Goal: Task Accomplishment & Management: Use online tool/utility

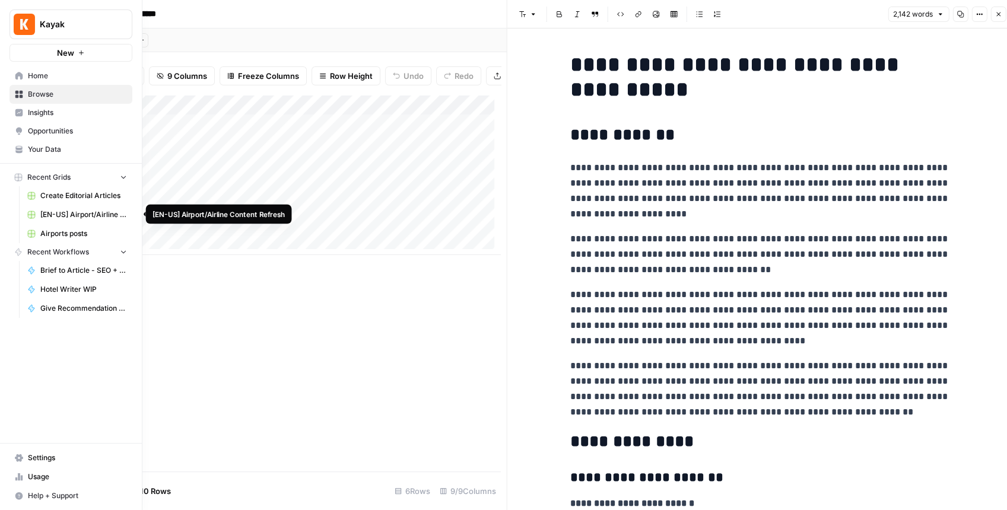
click at [73, 211] on span "[EN-US] Airport/Airline Content Refresh" at bounding box center [83, 214] width 87 height 11
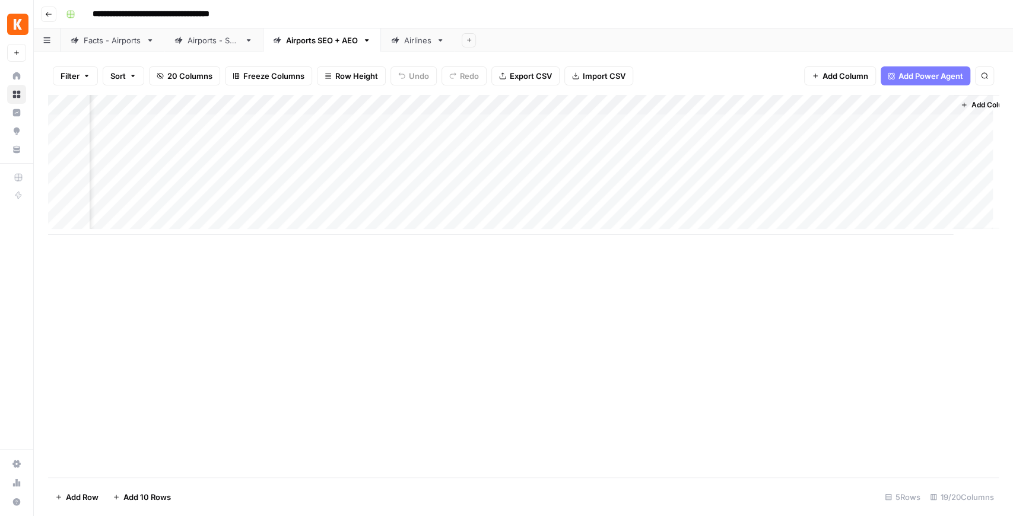
scroll to position [0, 1393]
click at [729, 125] on div "Add Column" at bounding box center [523, 165] width 951 height 140
click at [480, 126] on div "Add Column" at bounding box center [523, 165] width 951 height 140
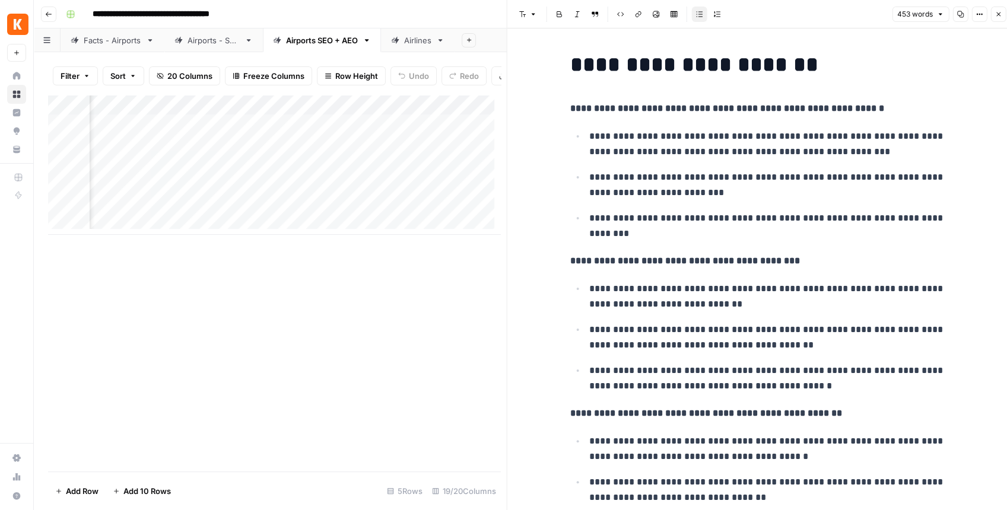
click at [999, 11] on icon "button" at bounding box center [998, 14] width 7 height 7
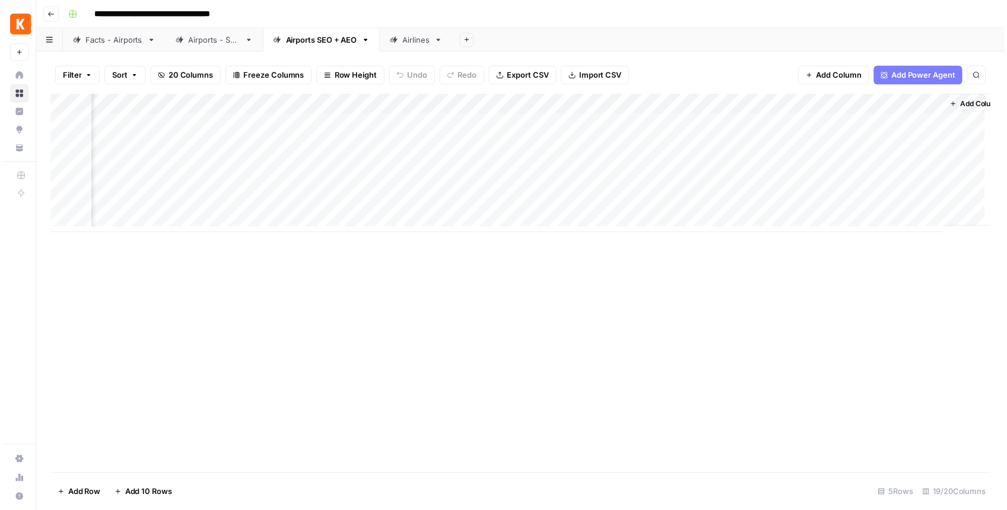
scroll to position [0, 1420]
click at [699, 124] on div "Add Column" at bounding box center [523, 165] width 951 height 140
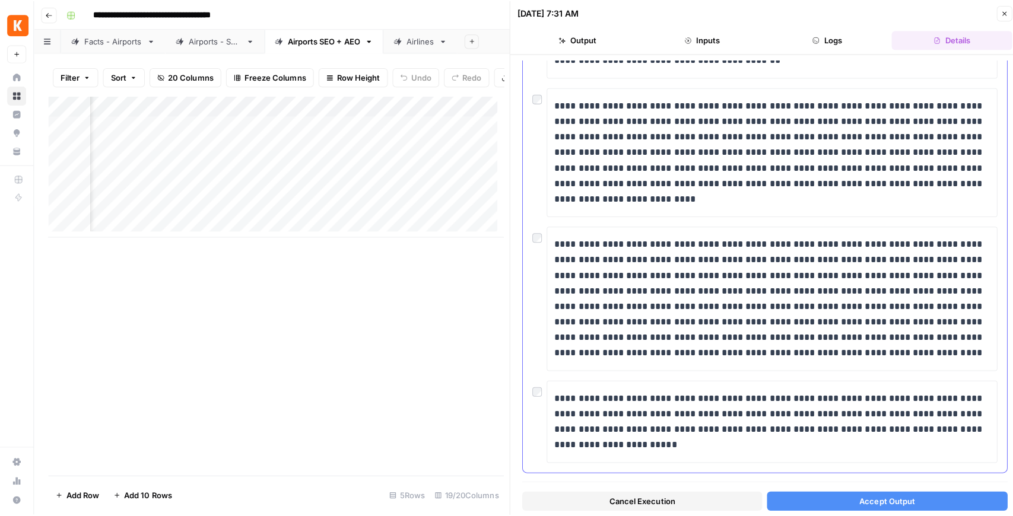
scroll to position [444, 0]
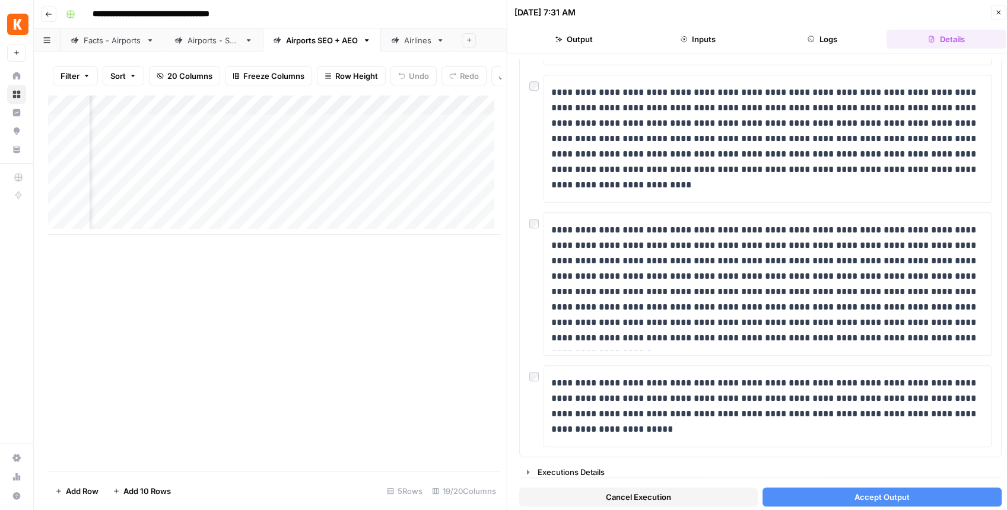
click at [894, 496] on span "Accept Output" at bounding box center [881, 497] width 55 height 12
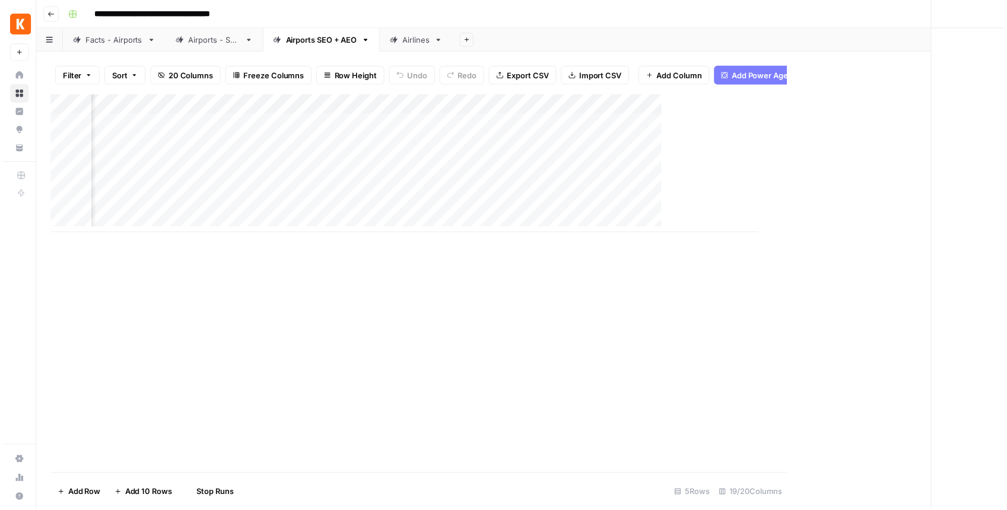
scroll to position [0, 1405]
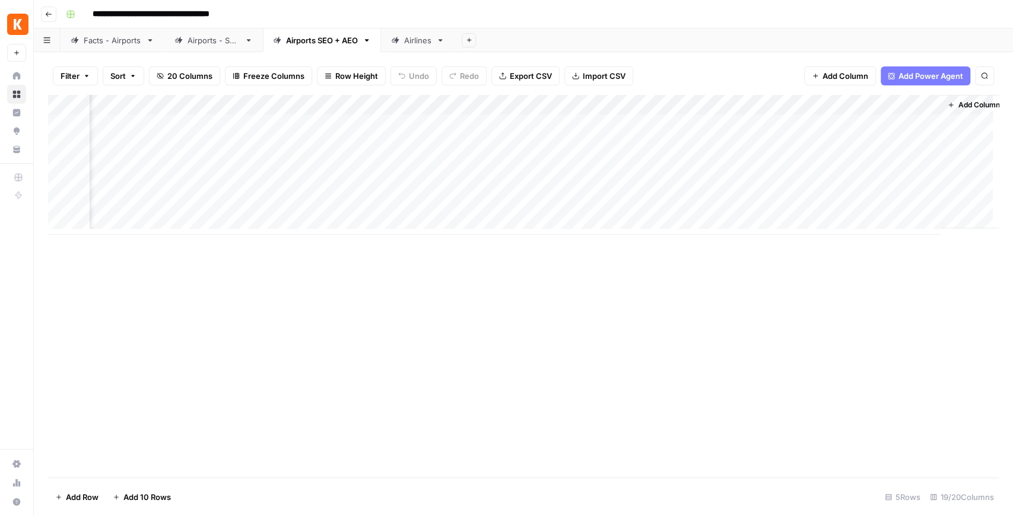
click at [927, 123] on div "Add Column" at bounding box center [523, 165] width 951 height 140
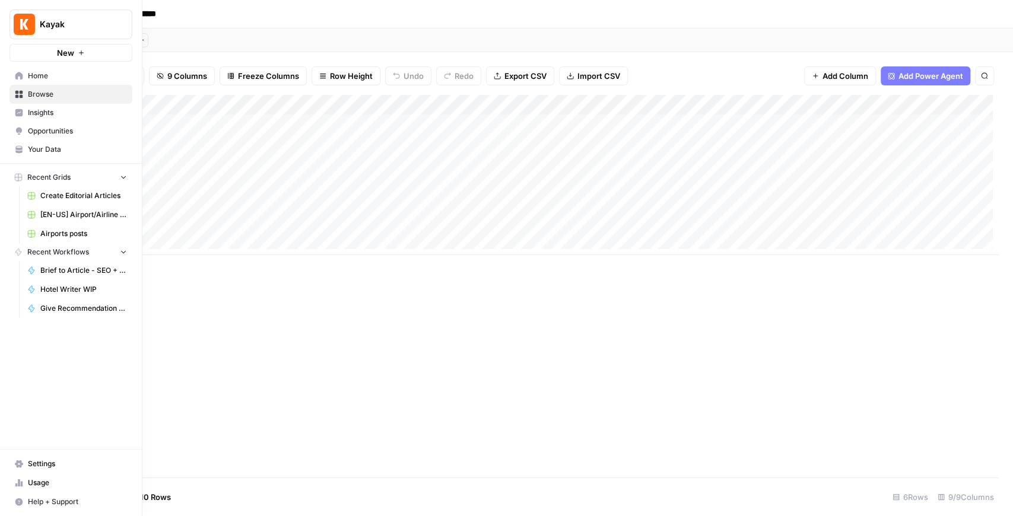
click at [28, 32] on img "Workspace: Kayak" at bounding box center [24, 24] width 21 height 21
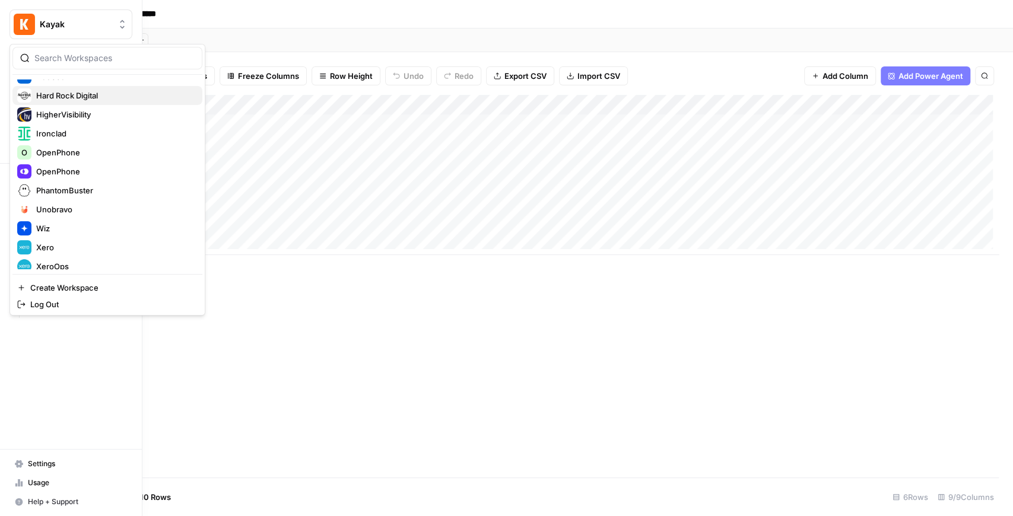
scroll to position [228, 0]
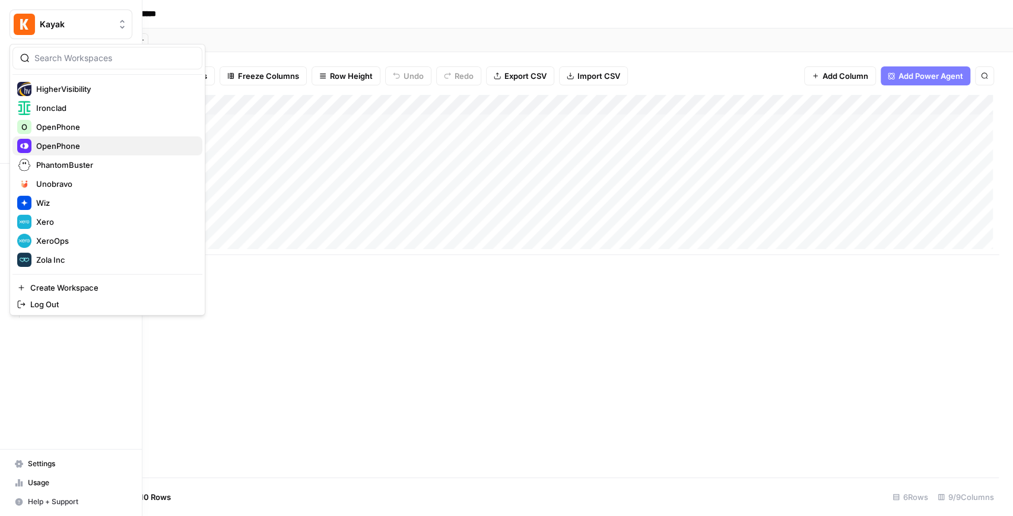
click at [82, 151] on div "OpenPhone" at bounding box center [107, 146] width 180 height 14
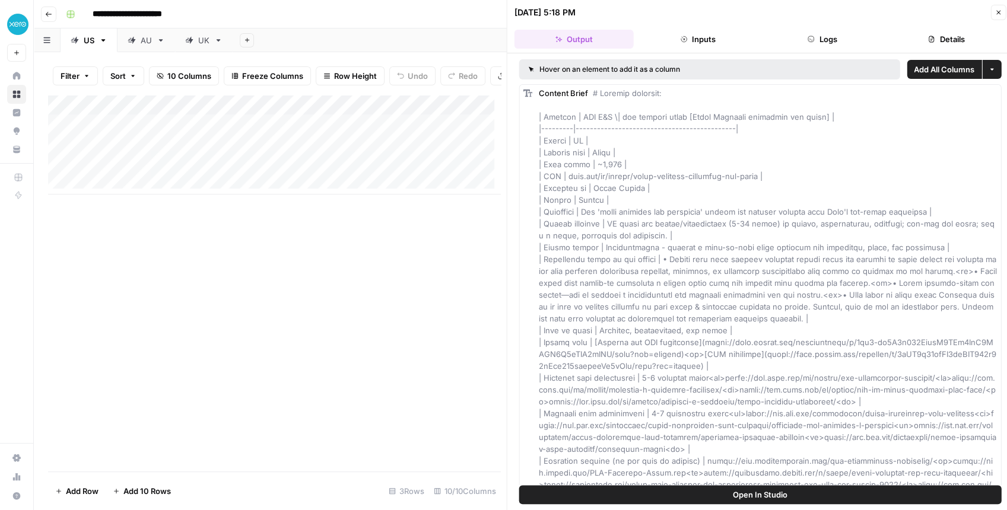
click at [1001, 18] on button "Close" at bounding box center [997, 12] width 15 height 15
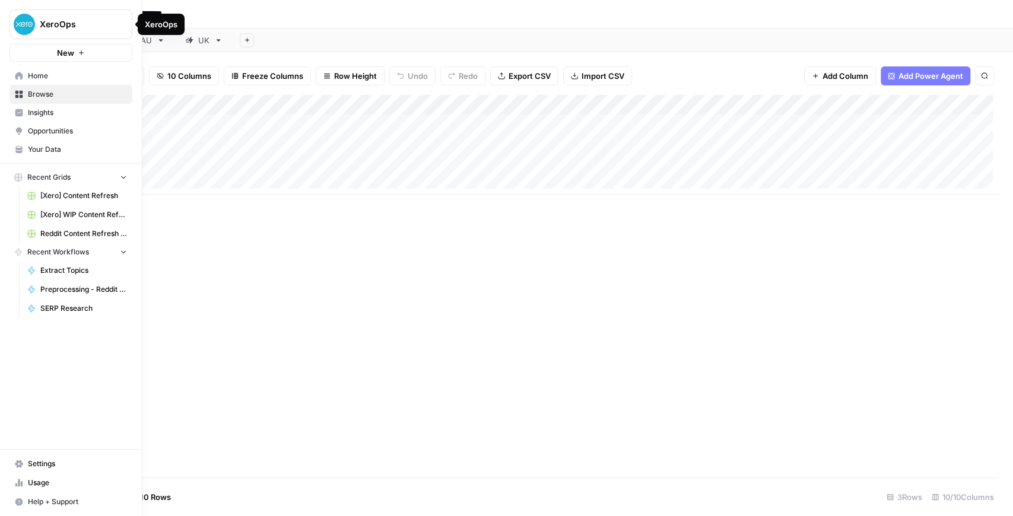
click at [23, 27] on img "Workspace: XeroOps" at bounding box center [24, 24] width 21 height 21
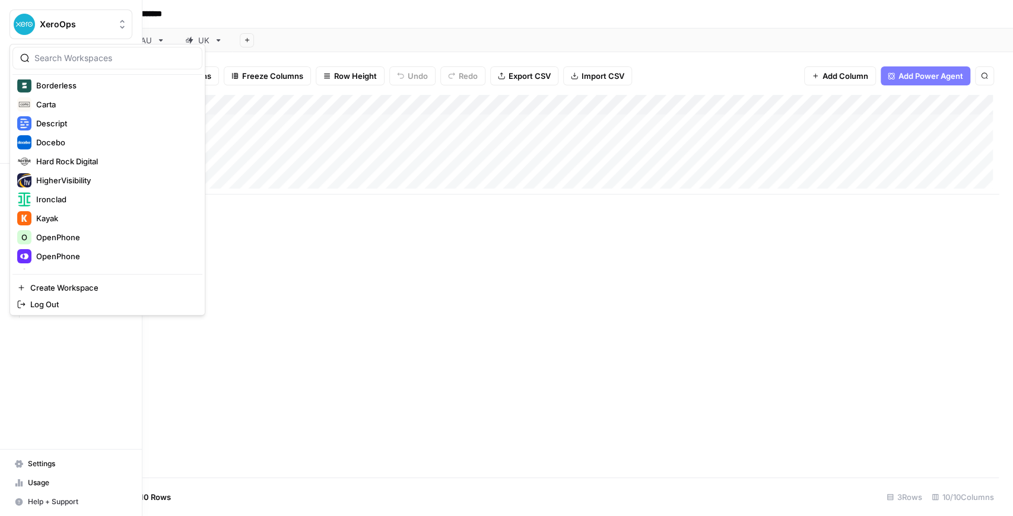
scroll to position [158, 0]
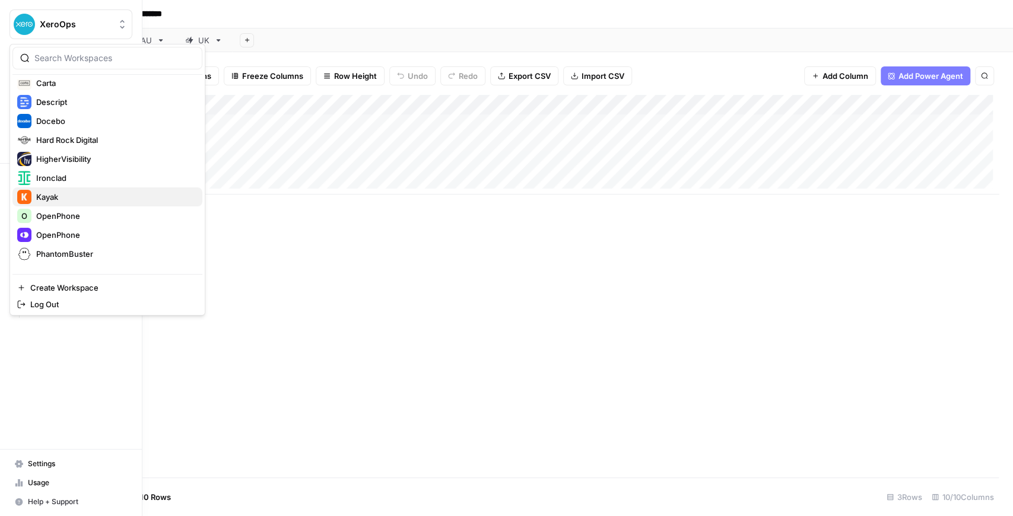
click at [82, 195] on span "Kayak" at bounding box center [114, 197] width 157 height 12
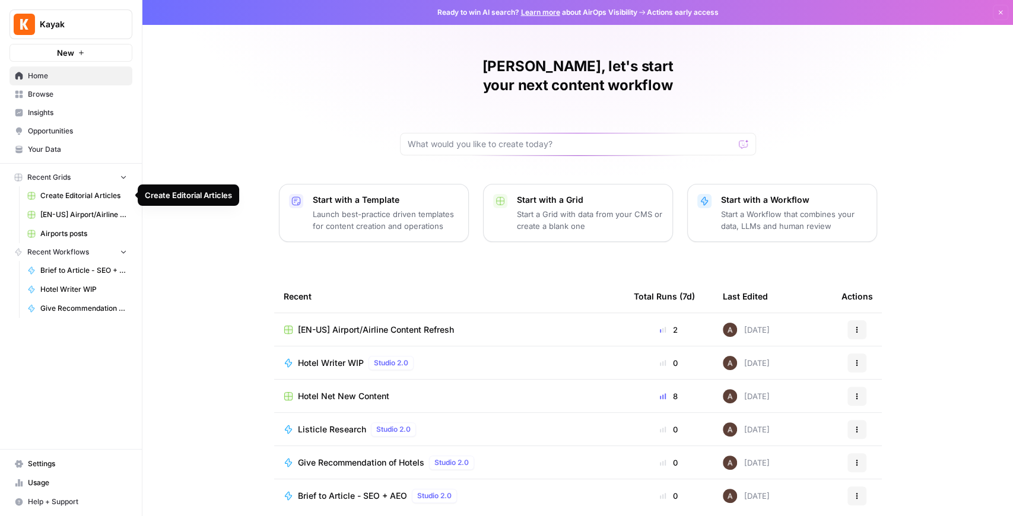
click at [74, 217] on span "[EN-US] Airport/Airline Content Refresh" at bounding box center [83, 214] width 87 height 11
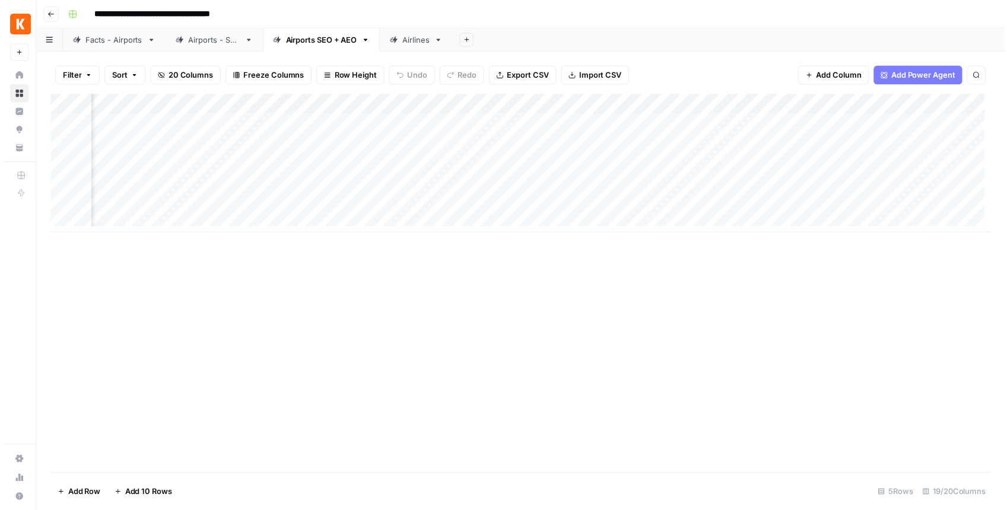
scroll to position [0, 1420]
click at [910, 123] on div "Add Column" at bounding box center [523, 165] width 951 height 140
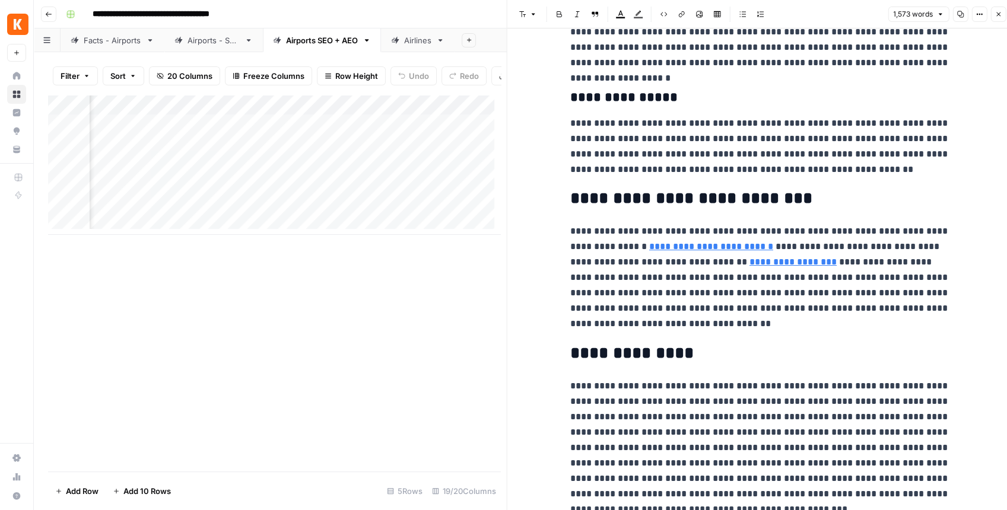
scroll to position [1068, 0]
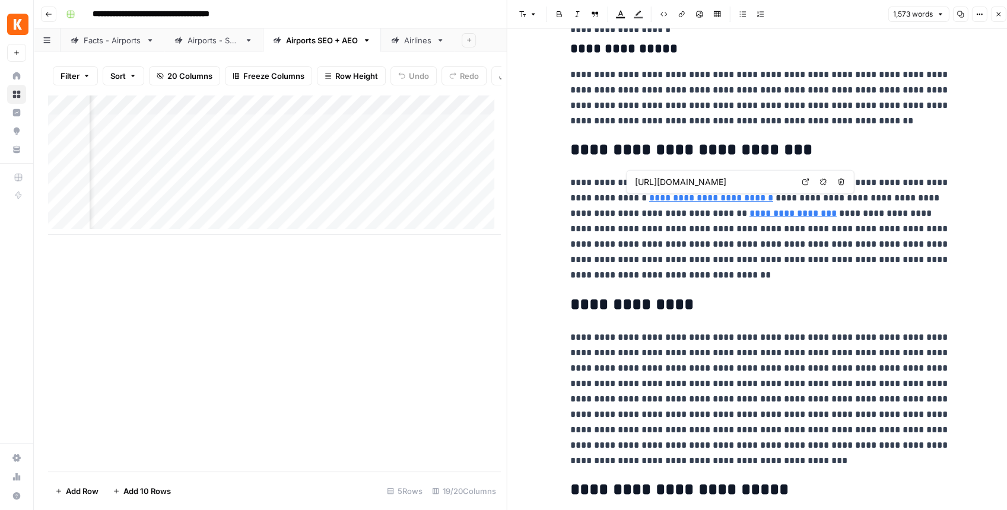
type input "[URL][DOMAIN_NAME]"
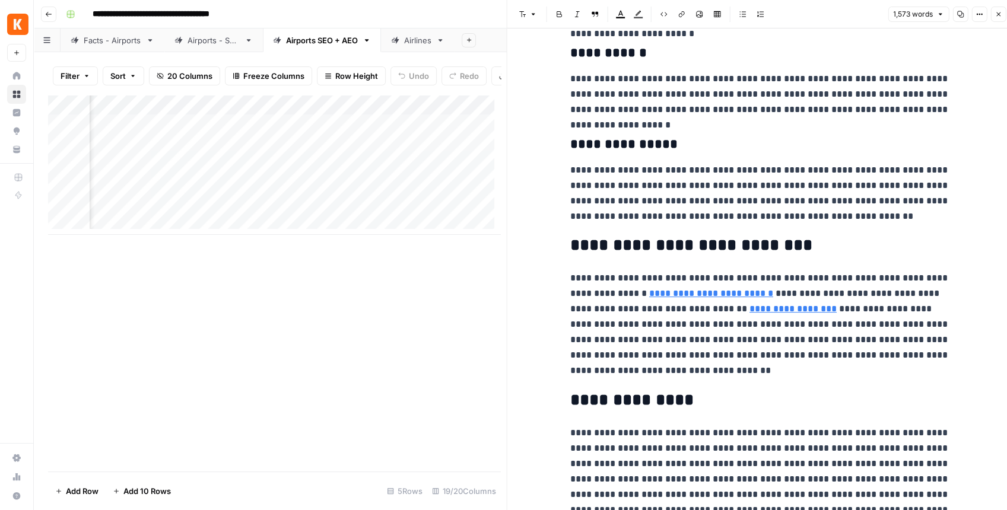
scroll to position [989, 0]
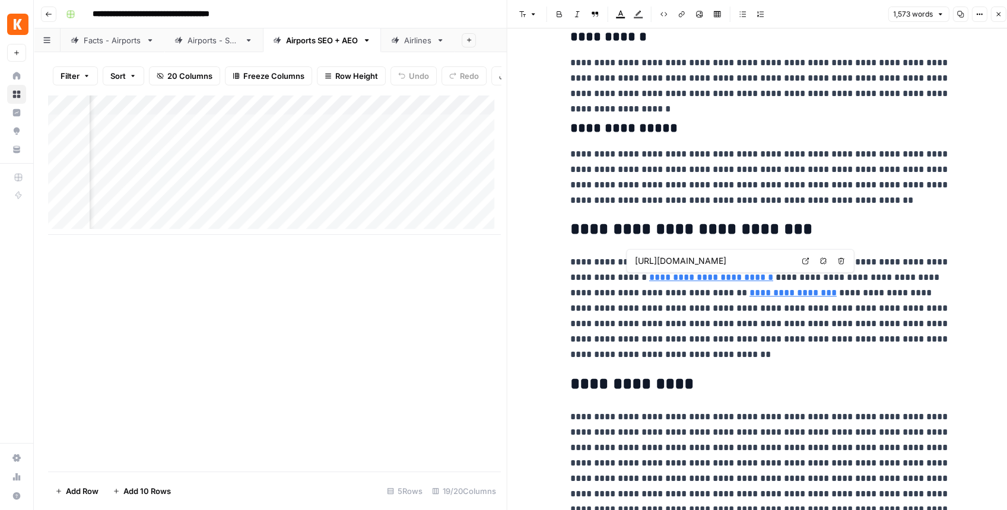
type input "[URL][DOMAIN_NAME]"
click at [919, 275] on icon at bounding box center [920, 276] width 7 height 7
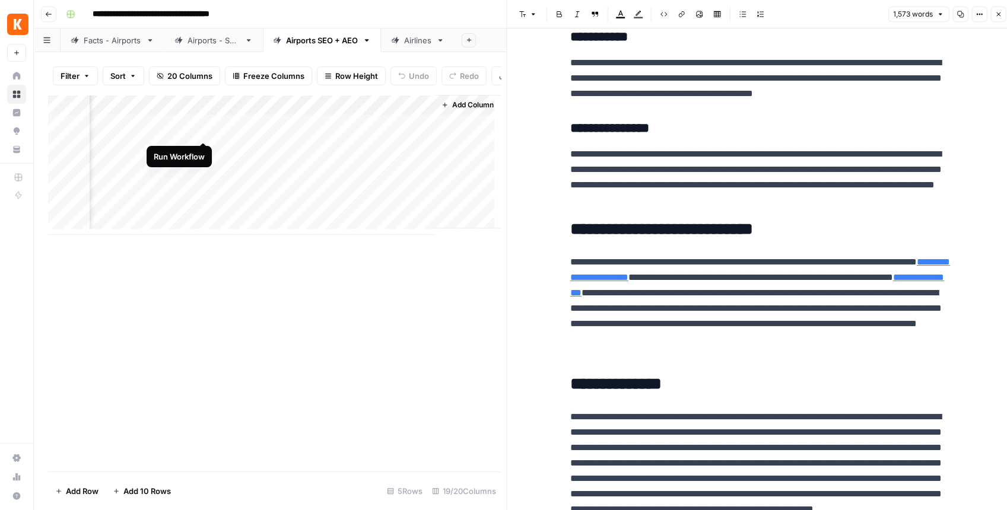
click at [203, 129] on div "Add Column" at bounding box center [274, 165] width 452 height 140
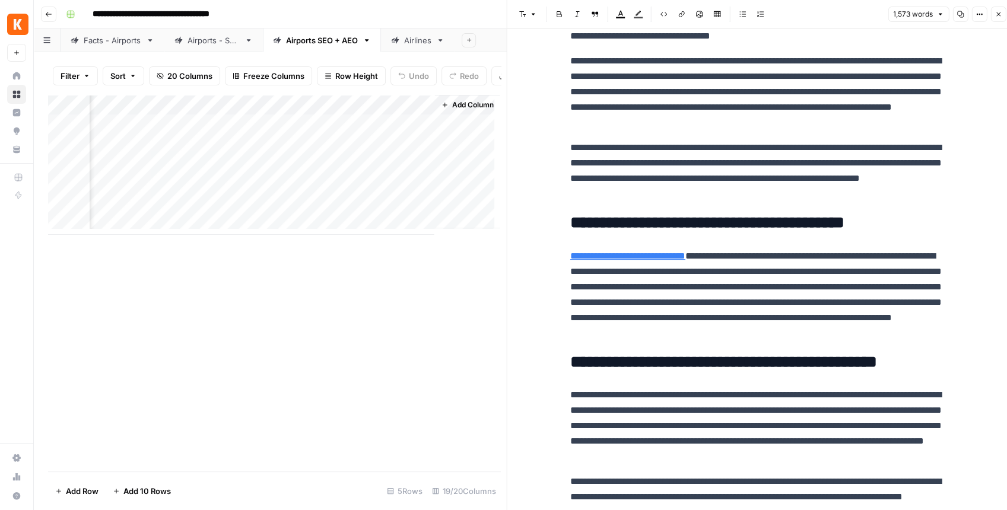
scroll to position [0, 0]
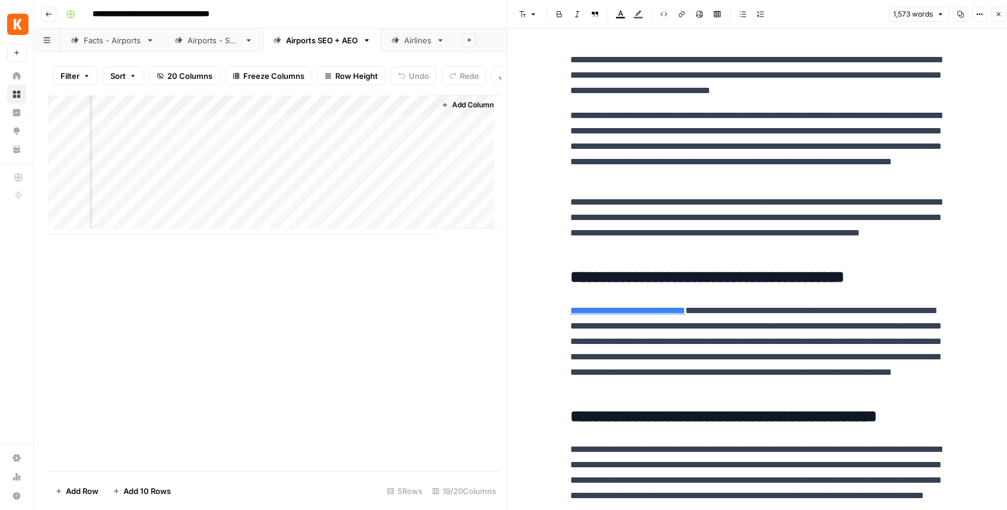
click at [998, 18] on icon "button" at bounding box center [998, 14] width 7 height 7
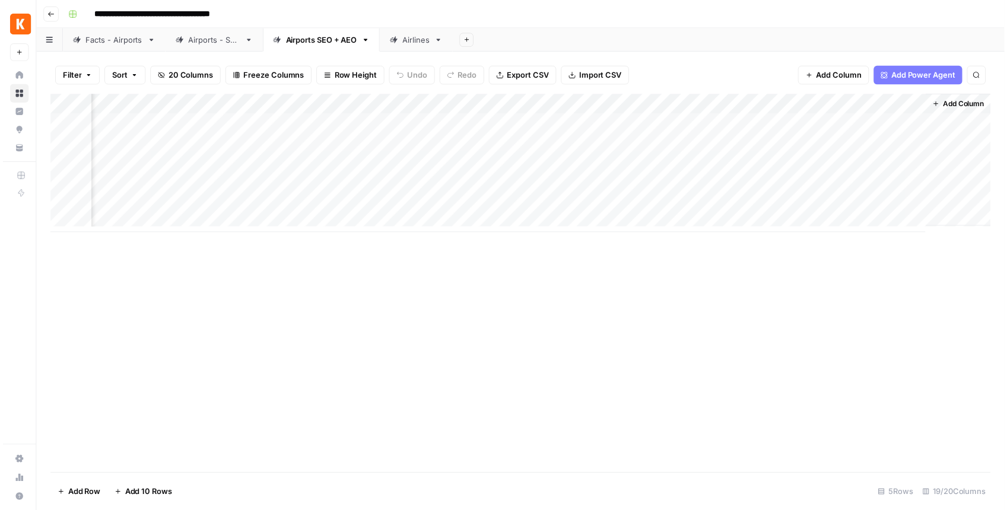
scroll to position [0, 1405]
click at [712, 126] on div "Add Column" at bounding box center [523, 165] width 951 height 140
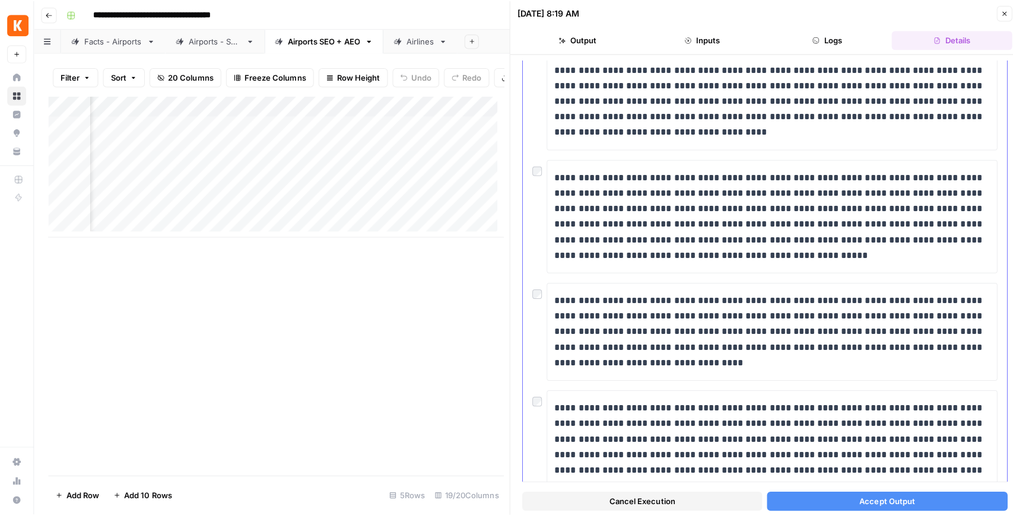
scroll to position [624, 0]
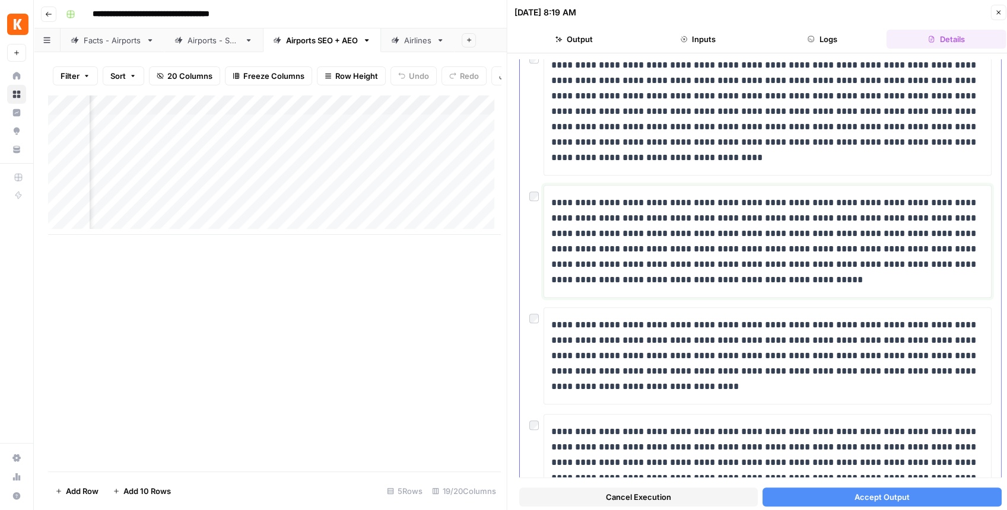
click at [696, 226] on p "**********" at bounding box center [764, 241] width 427 height 93
click at [862, 499] on span "Accept Output" at bounding box center [881, 497] width 55 height 12
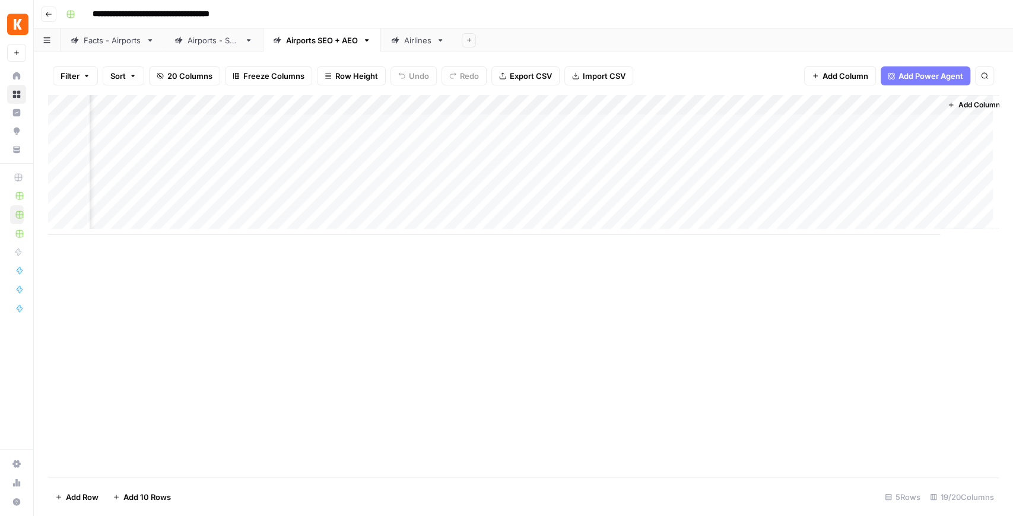
click at [393, 2] on header "**********" at bounding box center [523, 14] width 979 height 28
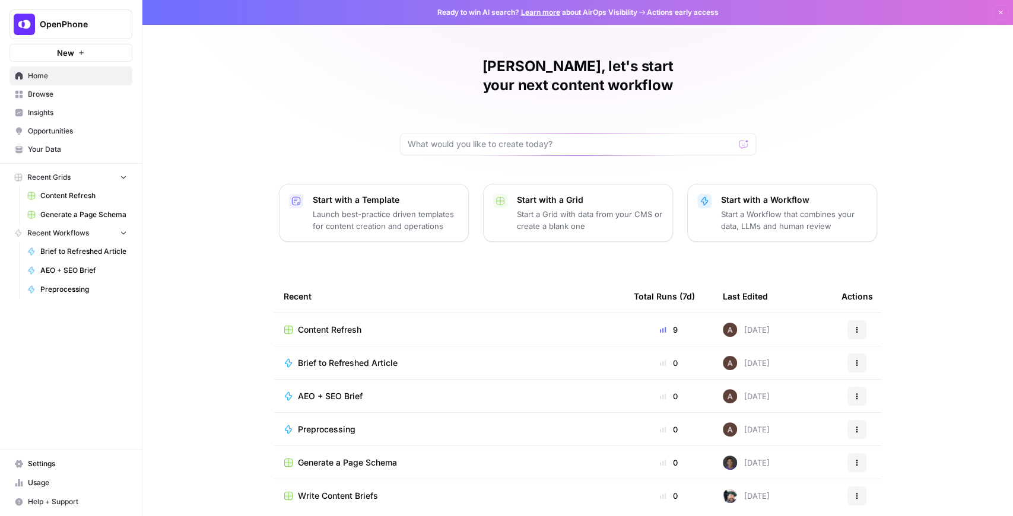
click at [80, 199] on span "Content Refresh" at bounding box center [83, 196] width 87 height 11
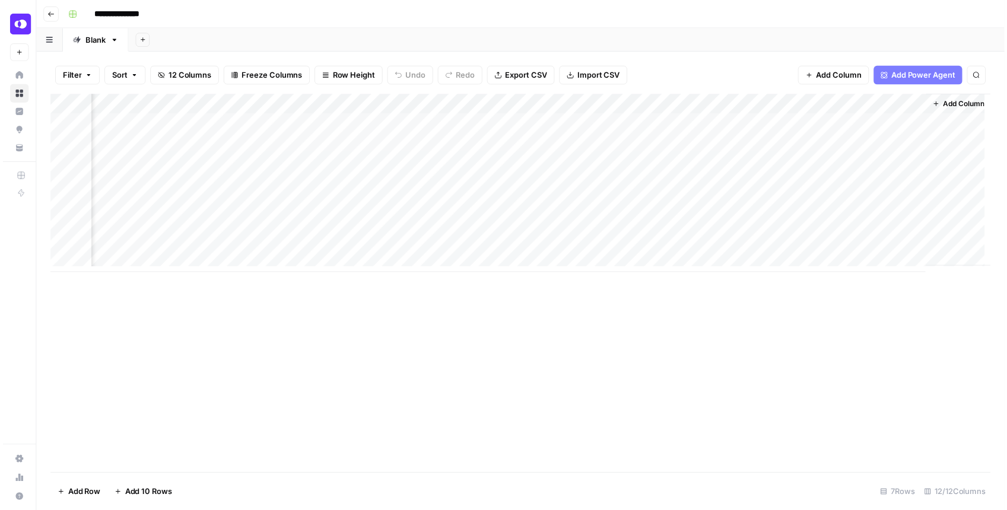
scroll to position [0, 667]
click at [912, 121] on div "Add Column" at bounding box center [523, 185] width 951 height 180
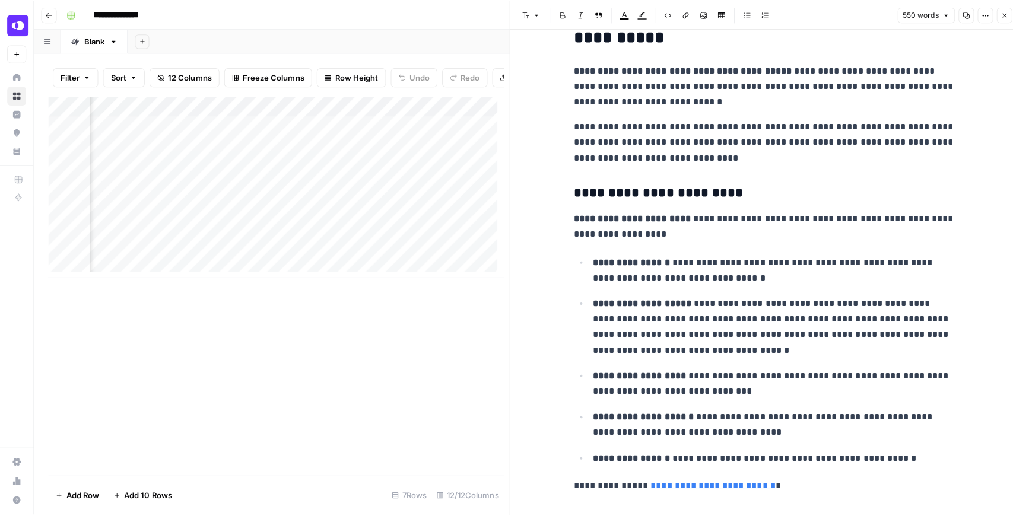
scroll to position [173, 0]
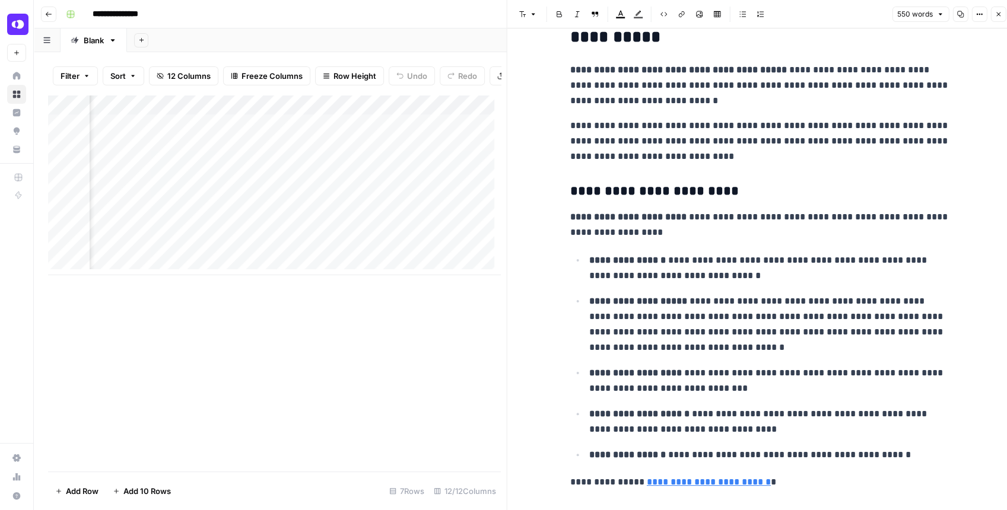
click at [996, 8] on button "Close" at bounding box center [997, 14] width 15 height 15
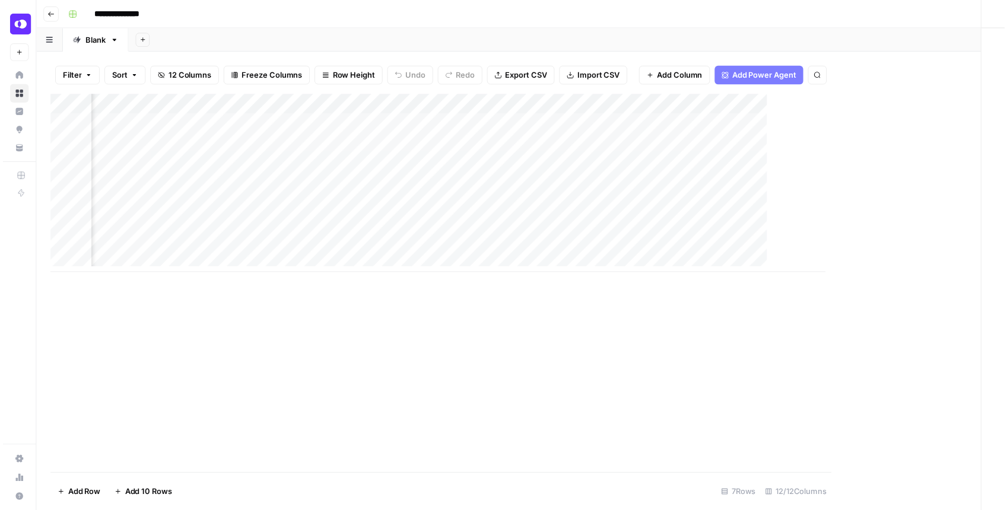
scroll to position [0, 653]
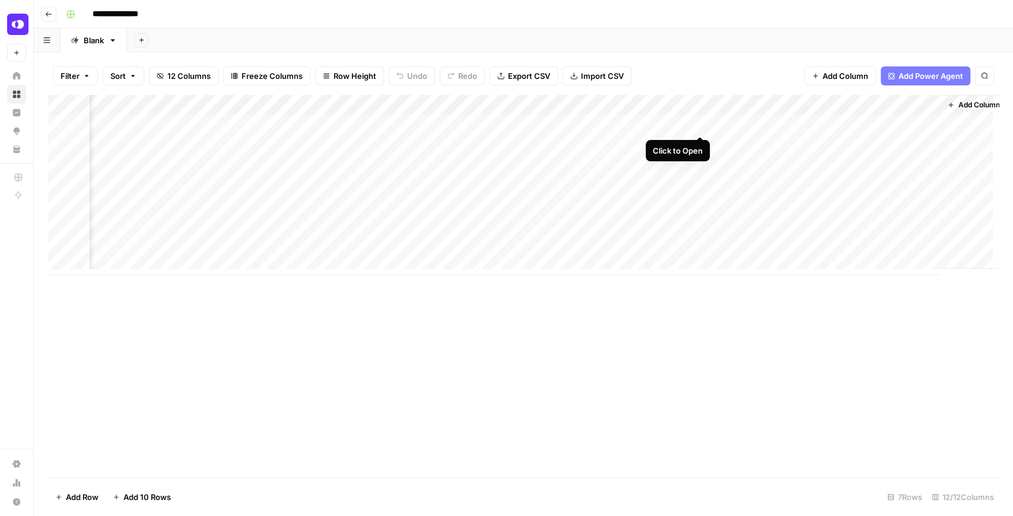
click at [700, 125] on div "Add Column" at bounding box center [523, 185] width 951 height 180
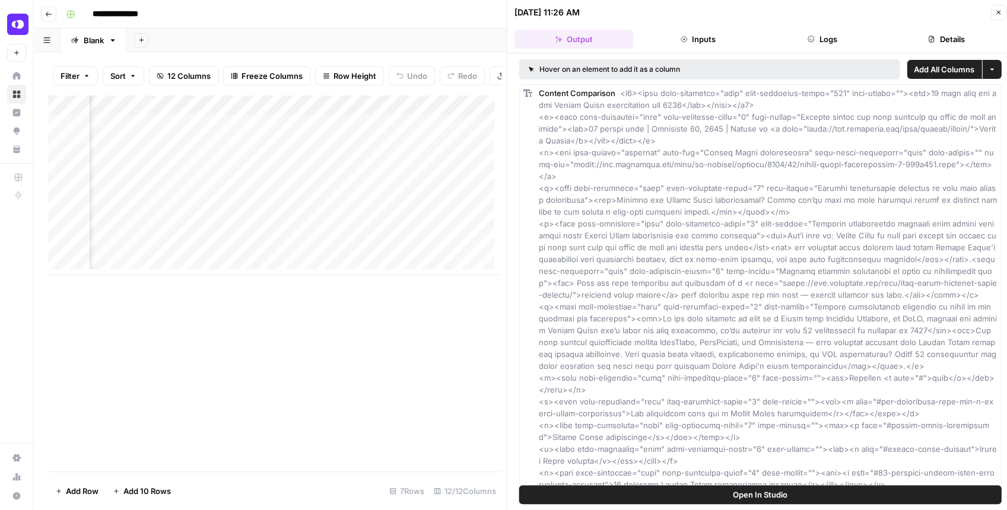
click at [766, 491] on span "Open In Studio" at bounding box center [760, 495] width 55 height 12
click at [296, 128] on div "Add Column" at bounding box center [274, 185] width 452 height 180
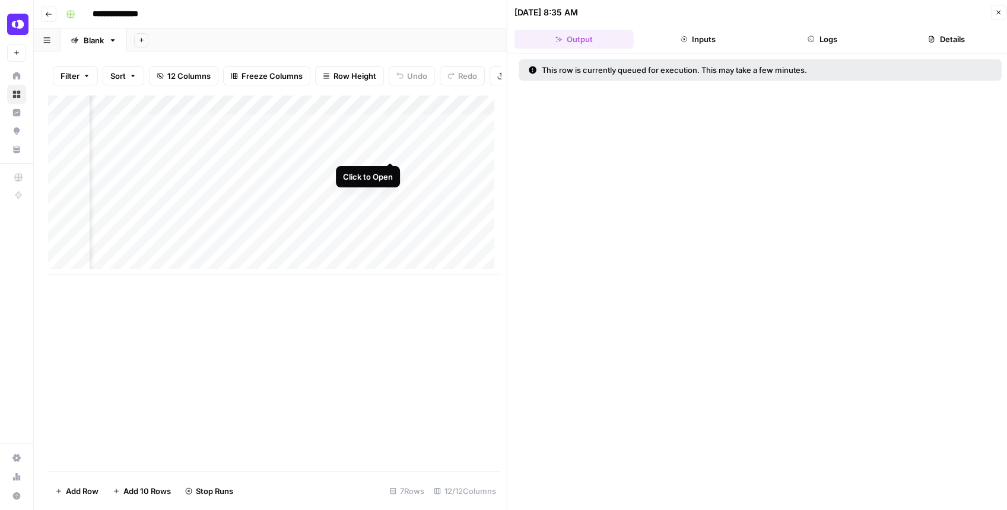
click at [389, 151] on div "Add Column" at bounding box center [274, 185] width 452 height 180
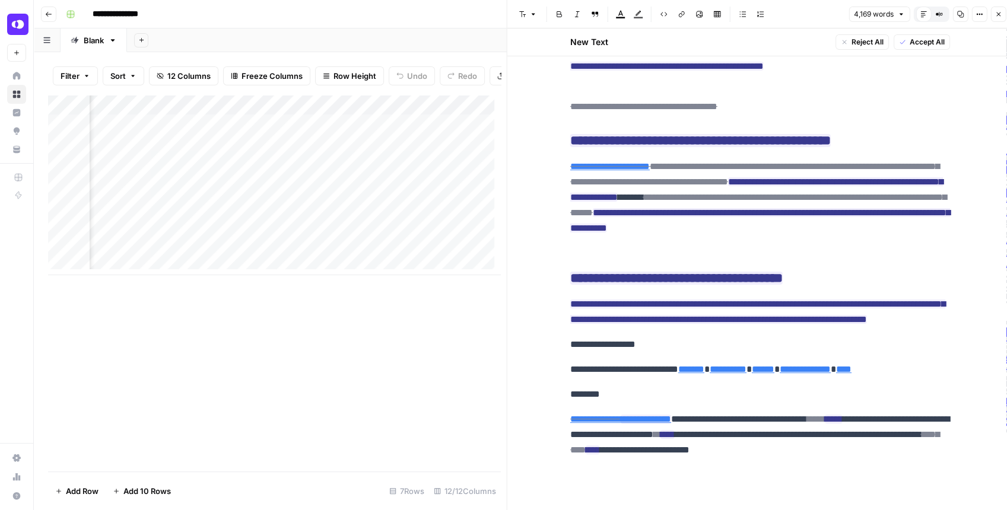
scroll to position [12591, 0]
click at [995, 15] on icon "button" at bounding box center [998, 14] width 7 height 7
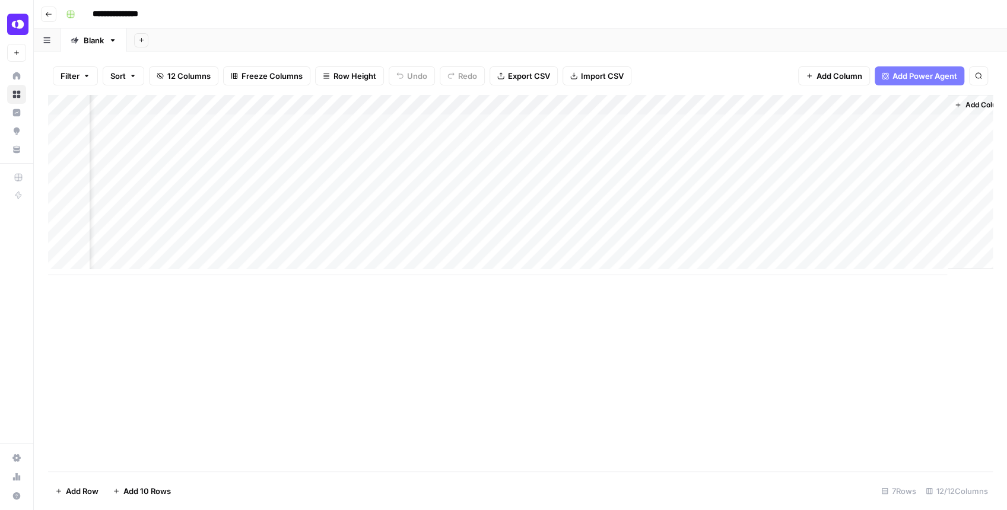
scroll to position [0, 653]
click at [927, 146] on div "Add Column" at bounding box center [523, 185] width 951 height 180
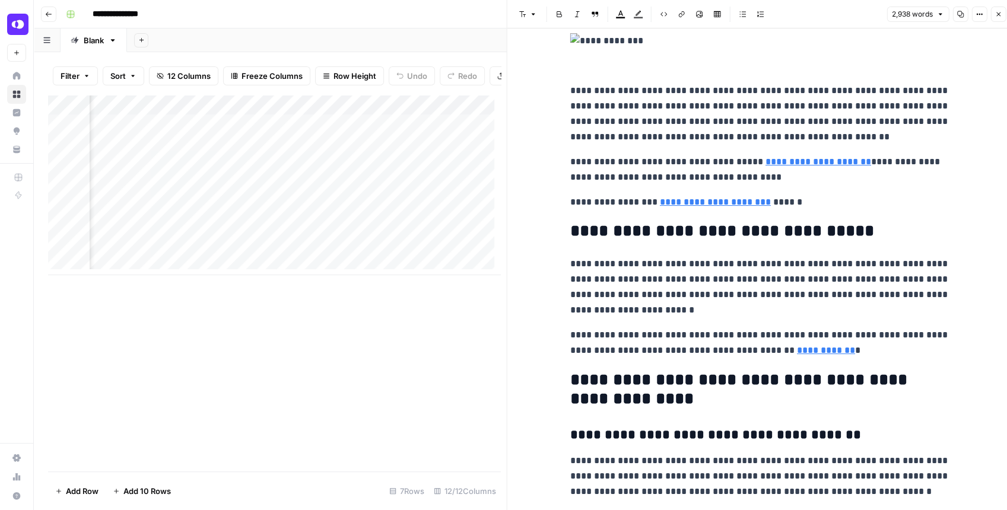
scroll to position [6085, 0]
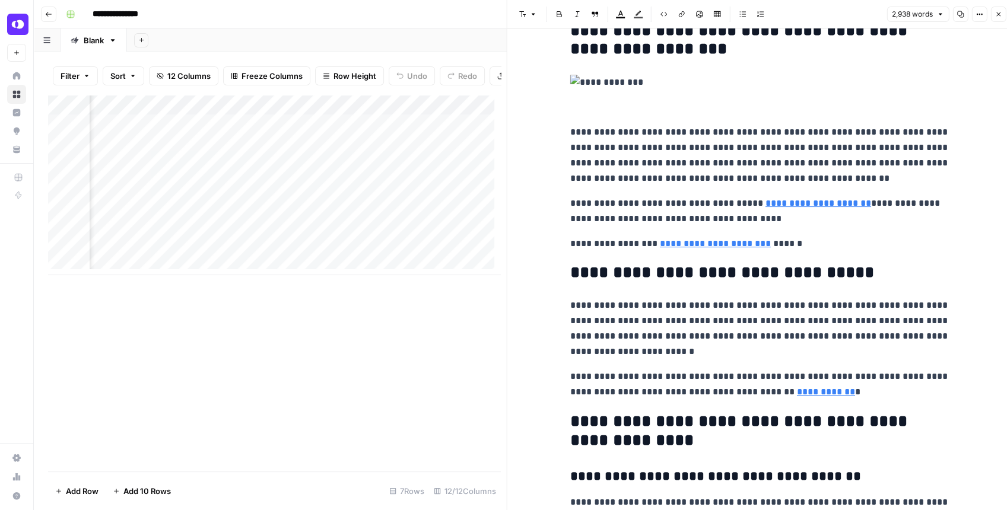
click at [994, 18] on button "Close" at bounding box center [997, 14] width 15 height 15
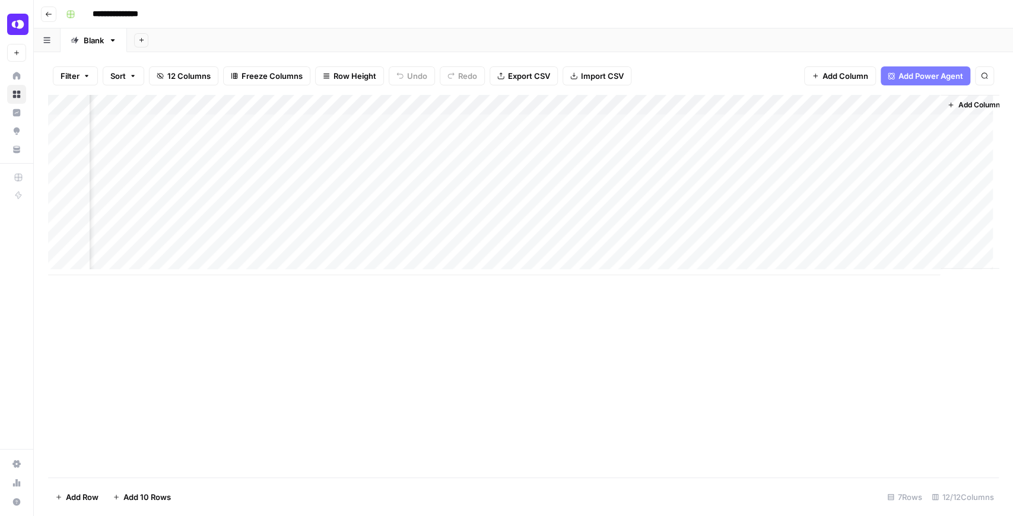
click at [703, 106] on div "Add Column" at bounding box center [523, 185] width 951 height 180
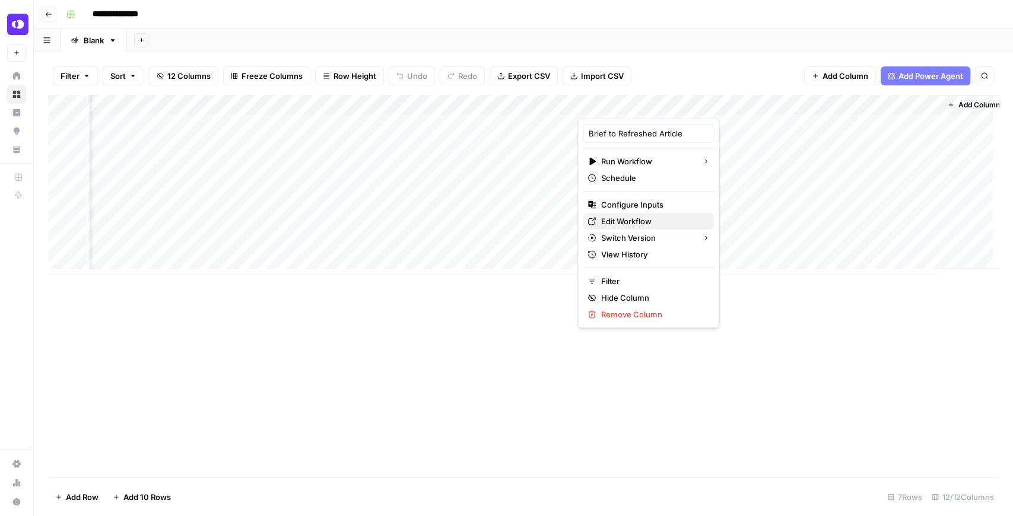
click at [646, 215] on span "Edit Workflow" at bounding box center [653, 221] width 104 height 12
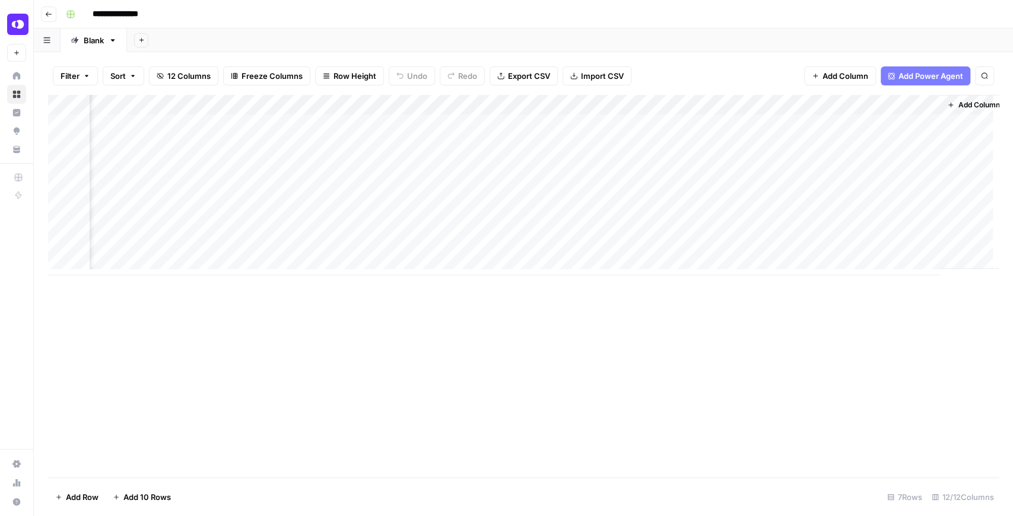
click at [928, 142] on div "Add Column" at bounding box center [523, 185] width 951 height 180
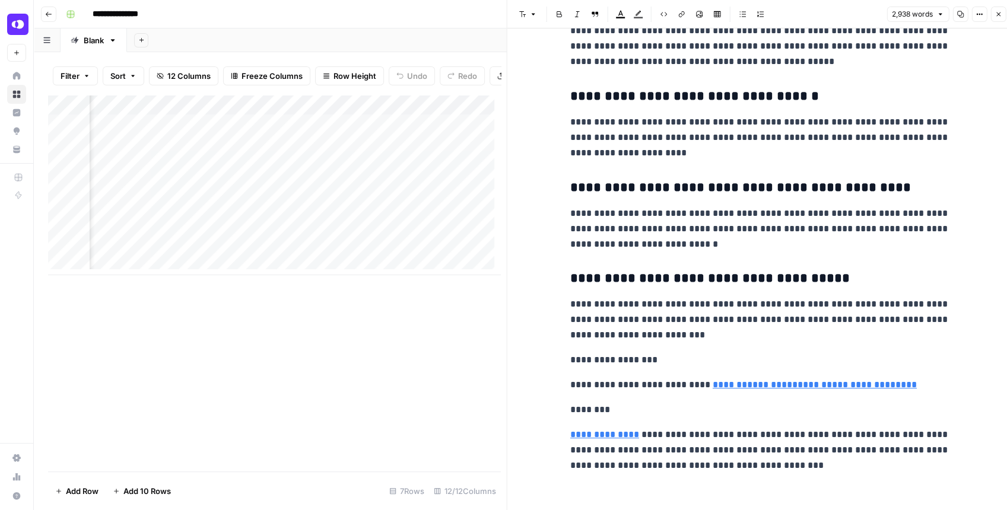
scroll to position [6599, 0]
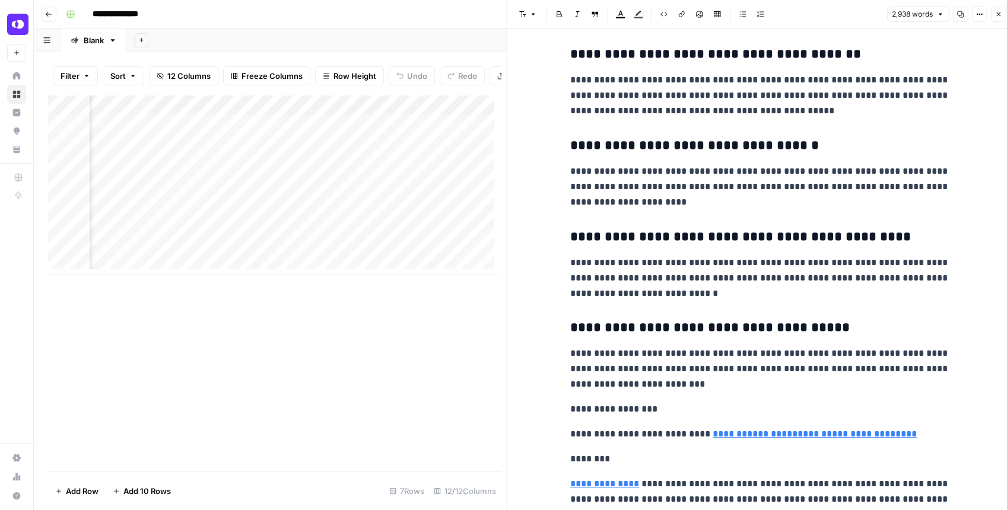
click at [997, 14] on icon "button" at bounding box center [998, 14] width 7 height 7
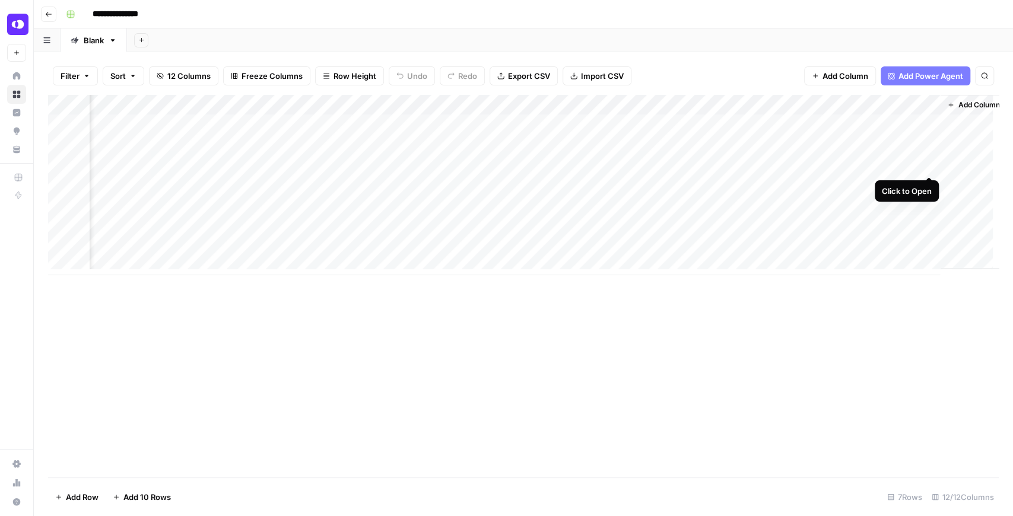
click at [933, 164] on div "Add Column" at bounding box center [523, 185] width 951 height 180
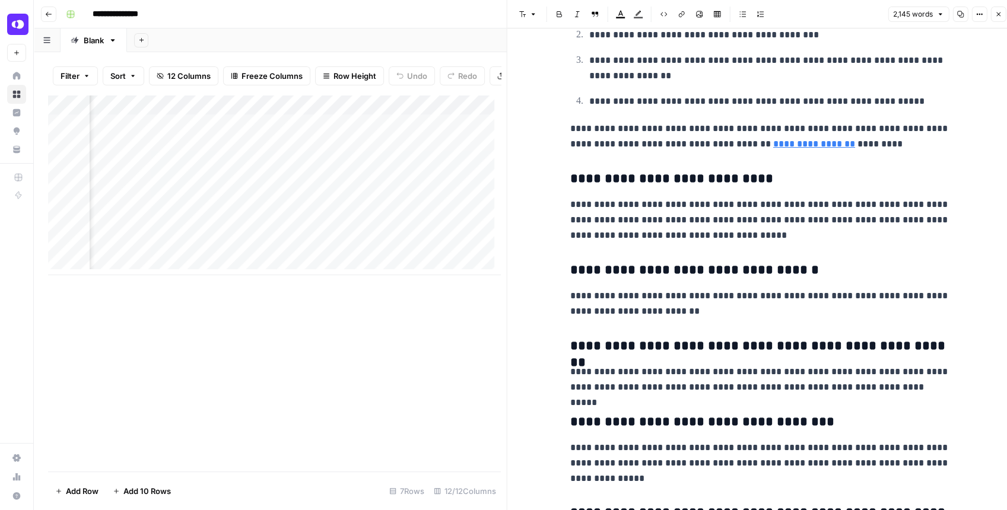
scroll to position [6647, 0]
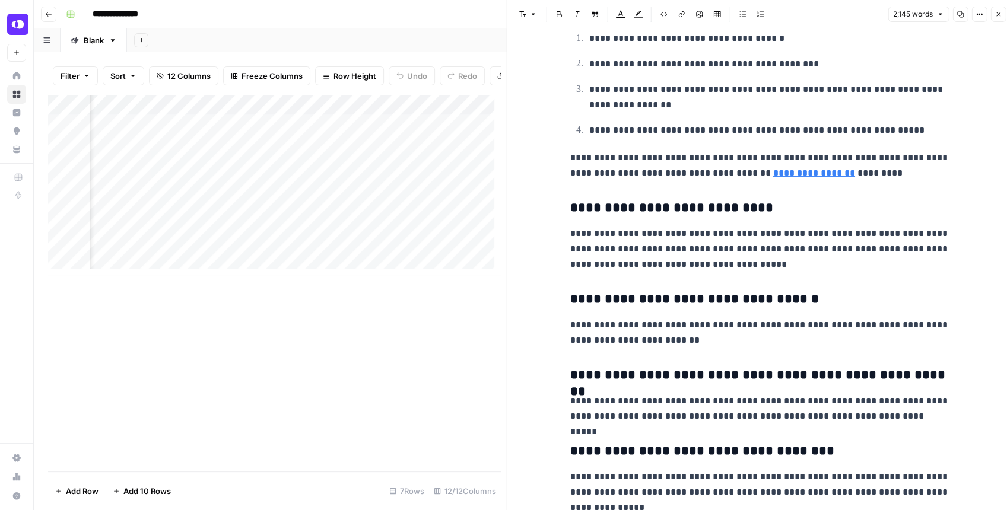
click at [996, 15] on icon "button" at bounding box center [998, 14] width 7 height 7
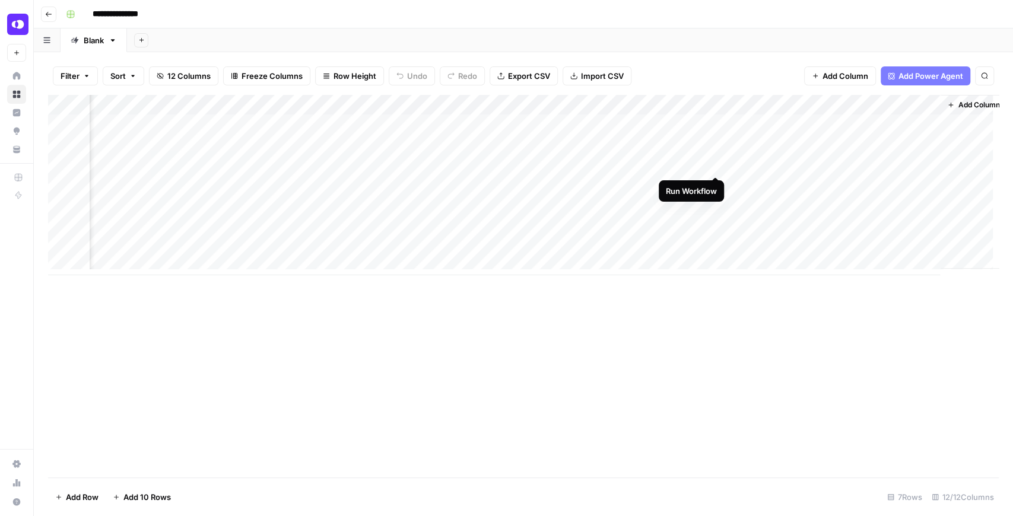
click at [714, 163] on div "Add Column" at bounding box center [523, 185] width 951 height 180
click at [459, 161] on div "Add Column" at bounding box center [523, 185] width 951 height 180
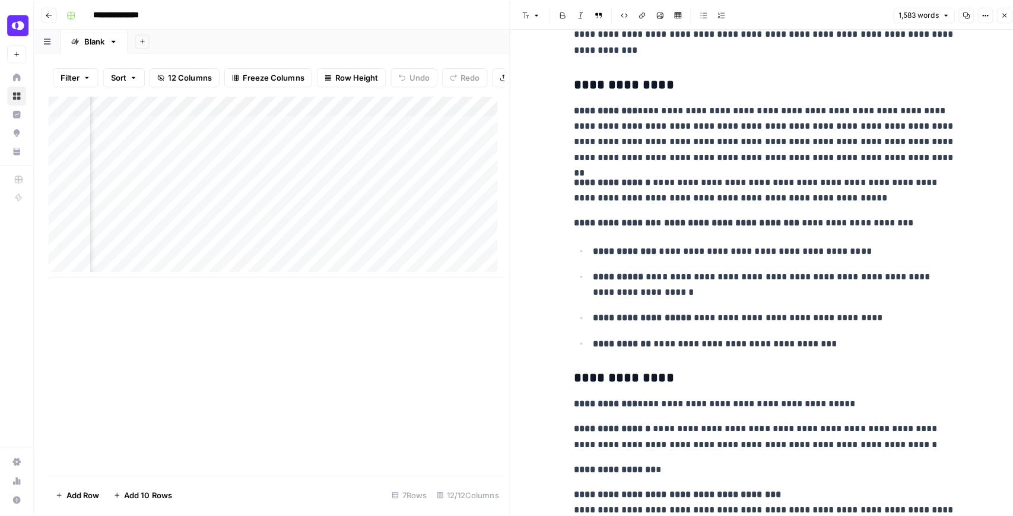
scroll to position [3552, 0]
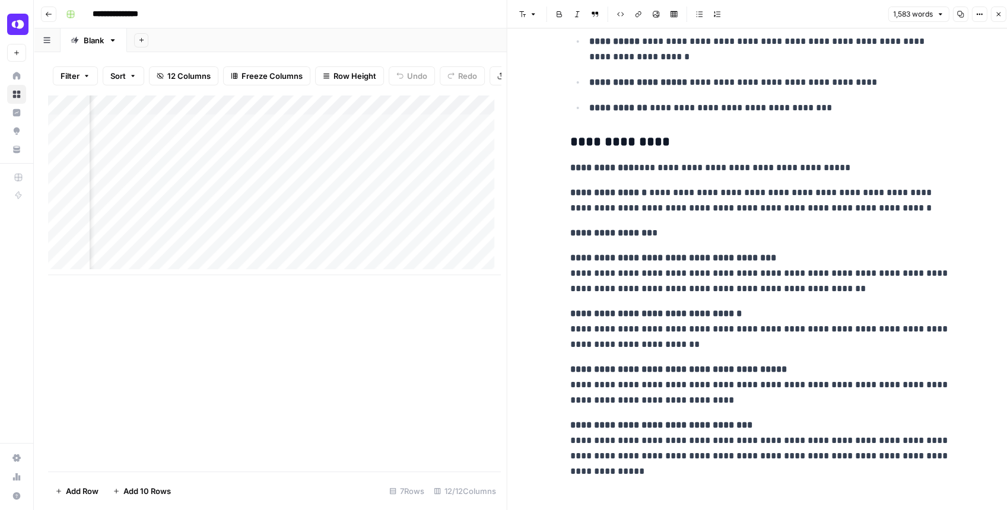
click at [992, 18] on button "Close" at bounding box center [997, 14] width 15 height 15
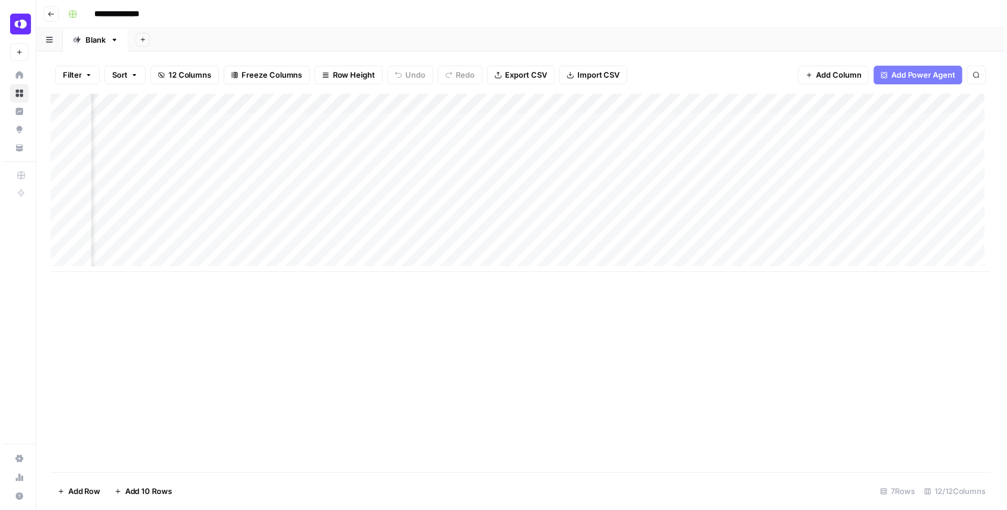
scroll to position [0, 629]
click at [950, 122] on div "Add Column" at bounding box center [523, 185] width 951 height 180
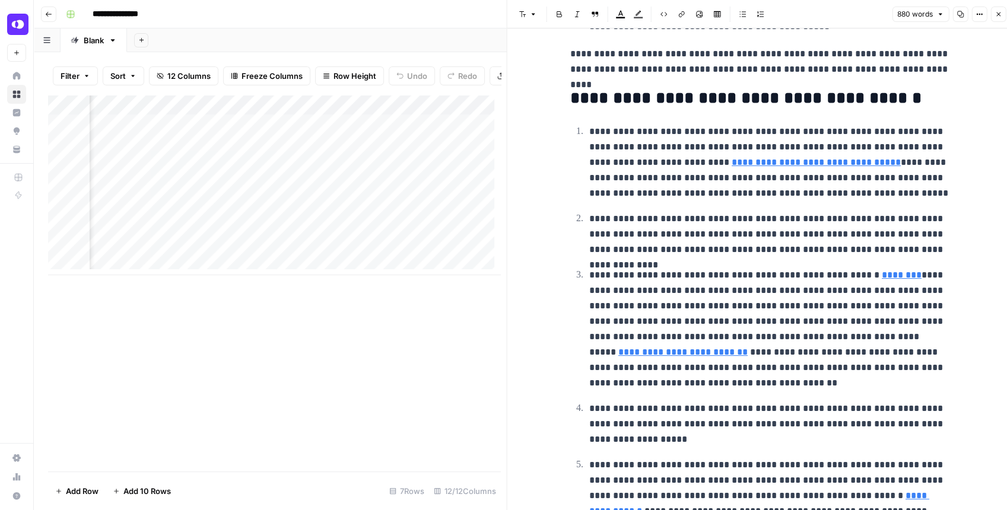
scroll to position [1665, 0]
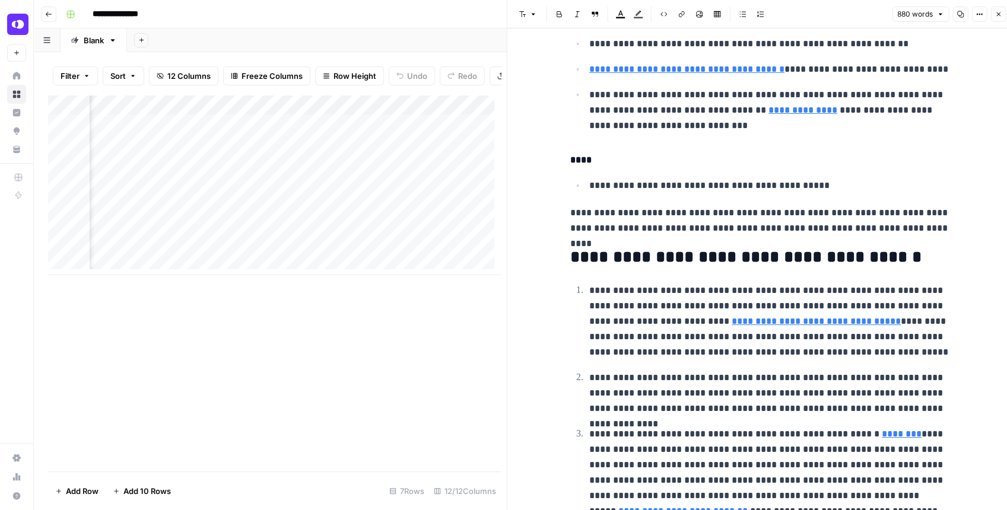
click at [993, 18] on button "Close" at bounding box center [997, 14] width 15 height 15
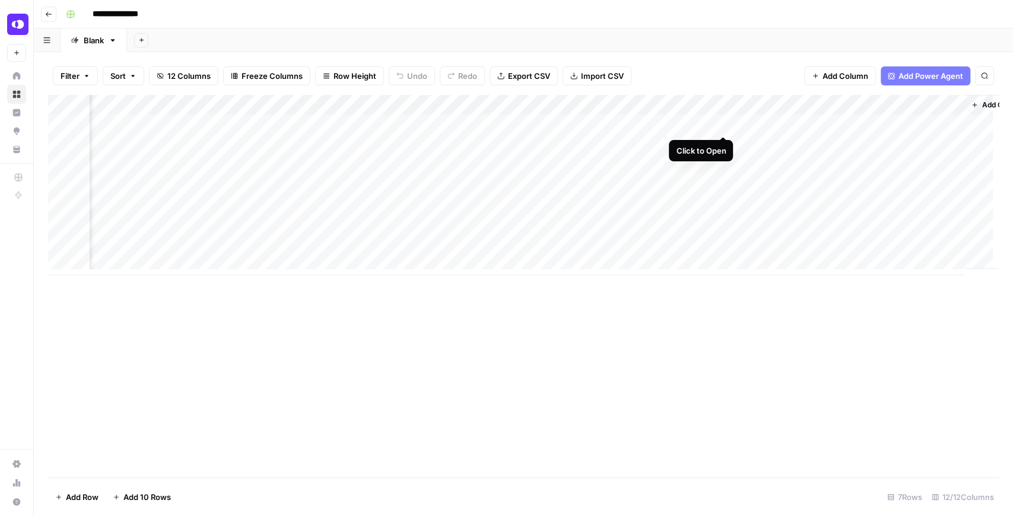
click at [723, 126] on div "Add Column" at bounding box center [523, 185] width 951 height 180
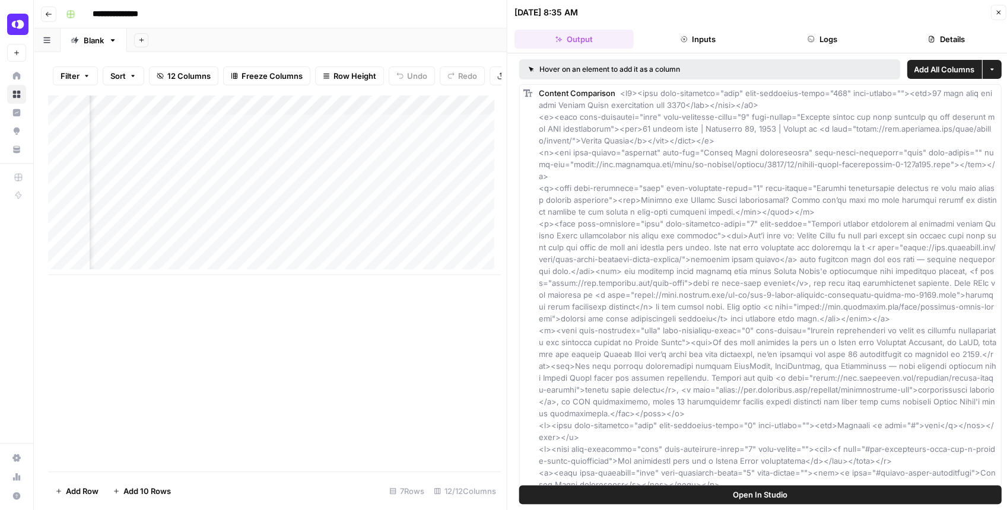
click at [716, 498] on button "Open In Studio" at bounding box center [760, 494] width 482 height 19
click at [349, 130] on div "Add Column" at bounding box center [274, 185] width 452 height 180
click at [335, 129] on div "Add Column" at bounding box center [274, 185] width 452 height 180
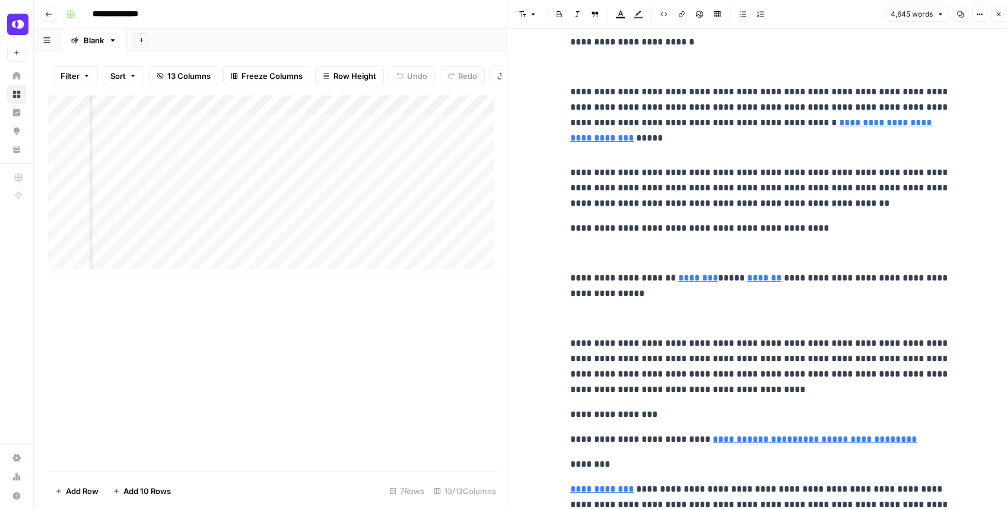
scroll to position [0, 1154]
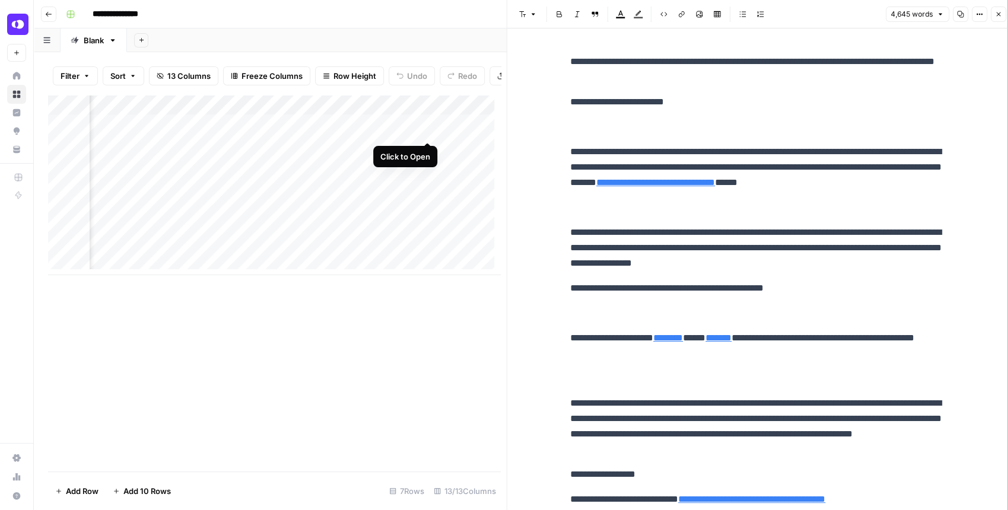
click at [430, 126] on div "Add Column" at bounding box center [274, 185] width 452 height 180
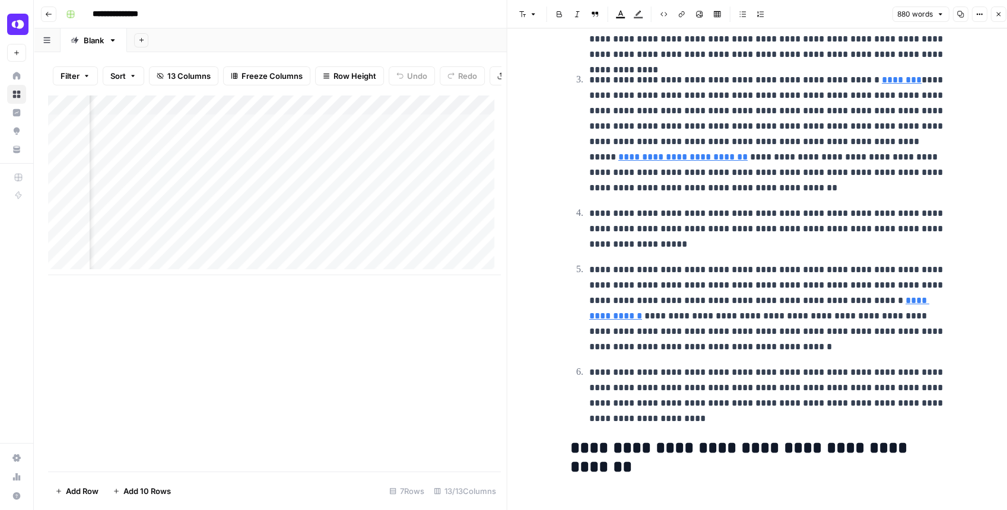
scroll to position [2014, 0]
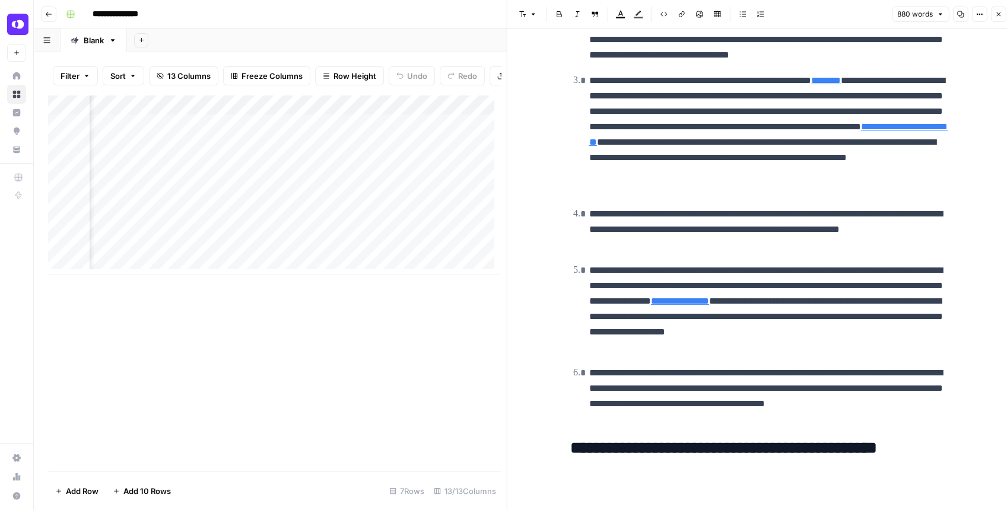
click at [430, 172] on div "Add Column" at bounding box center [274, 185] width 452 height 180
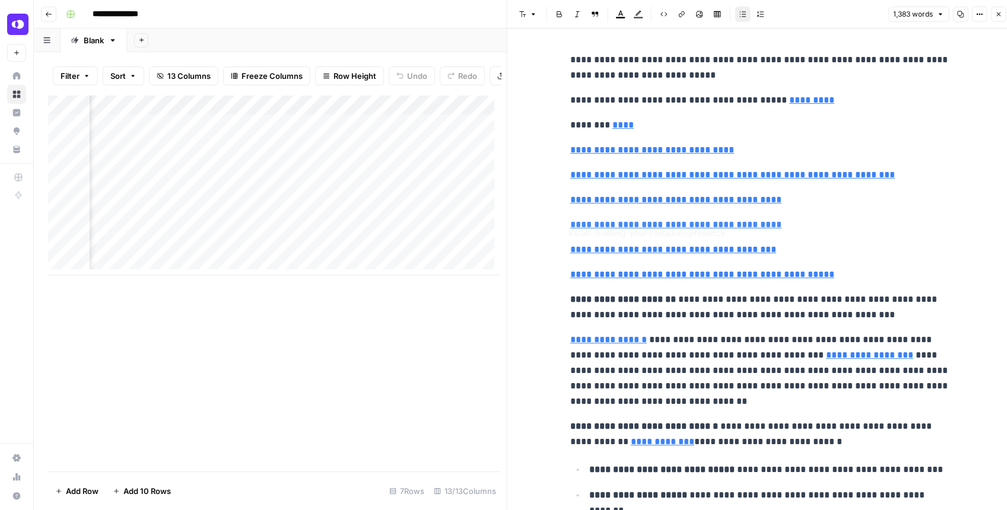
type input "#faq"
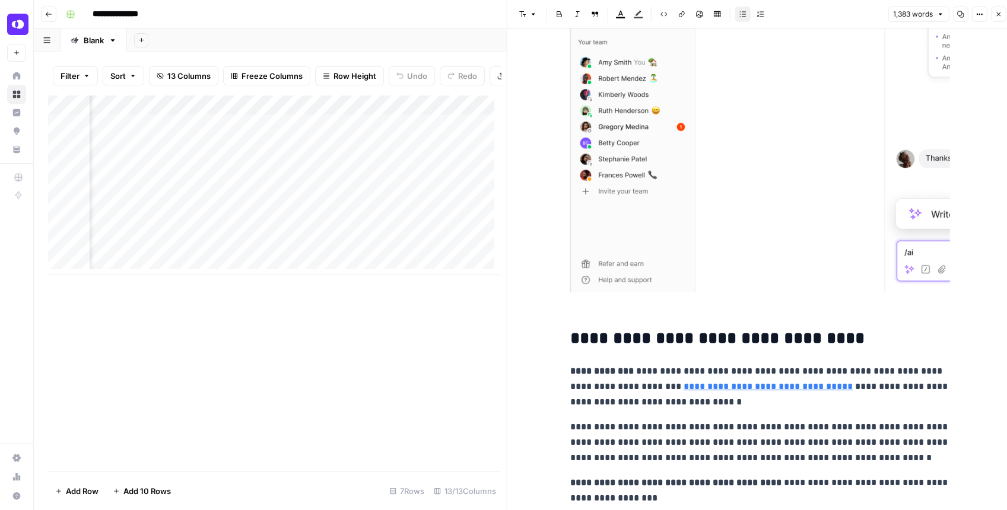
scroll to position [936, 0]
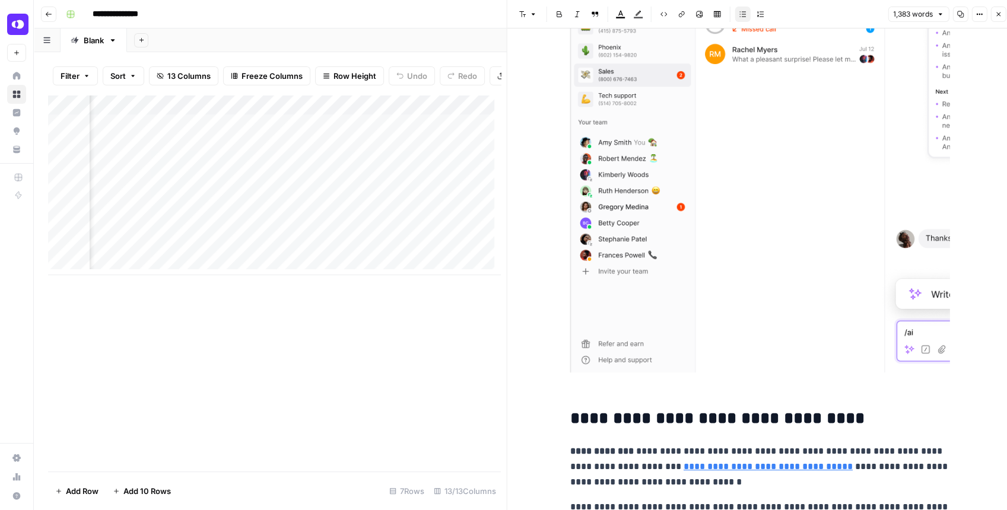
click at [996, 15] on icon "button" at bounding box center [998, 14] width 7 height 7
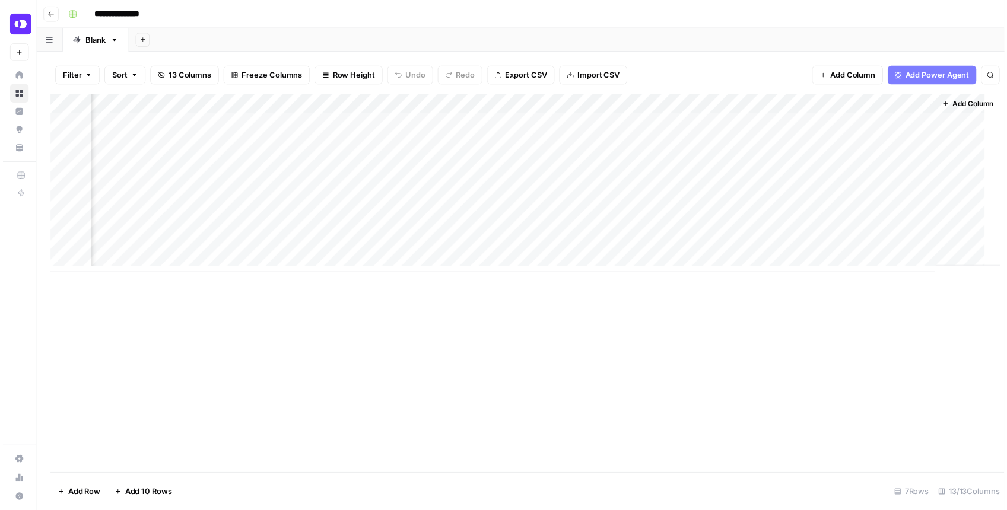
scroll to position [0, 760]
click at [823, 123] on div "Add Column" at bounding box center [523, 185] width 951 height 180
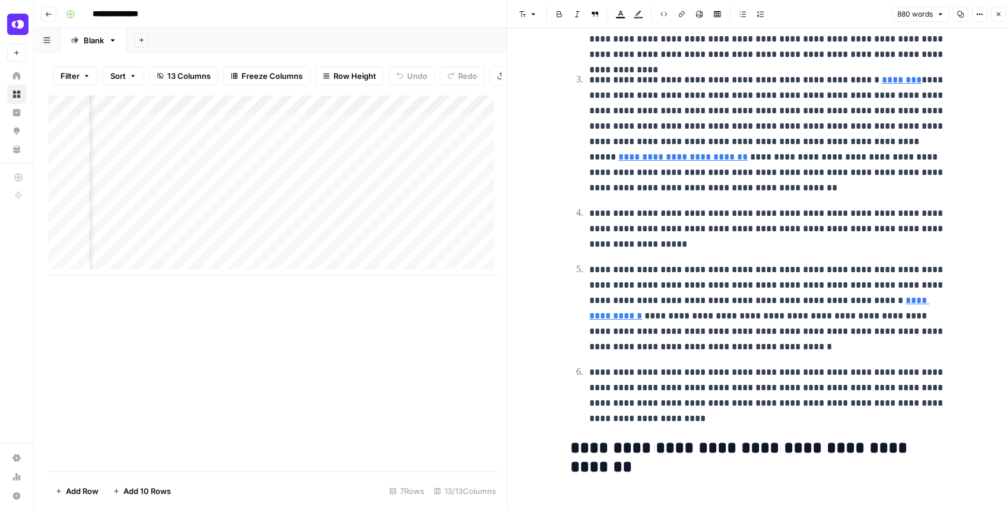
scroll to position [2014, 0]
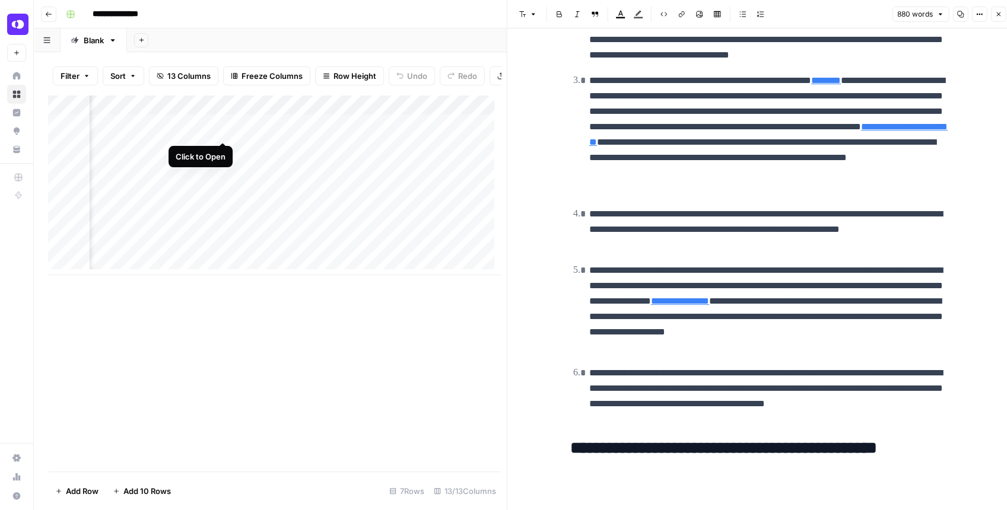
click at [226, 131] on div "Add Column" at bounding box center [274, 185] width 452 height 180
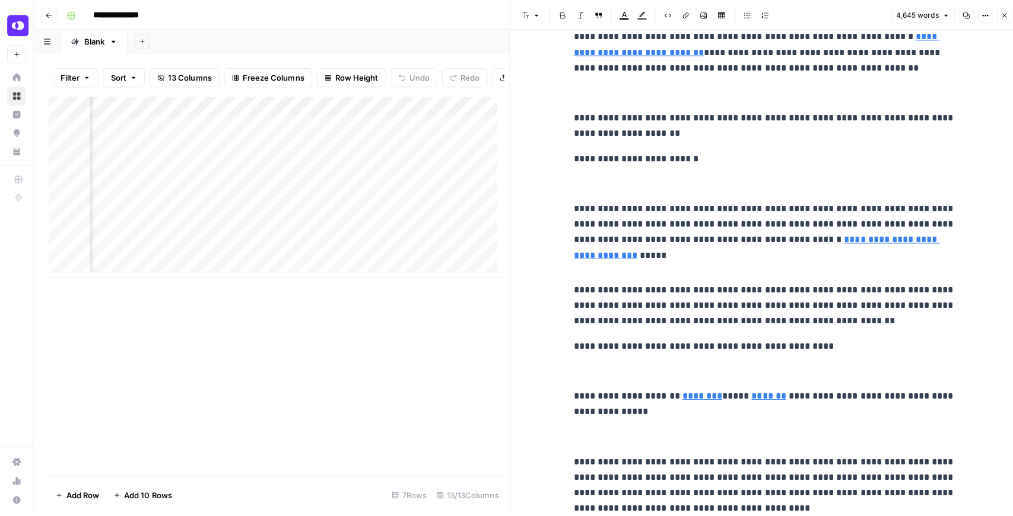
scroll to position [17107, 0]
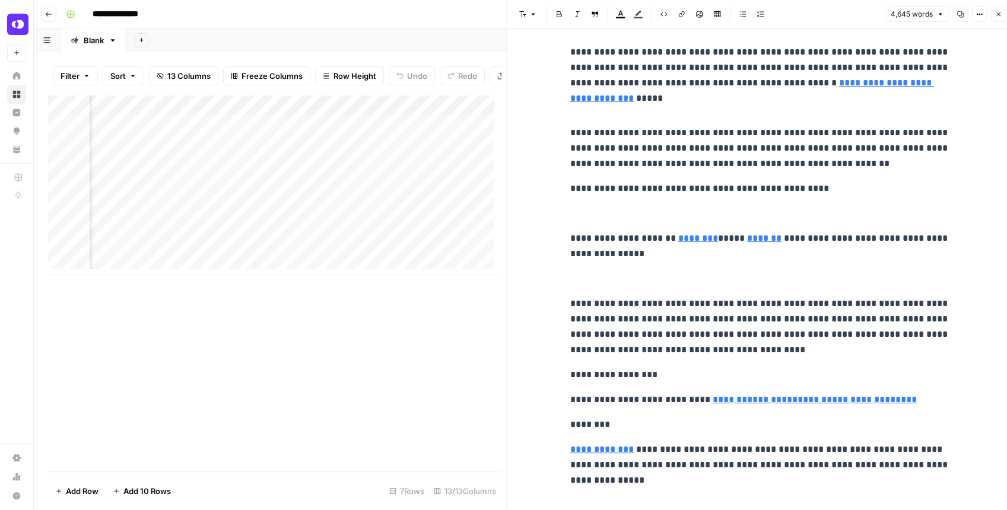
click at [995, 15] on icon "button" at bounding box center [998, 14] width 7 height 7
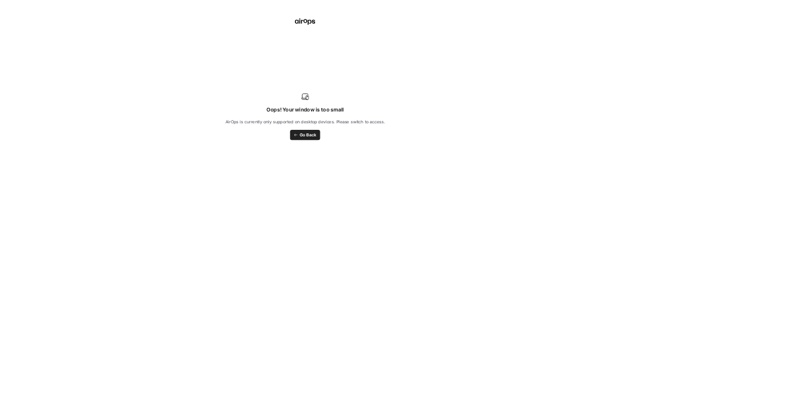
scroll to position [0, 41]
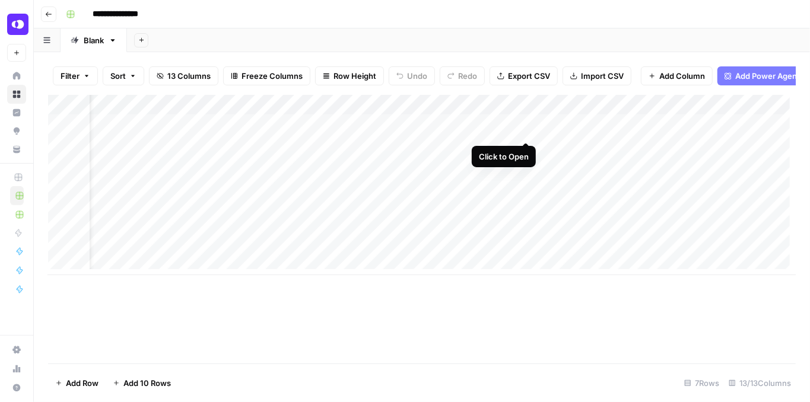
click at [528, 131] on div "Add Column" at bounding box center [422, 185] width 748 height 180
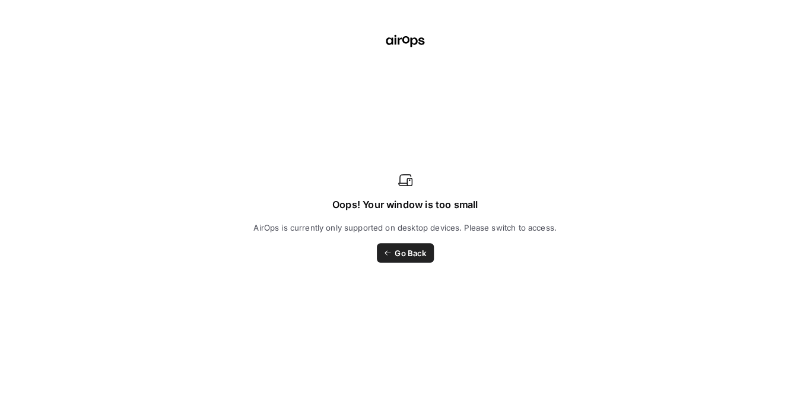
scroll to position [15984, 0]
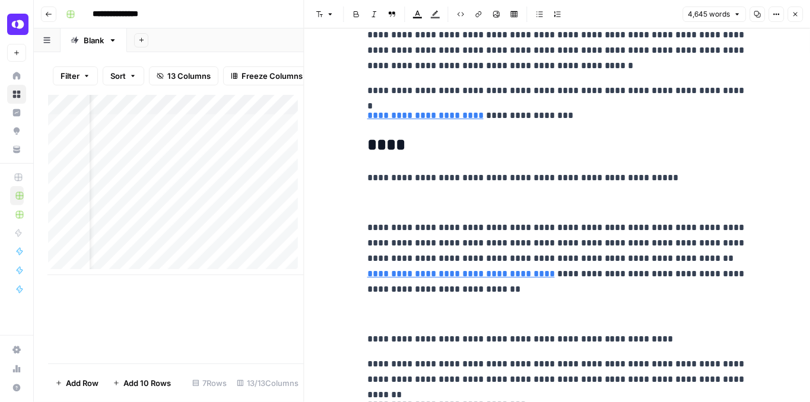
click at [794, 13] on icon "button" at bounding box center [795, 14] width 4 height 4
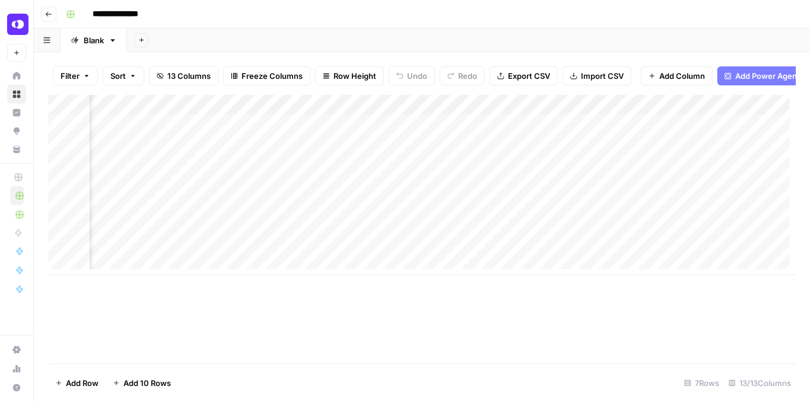
scroll to position [0, 781]
click at [681, 169] on div "Add Column" at bounding box center [422, 185] width 748 height 180
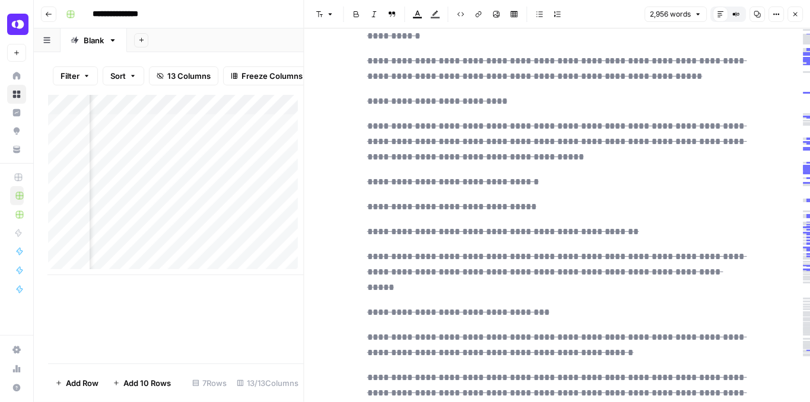
scroll to position [9002, 0]
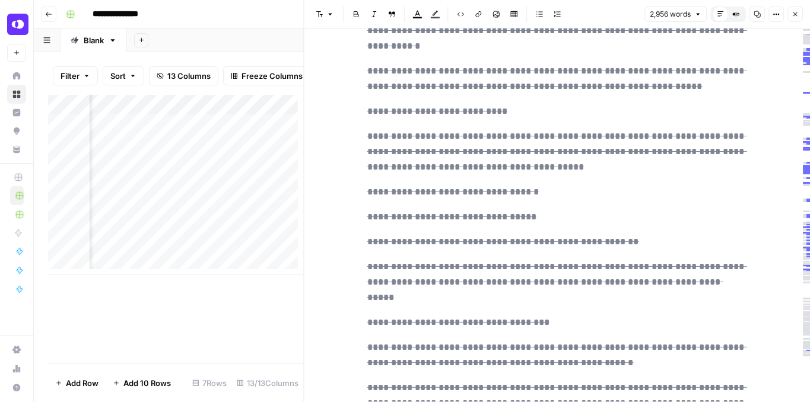
click at [796, 12] on icon "button" at bounding box center [795, 14] width 7 height 7
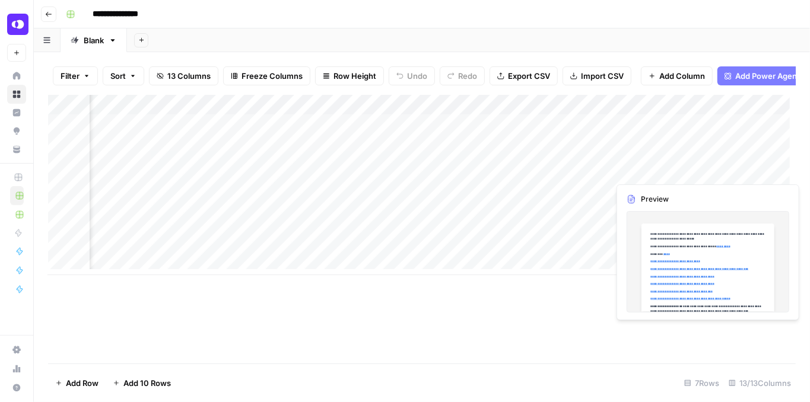
click at [774, 172] on div "Add Column" at bounding box center [422, 185] width 748 height 180
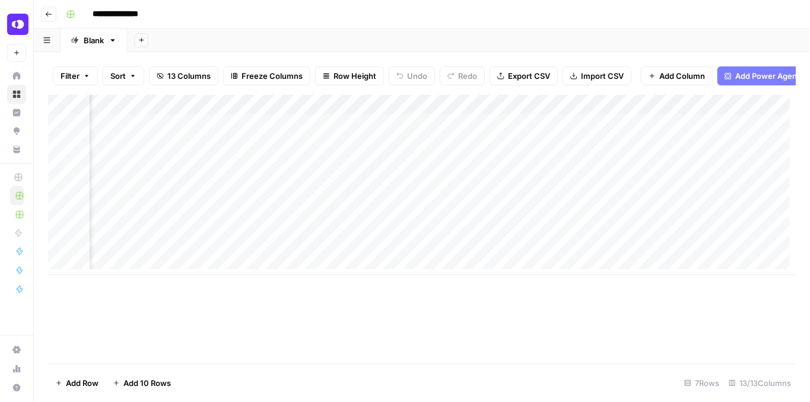
scroll to position [0, 875]
click at [705, 169] on div "Add Column" at bounding box center [422, 185] width 748 height 180
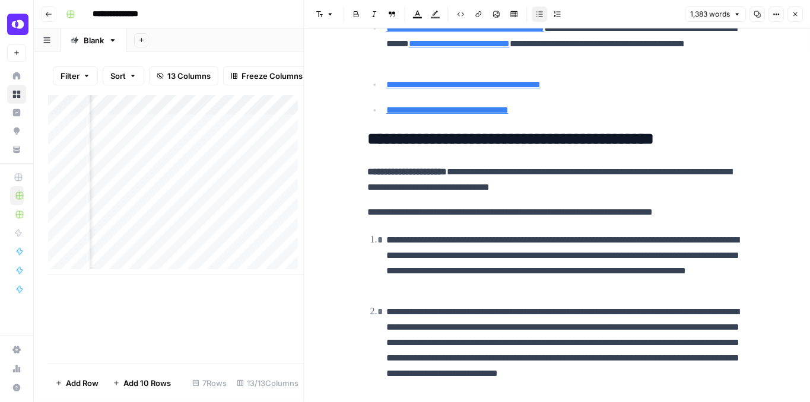
scroll to position [3415, 0]
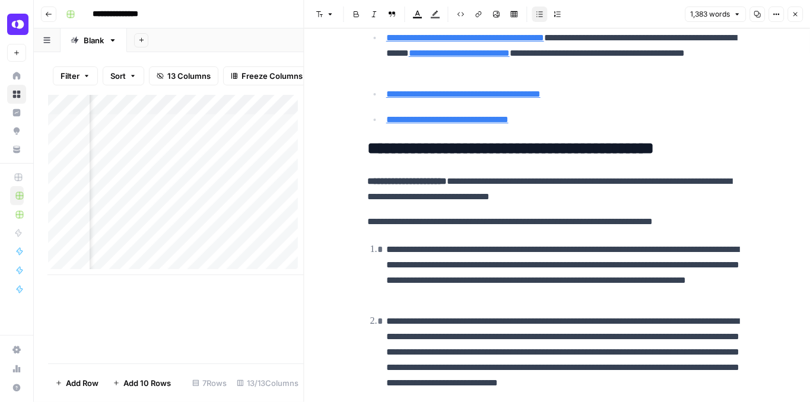
click at [221, 171] on div "Add Column" at bounding box center [176, 185] width 256 height 180
click at [793, 16] on icon "button" at bounding box center [795, 14] width 7 height 7
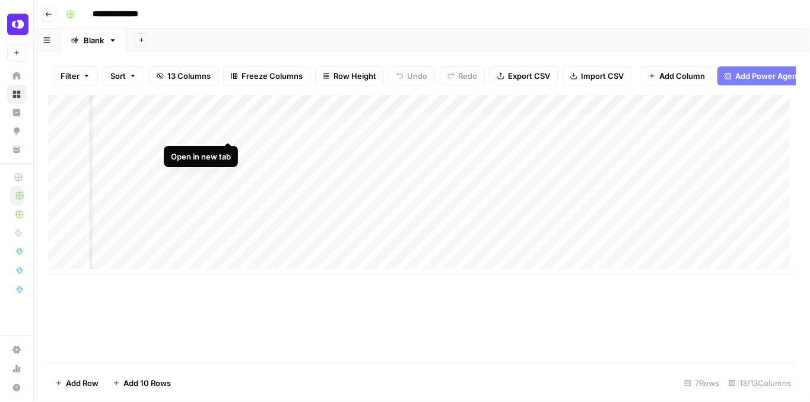
click at [226, 132] on div "Add Column" at bounding box center [422, 185] width 748 height 180
click at [322, 129] on div "Add Column" at bounding box center [422, 185] width 748 height 180
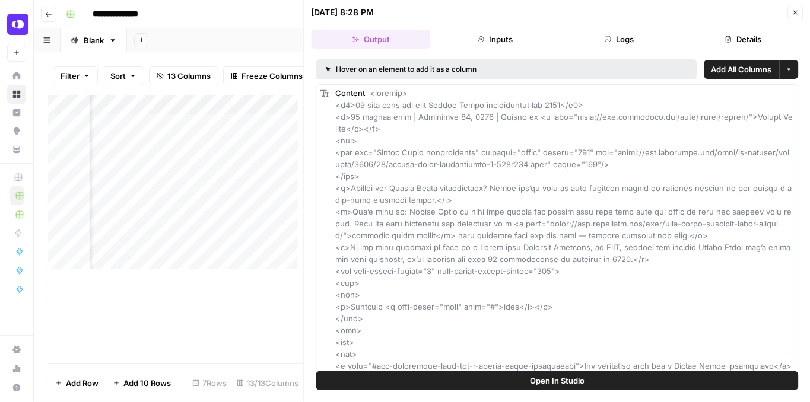
click at [541, 382] on span "Open In Studio" at bounding box center [557, 381] width 55 height 12
click at [795, 14] on icon "button" at bounding box center [795, 12] width 7 height 7
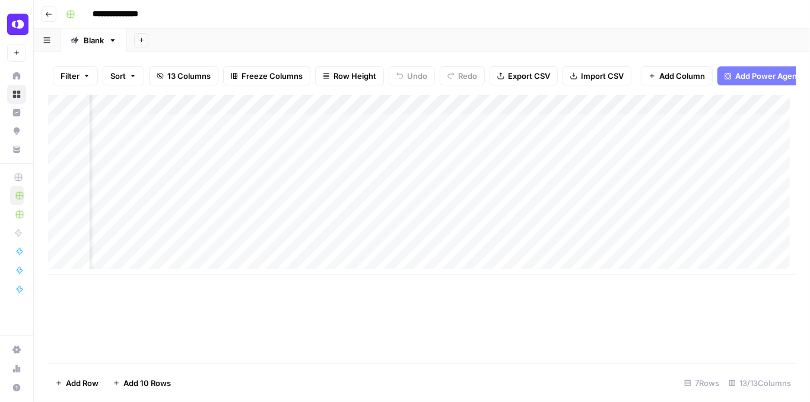
click at [443, 131] on div "Add Column" at bounding box center [422, 185] width 748 height 180
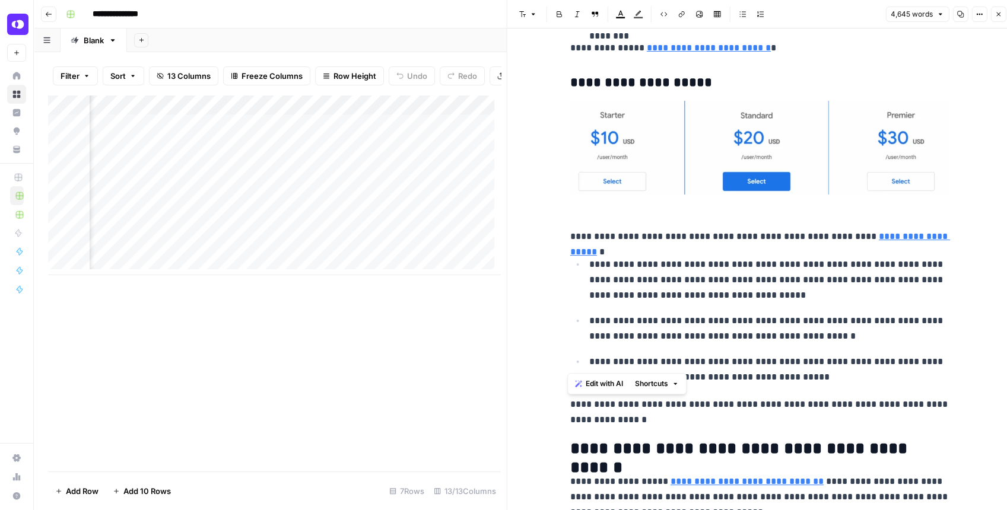
scroll to position [1463, 0]
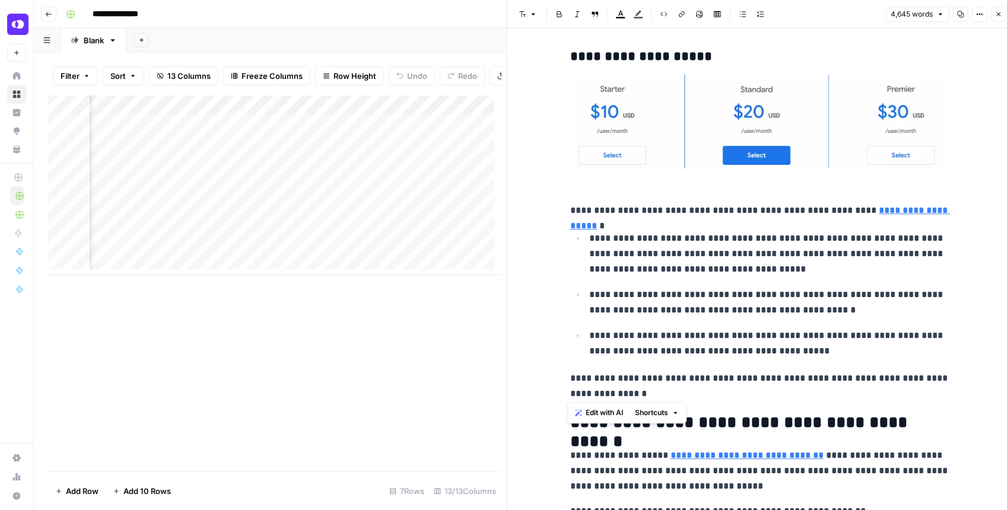
drag, startPoint x: 567, startPoint y: 172, endPoint x: 754, endPoint y: 394, distance: 290.2
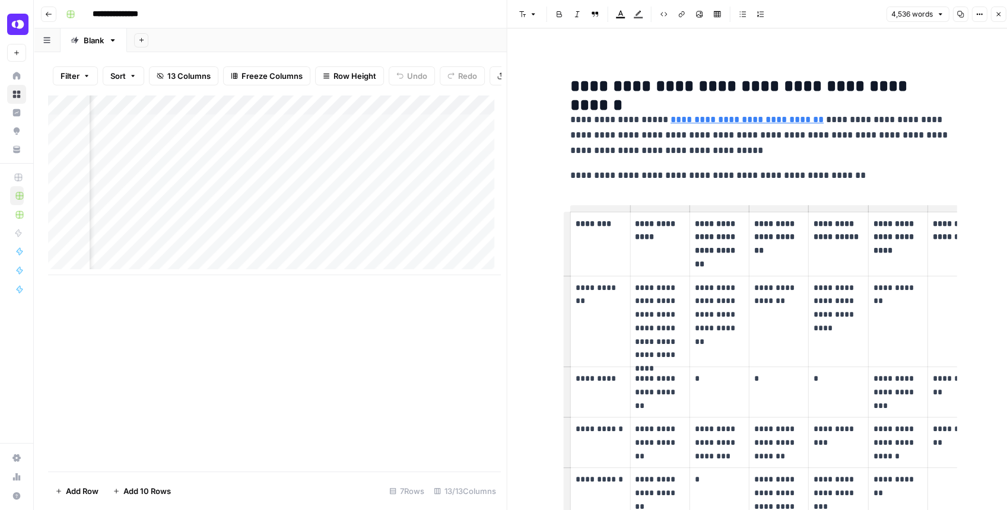
drag, startPoint x: 565, startPoint y: 214, endPoint x: 768, endPoint y: 240, distance: 204.6
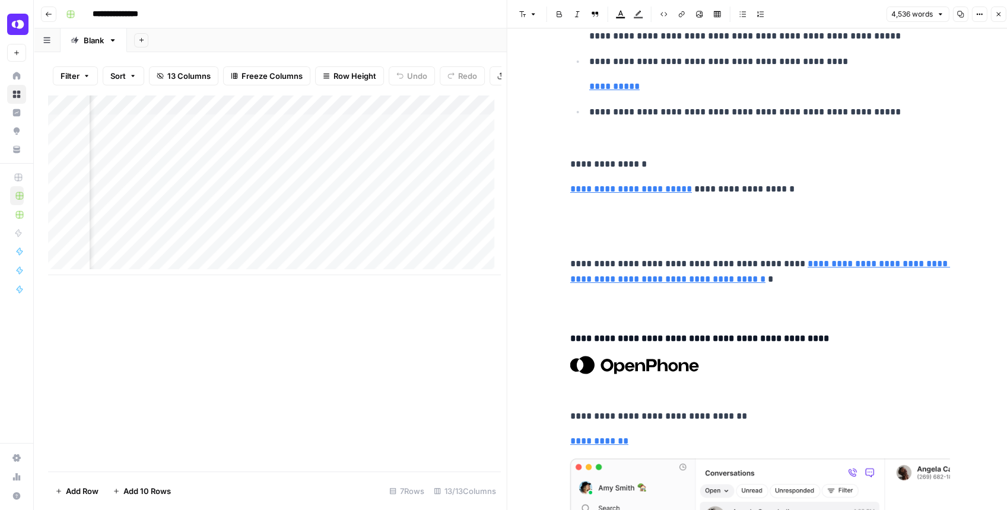
scroll to position [3323, 0]
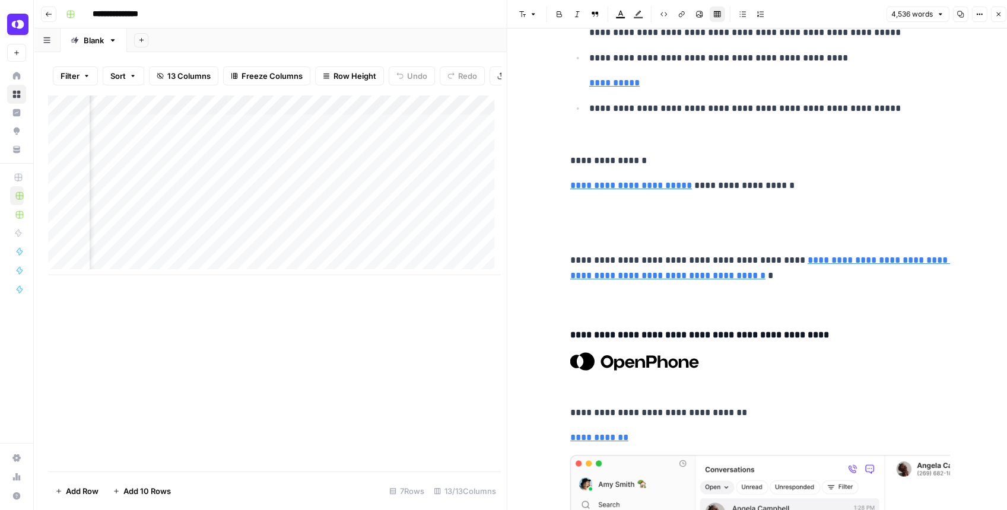
click at [570, 328] on h4 "**********" at bounding box center [760, 335] width 380 height 15
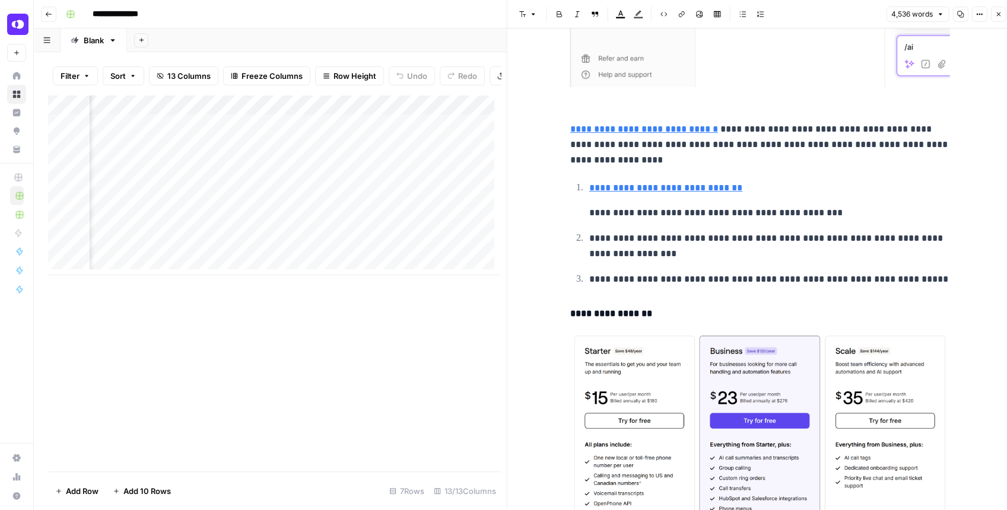
scroll to position [4193, 0]
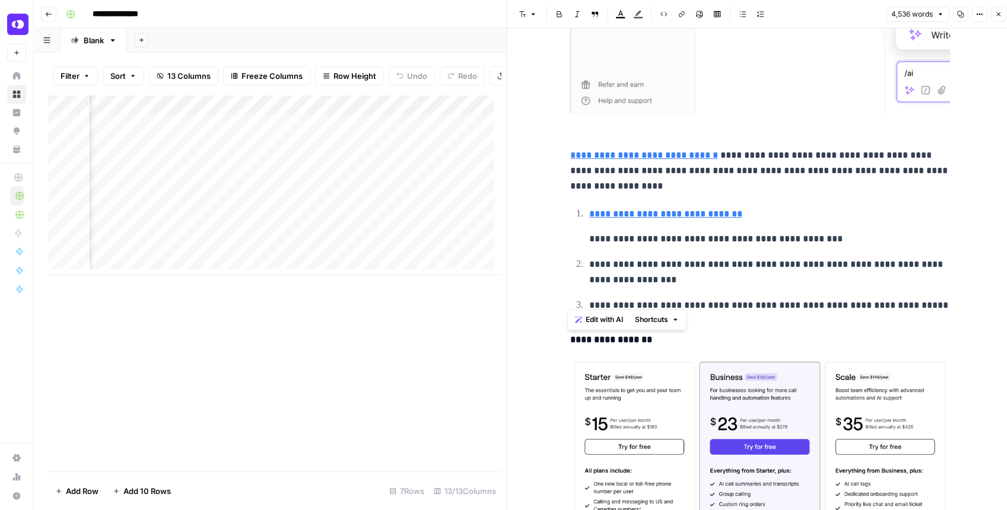
click at [926, 299] on p "**********" at bounding box center [769, 305] width 361 height 15
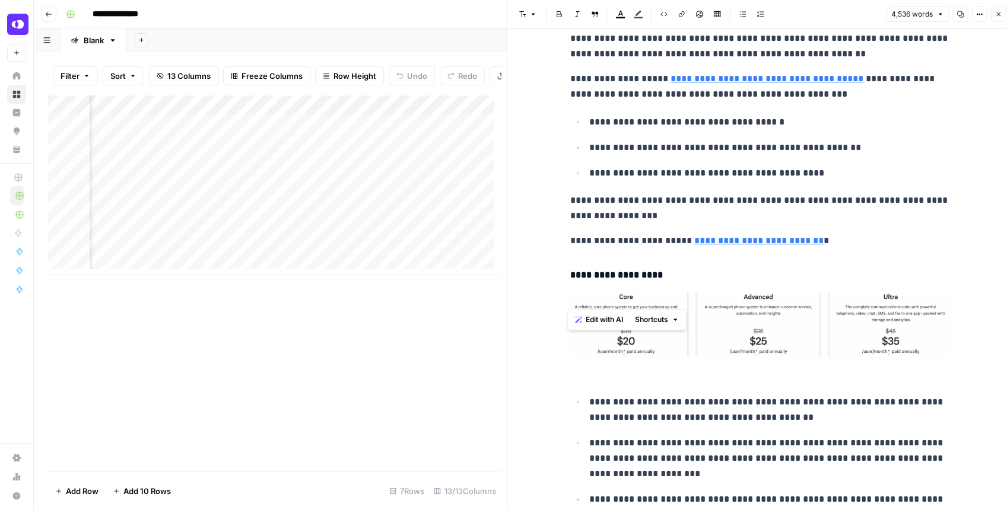
scroll to position [5697, 0]
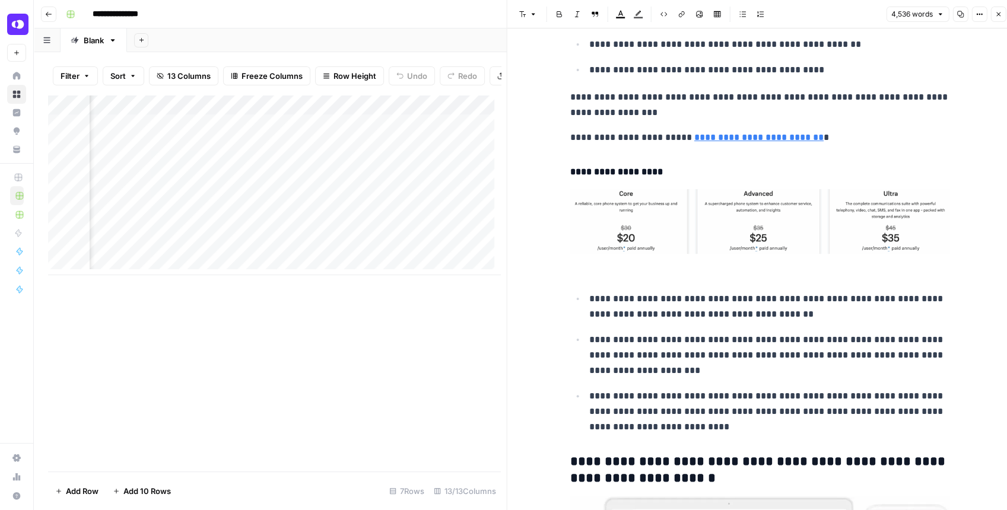
click at [725, 424] on p "**********" at bounding box center [769, 412] width 361 height 46
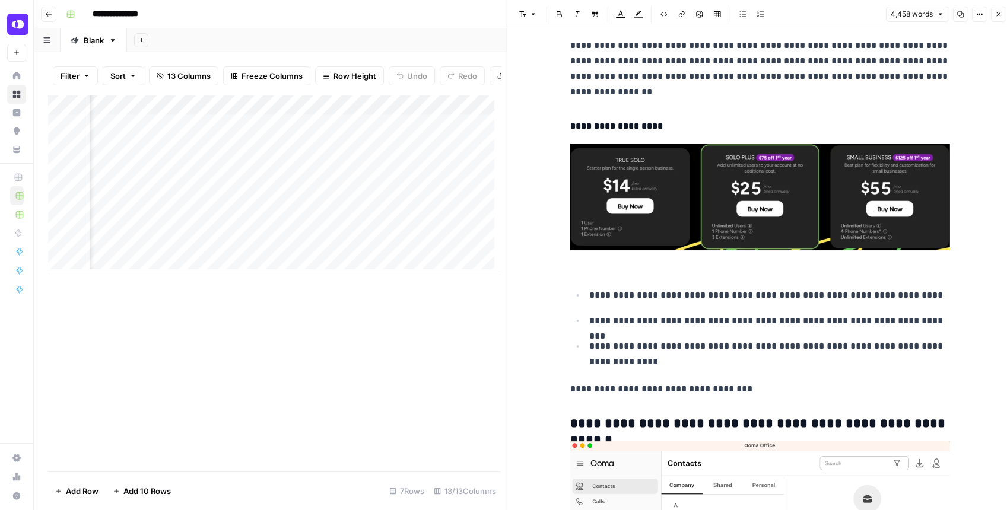
scroll to position [6488, 0]
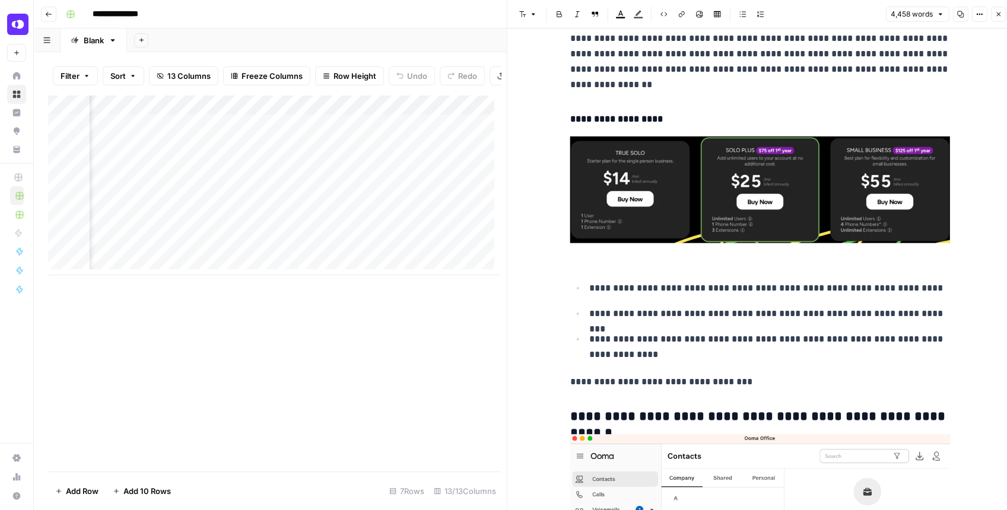
click at [770, 374] on p "**********" at bounding box center [760, 381] width 380 height 15
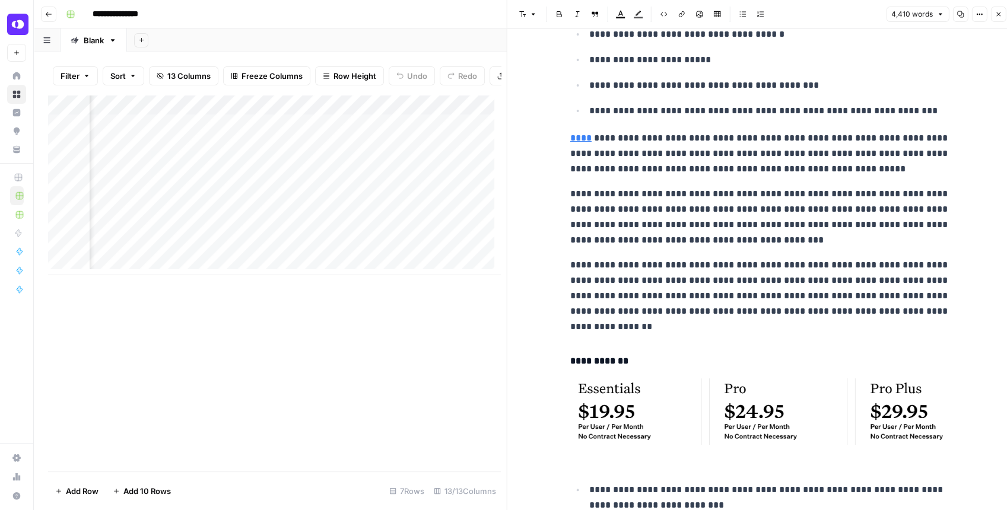
scroll to position [7042, 0]
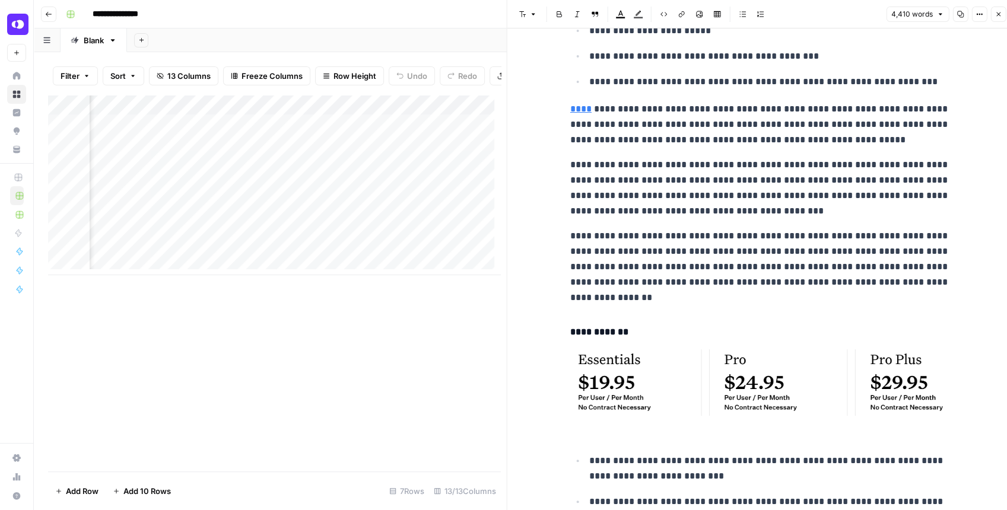
click at [570, 325] on h4 "**********" at bounding box center [760, 332] width 380 height 15
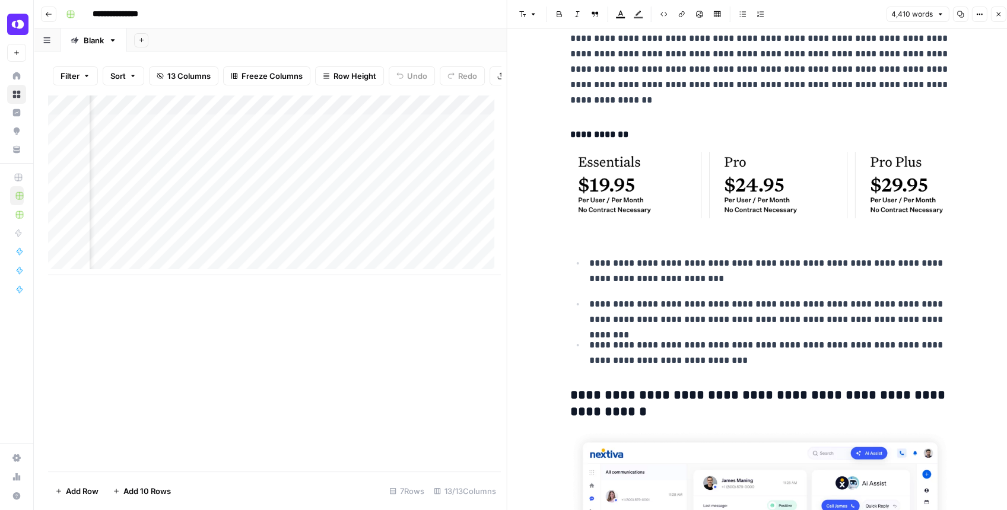
scroll to position [7240, 0]
click at [743, 355] on p "**********" at bounding box center [769, 352] width 361 height 31
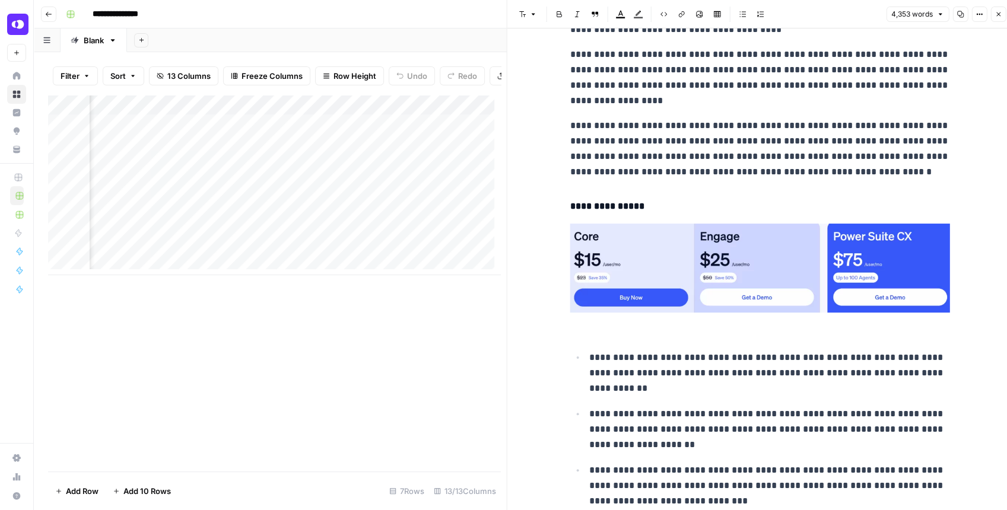
click at [565, 200] on div "**********" at bounding box center [760, 336] width 394 height 16403
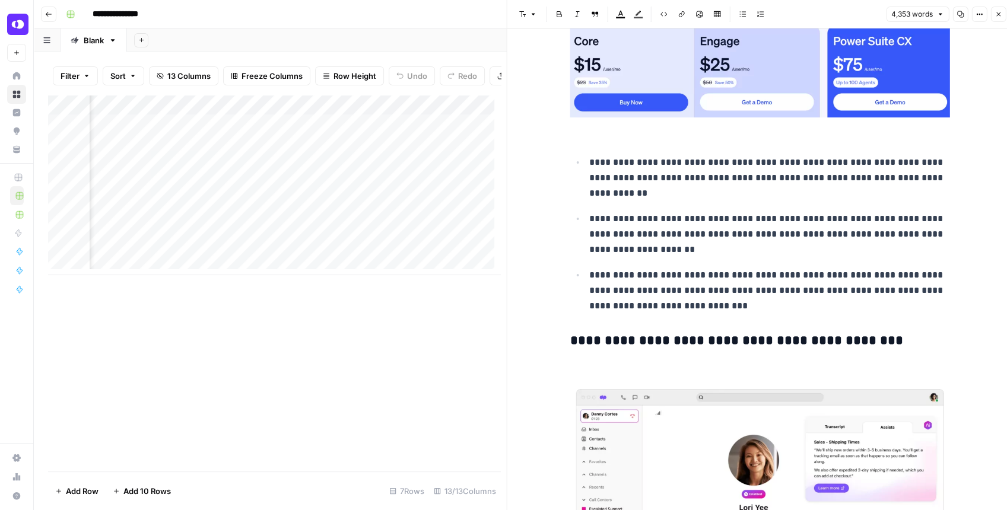
scroll to position [8110, 0]
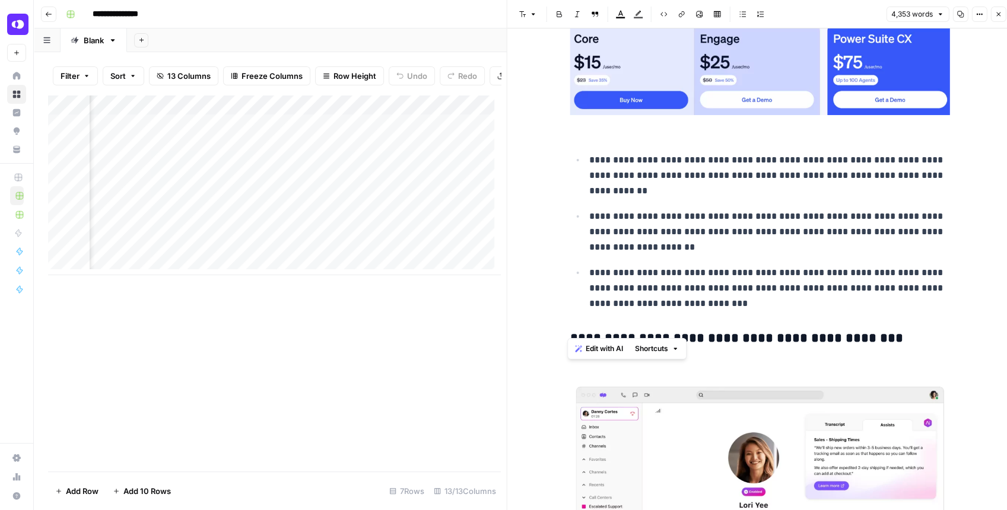
click at [712, 301] on div "**********" at bounding box center [760, 138] width 394 height 16403
click at [704, 294] on p "**********" at bounding box center [769, 288] width 361 height 46
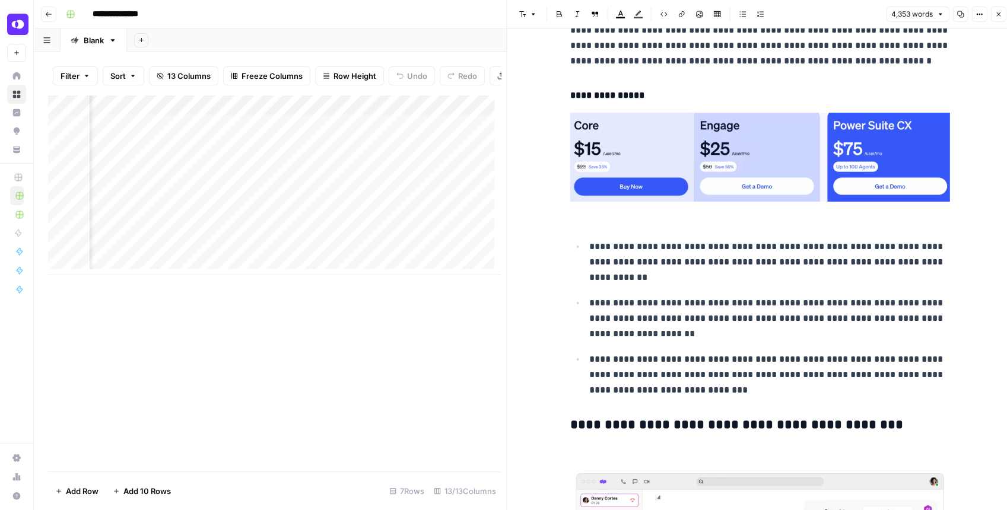
scroll to position [7992, 0]
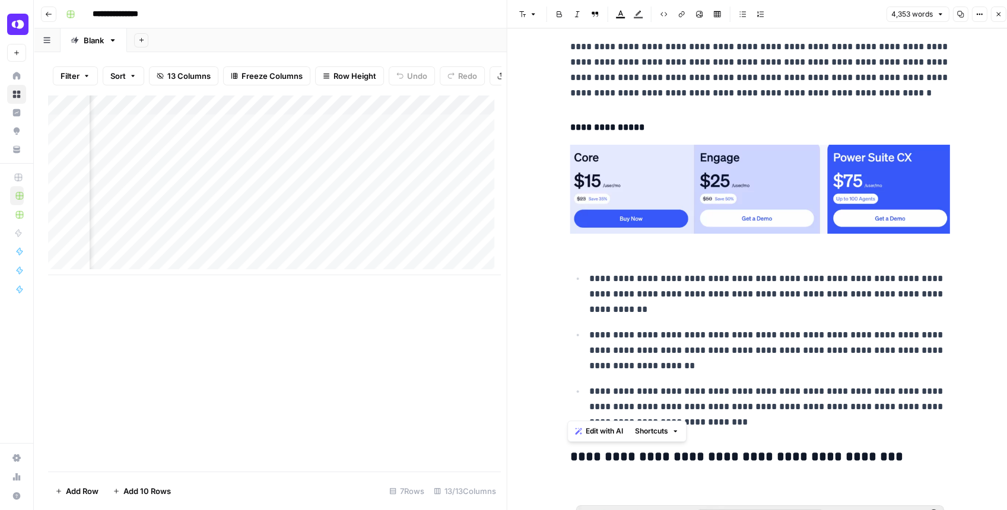
click at [558, 116] on div "**********" at bounding box center [760, 267] width 506 height 16460
click at [563, 117] on div "**********" at bounding box center [760, 257] width 394 height 16403
click at [693, 411] on p "**********" at bounding box center [769, 407] width 361 height 46
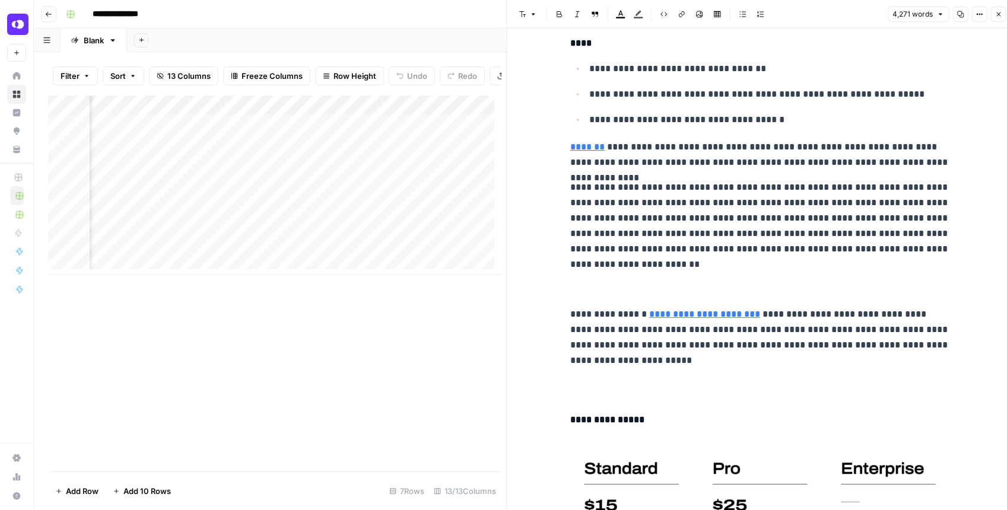
scroll to position [8506, 0]
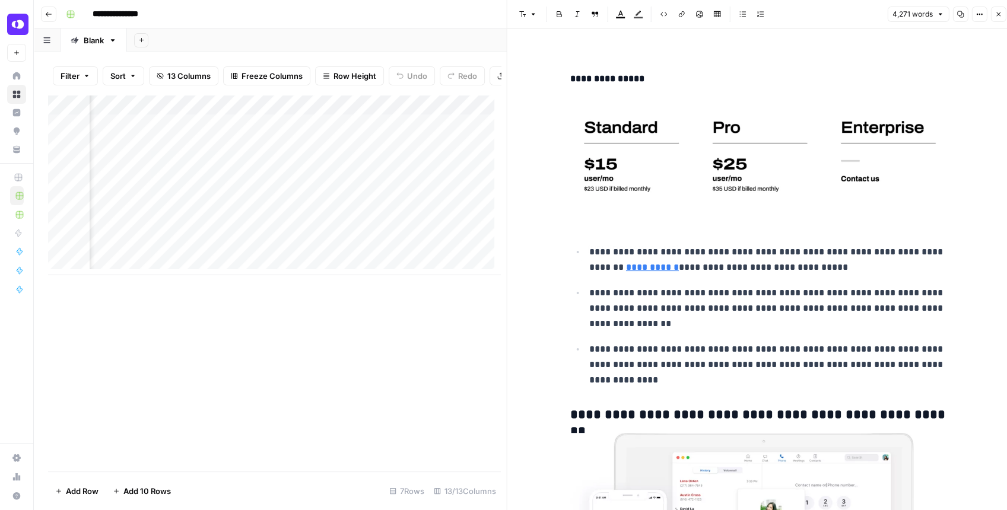
scroll to position [8902, 0]
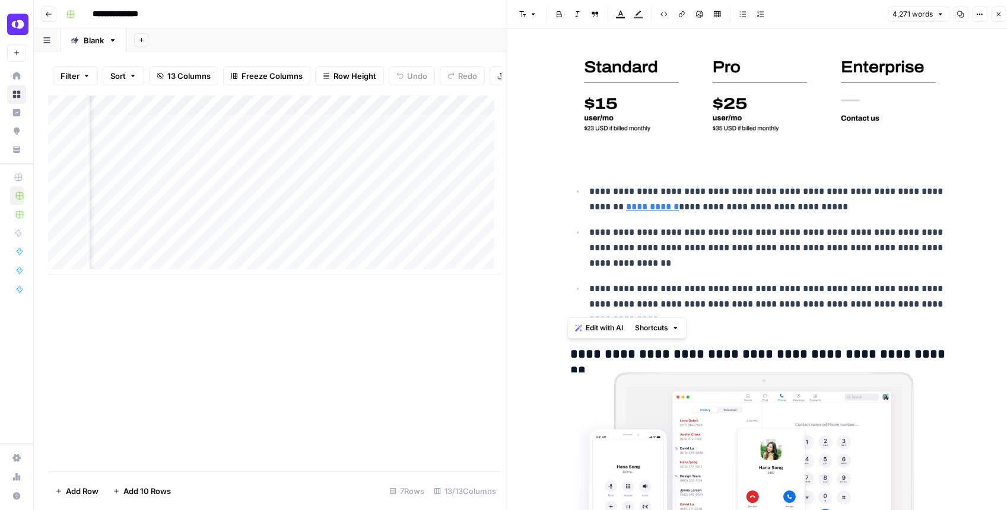
click at [647, 303] on p "**********" at bounding box center [769, 304] width 361 height 46
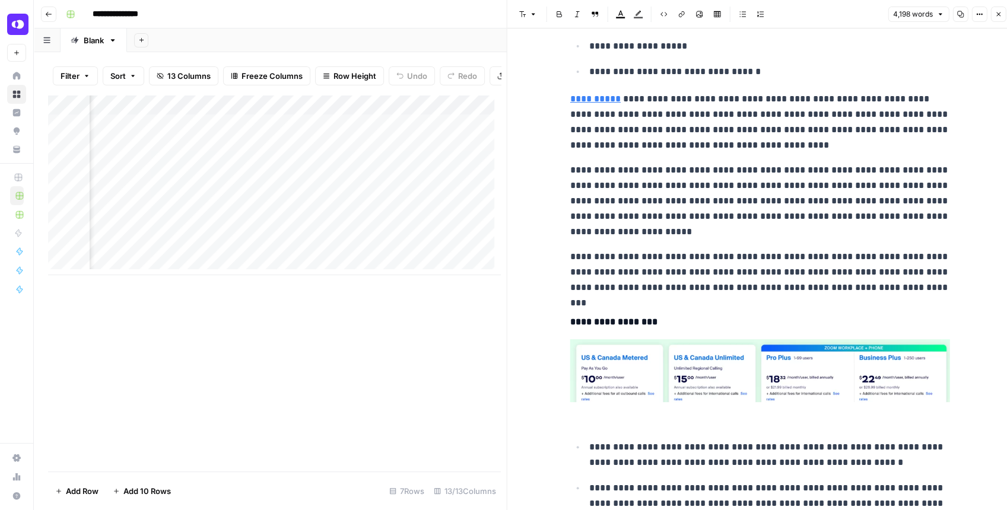
scroll to position [9367, 0]
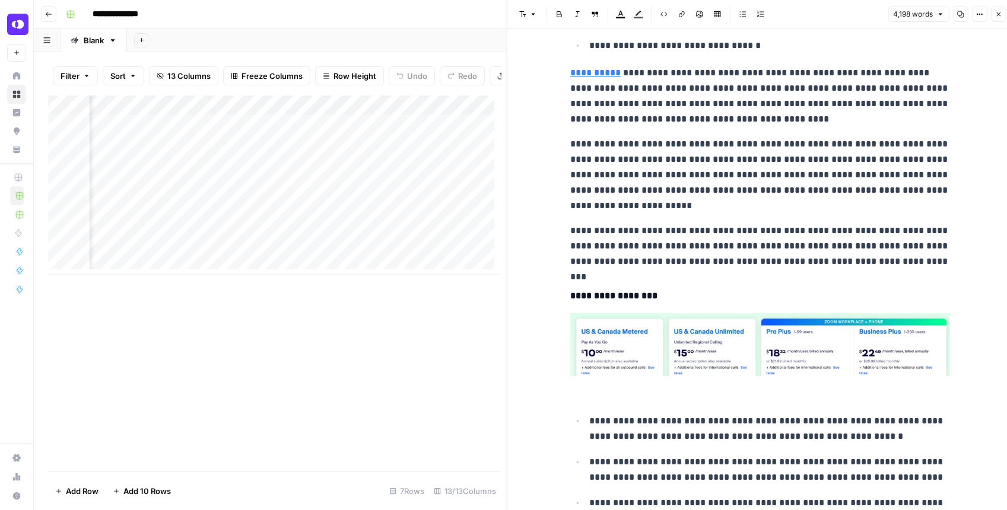
click at [570, 288] on h4 "**********" at bounding box center [760, 295] width 380 height 15
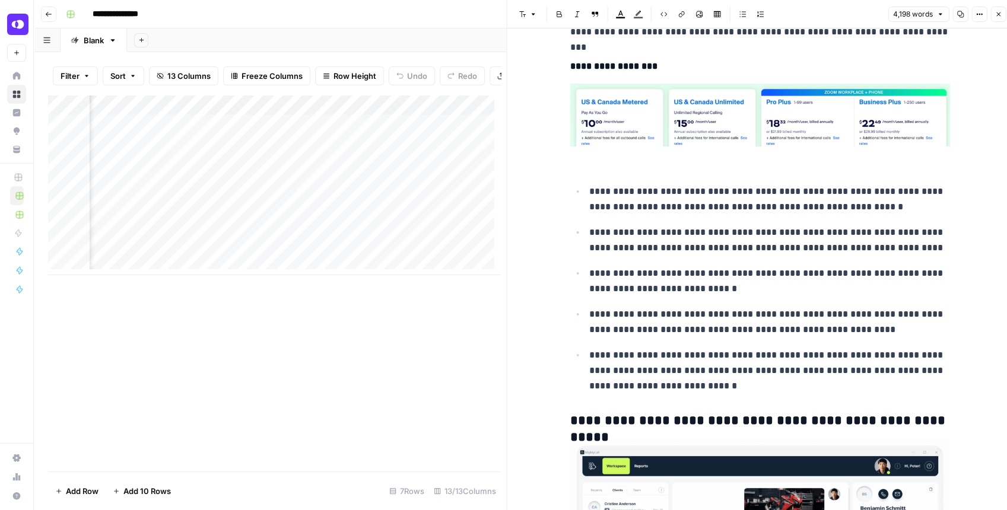
scroll to position [9605, 0]
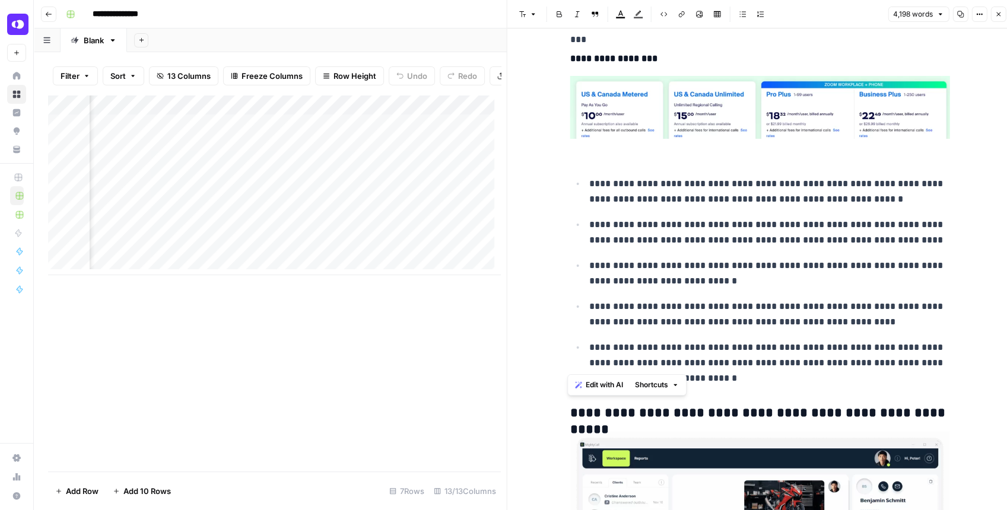
click at [819, 364] on p "**********" at bounding box center [769, 363] width 361 height 46
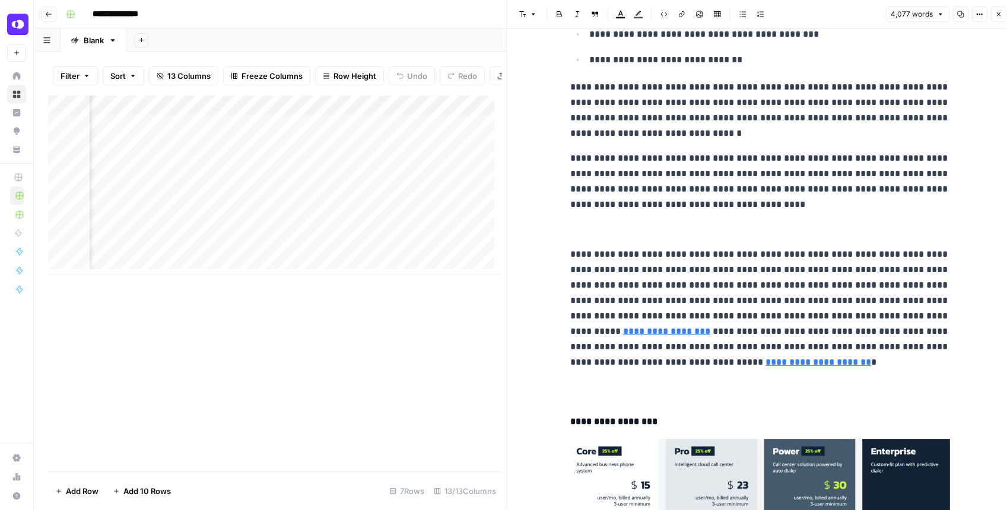
scroll to position [10159, 0]
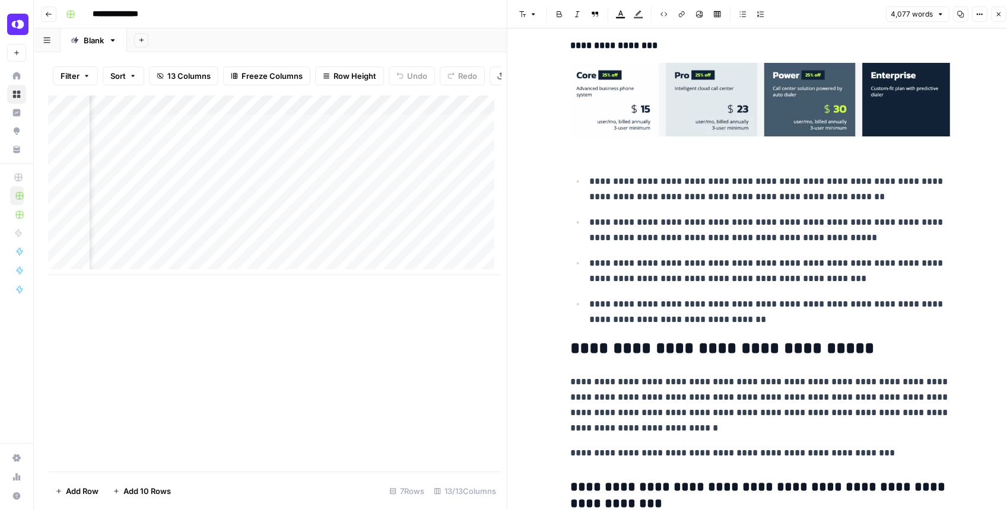
scroll to position [10515, 0]
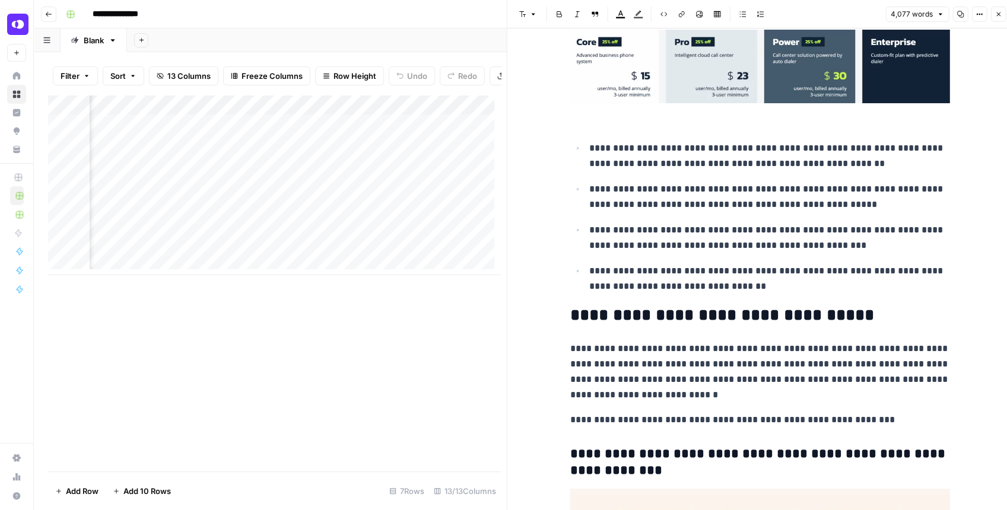
click at [799, 275] on p "**********" at bounding box center [769, 278] width 361 height 31
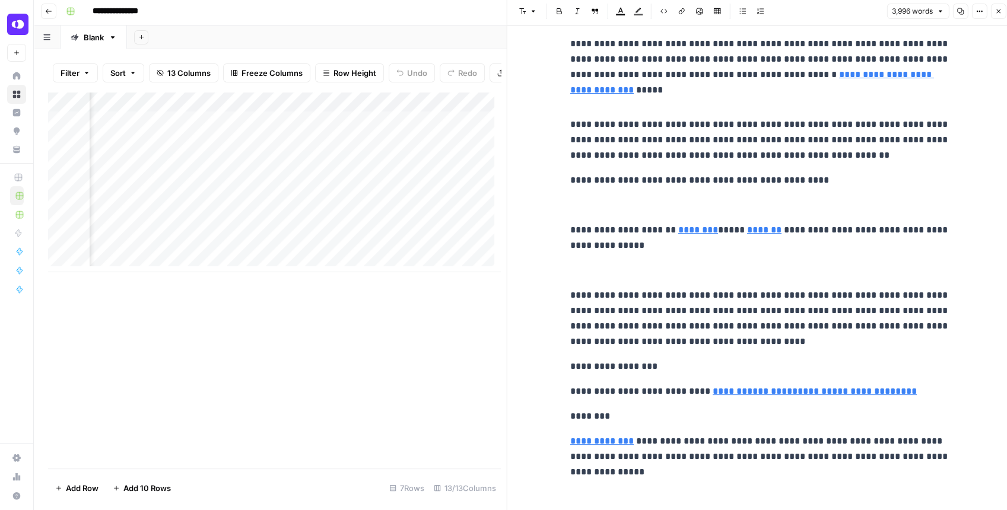
scroll to position [6, 0]
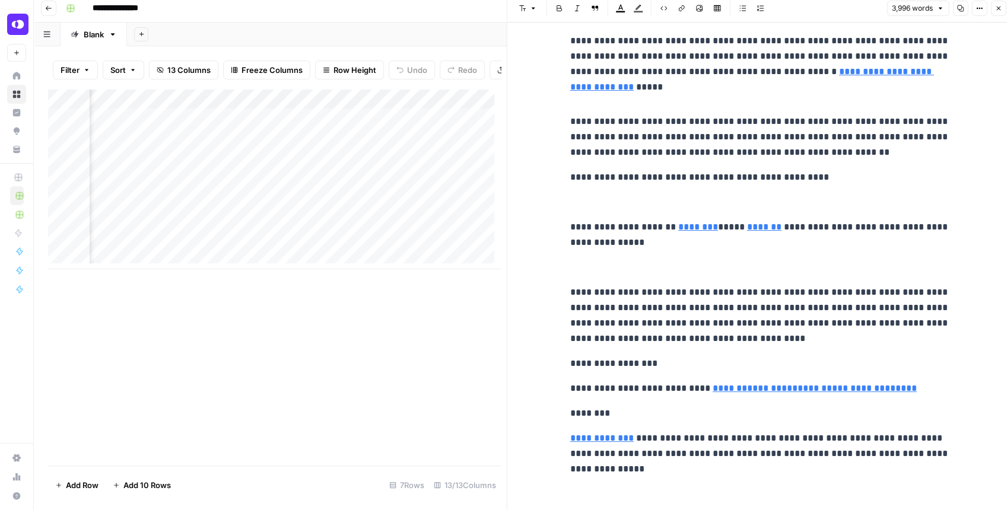
click at [996, 12] on button "Close" at bounding box center [997, 8] width 15 height 15
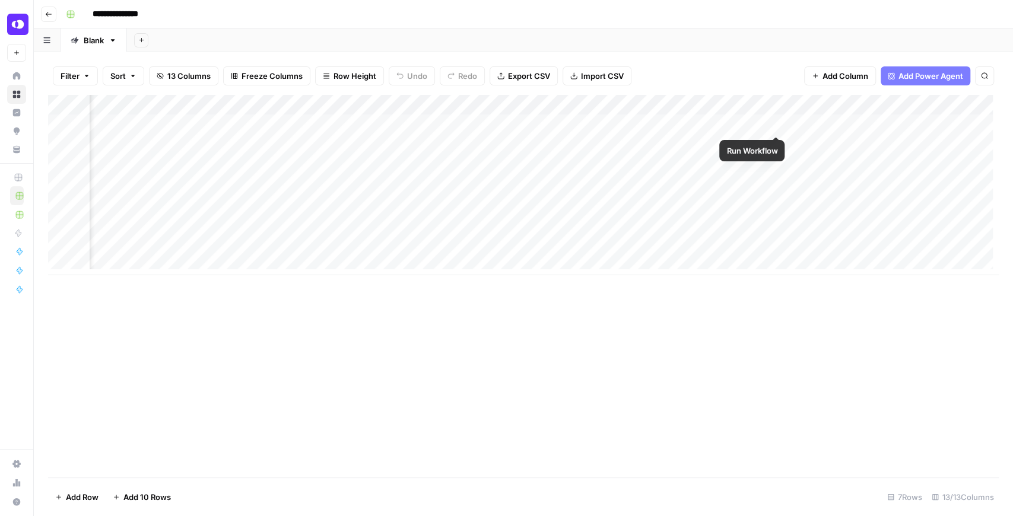
click at [772, 125] on div "Add Column" at bounding box center [523, 185] width 951 height 180
click at [228, 147] on div "Add Column" at bounding box center [523, 185] width 951 height 180
click at [442, 145] on div "Add Column" at bounding box center [523, 185] width 951 height 180
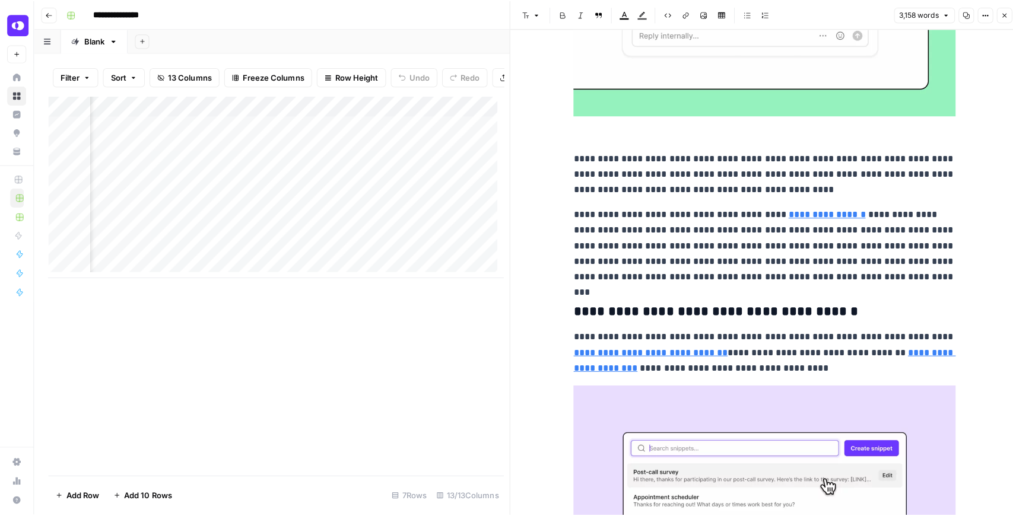
scroll to position [3917, 0]
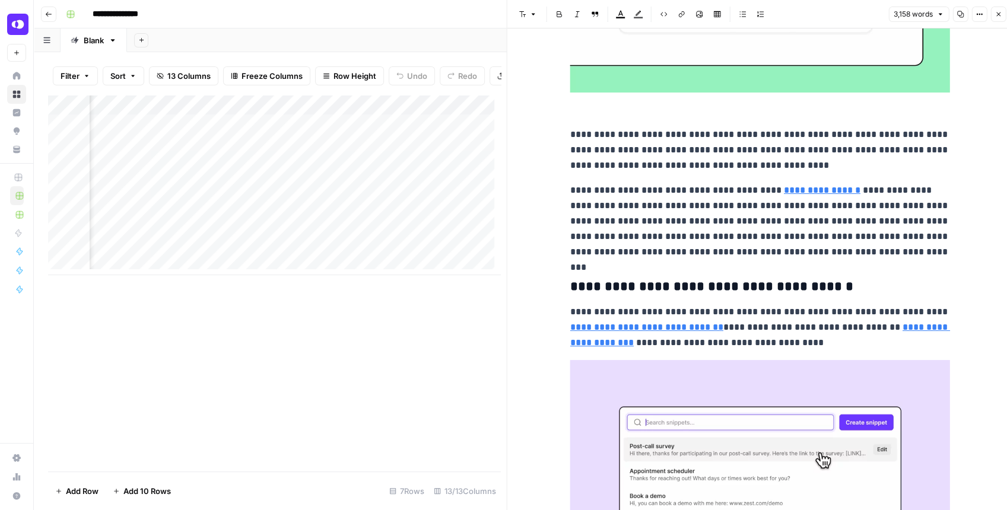
click at [996, 11] on icon "button" at bounding box center [998, 14] width 7 height 7
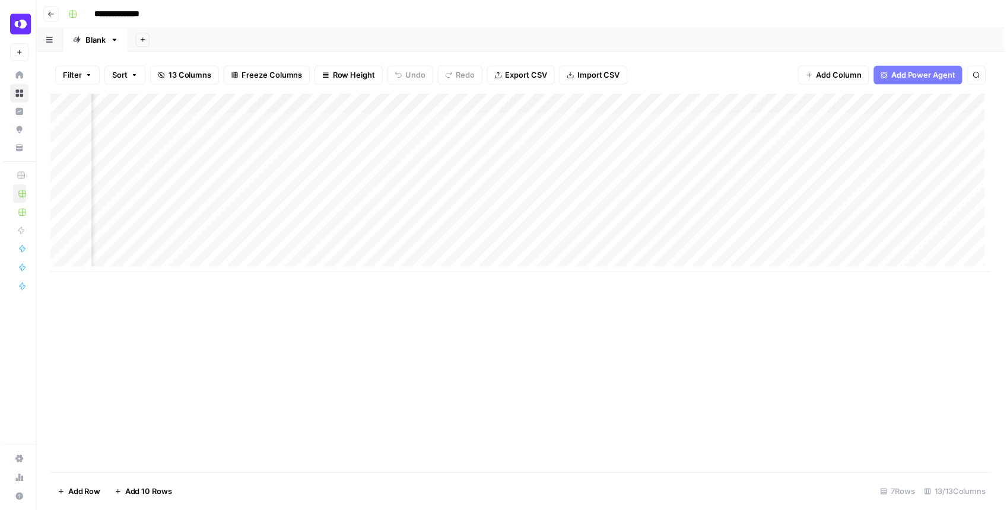
scroll to position [0, 688]
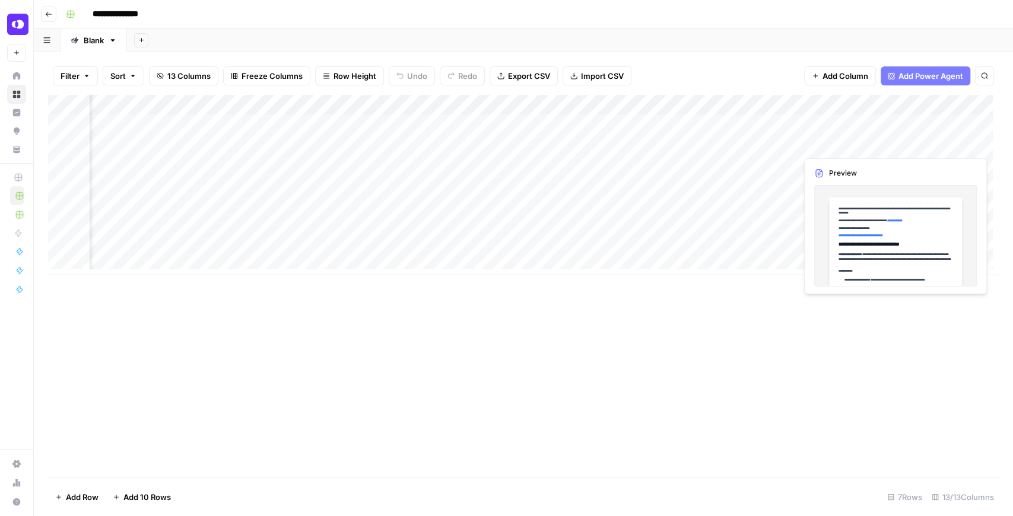
click at [889, 145] on div "Add Column" at bounding box center [523, 185] width 951 height 180
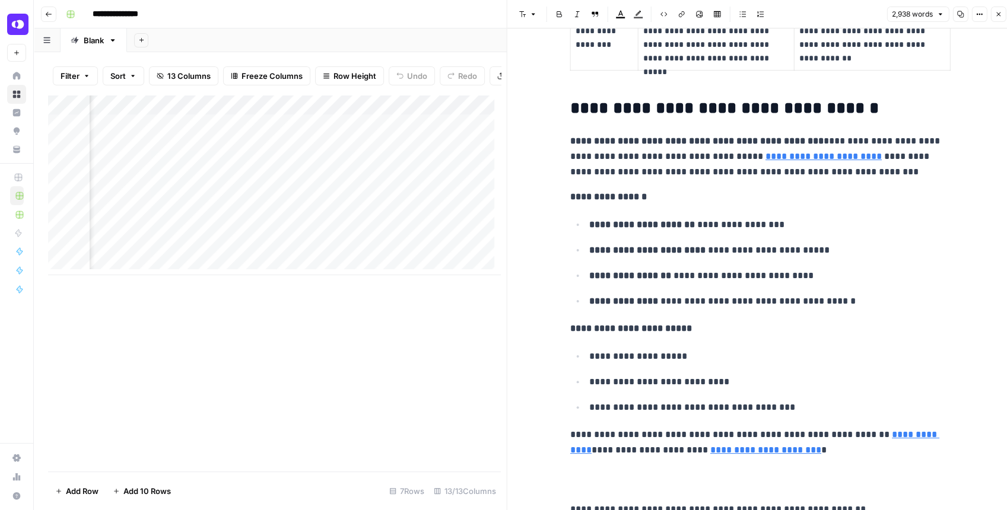
scroll to position [5064, 0]
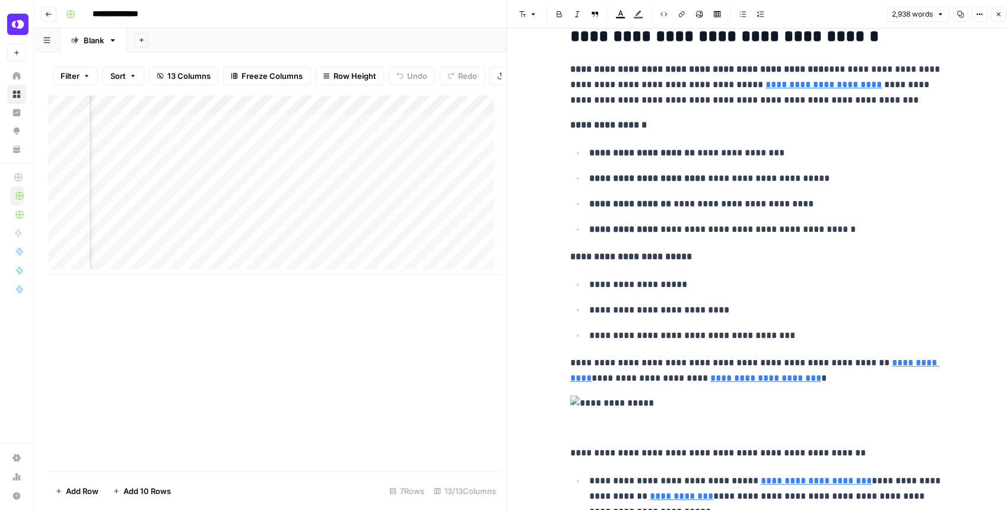
click at [998, 14] on icon "button" at bounding box center [998, 14] width 7 height 7
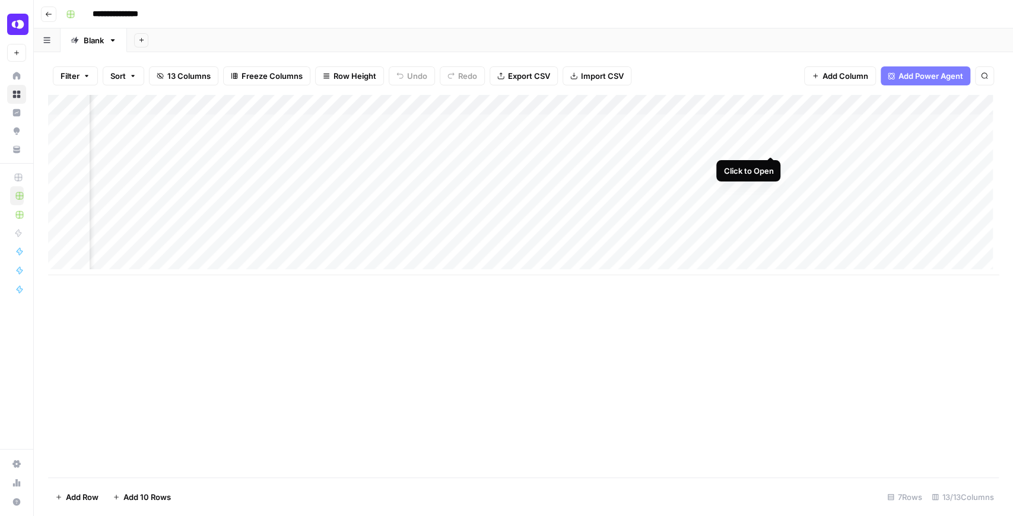
click at [770, 145] on div "Add Column" at bounding box center [523, 185] width 951 height 180
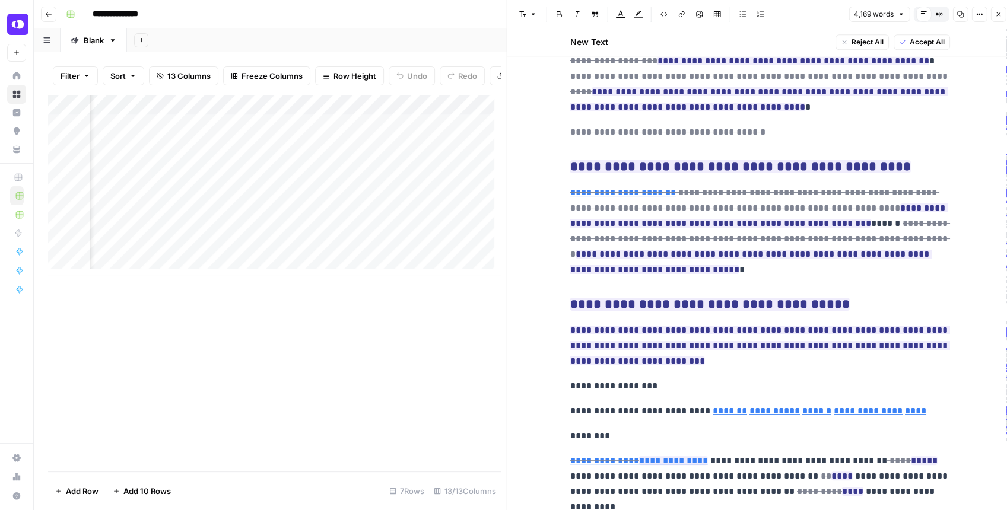
scroll to position [12591, 0]
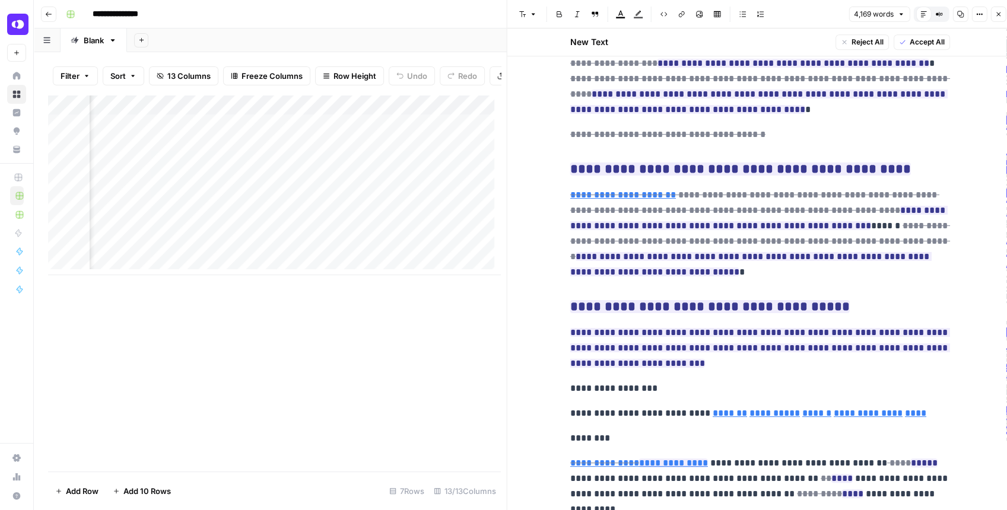
click at [999, 17] on icon "button" at bounding box center [998, 14] width 7 height 7
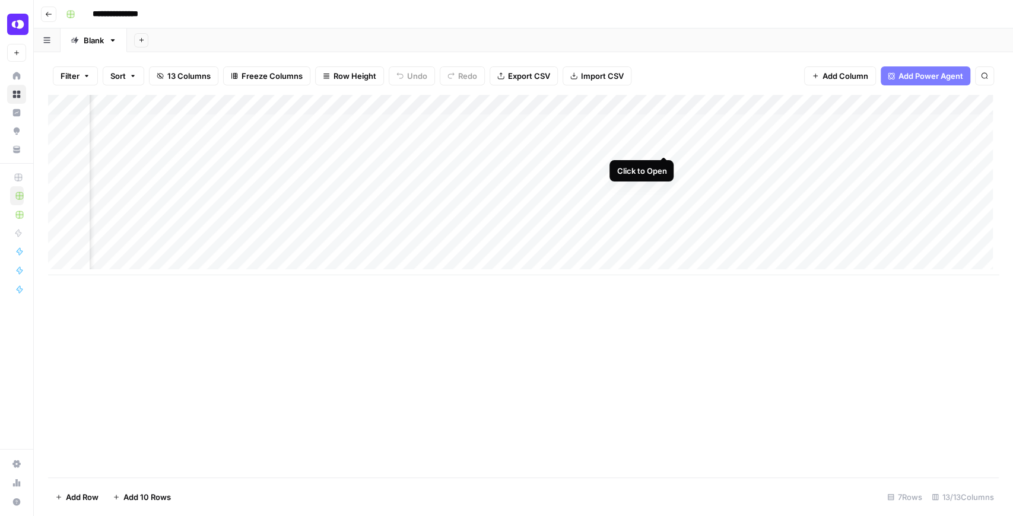
click at [664, 144] on div "Add Column" at bounding box center [523, 185] width 951 height 180
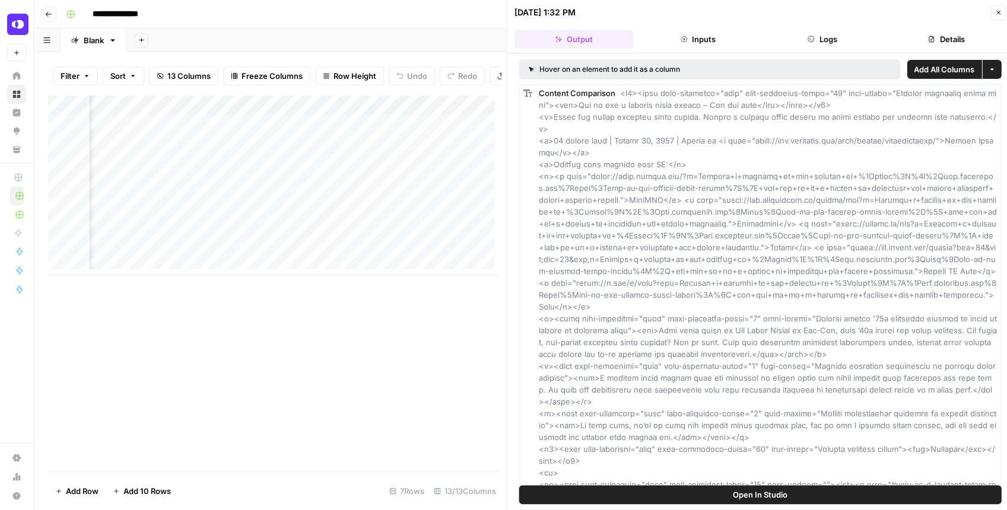
click at [824, 40] on button "Logs" at bounding box center [822, 39] width 119 height 19
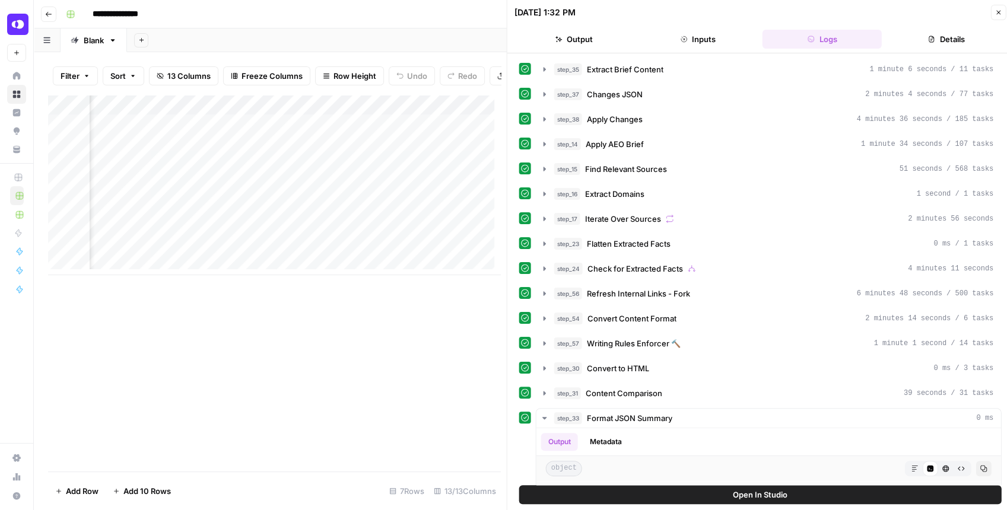
click at [907, 38] on button "Details" at bounding box center [946, 39] width 119 height 19
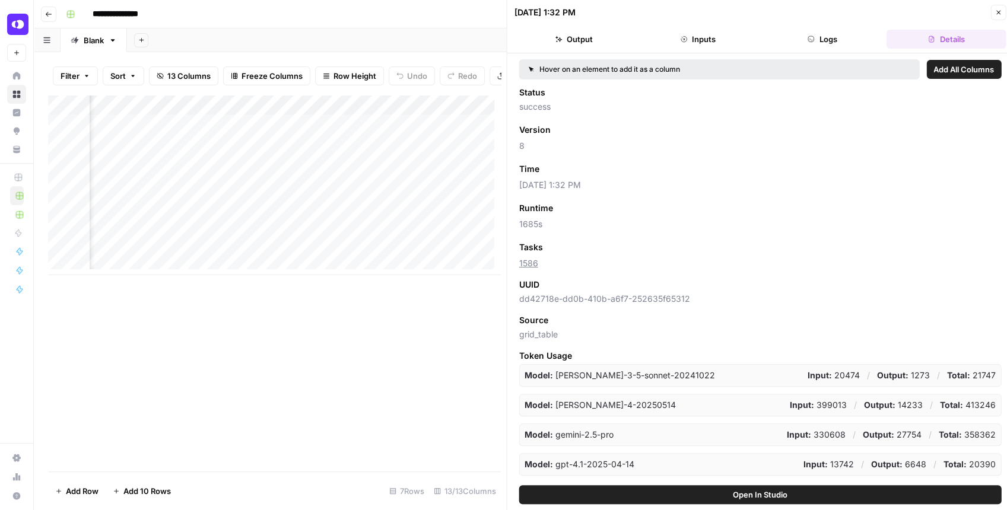
click at [591, 40] on button "Output" at bounding box center [574, 39] width 119 height 19
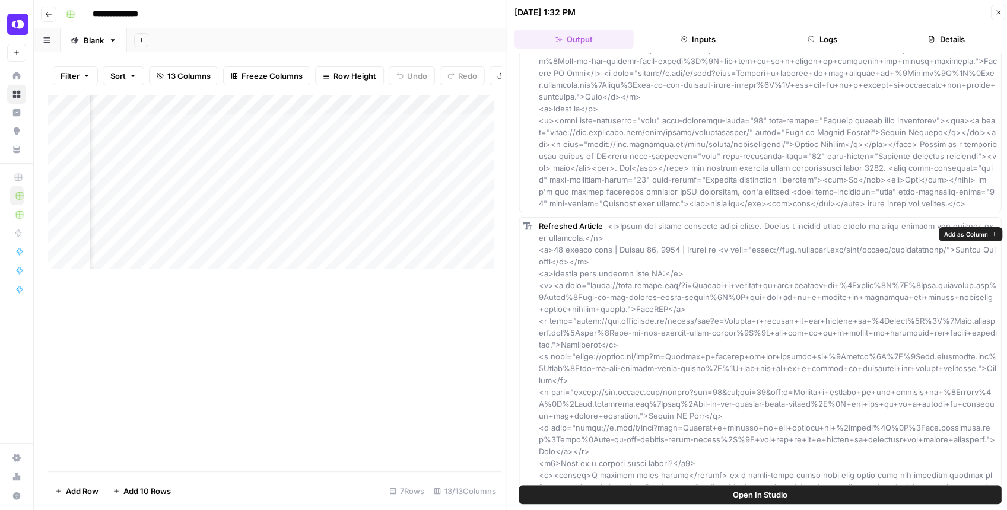
scroll to position [7675, 0]
click at [995, 11] on icon "button" at bounding box center [998, 12] width 7 height 7
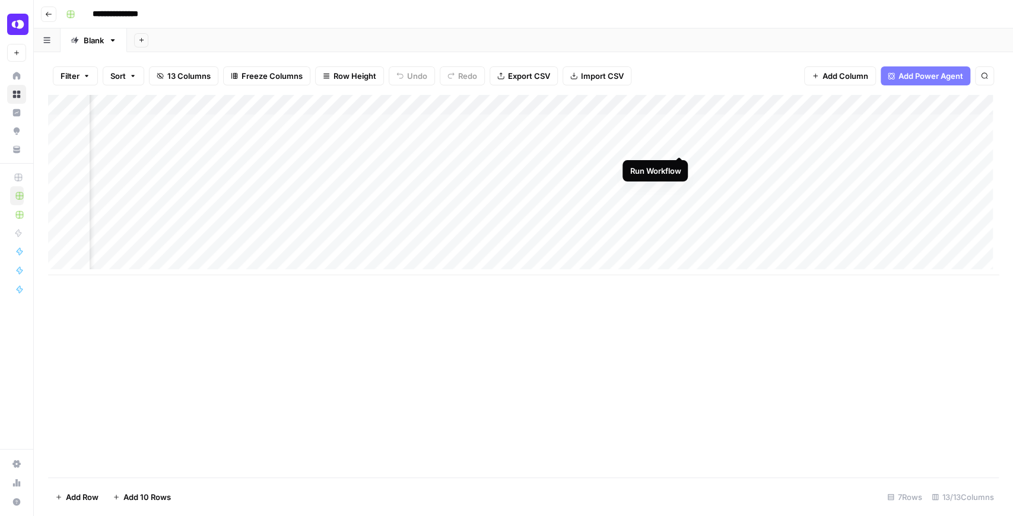
click at [678, 143] on div "Add Column" at bounding box center [523, 185] width 951 height 180
click at [767, 165] on div "Add Column" at bounding box center [523, 185] width 951 height 180
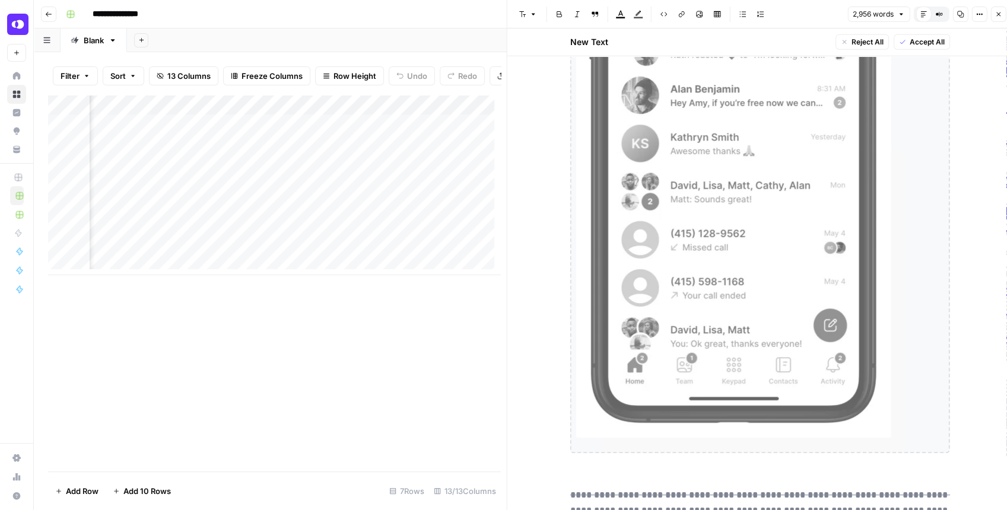
scroll to position [8354, 0]
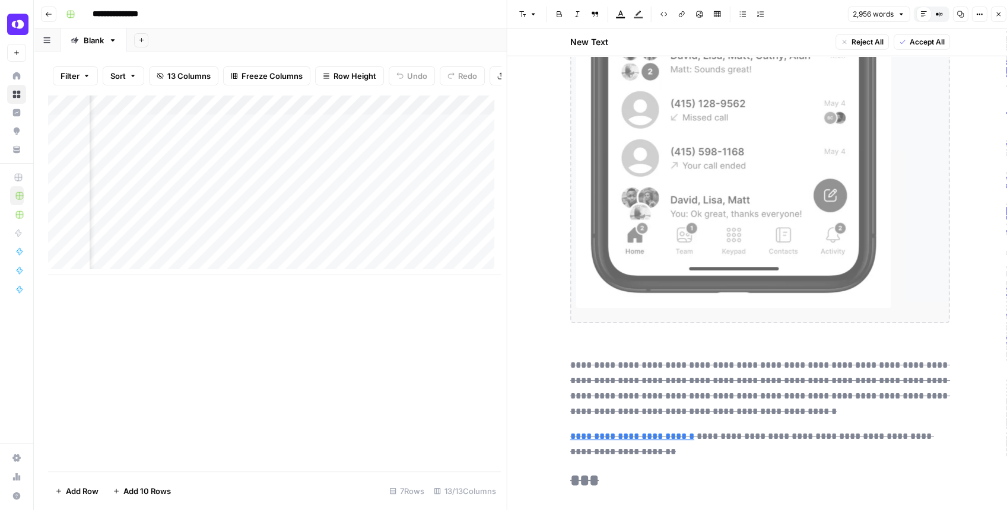
click at [995, 11] on icon "button" at bounding box center [998, 14] width 7 height 7
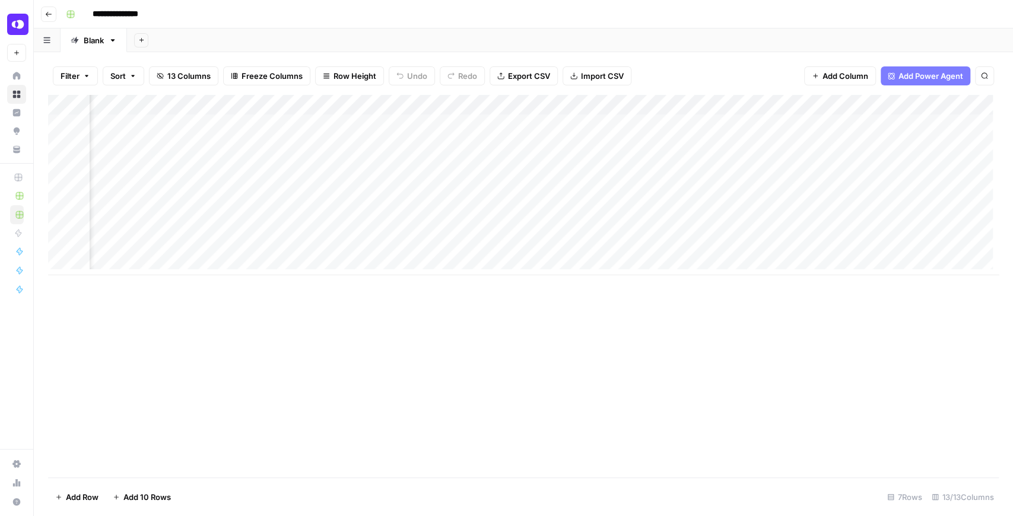
click at [663, 125] on div "Add Column" at bounding box center [523, 185] width 951 height 180
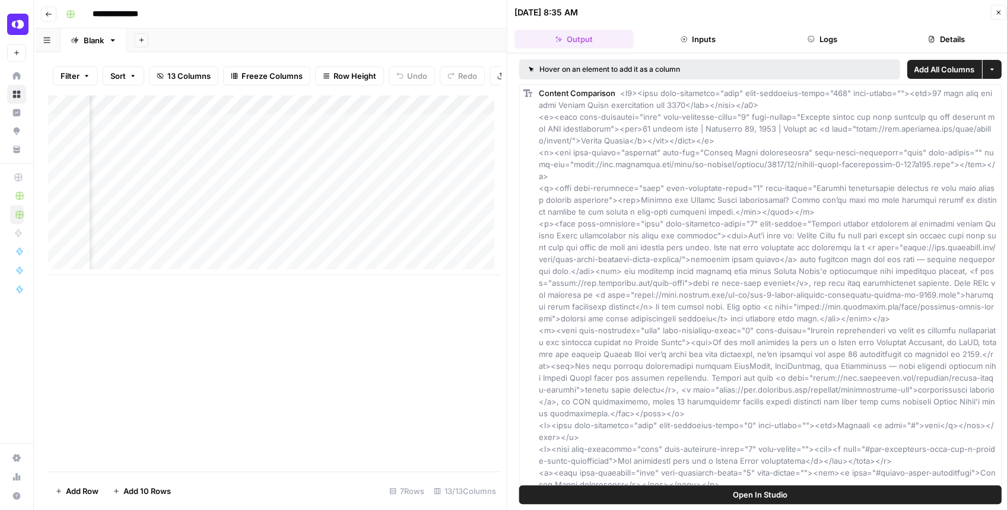
click at [742, 496] on span "Open In Studio" at bounding box center [760, 495] width 55 height 12
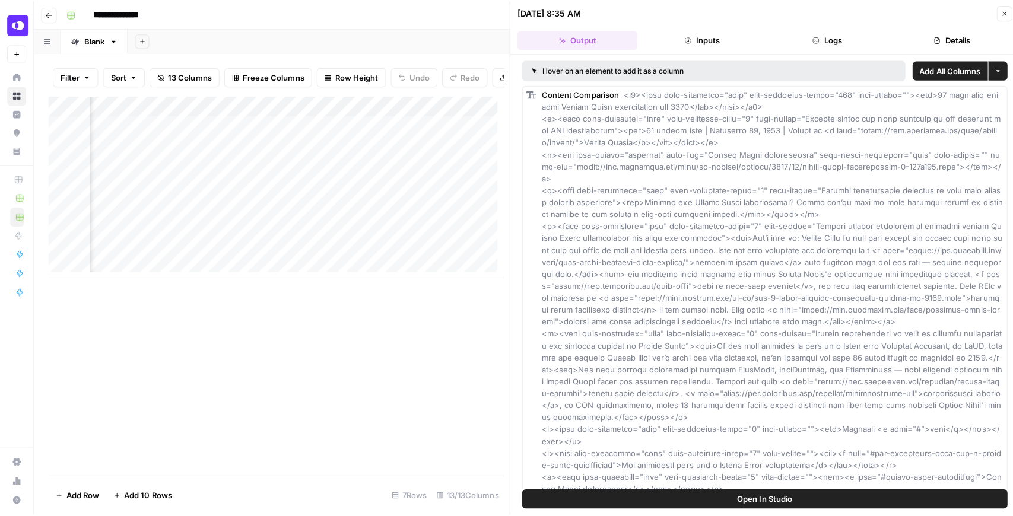
scroll to position [0, 497]
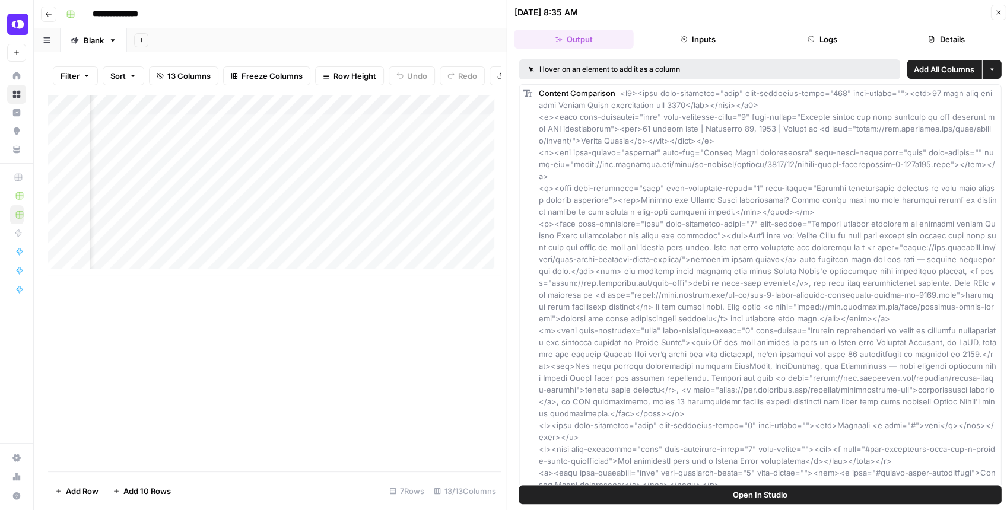
click at [1001, 12] on icon "button" at bounding box center [998, 12] width 7 height 7
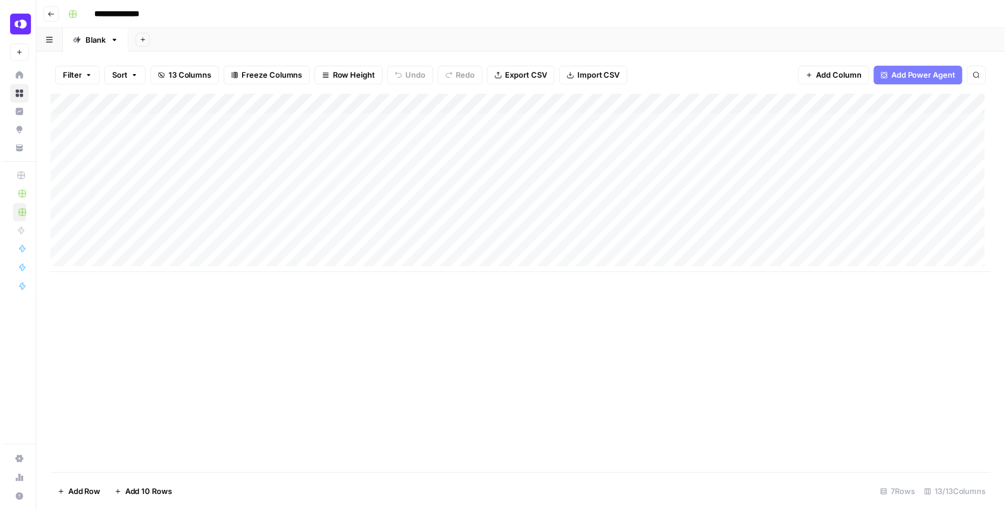
scroll to position [0, 2]
click at [559, 144] on div "Add Column" at bounding box center [523, 185] width 951 height 180
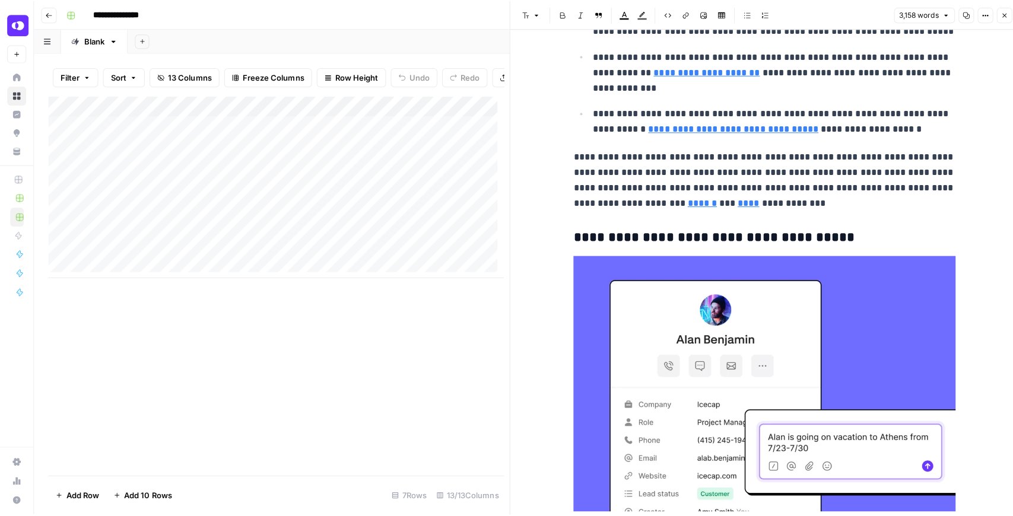
scroll to position [4629, 0]
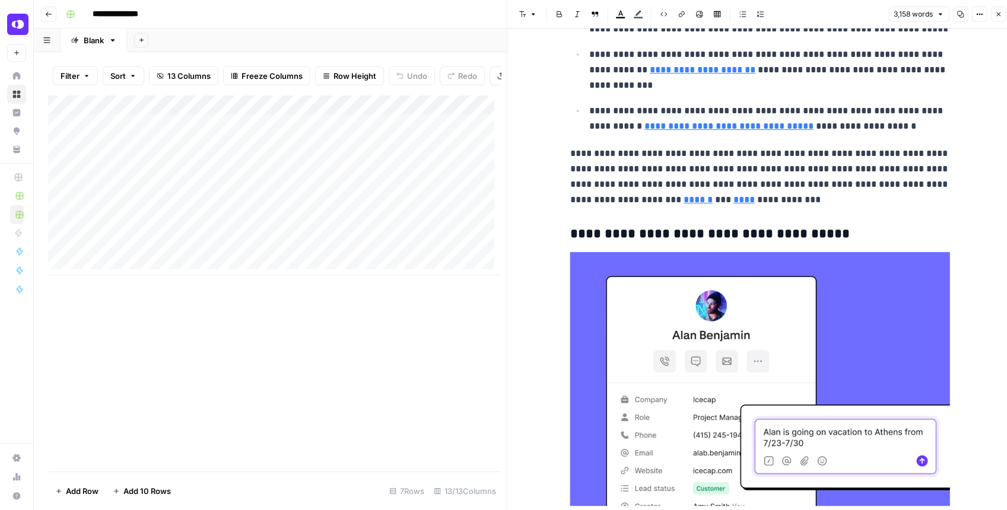
click at [997, 18] on button "Close" at bounding box center [997, 14] width 15 height 15
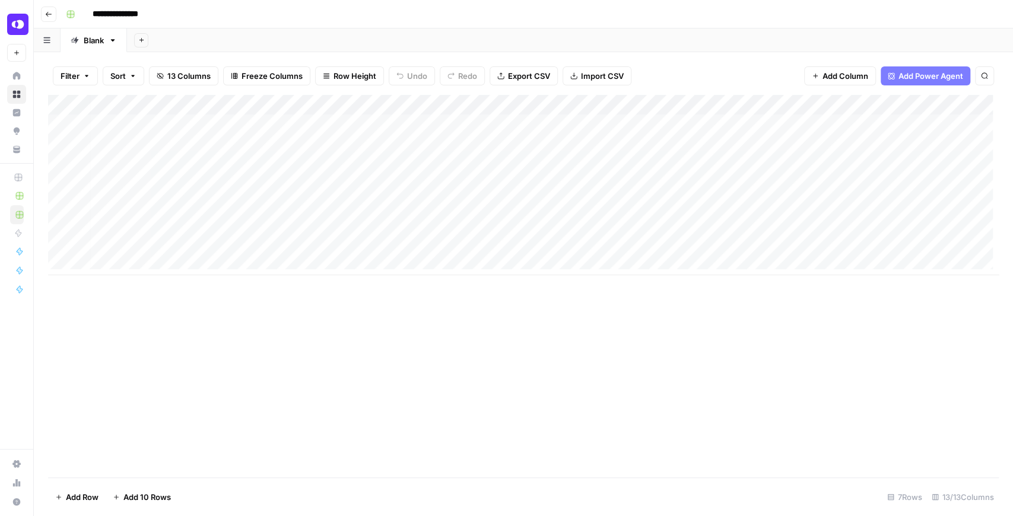
scroll to position [0, 7]
click at [440, 102] on div "Add Column" at bounding box center [523, 185] width 951 height 180
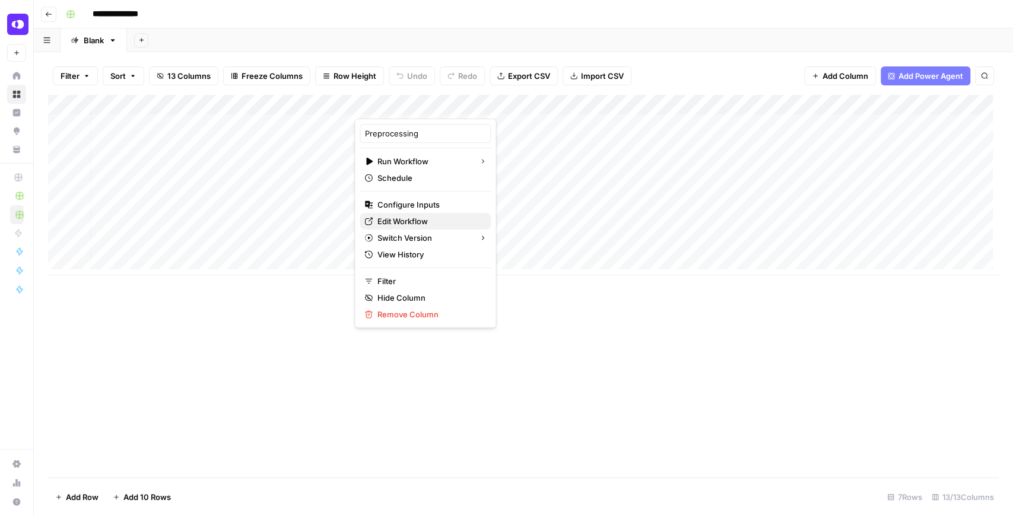
click at [443, 219] on span "Edit Workflow" at bounding box center [429, 221] width 104 height 12
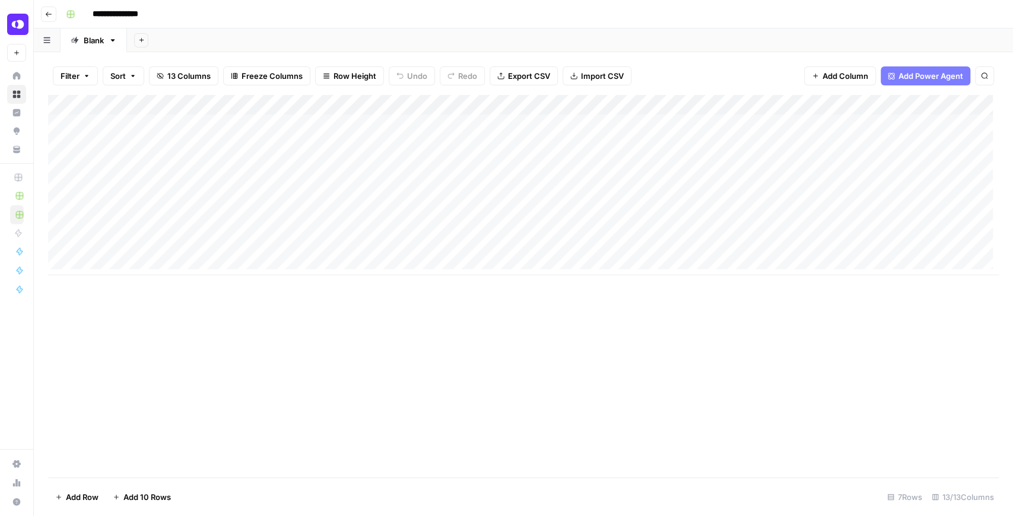
scroll to position [0, 0]
drag, startPoint x: 536, startPoint y: 275, endPoint x: 672, endPoint y: 278, distance: 135.3
click at [694, 278] on div "Add Column" at bounding box center [523, 286] width 951 height 383
click at [951, 107] on span "Add Column" at bounding box center [972, 105] width 42 height 11
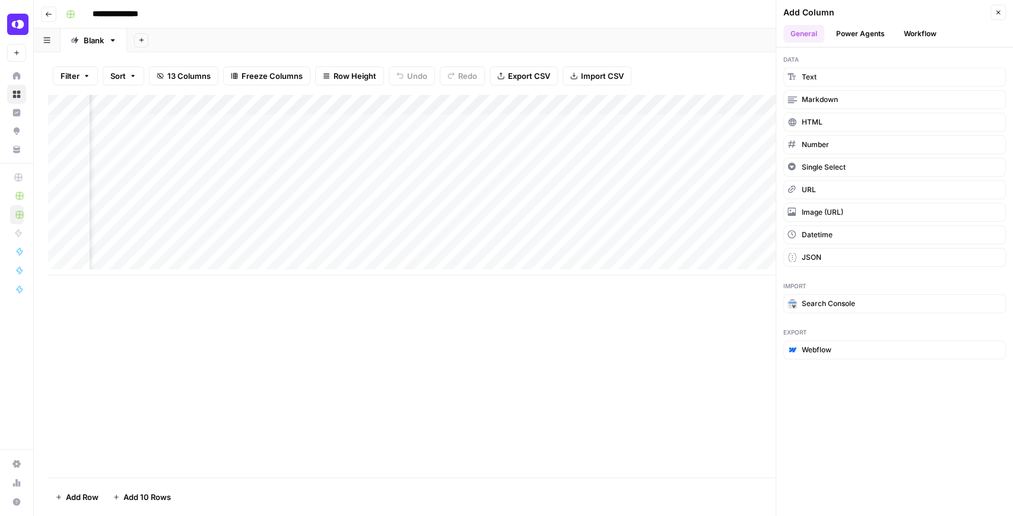
click at [913, 33] on button "Workflow" at bounding box center [920, 34] width 47 height 18
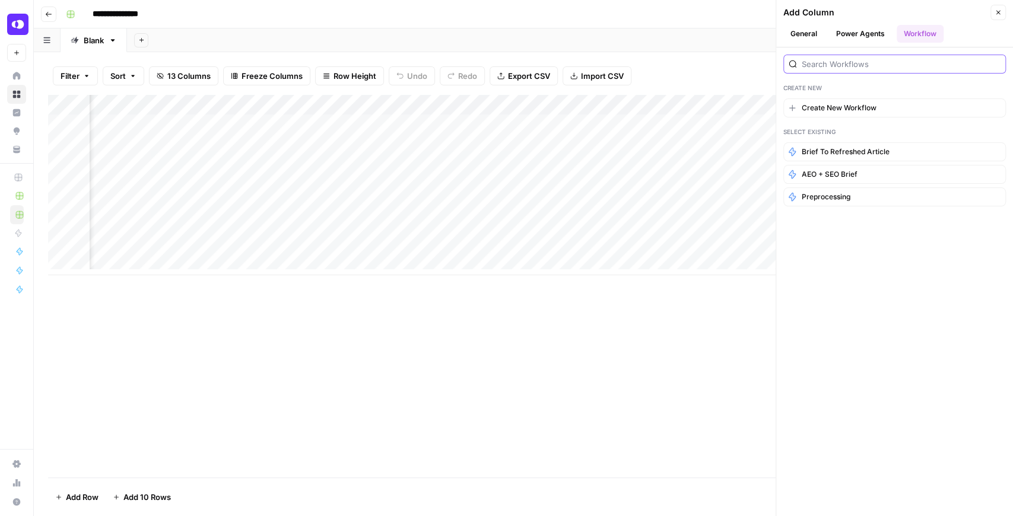
click at [881, 67] on input "search" at bounding box center [901, 64] width 199 height 12
type input "Extract Content"
click at [999, 13] on icon "button" at bounding box center [998, 12] width 7 height 7
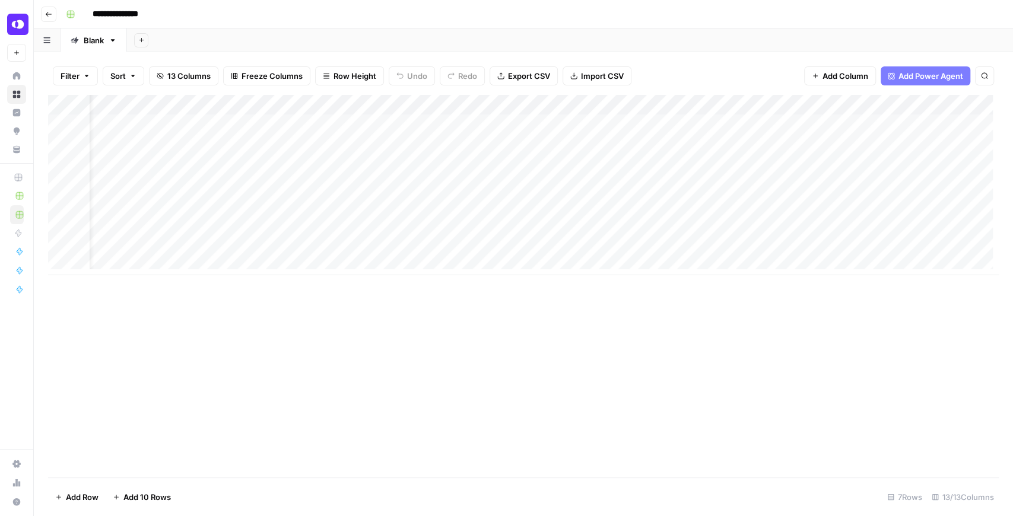
scroll to position [0, 30]
click at [322, 122] on div "Add Column" at bounding box center [523, 185] width 951 height 180
click at [317, 145] on div "Add Column" at bounding box center [523, 185] width 951 height 180
click at [319, 163] on div "Add Column" at bounding box center [523, 185] width 951 height 180
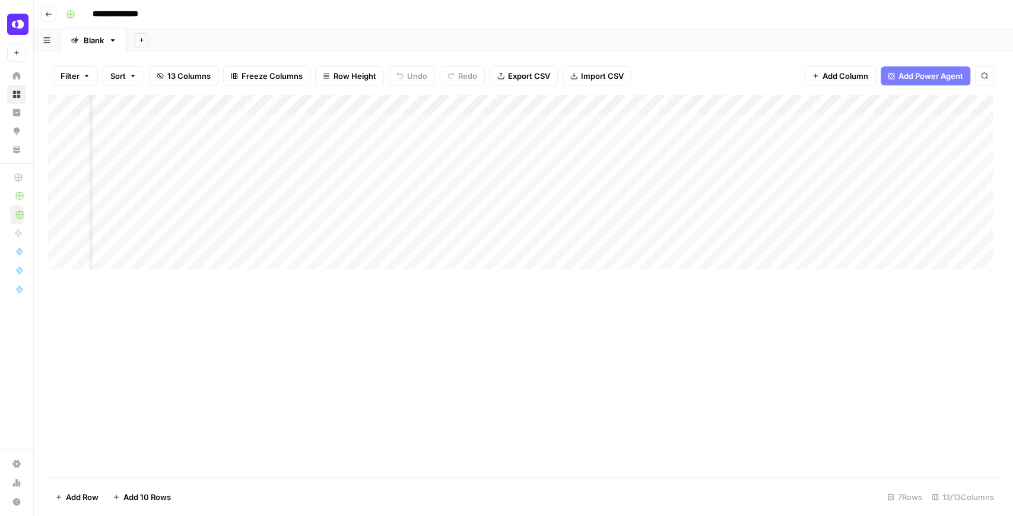
click at [389, 104] on div "Add Column" at bounding box center [523, 185] width 951 height 180
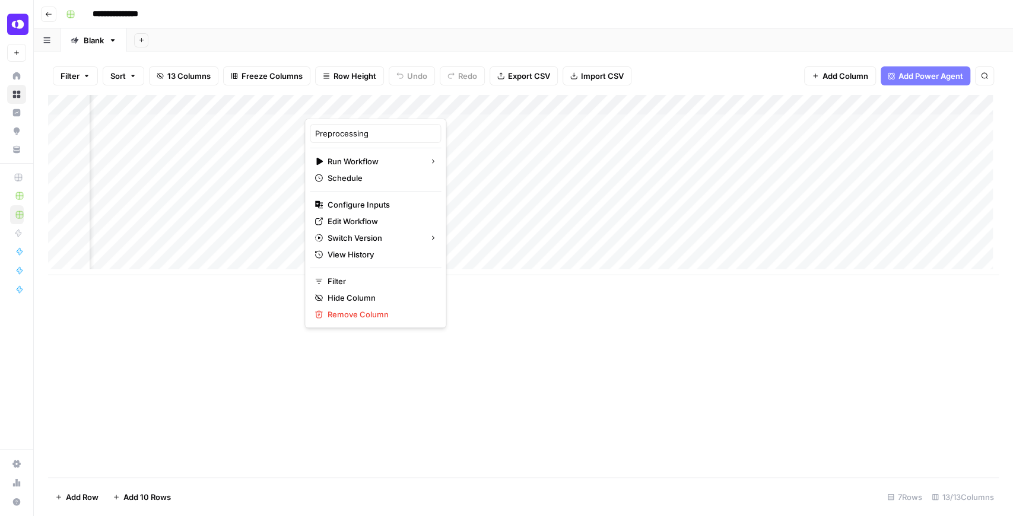
click at [550, 312] on div "Add Column" at bounding box center [523, 286] width 951 height 383
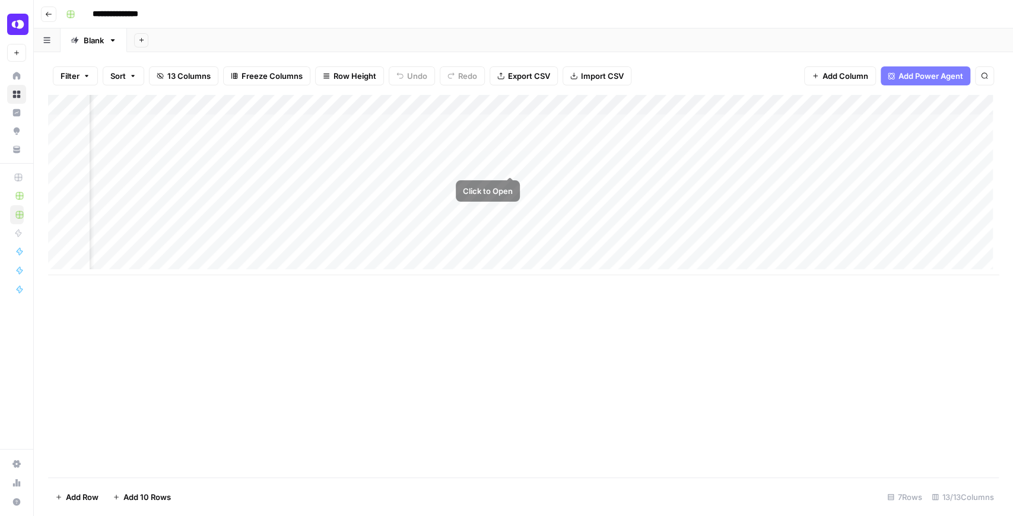
click at [508, 146] on div "Add Column" at bounding box center [523, 185] width 951 height 180
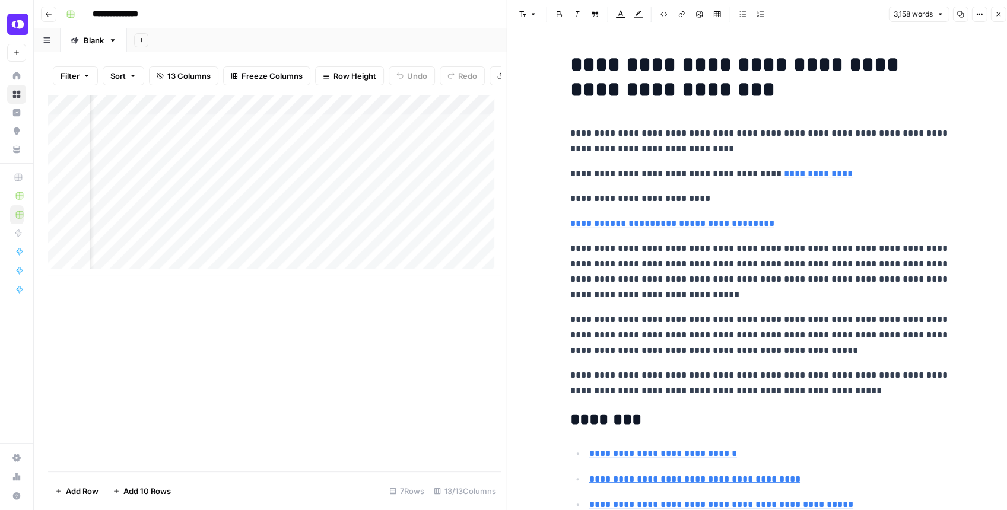
click at [992, 17] on button "Close" at bounding box center [997, 14] width 15 height 15
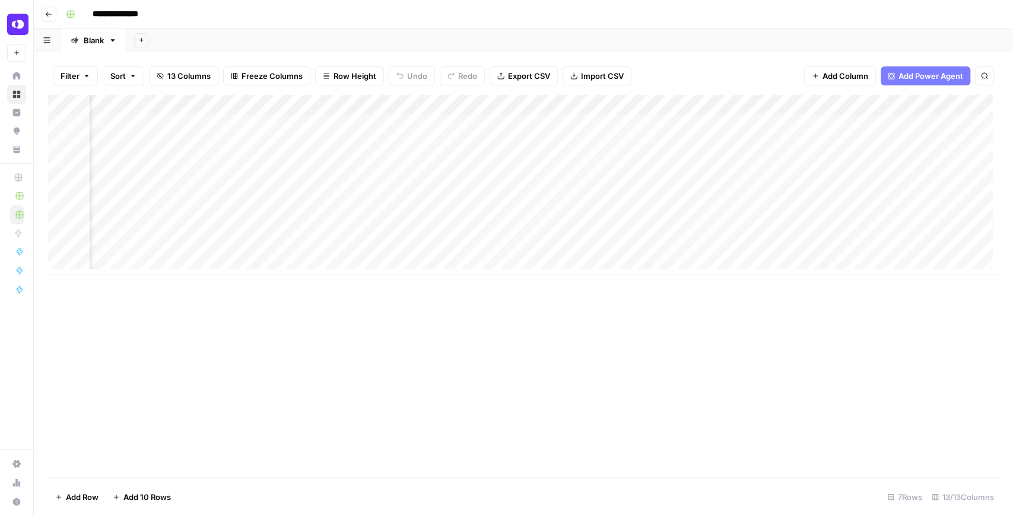
scroll to position [0, 78]
click at [369, 106] on div "Add Column" at bounding box center [523, 185] width 951 height 180
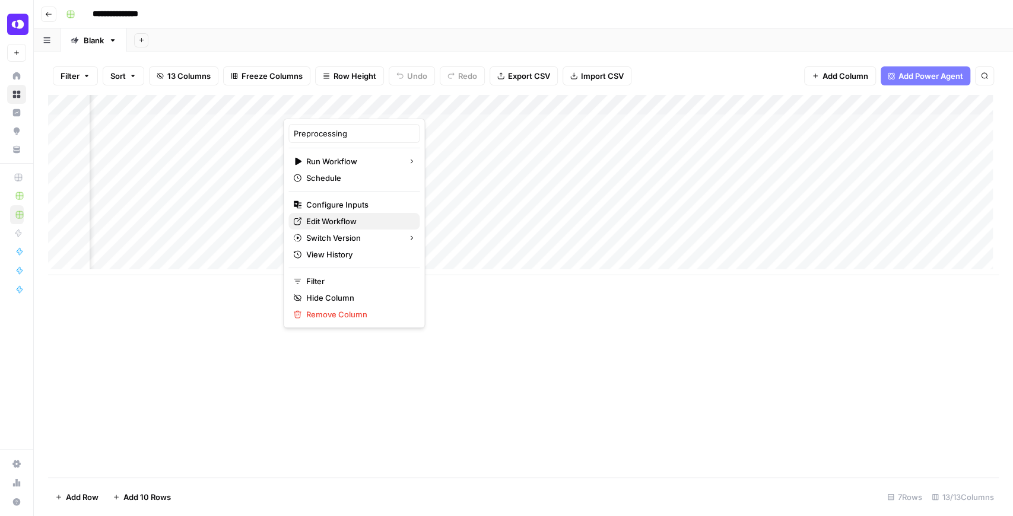
click at [348, 221] on span "Edit Workflow" at bounding box center [358, 221] width 104 height 12
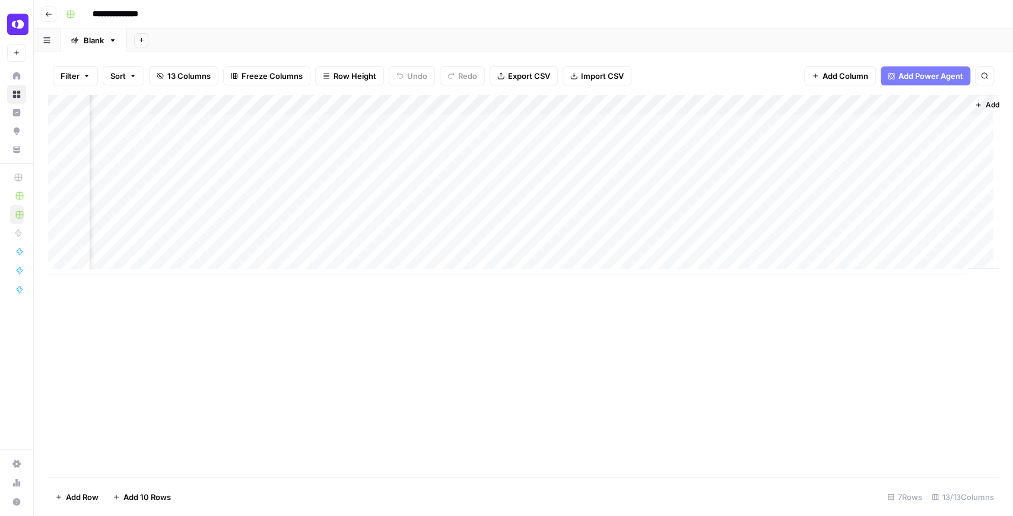
scroll to position [0, 736]
click at [972, 102] on icon "button" at bounding box center [974, 104] width 7 height 7
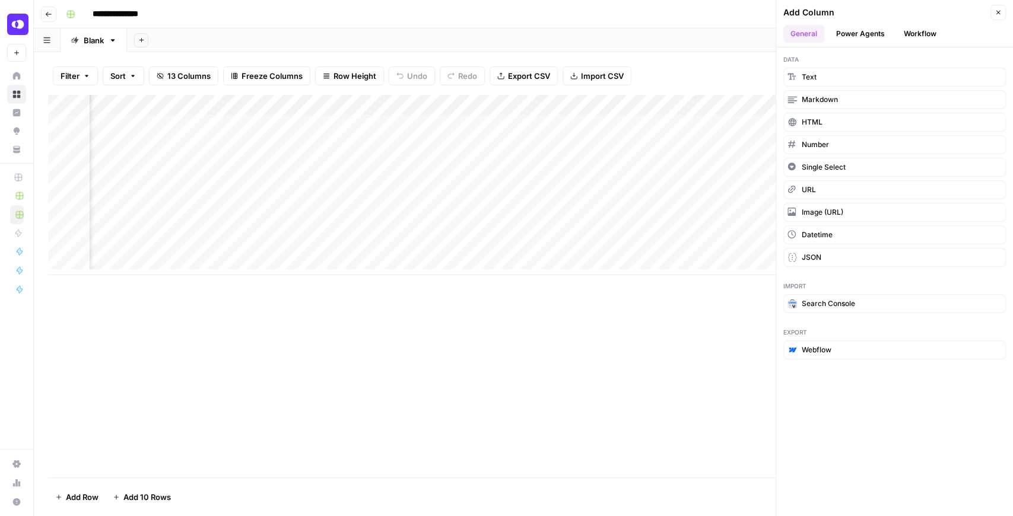
click at [914, 36] on button "Workflow" at bounding box center [920, 34] width 47 height 18
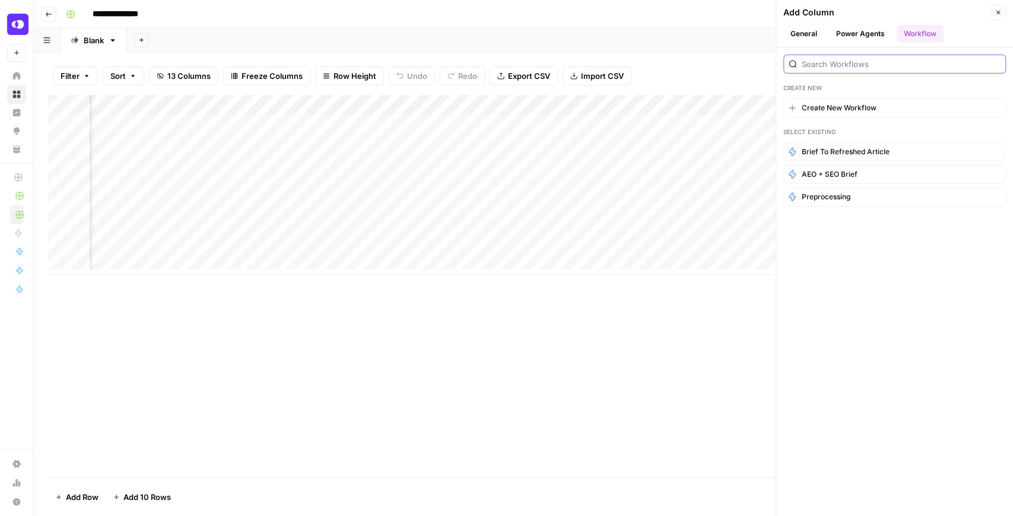
click at [867, 67] on input "search" at bounding box center [901, 64] width 199 height 12
type input "ext"
click at [850, 40] on button "Power Agents" at bounding box center [860, 34] width 63 height 18
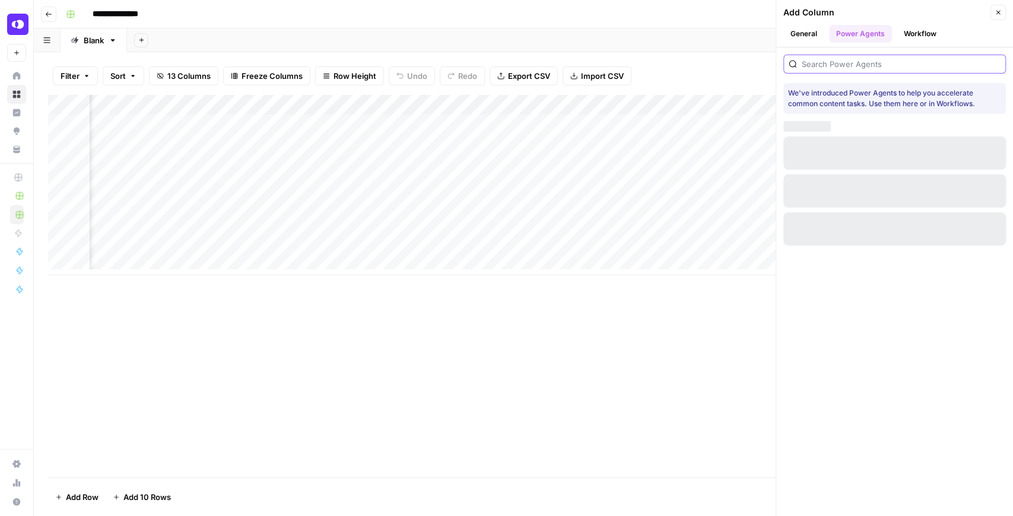
click at [847, 69] on div at bounding box center [894, 64] width 223 height 19
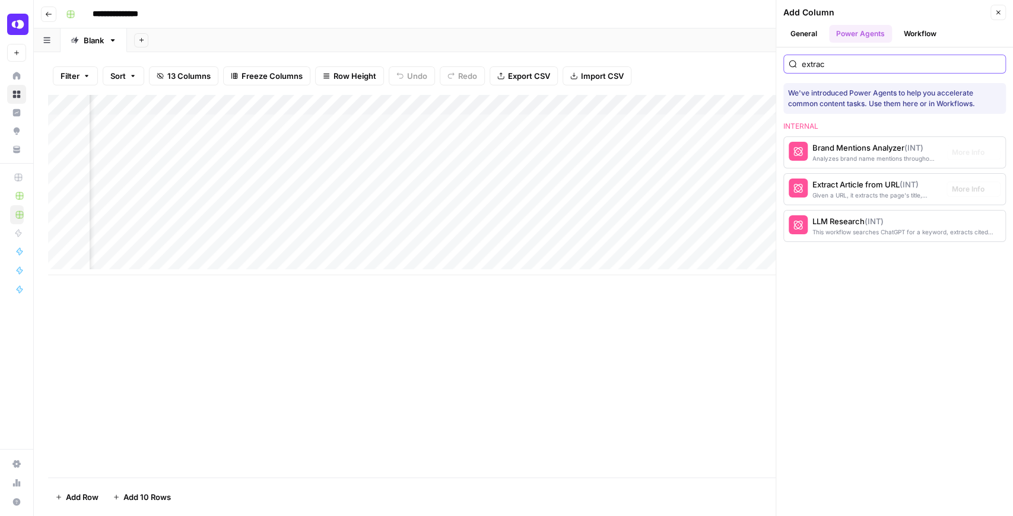
type input "extrac"
click at [839, 196] on div "Given a URL, it extracts the page's title, description and body at once." at bounding box center [874, 195] width 125 height 9
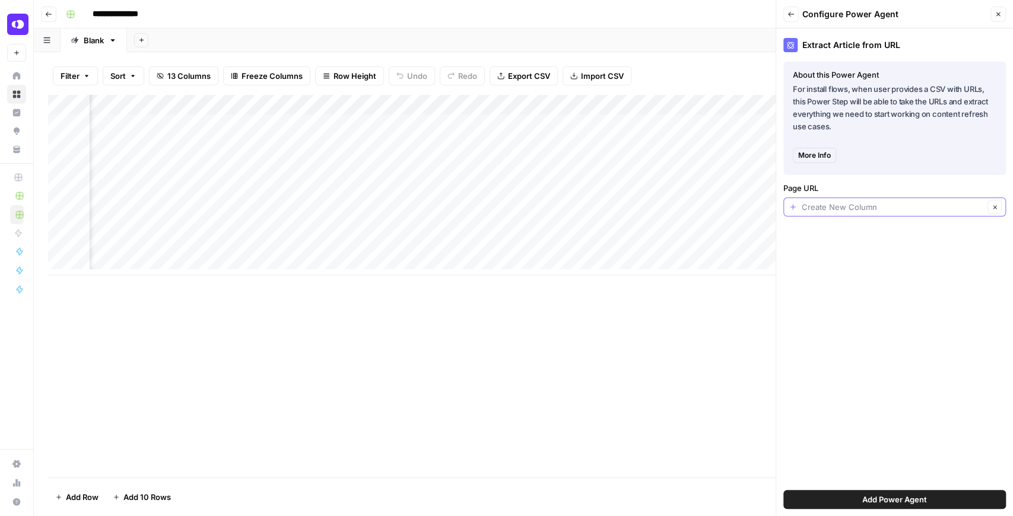
click at [879, 208] on input "Page URL" at bounding box center [893, 207] width 182 height 12
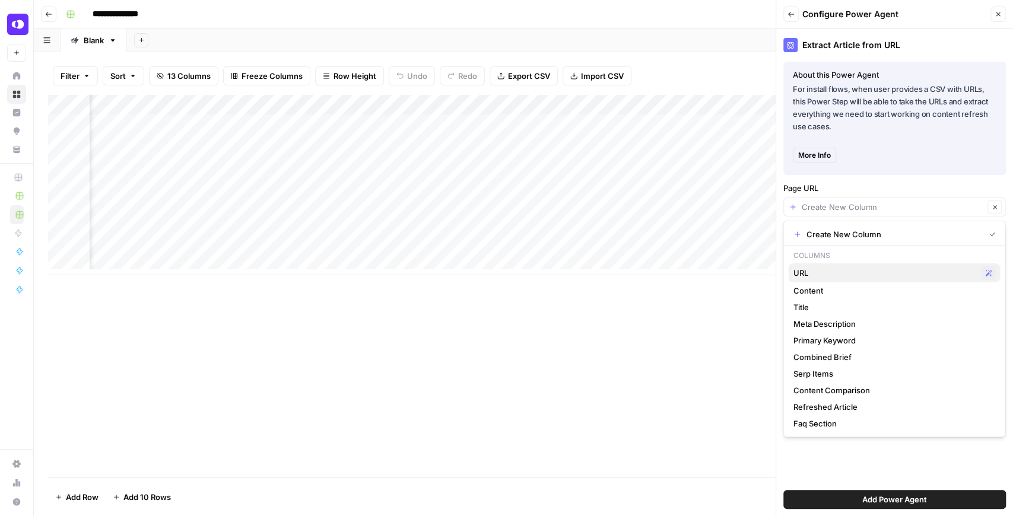
click at [814, 271] on span "URL" at bounding box center [884, 273] width 183 height 12
type input "URL"
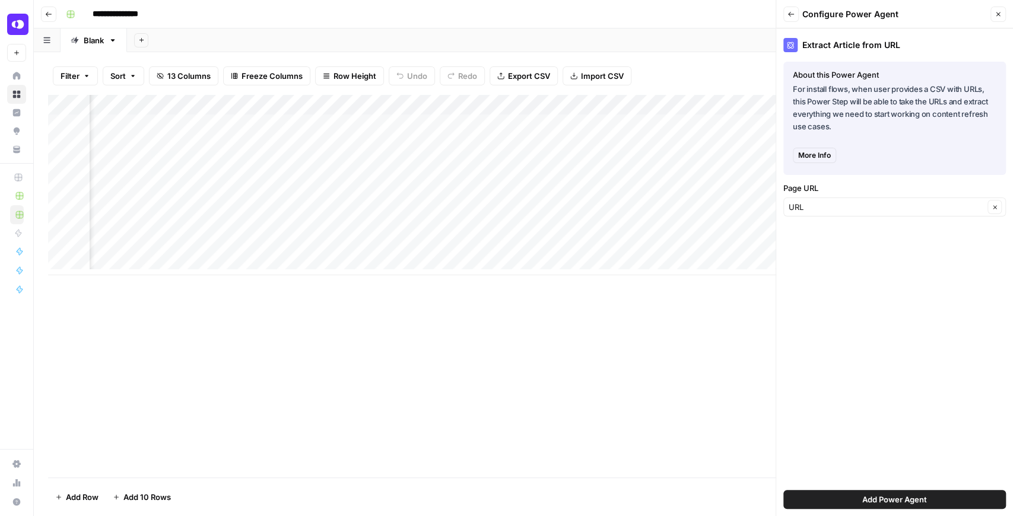
click at [880, 497] on span "Add Power Agent" at bounding box center [894, 500] width 65 height 12
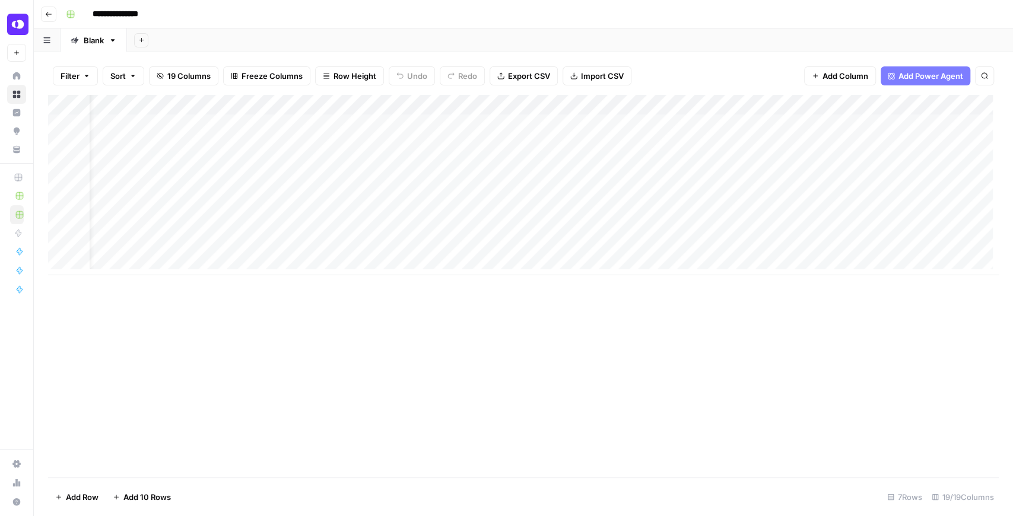
scroll to position [0, 0]
drag, startPoint x: 801, startPoint y: 106, endPoint x: 504, endPoint y: 129, distance: 297.6
click at [504, 130] on div "Add Column" at bounding box center [523, 185] width 951 height 180
click at [553, 122] on div "Add Column" at bounding box center [523, 185] width 951 height 180
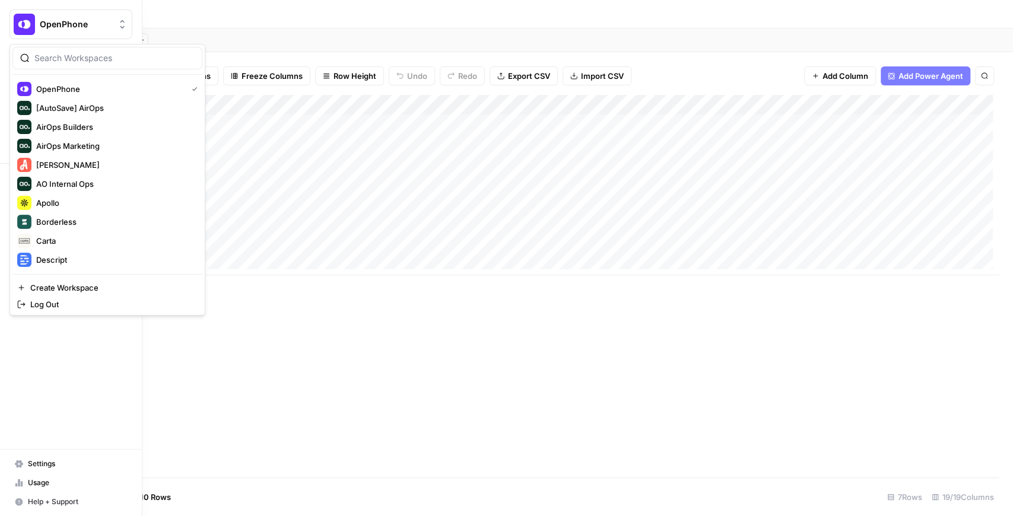
click at [27, 27] on img "Workspace: OpenPhone" at bounding box center [24, 24] width 21 height 21
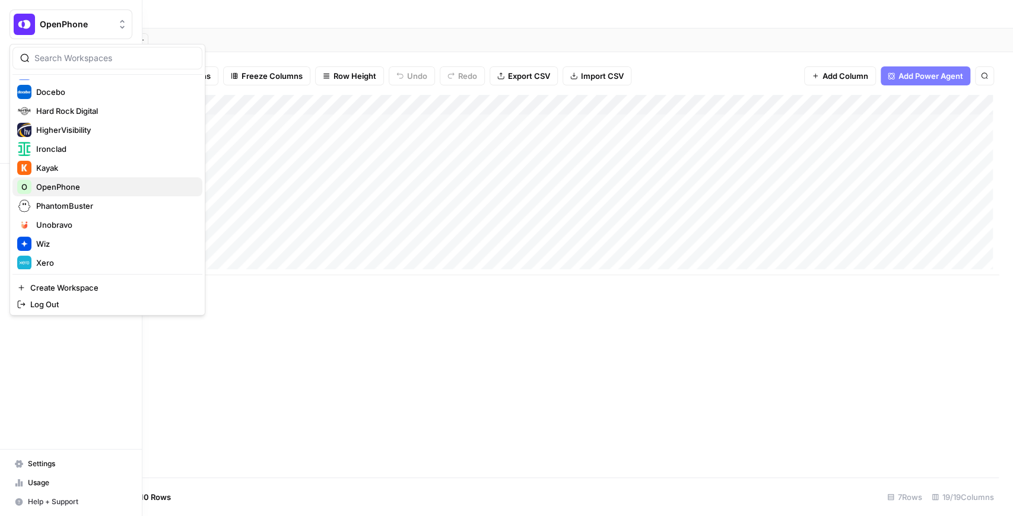
scroll to position [228, 0]
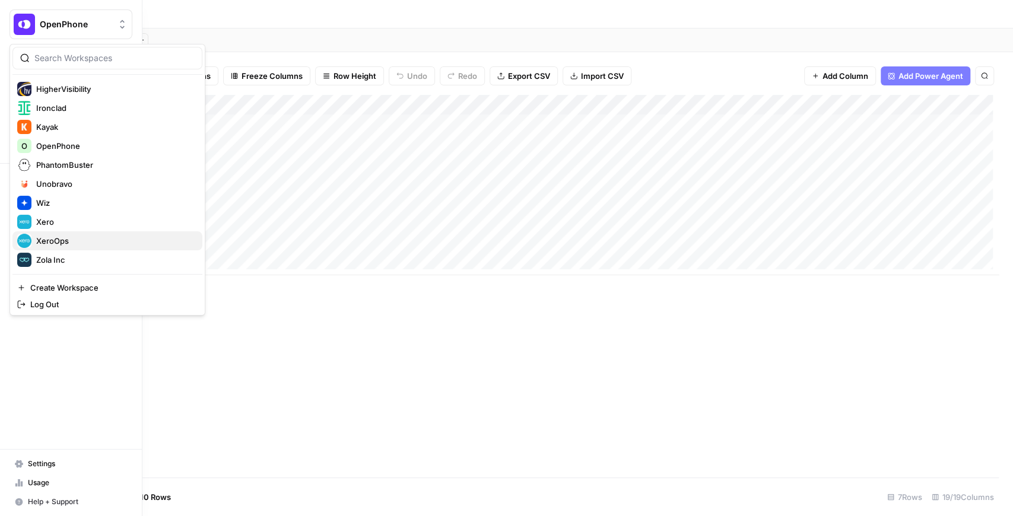
click at [79, 236] on span "XeroOps" at bounding box center [114, 241] width 157 height 12
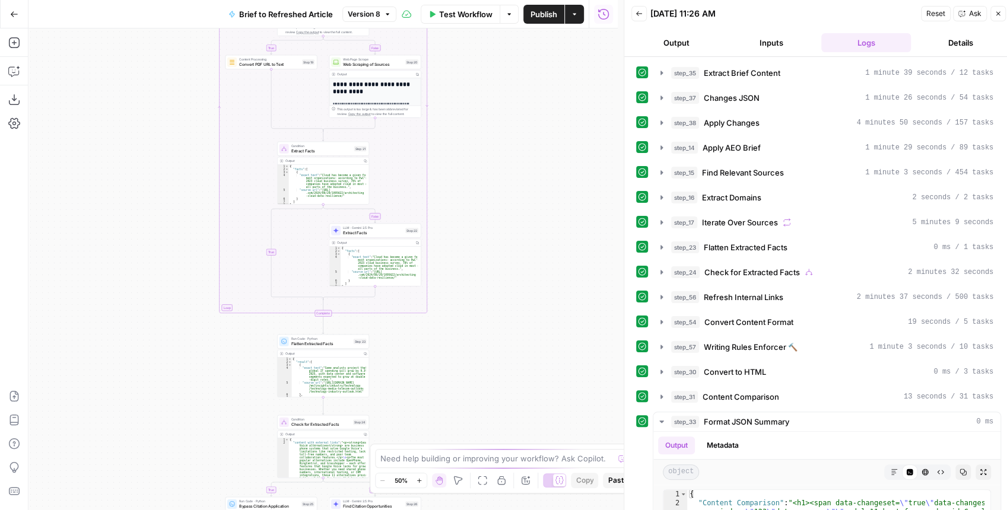
click at [662, 269] on icon "button" at bounding box center [661, 272] width 9 height 9
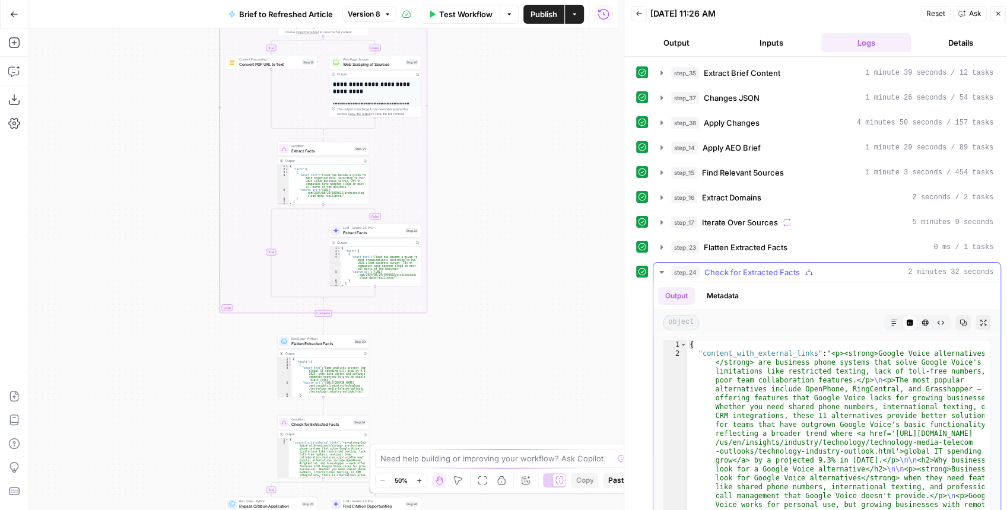
click at [665, 269] on icon "button" at bounding box center [661, 272] width 9 height 9
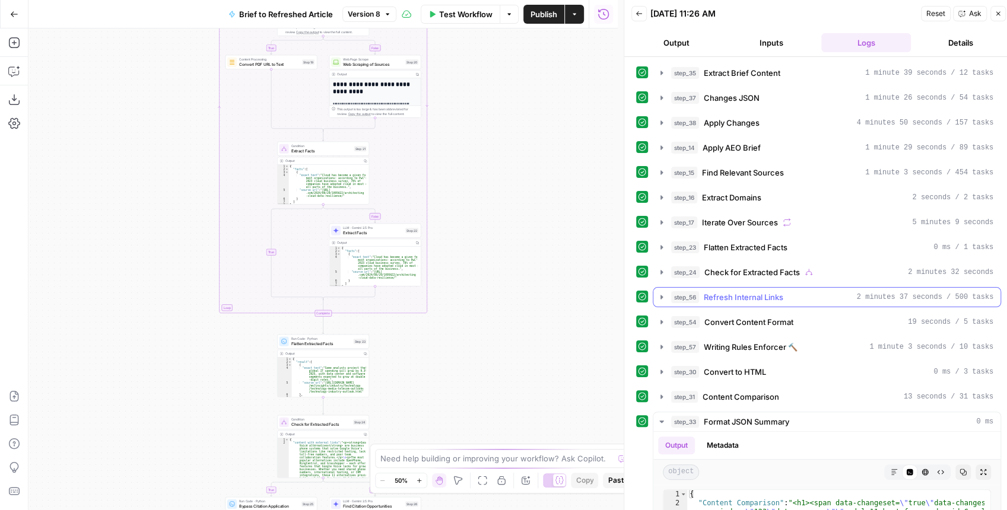
click at [658, 293] on icon "button" at bounding box center [661, 297] width 9 height 9
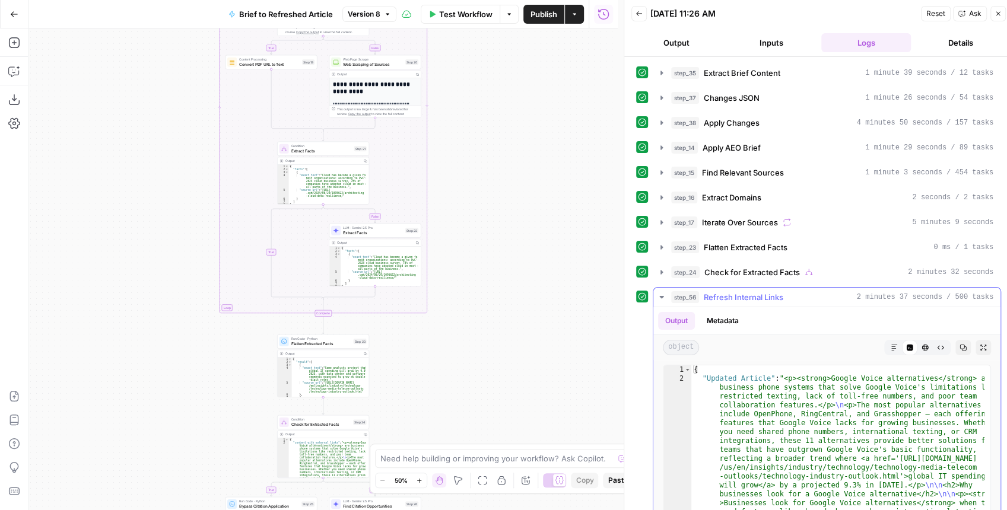
click at [976, 347] on button "Expand Output" at bounding box center [983, 347] width 15 height 15
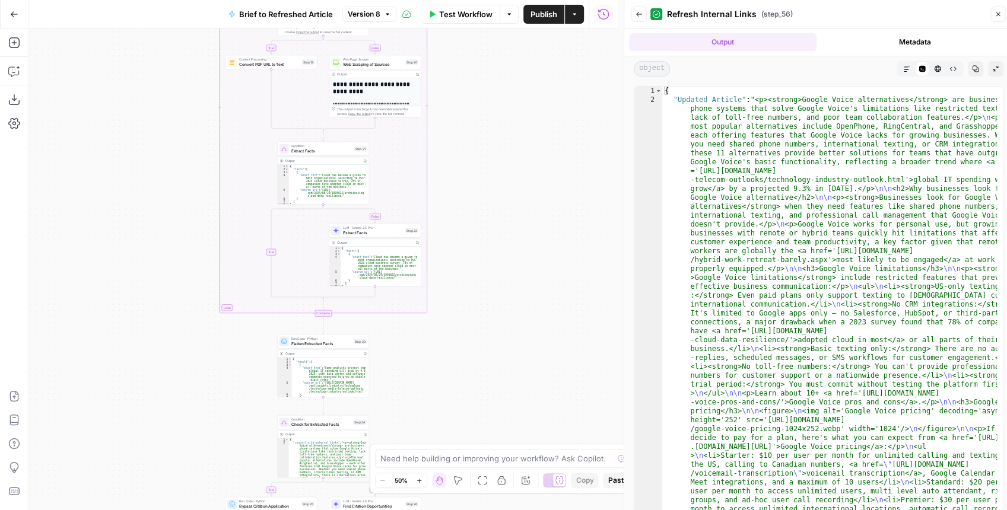
click at [902, 68] on button "Markdown" at bounding box center [906, 68] width 15 height 15
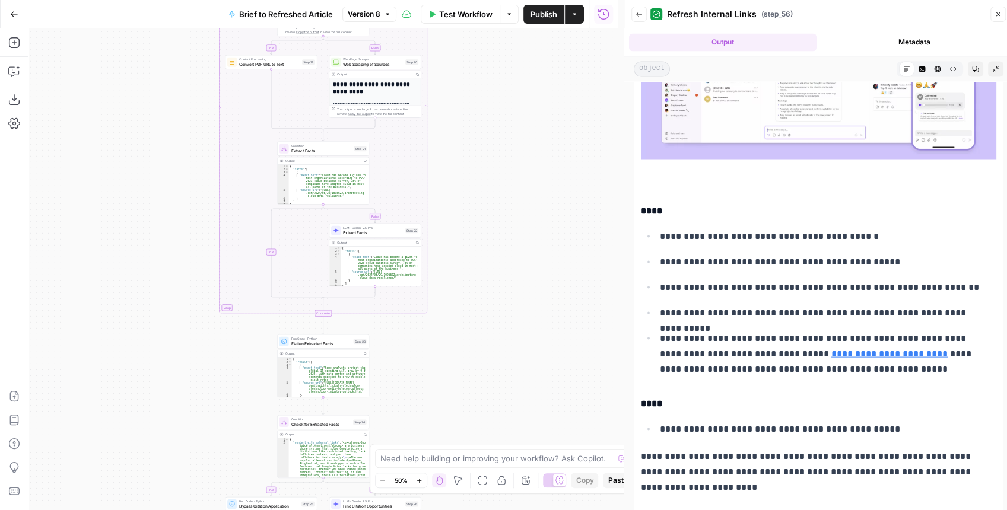
scroll to position [1418, 0]
click at [636, 14] on icon "button" at bounding box center [639, 14] width 6 height 5
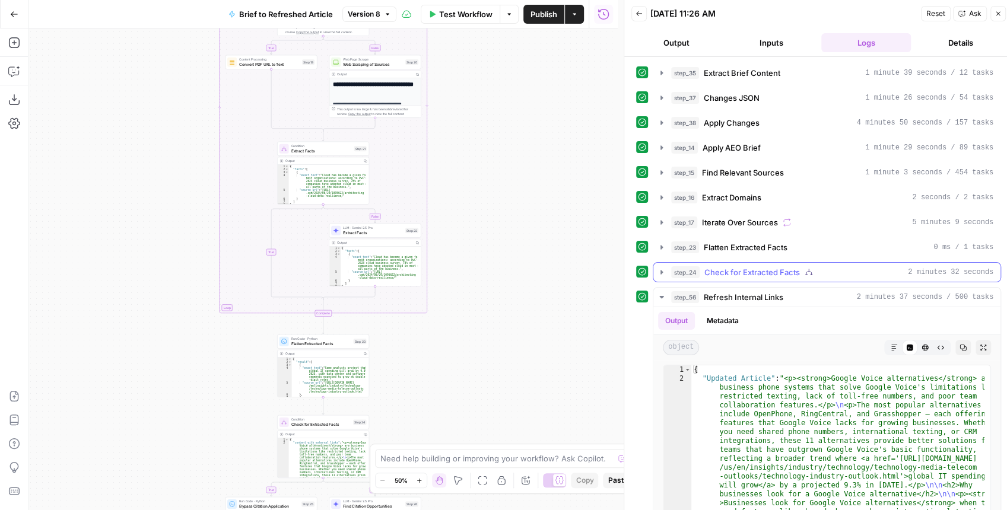
click at [659, 268] on icon "button" at bounding box center [661, 272] width 9 height 9
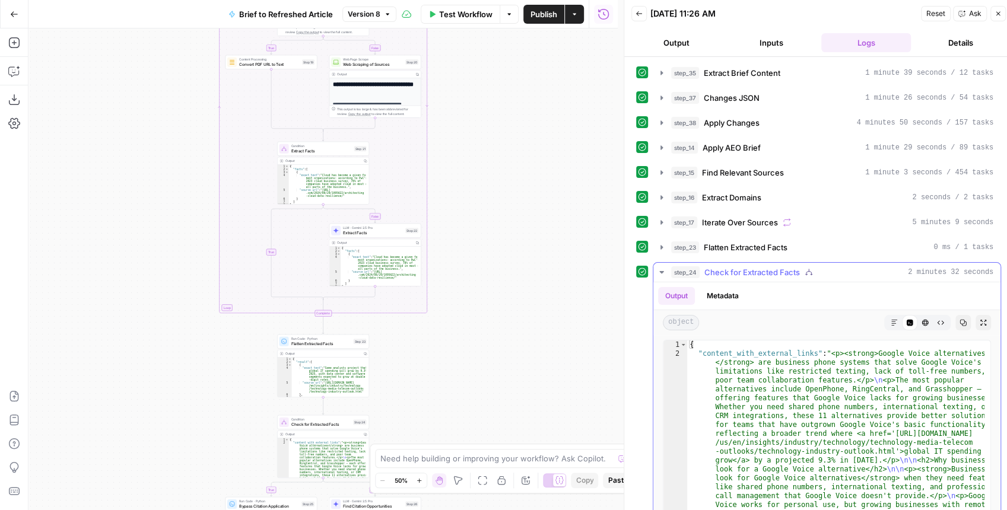
click at [976, 322] on button "Expand Output" at bounding box center [983, 322] width 15 height 15
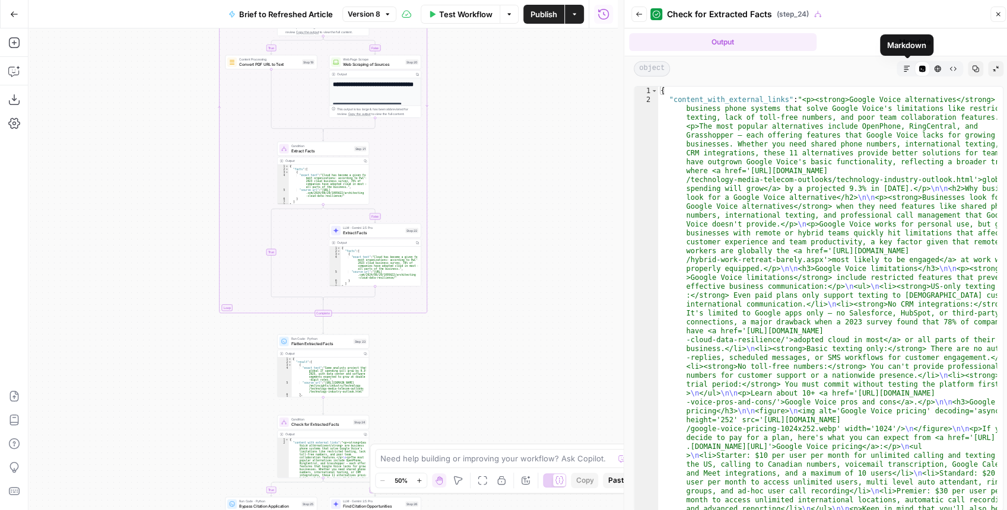
click at [907, 69] on icon "button" at bounding box center [907, 69] width 6 height 6
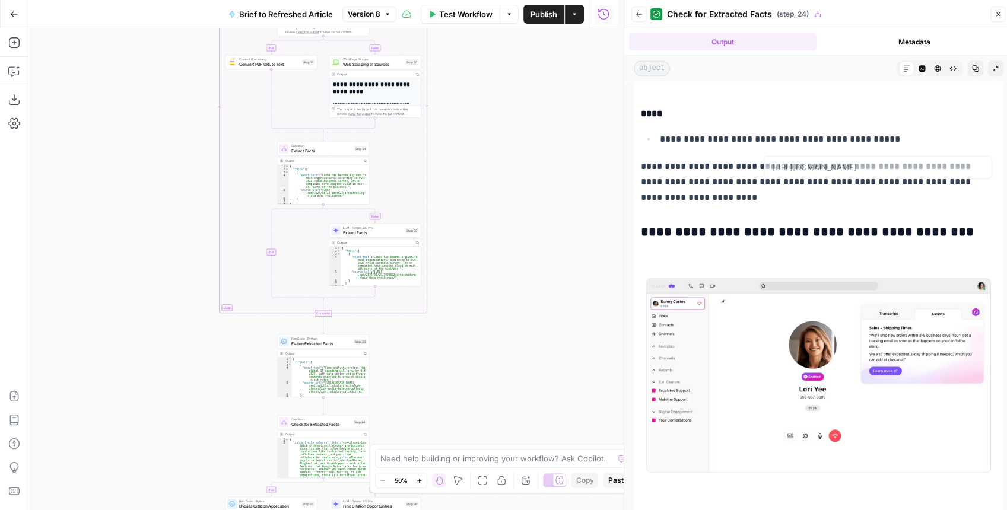
scroll to position [1789, 0]
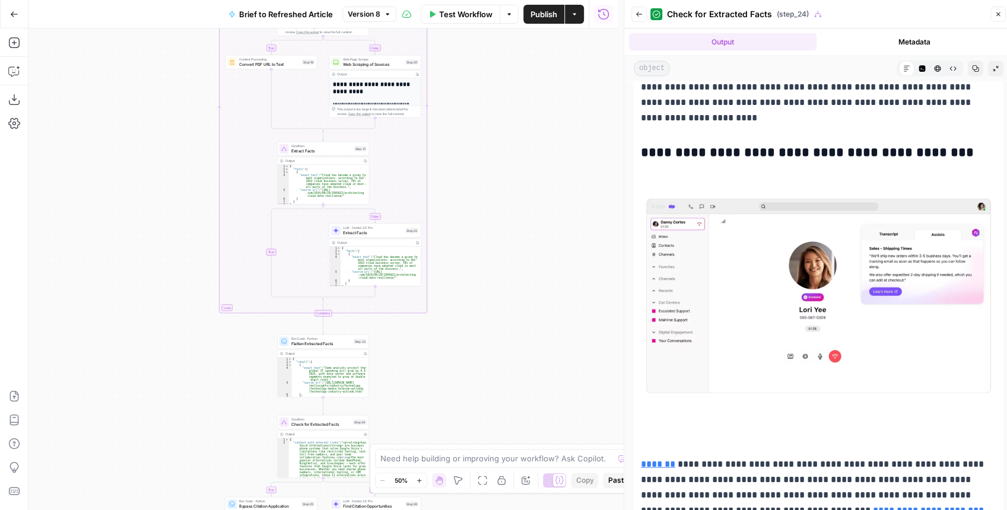
click at [639, 14] on icon "button" at bounding box center [639, 14] width 7 height 7
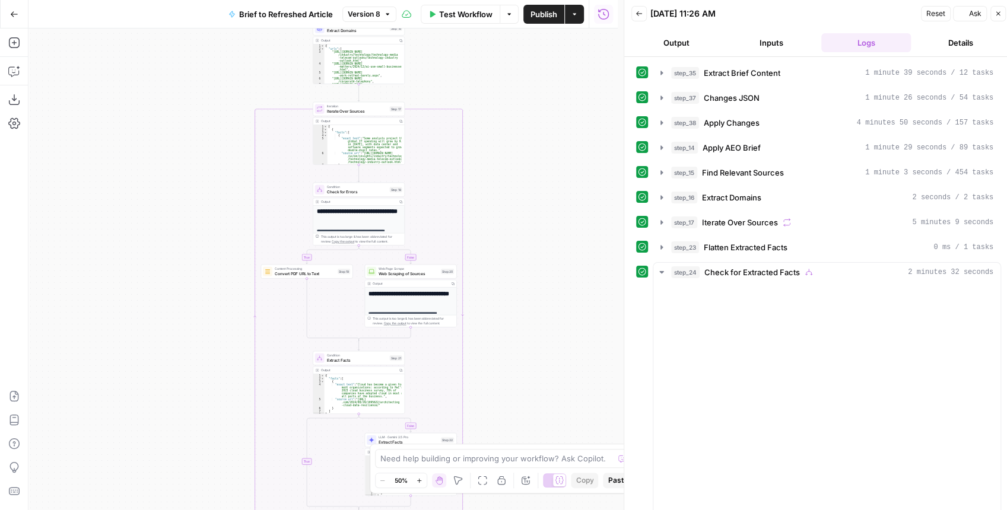
click at [516, 279] on div "true false false true false true Workflow Set Inputs Inputs LLM · GPT-4.1 Extra…" at bounding box center [322, 269] width 589 height 482
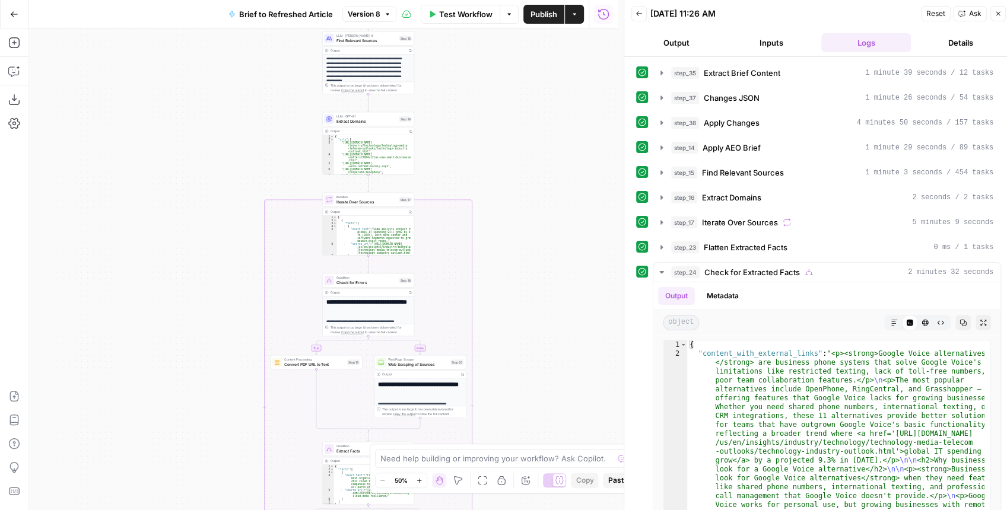
drag, startPoint x: 525, startPoint y: 188, endPoint x: 547, endPoint y: 264, distance: 79.2
click at [531, 281] on div "true false false true false true Workflow Set Inputs Inputs LLM · GPT-4.1 Extra…" at bounding box center [322, 269] width 589 height 482
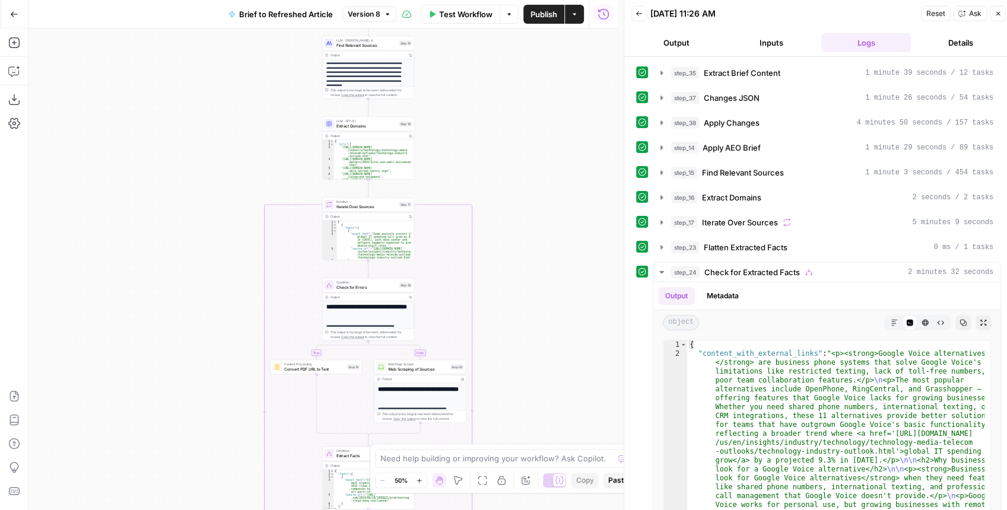
click at [553, 274] on div "true false false true false true Workflow Set Inputs Inputs LLM · GPT-4.1 Extra…" at bounding box center [322, 269] width 589 height 482
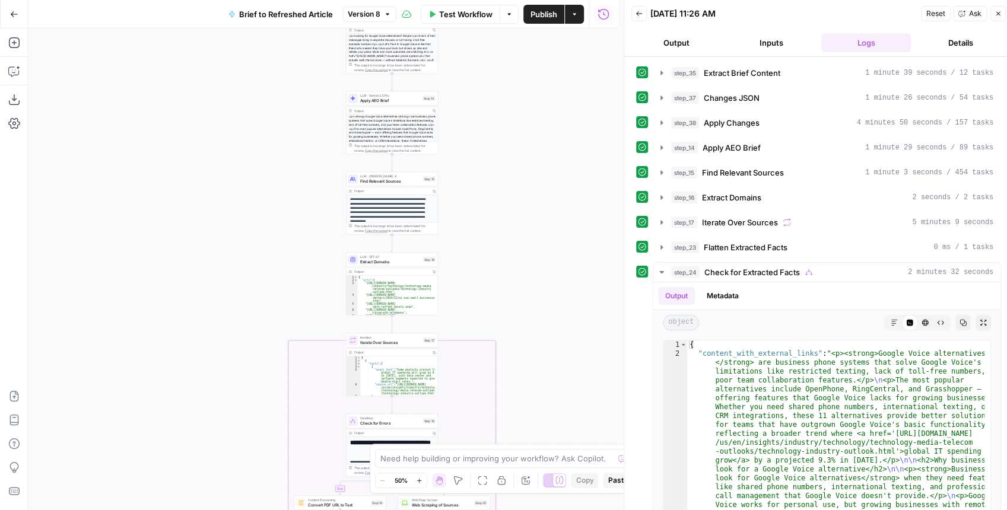
drag, startPoint x: 521, startPoint y: 148, endPoint x: 529, endPoint y: 248, distance: 100.0
click at [529, 250] on div "true false false true false true Workflow Set Inputs Inputs LLM · GPT-4.1 Extra…" at bounding box center [322, 269] width 589 height 482
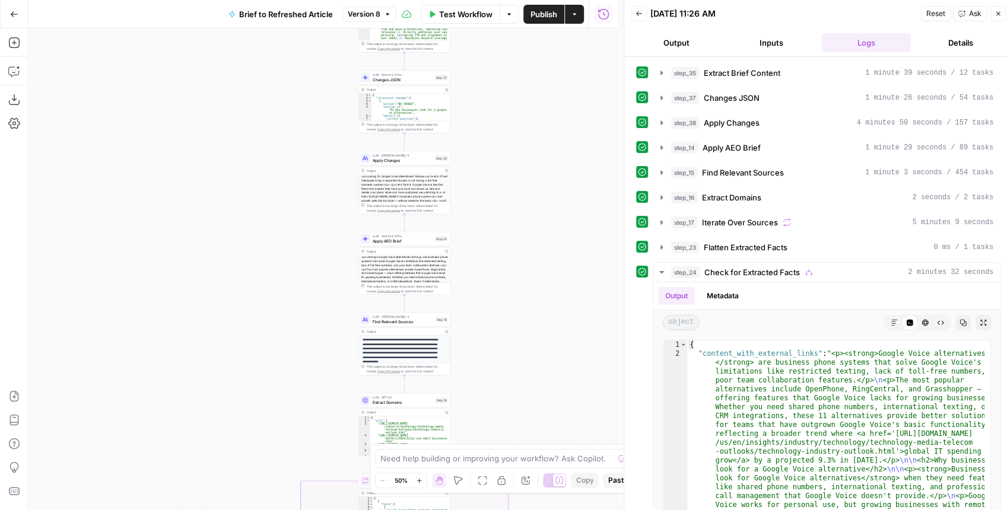
drag, startPoint x: 531, startPoint y: 147, endPoint x: 540, endPoint y: 234, distance: 87.2
click at [541, 234] on div "true false false true false true Workflow Set Inputs Inputs LLM · GPT-4.1 Extra…" at bounding box center [322, 269] width 589 height 482
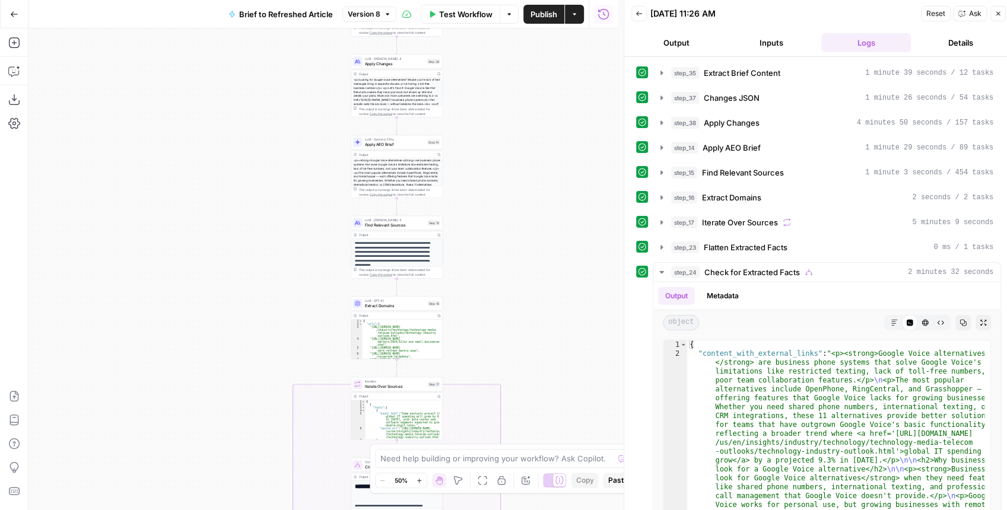
drag, startPoint x: 536, startPoint y: 237, endPoint x: 523, endPoint y: 77, distance: 160.1
click at [523, 77] on div "true false false true false true Workflow Set Inputs Inputs LLM · GPT-4.1 Extra…" at bounding box center [322, 269] width 589 height 482
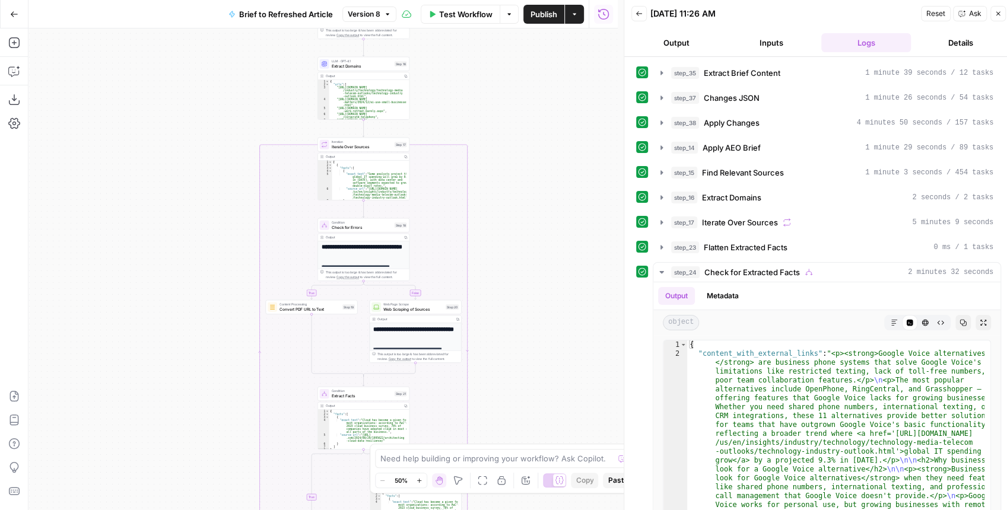
drag, startPoint x: 519, startPoint y: 194, endPoint x: 501, endPoint y: 83, distance: 112.4
click at [501, 81] on div "true false false true false true Workflow Set Inputs Inputs LLM · GPT-4.1 Extra…" at bounding box center [322, 269] width 589 height 482
drag, startPoint x: 528, startPoint y: 195, endPoint x: 518, endPoint y: 91, distance: 104.3
click at [519, 91] on div "true false false true false true Workflow Set Inputs Inputs LLM · GPT-4.1 Extra…" at bounding box center [322, 269] width 589 height 482
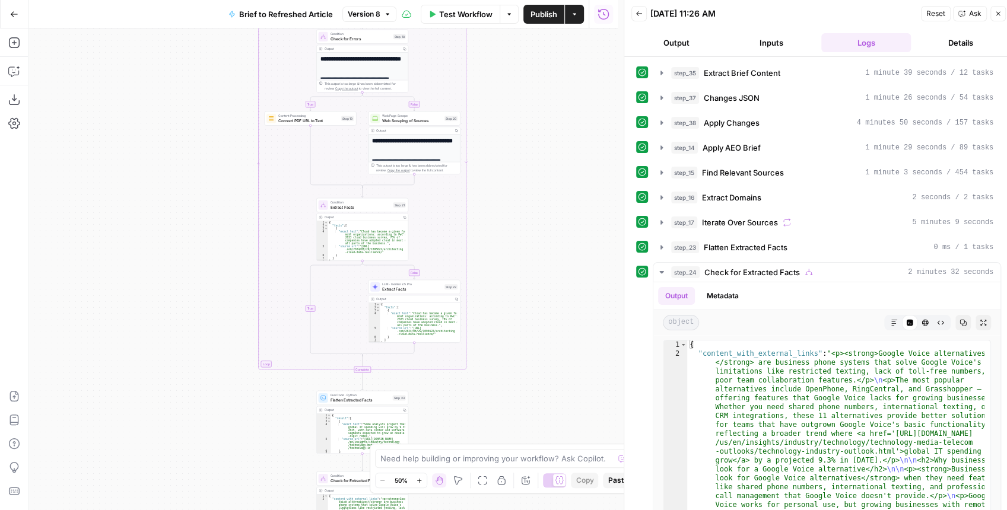
drag, startPoint x: 533, startPoint y: 258, endPoint x: 520, endPoint y: 120, distance: 138.2
click at [520, 116] on div "true false false true false true Workflow Set Inputs Inputs LLM · GPT-4.1 Extra…" at bounding box center [322, 269] width 589 height 482
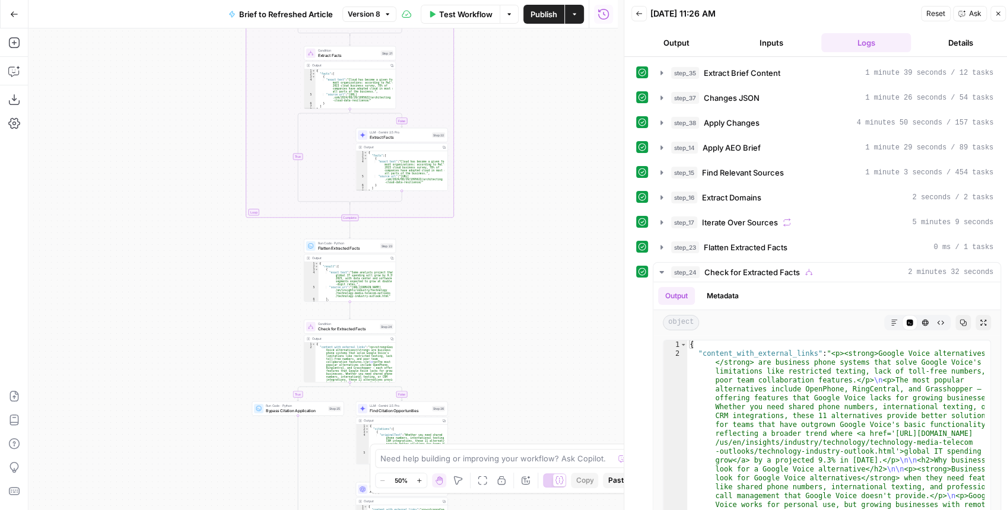
drag, startPoint x: 539, startPoint y: 265, endPoint x: 518, endPoint y: 104, distance: 162.2
click at [519, 106] on div "true false false true false true Workflow Set Inputs Inputs LLM · GPT-4.1 Extra…" at bounding box center [322, 269] width 589 height 482
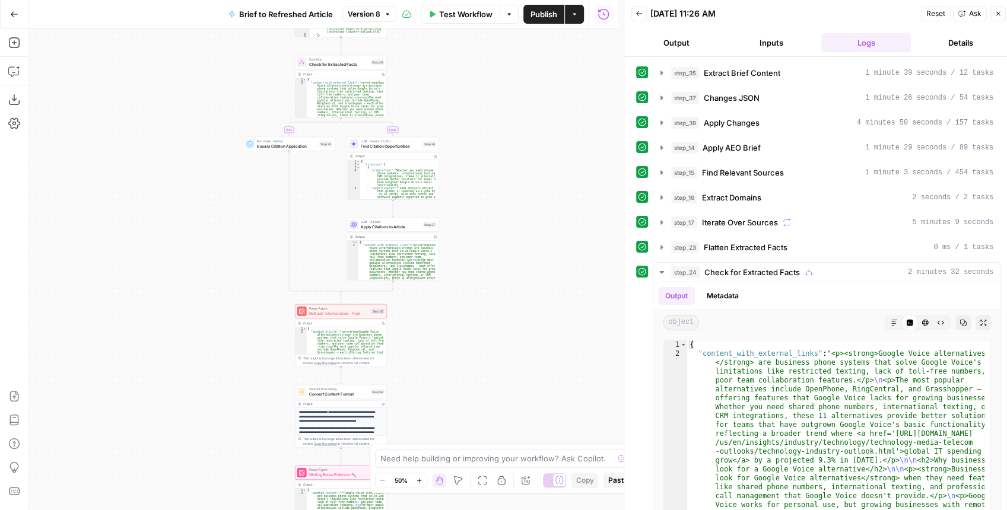
drag, startPoint x: 495, startPoint y: 228, endPoint x: 537, endPoint y: 324, distance: 105.0
click at [537, 324] on div "true false false true false true Workflow Set Inputs Inputs LLM · GPT-4.1 Extra…" at bounding box center [322, 269] width 589 height 482
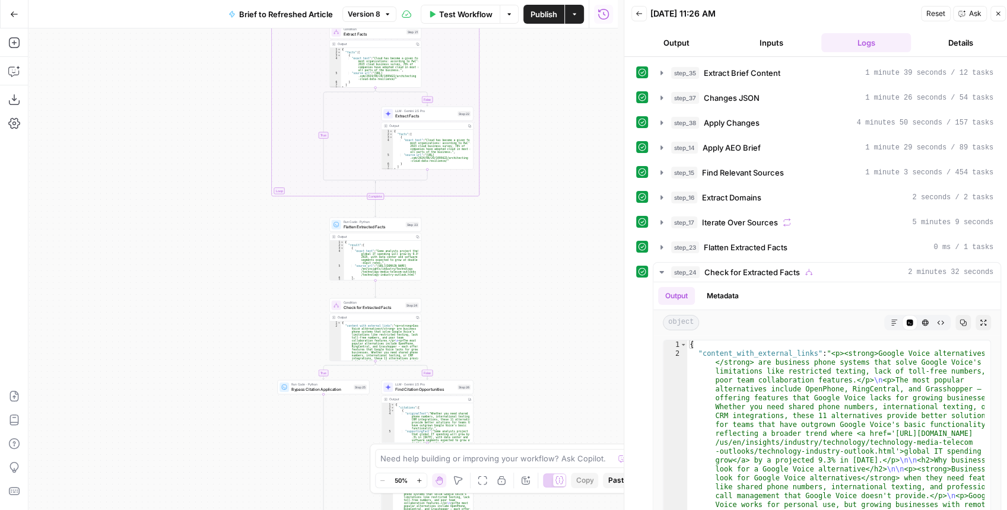
drag, startPoint x: 537, startPoint y: 258, endPoint x: 533, endPoint y: 325, distance: 67.2
click at [534, 374] on div "true false false true false true Workflow Set Inputs Inputs LLM · GPT-4.1 Extra…" at bounding box center [322, 269] width 589 height 482
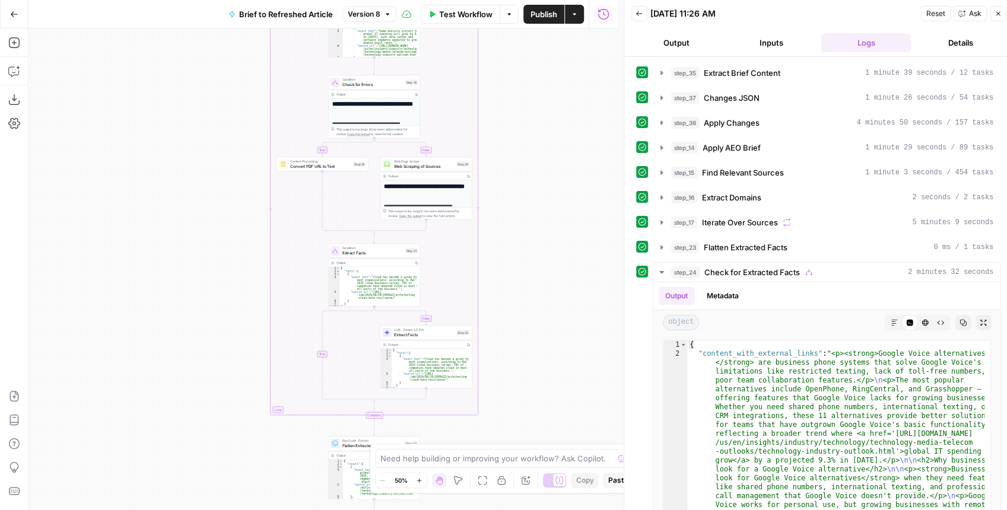
drag, startPoint x: 534, startPoint y: 233, endPoint x: 534, endPoint y: 311, distance: 77.7
click at [535, 335] on div "true false false true false true Workflow Set Inputs Inputs LLM · GPT-4.1 Extra…" at bounding box center [322, 269] width 589 height 482
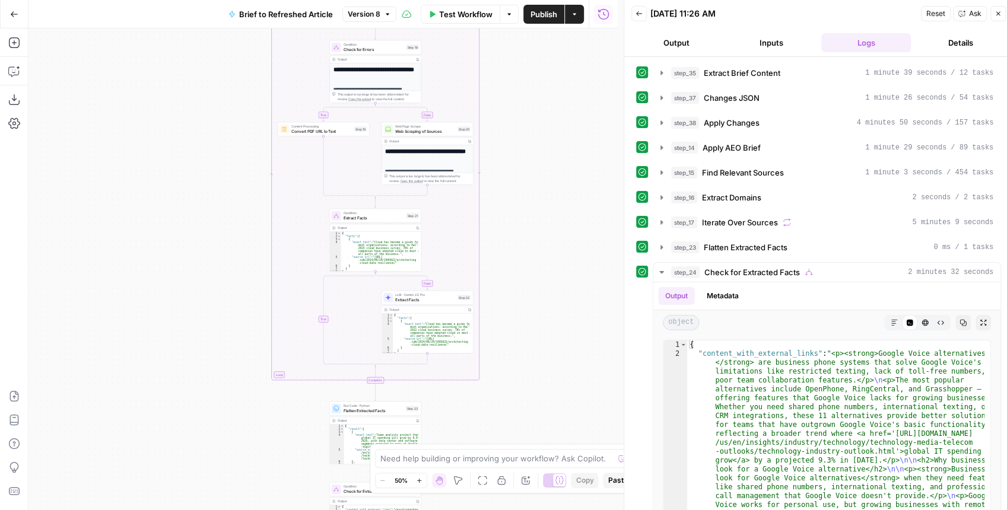
drag, startPoint x: 534, startPoint y: 296, endPoint x: 535, endPoint y: 194, distance: 101.5
click at [535, 193] on div "true false false true false true Workflow Set Inputs Inputs LLM · GPT-4.1 Extra…" at bounding box center [322, 269] width 589 height 482
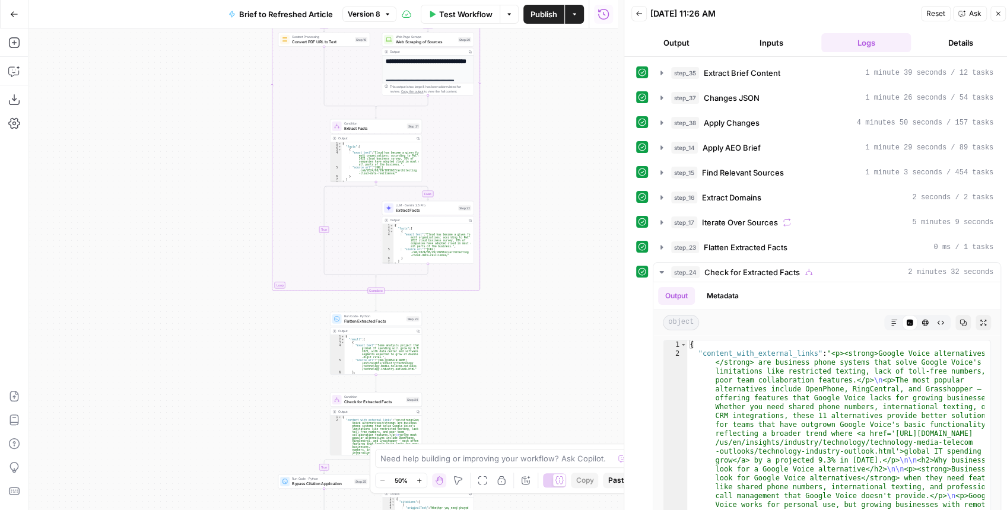
drag, startPoint x: 538, startPoint y: 294, endPoint x: 530, endPoint y: 161, distance: 132.6
click at [530, 161] on div "true false false true false true Workflow Set Inputs Inputs LLM · GPT-4.1 Extra…" at bounding box center [322, 269] width 589 height 482
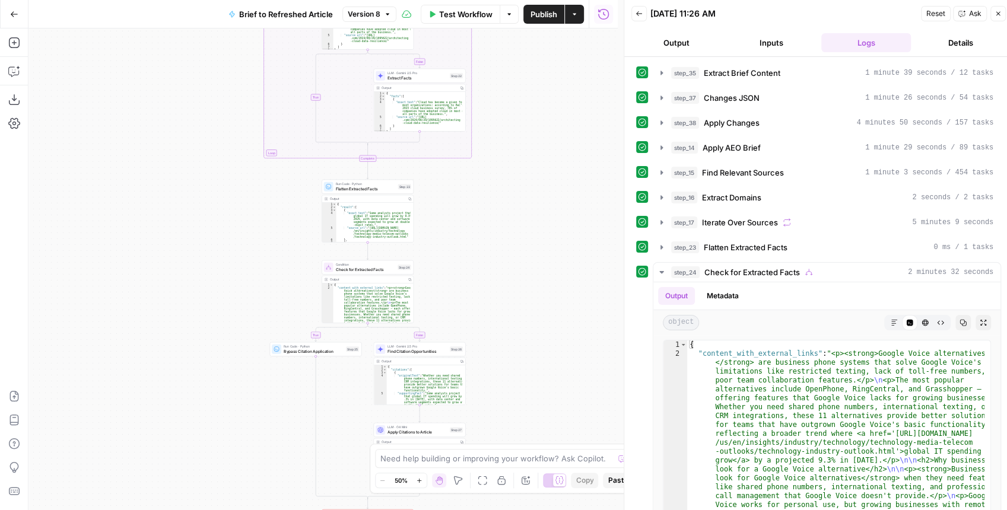
drag, startPoint x: 539, startPoint y: 263, endPoint x: 539, endPoint y: 182, distance: 81.9
click at [539, 182] on div "true false false true false true Workflow Set Inputs Inputs LLM · GPT-4.1 Extra…" at bounding box center [322, 269] width 589 height 482
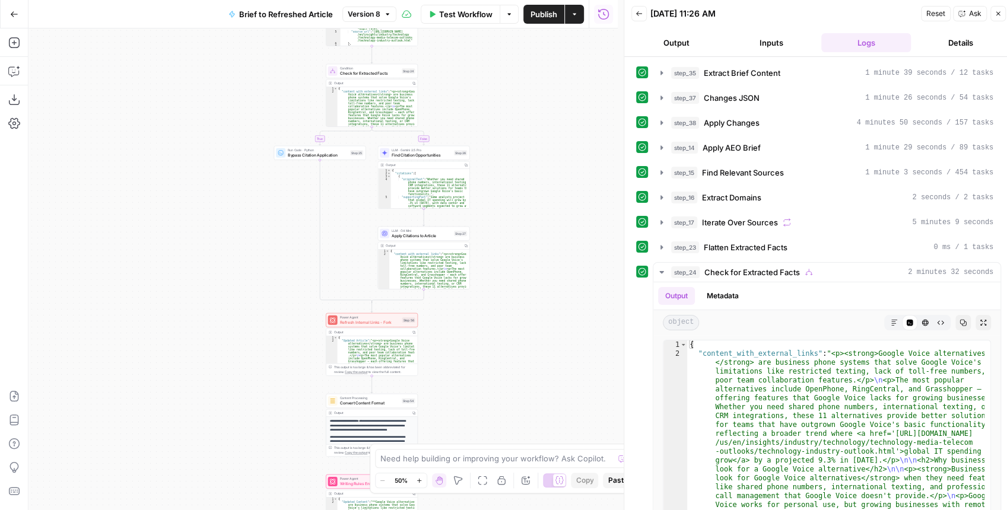
drag, startPoint x: 522, startPoint y: 260, endPoint x: 526, endPoint y: 142, distance: 117.6
click at [526, 144] on div "true false false true false true Workflow Set Inputs Inputs LLM · GPT-4.1 Extra…" at bounding box center [322, 269] width 589 height 482
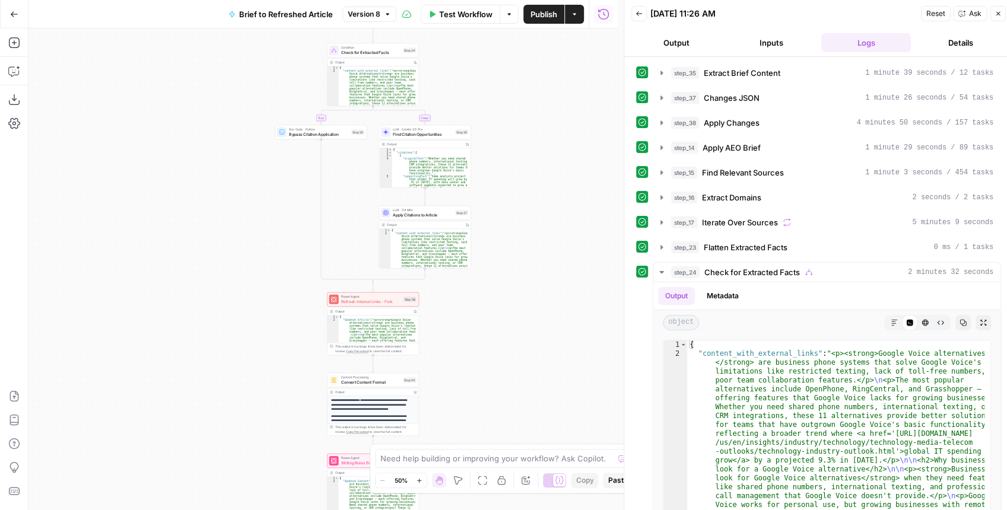
drag, startPoint x: 520, startPoint y: 218, endPoint x: 524, endPoint y: 199, distance: 19.3
click at [525, 198] on div "true false false true false true Workflow Set Inputs Inputs LLM · GPT-4.1 Extra…" at bounding box center [322, 269] width 589 height 482
click at [423, 216] on div "LLM · O4 Mini Apply Citations to Article Step 27 Copy step Delete step Edit Not…" at bounding box center [428, 211] width 92 height 14
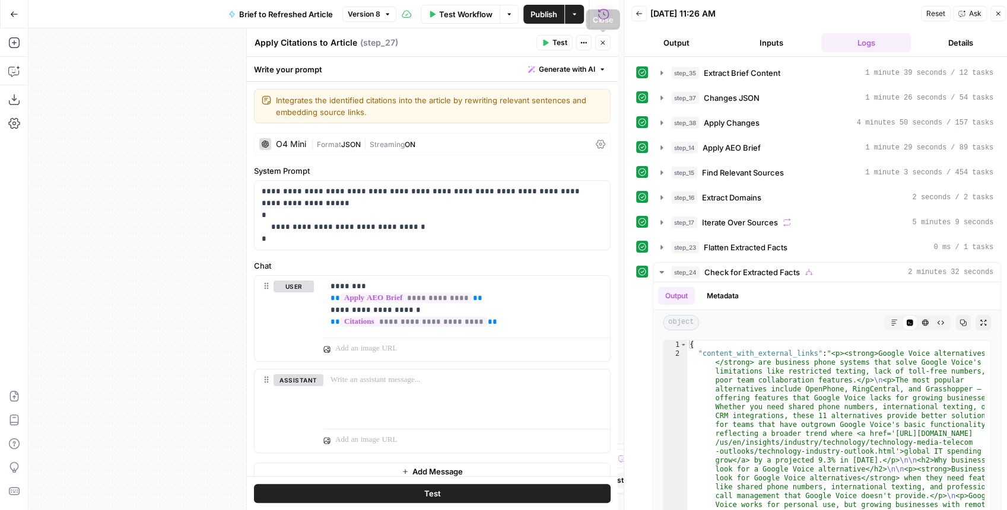
click at [598, 49] on button "Close" at bounding box center [602, 42] width 15 height 15
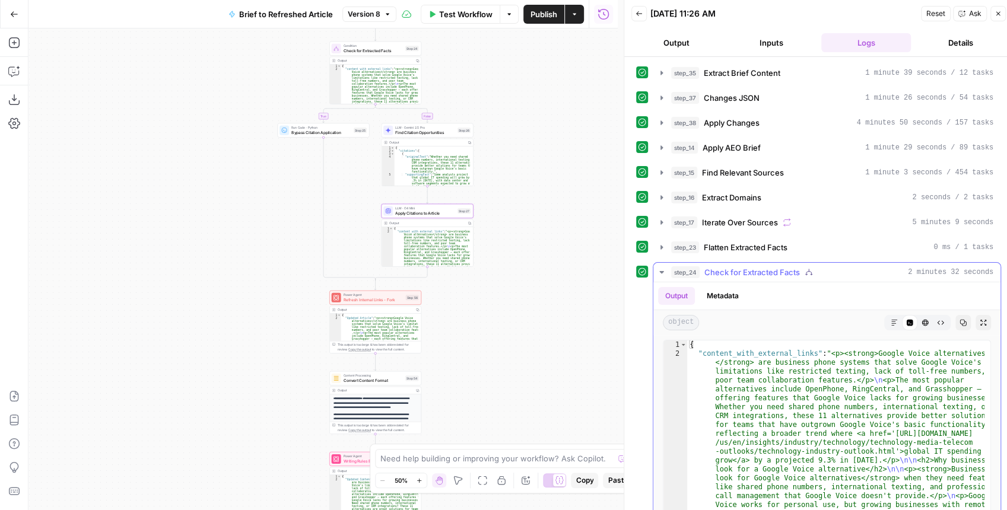
click at [980, 319] on icon "button" at bounding box center [983, 322] width 7 height 7
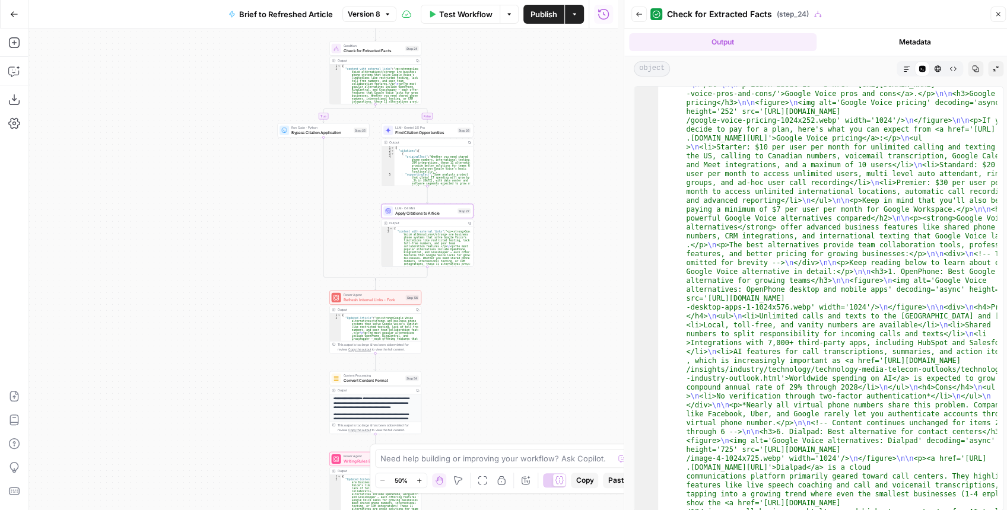
scroll to position [6, 0]
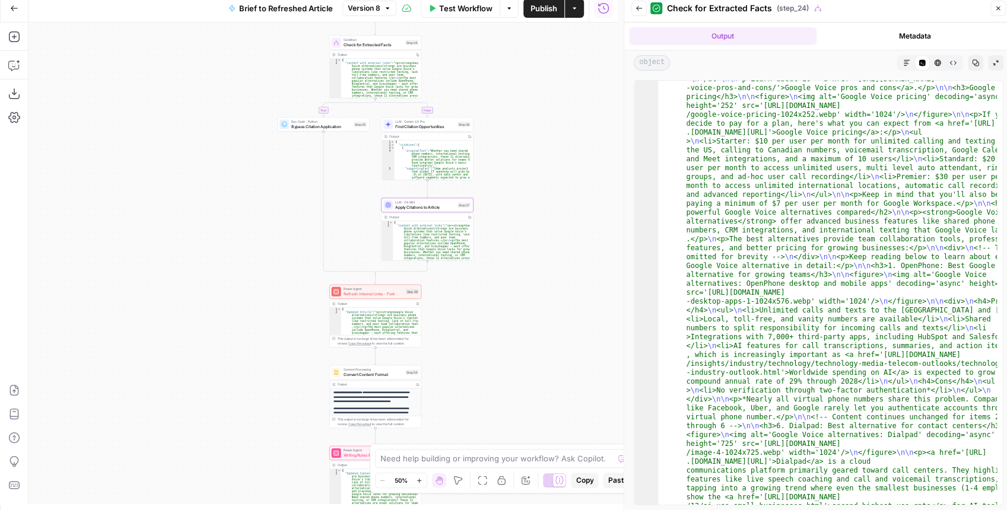
click at [636, 15] on button "Back" at bounding box center [638, 8] width 15 height 15
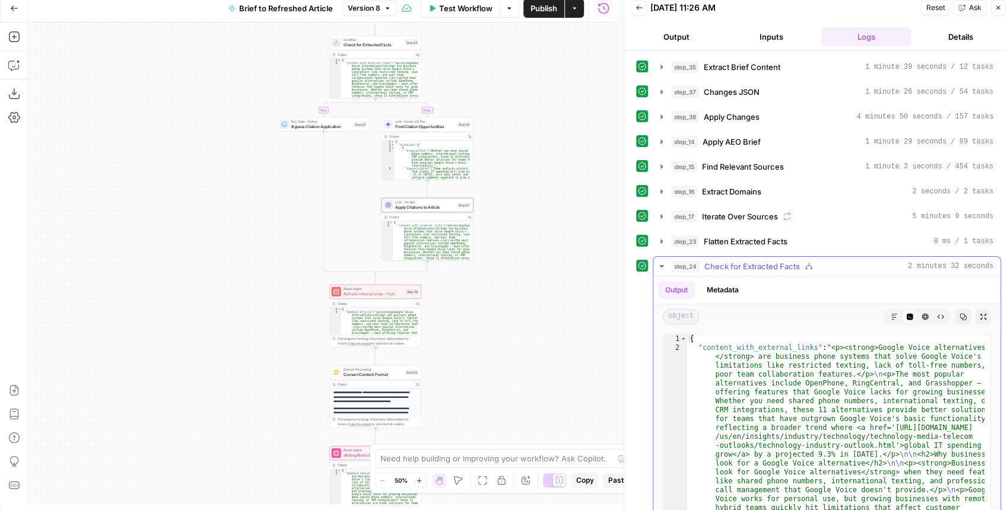
click at [662, 265] on icon "button" at bounding box center [661, 266] width 9 height 9
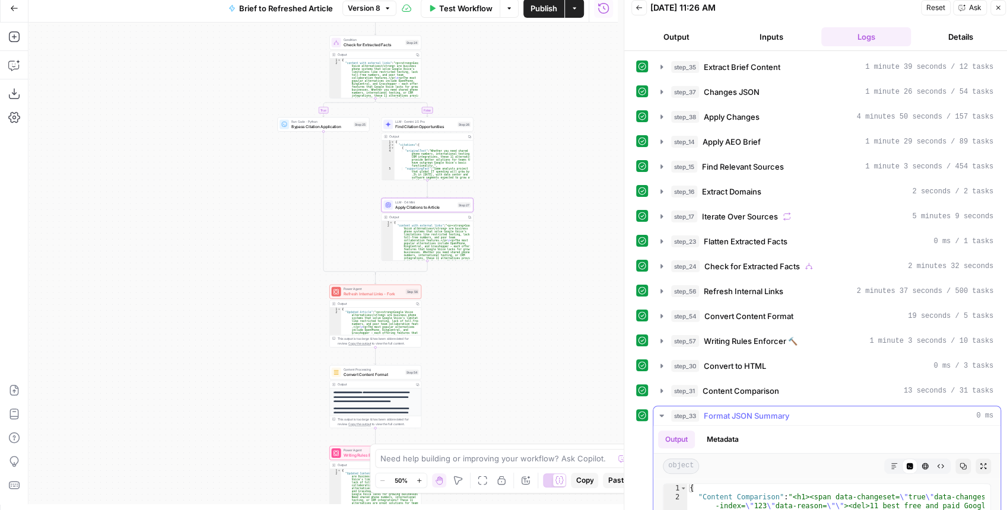
drag, startPoint x: 661, startPoint y: 409, endPoint x: 661, endPoint y: 401, distance: 7.7
click at [661, 415] on icon "button" at bounding box center [661, 416] width 4 height 2
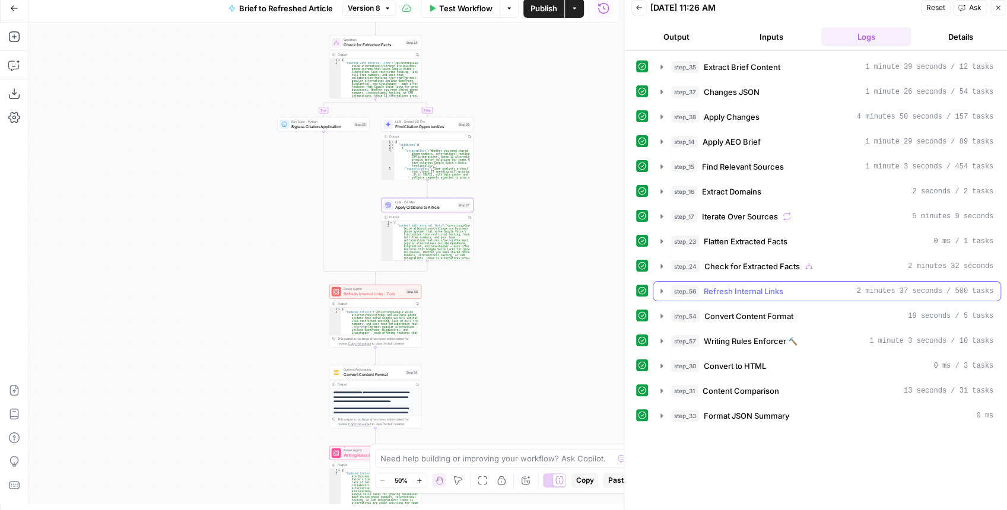
click at [663, 287] on icon "button" at bounding box center [661, 291] width 9 height 9
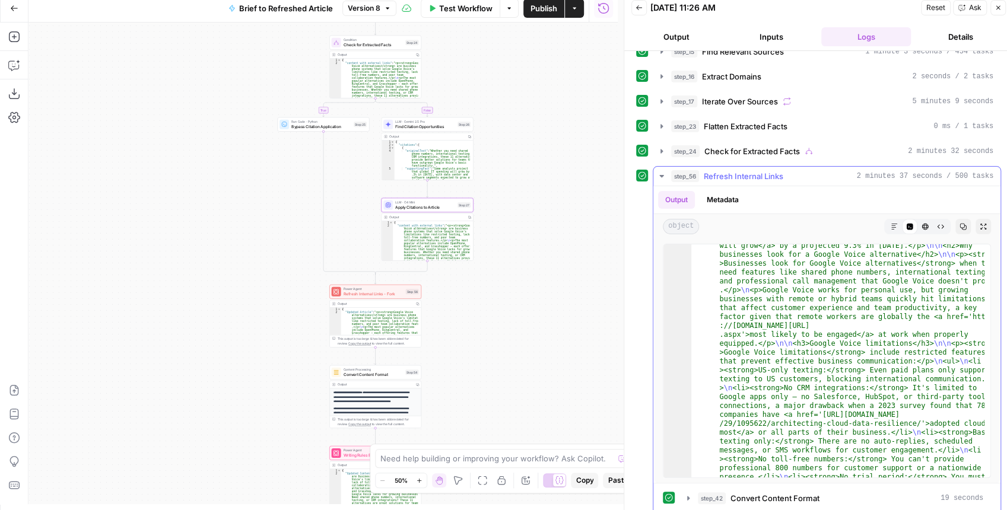
scroll to position [0, 0]
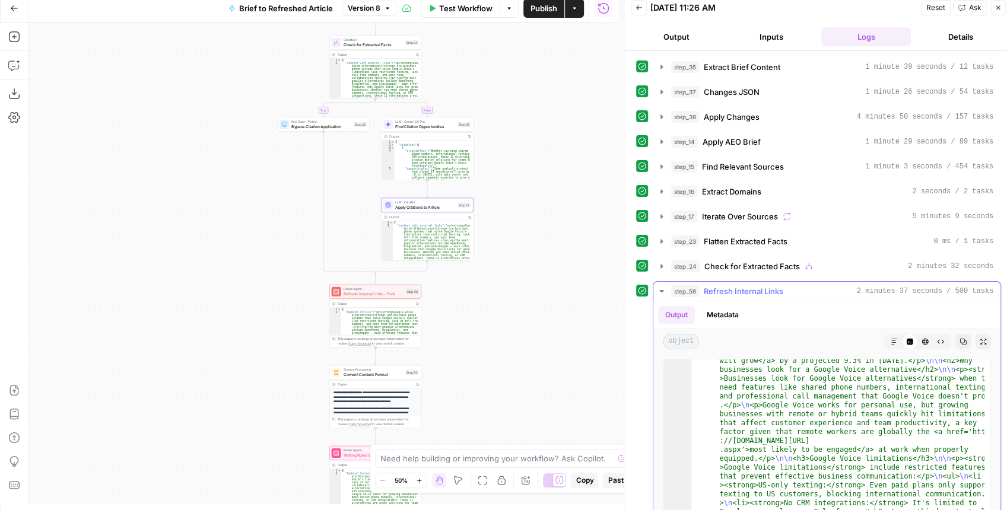
click at [660, 290] on icon "button" at bounding box center [661, 291] width 4 height 2
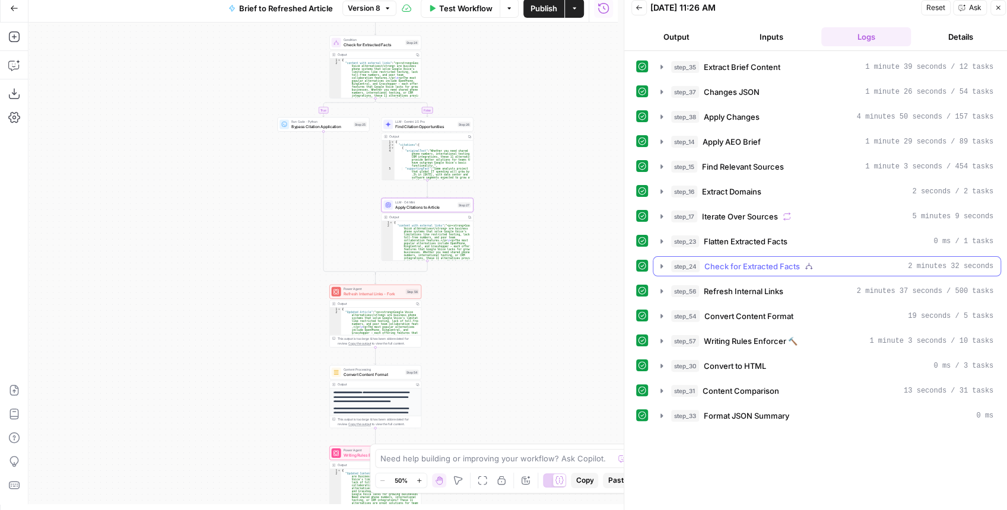
click at [661, 264] on icon "button" at bounding box center [662, 266] width 2 height 4
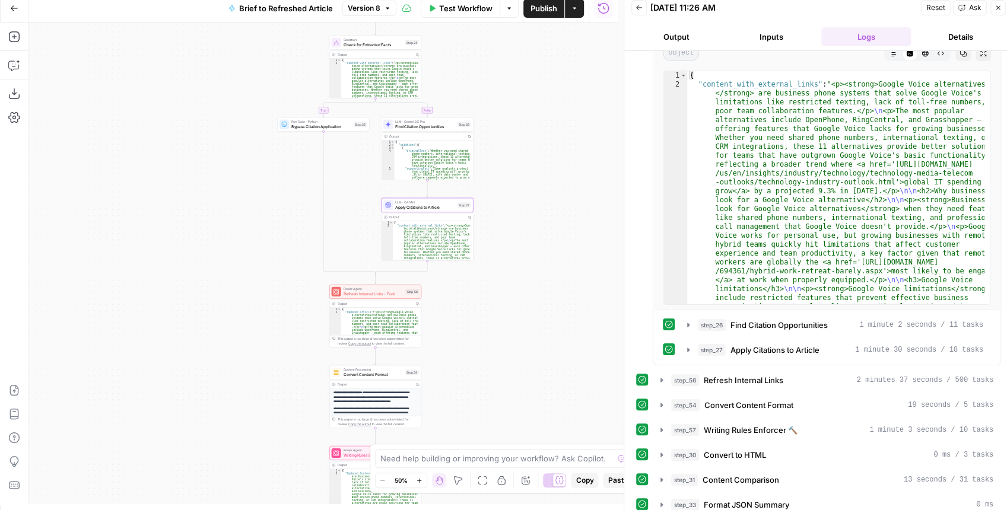
scroll to position [266, 0]
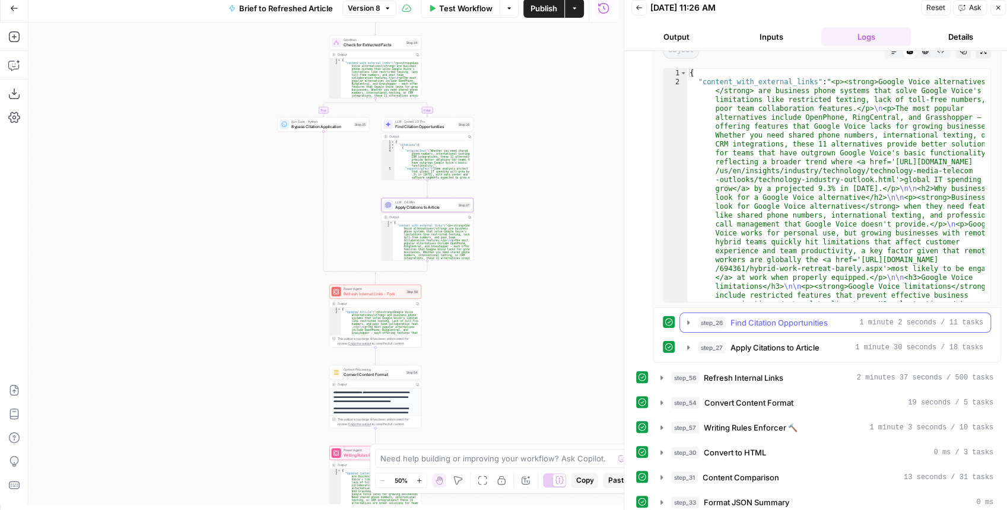
click at [688, 318] on icon "button" at bounding box center [688, 322] width 9 height 9
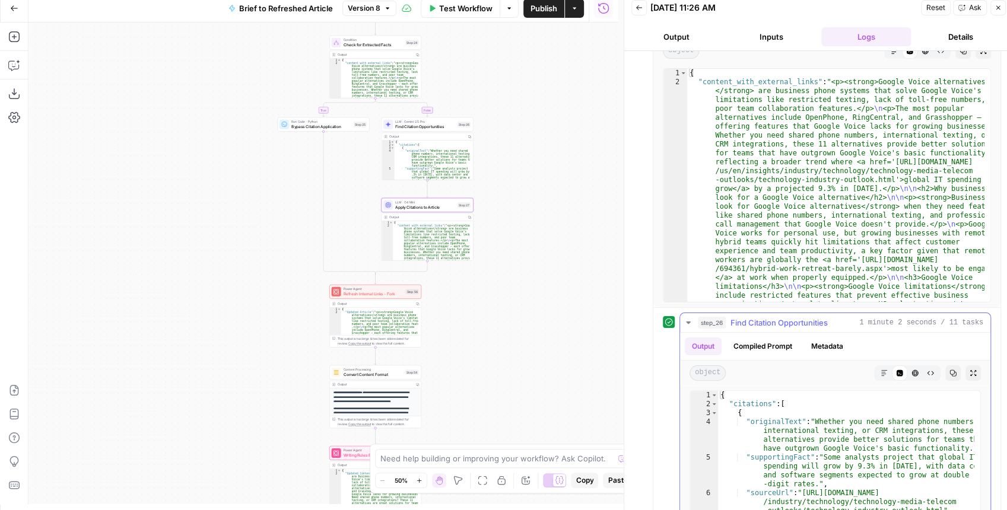
click at [684, 319] on icon "button" at bounding box center [688, 322] width 9 height 9
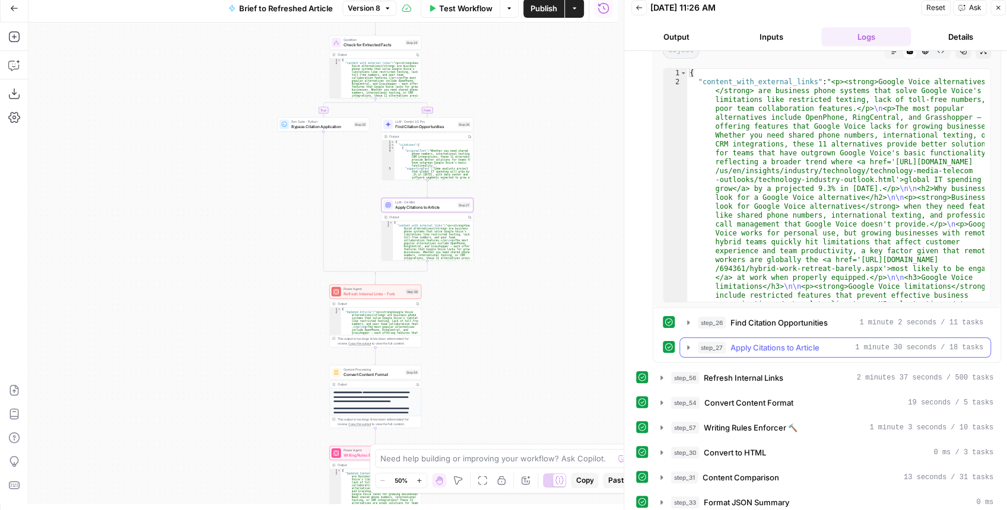
click at [689, 343] on icon "button" at bounding box center [688, 347] width 9 height 9
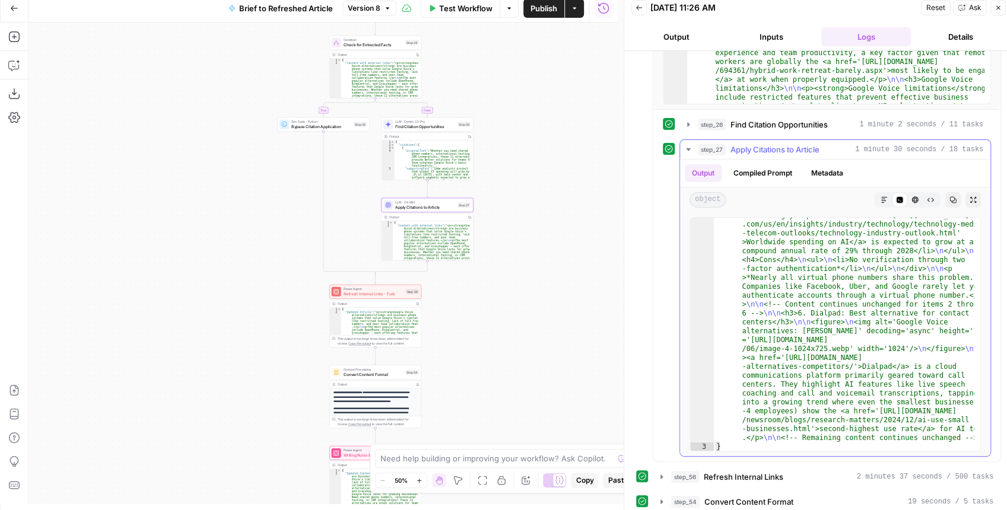
scroll to position [784, 0]
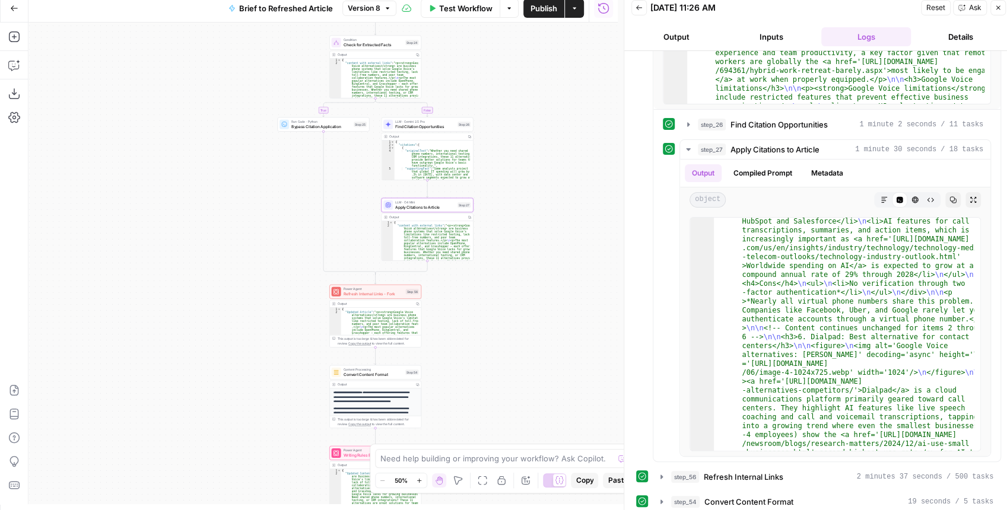
drag, startPoint x: 552, startPoint y: 184, endPoint x: 558, endPoint y: 214, distance: 30.8
click at [558, 214] on div "true false false true false true Workflow Set Inputs Inputs LLM · GPT-4.1 Extra…" at bounding box center [322, 264] width 589 height 482
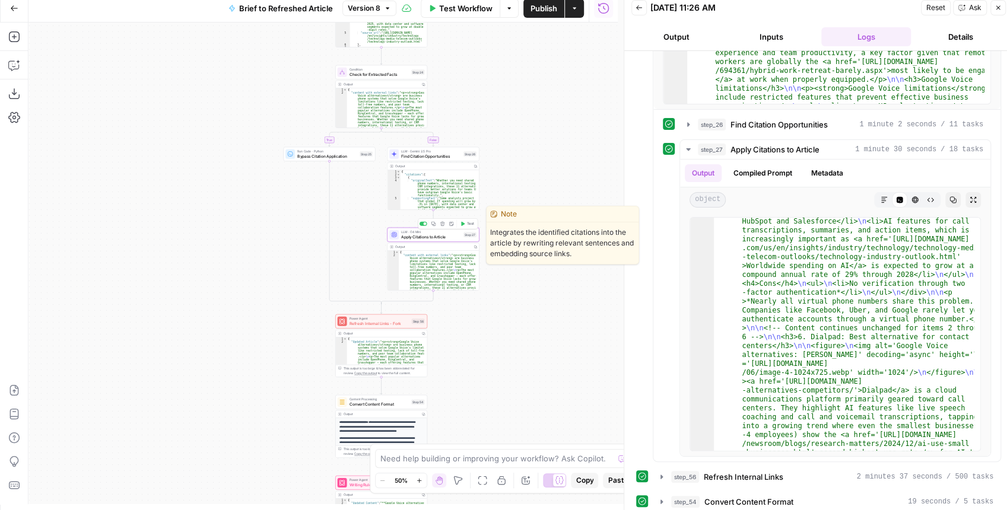
click at [445, 238] on span "Apply Citations to Article" at bounding box center [431, 237] width 60 height 6
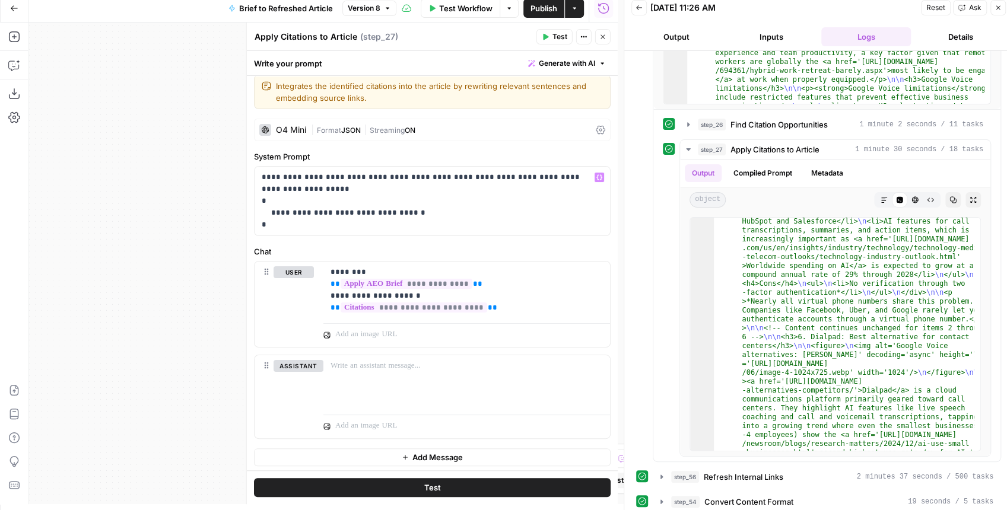
scroll to position [8, 0]
click at [992, 11] on button "Close" at bounding box center [997, 7] width 15 height 15
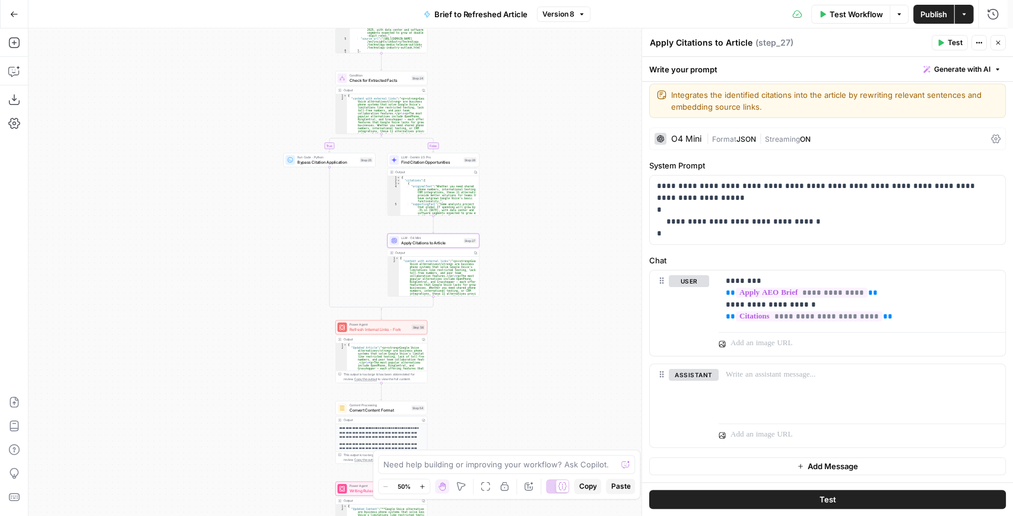
scroll to position [2, 0]
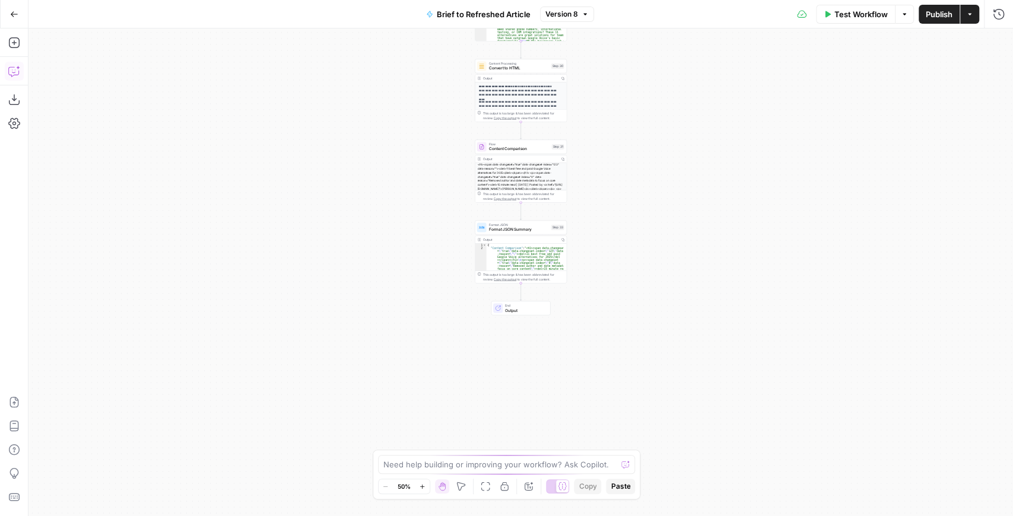
click at [20, 75] on button "Copilot" at bounding box center [14, 71] width 19 height 19
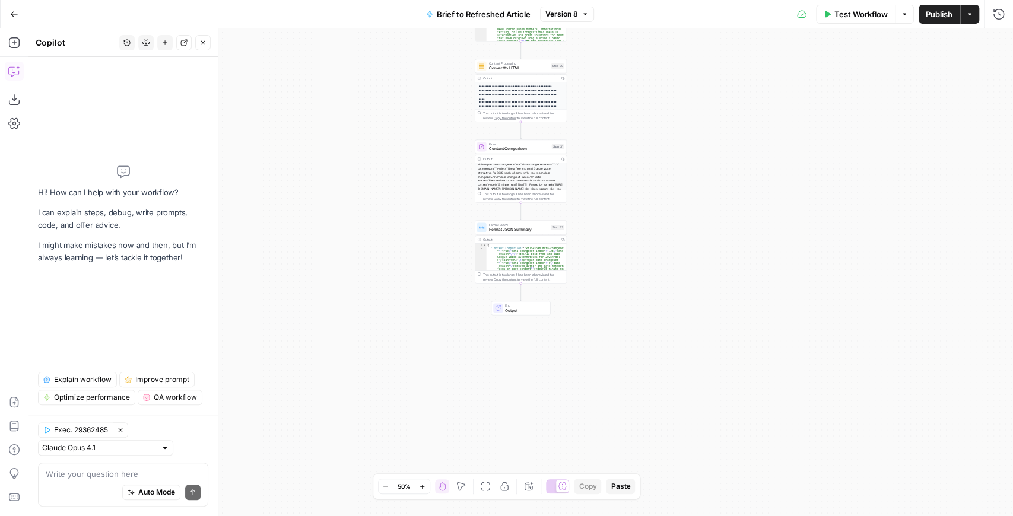
click at [78, 472] on textarea at bounding box center [123, 474] width 155 height 12
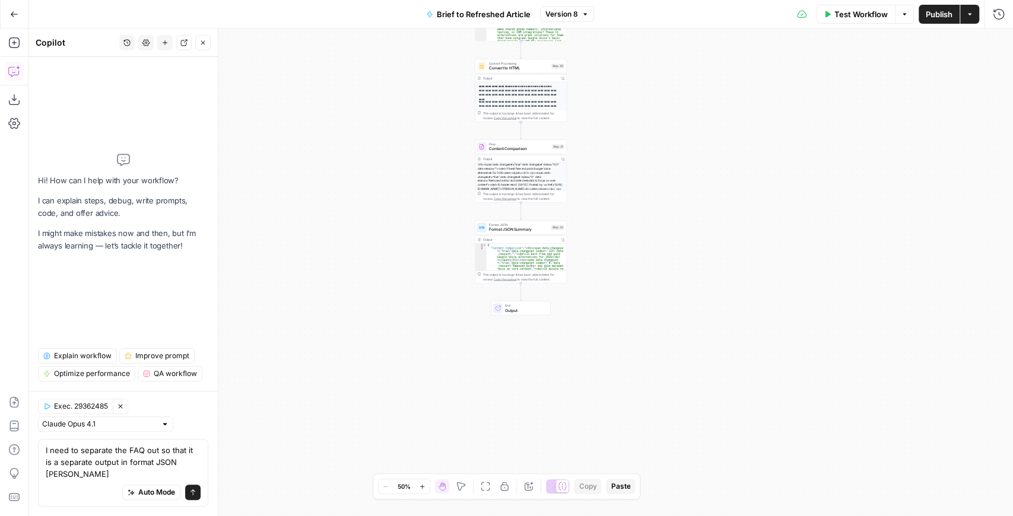
type textarea "I need to separate the FAQ out so that it is a separate output in format JSON s…"
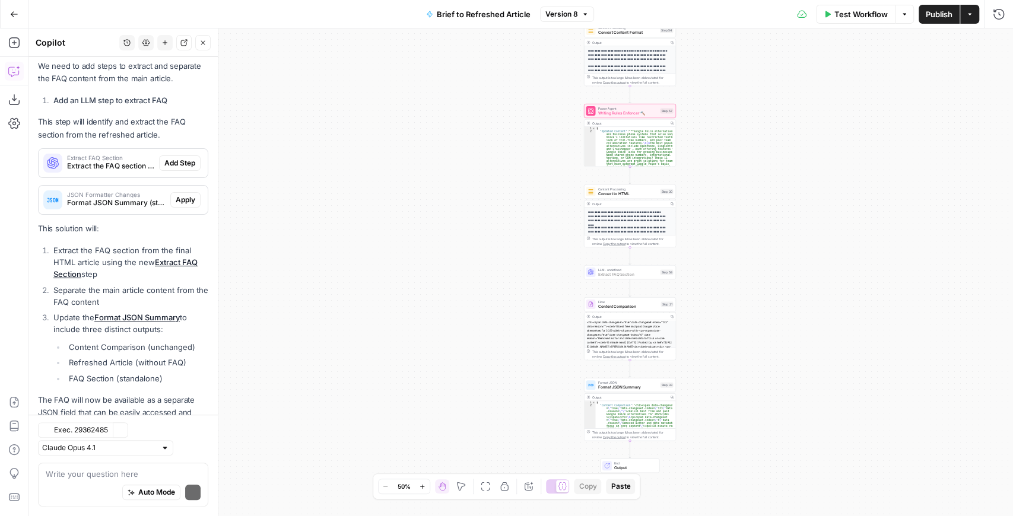
scroll to position [398, 0]
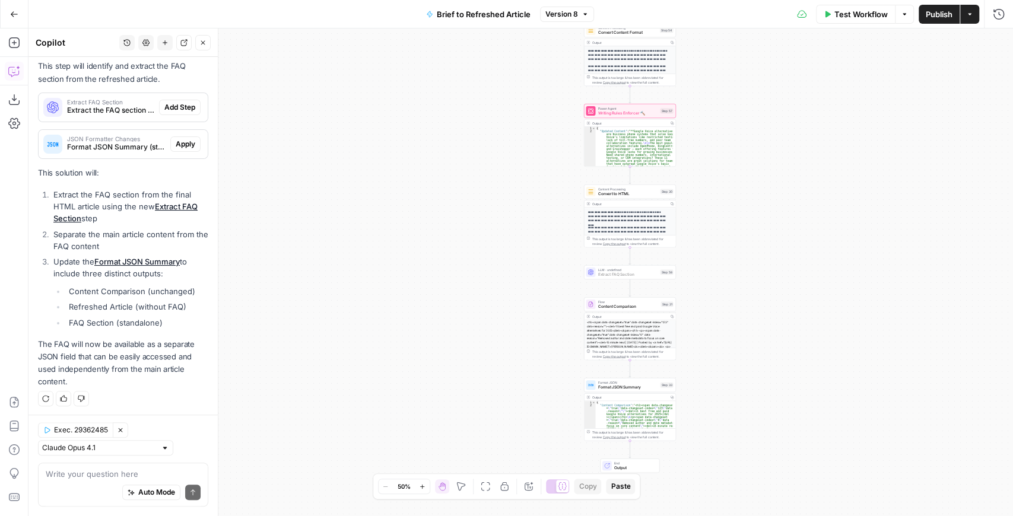
click at [178, 107] on span "Add Step" at bounding box center [179, 107] width 31 height 11
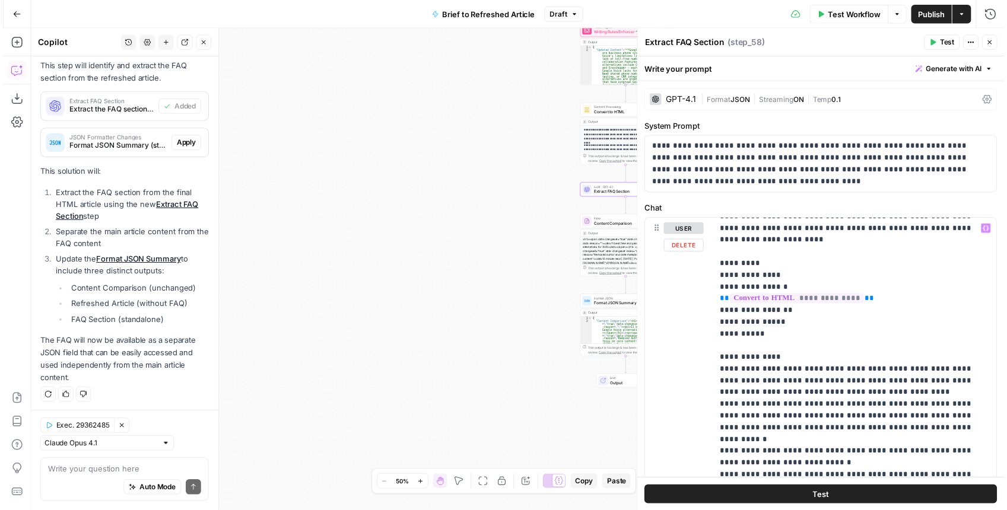
scroll to position [12, 0]
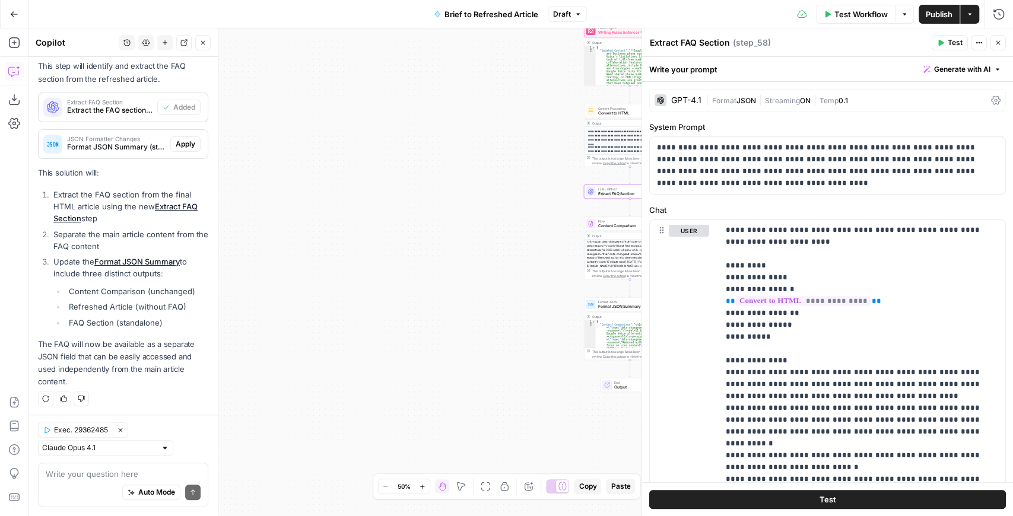
click at [838, 505] on button "Test" at bounding box center [827, 499] width 357 height 19
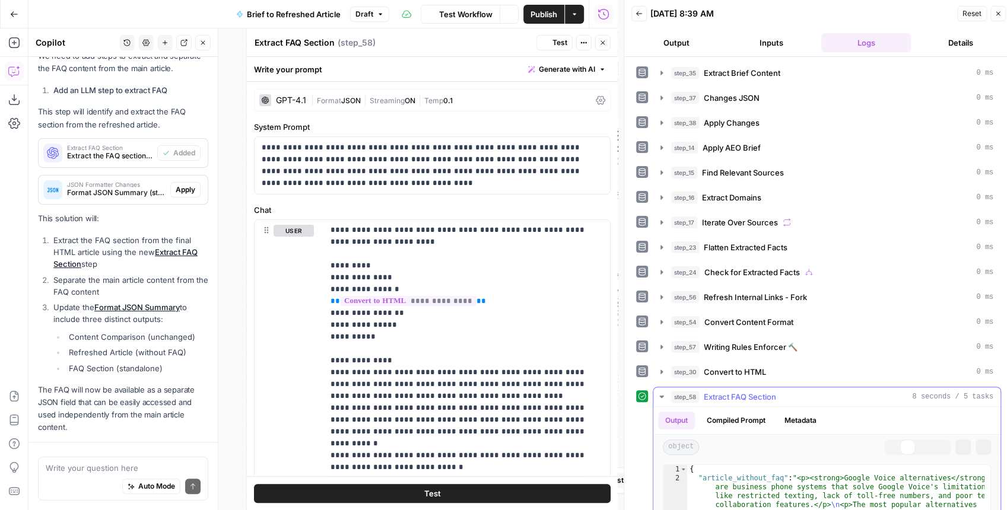
scroll to position [423, 0]
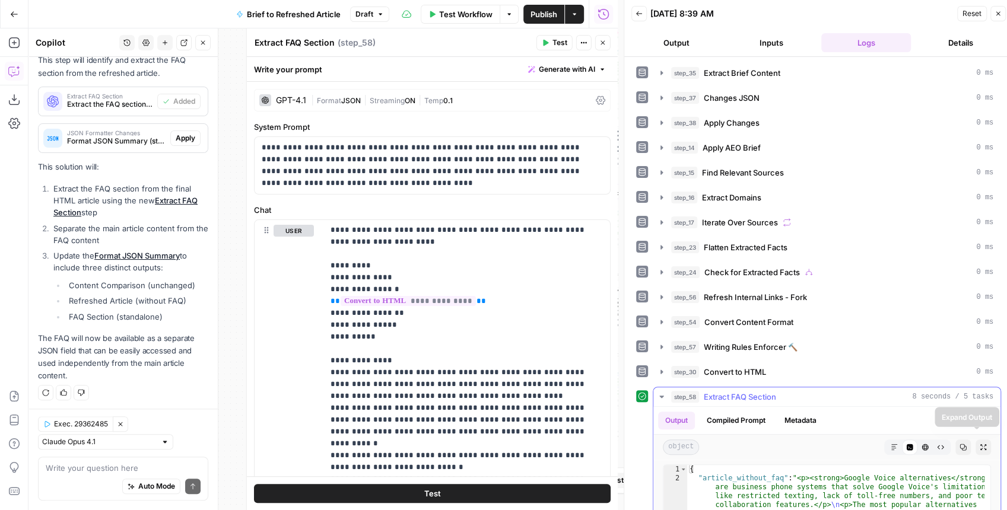
click at [980, 444] on icon "button" at bounding box center [983, 447] width 7 height 7
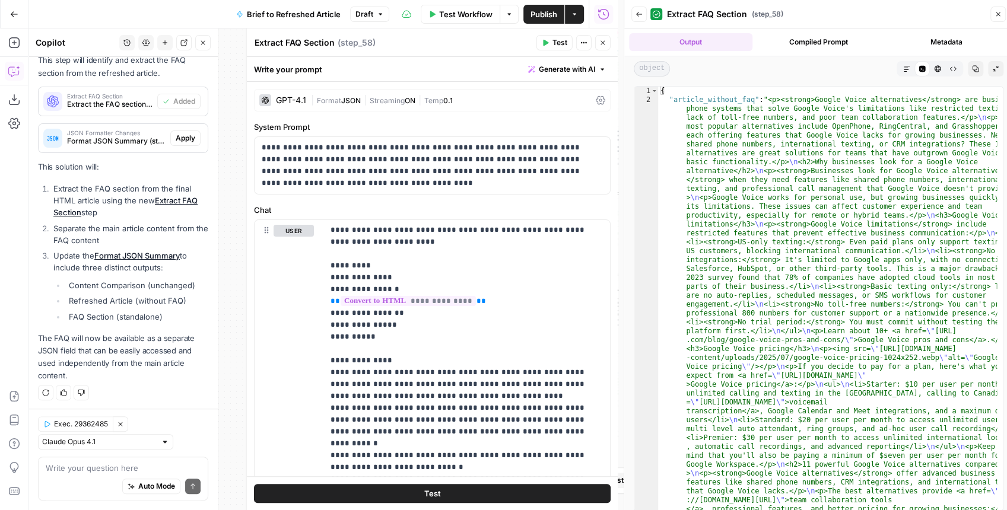
click at [904, 70] on icon "button" at bounding box center [906, 68] width 7 height 7
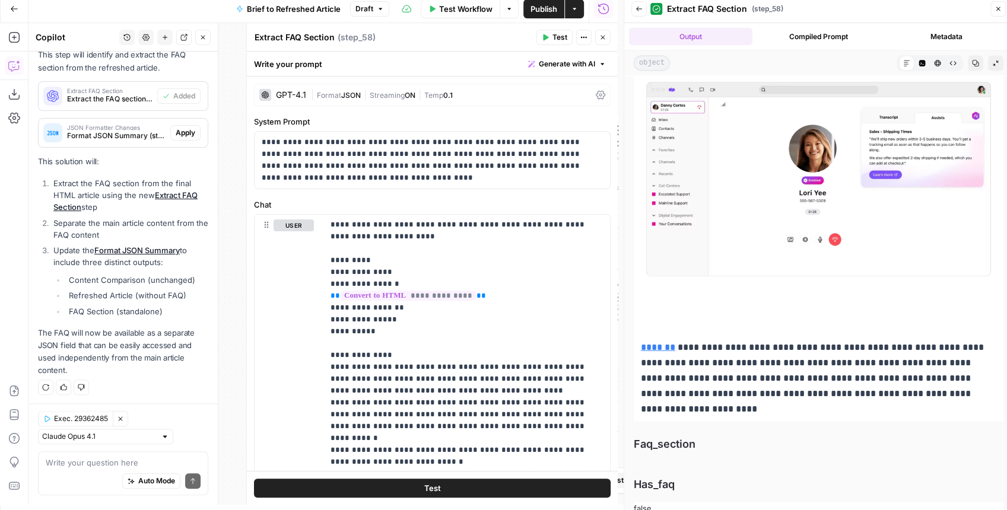
scroll to position [6, 0]
click at [995, 11] on icon "button" at bounding box center [998, 8] width 7 height 7
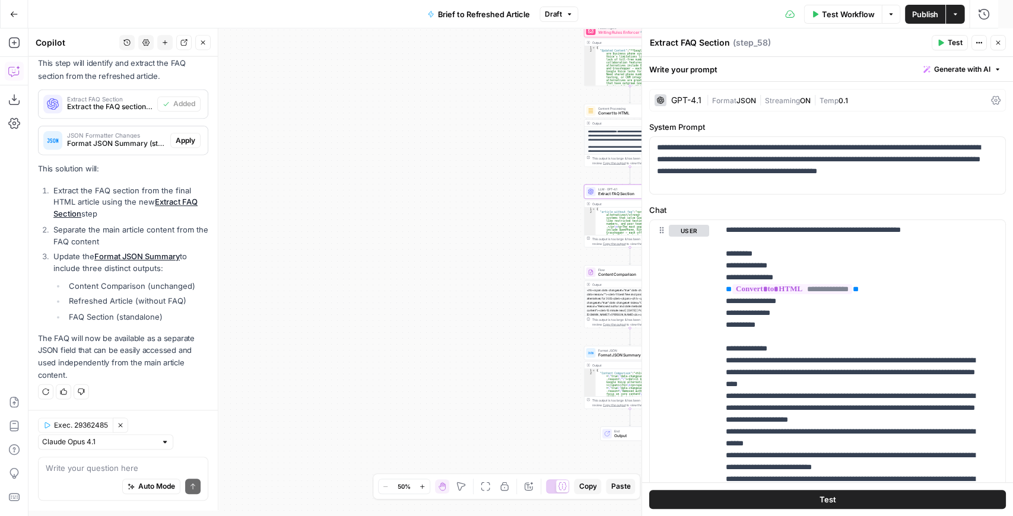
scroll to position [417, 0]
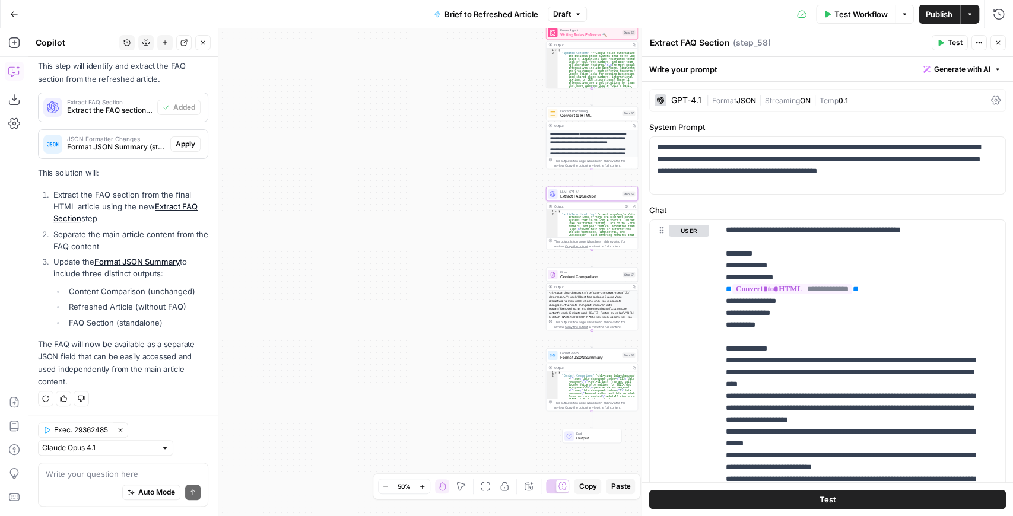
drag, startPoint x: 494, startPoint y: 184, endPoint x: 250, endPoint y: 183, distance: 243.9
click at [373, 188] on div "true false false true false true Workflow Set Inputs Inputs LLM · GPT-4.1 Extra…" at bounding box center [520, 272] width 985 height 488
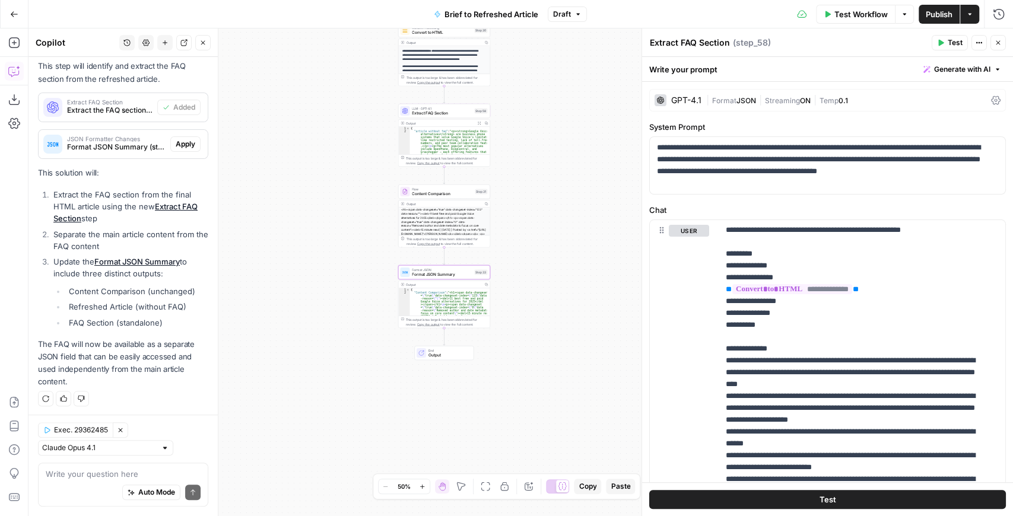
click at [176, 146] on span "Apply" at bounding box center [186, 144] width 20 height 11
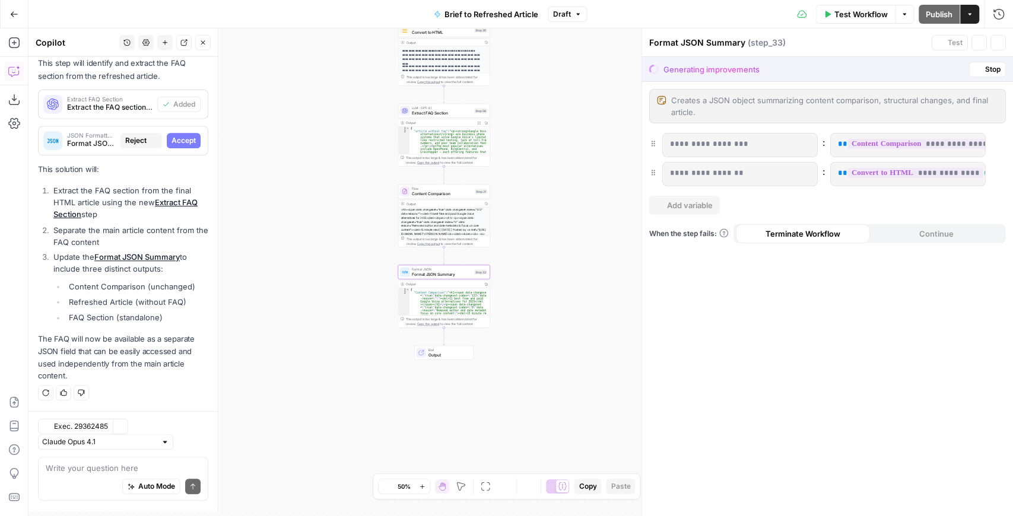
scroll to position [398, 0]
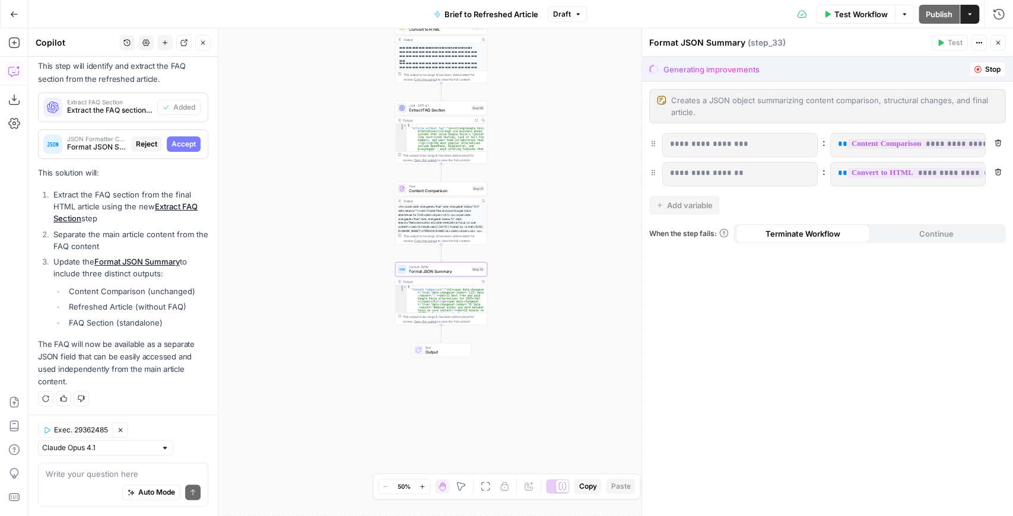
click at [172, 144] on span "Accept" at bounding box center [184, 144] width 24 height 11
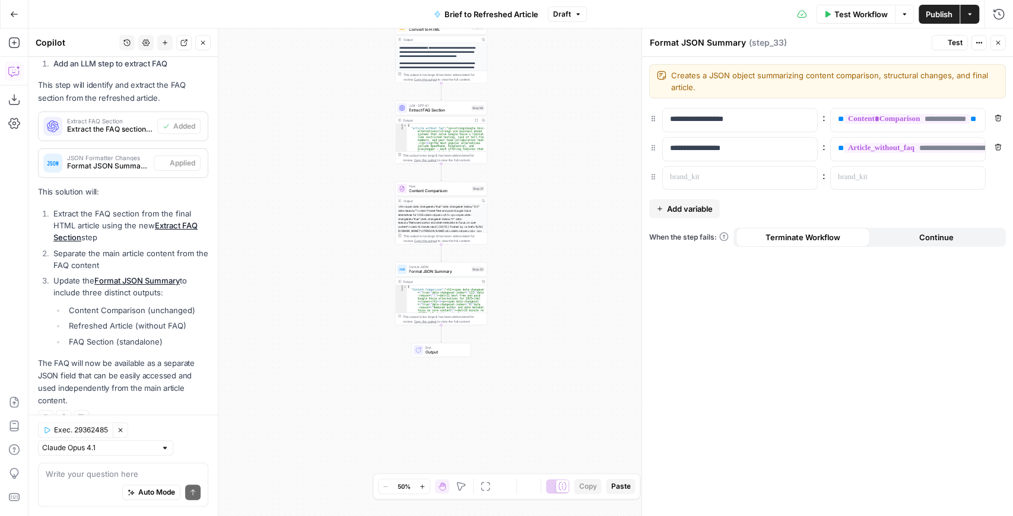
scroll to position [417, 0]
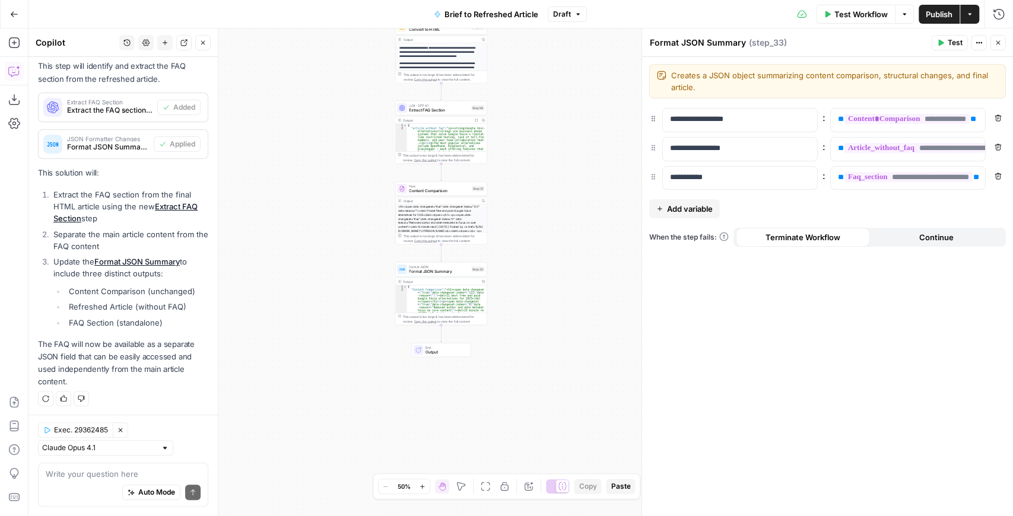
click at [944, 18] on span "Publish" at bounding box center [939, 14] width 27 height 12
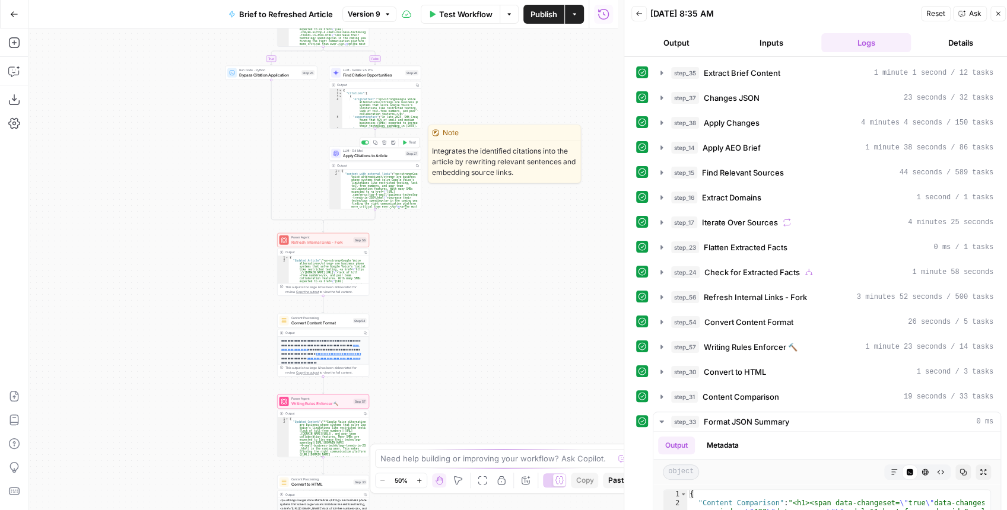
click at [382, 158] on span "Apply Citations to Article" at bounding box center [373, 156] width 60 height 6
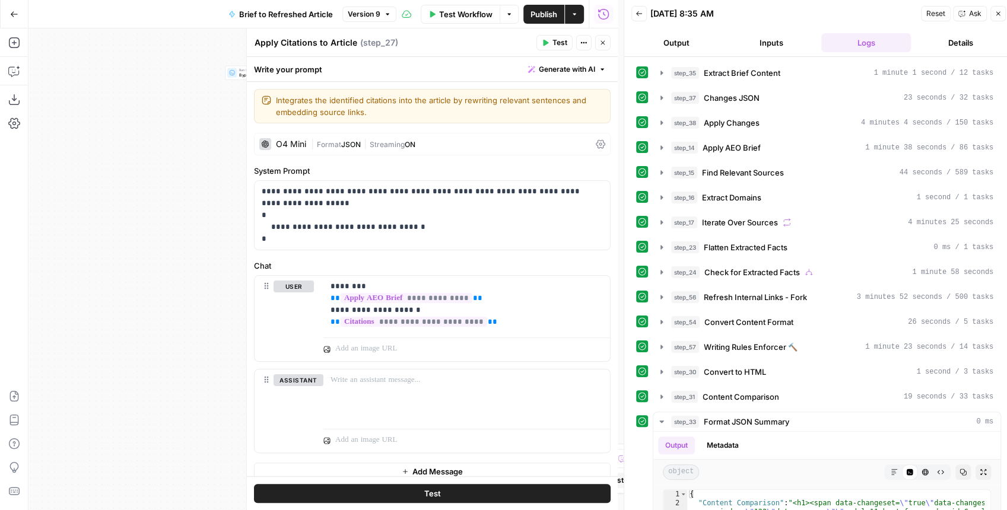
click at [380, 149] on div "O4 Mini | Format JSON | Streaming ON" at bounding box center [432, 144] width 357 height 23
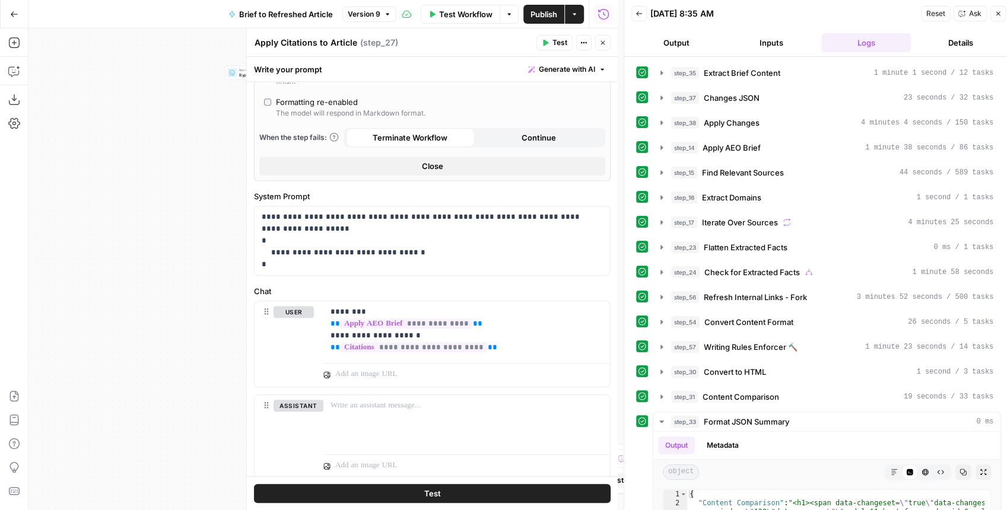
scroll to position [577, 0]
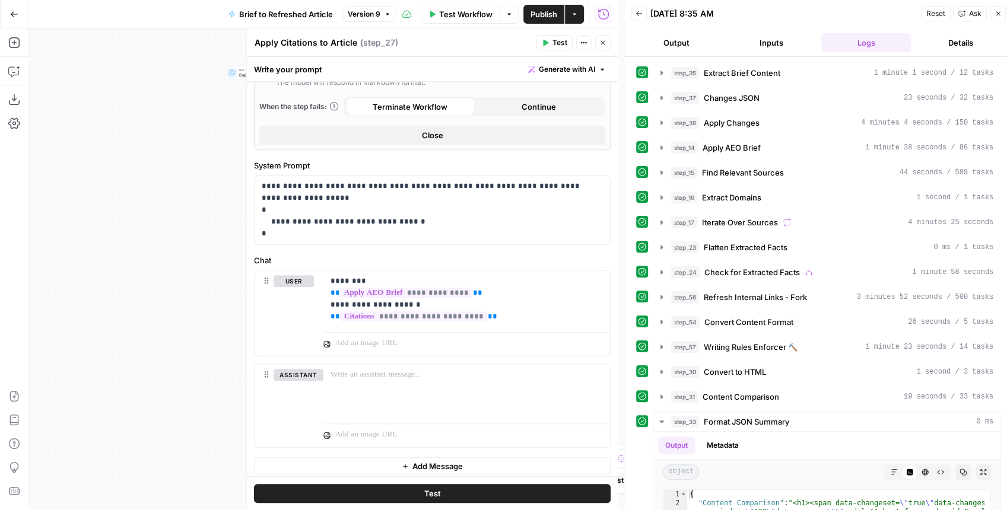
click at [604, 40] on icon "button" at bounding box center [602, 42] width 7 height 7
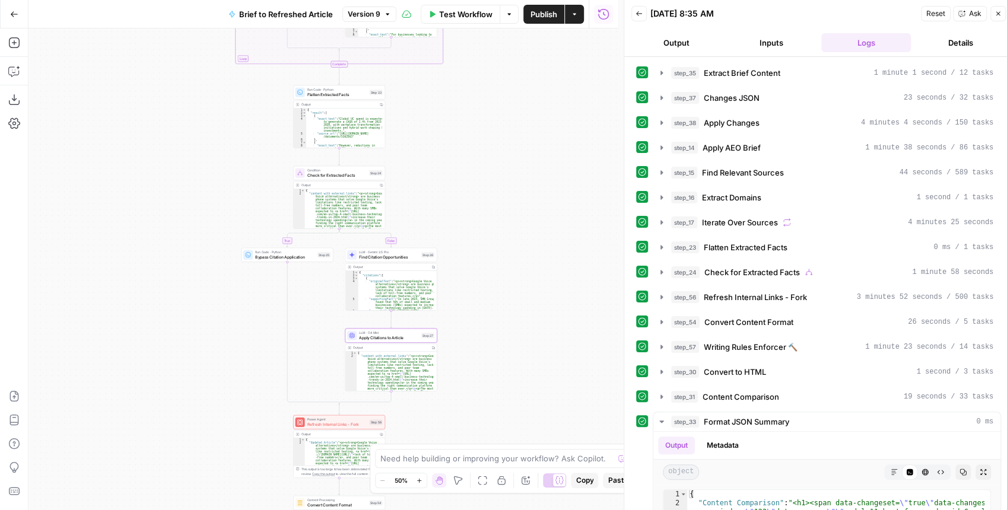
drag, startPoint x: 216, startPoint y: 302, endPoint x: 214, endPoint y: 308, distance: 6.4
click at [211, 318] on div "true false false true false true Workflow Set Inputs Inputs LLM · GPT-4.1 Extra…" at bounding box center [322, 269] width 589 height 482
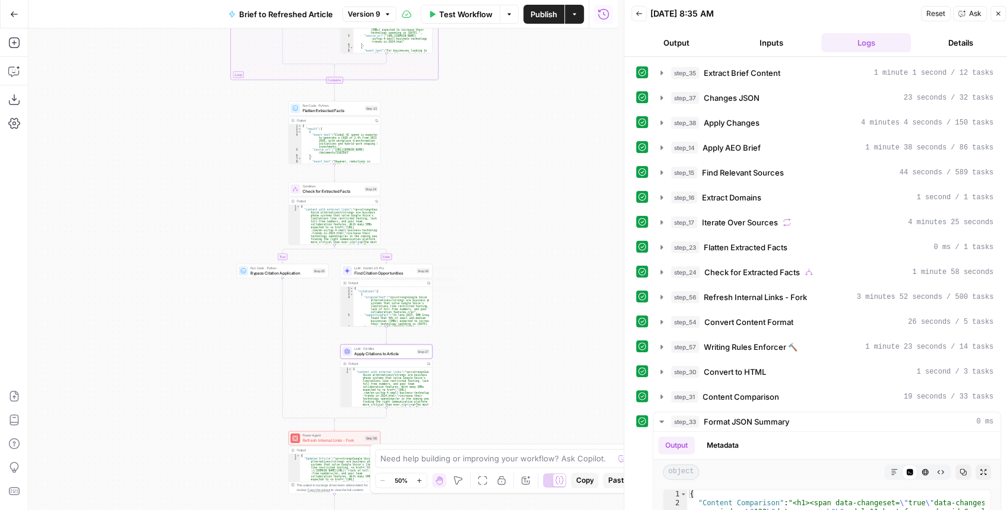
click at [452, 364] on div "true false false true false true Workflow Set Inputs Inputs LLM · GPT-4.1 Extra…" at bounding box center [322, 269] width 589 height 482
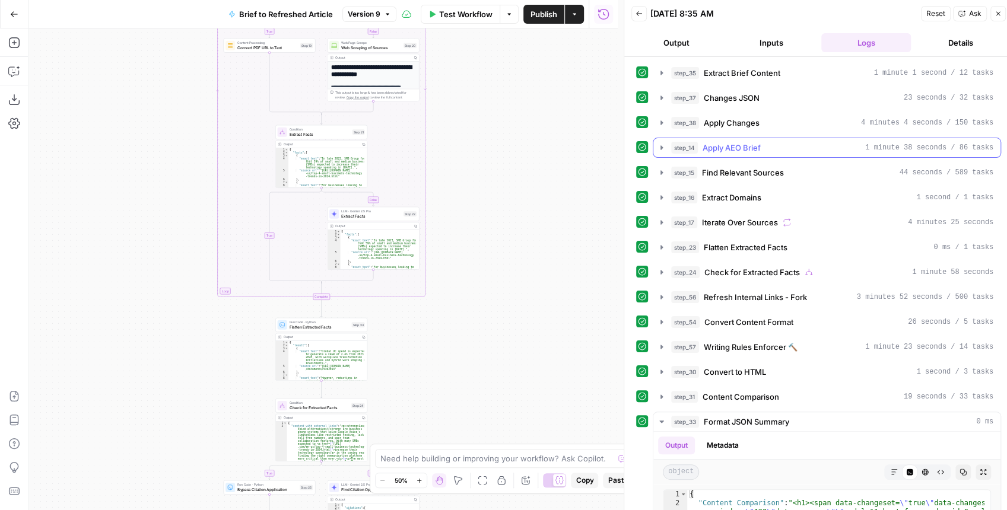
click at [663, 143] on icon "button" at bounding box center [661, 147] width 9 height 9
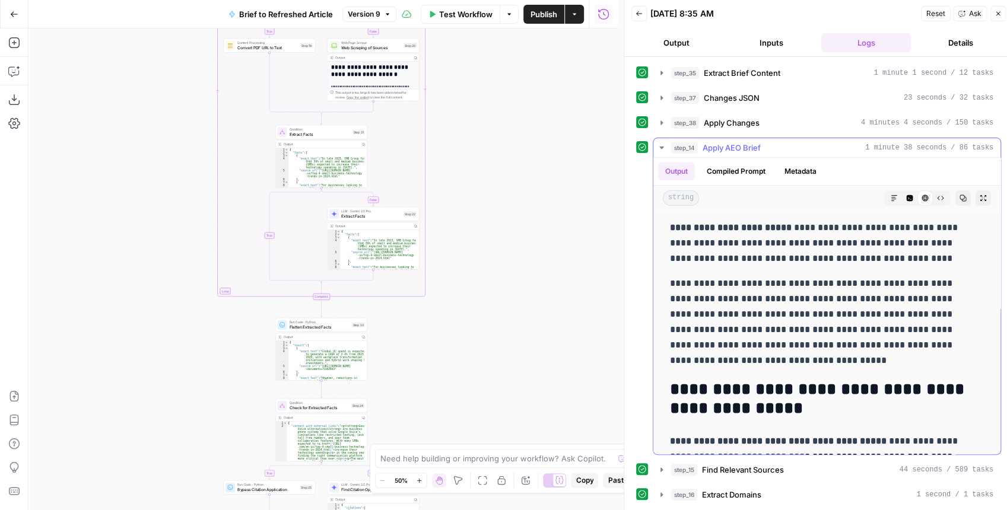
click at [980, 196] on icon "button" at bounding box center [983, 198] width 7 height 7
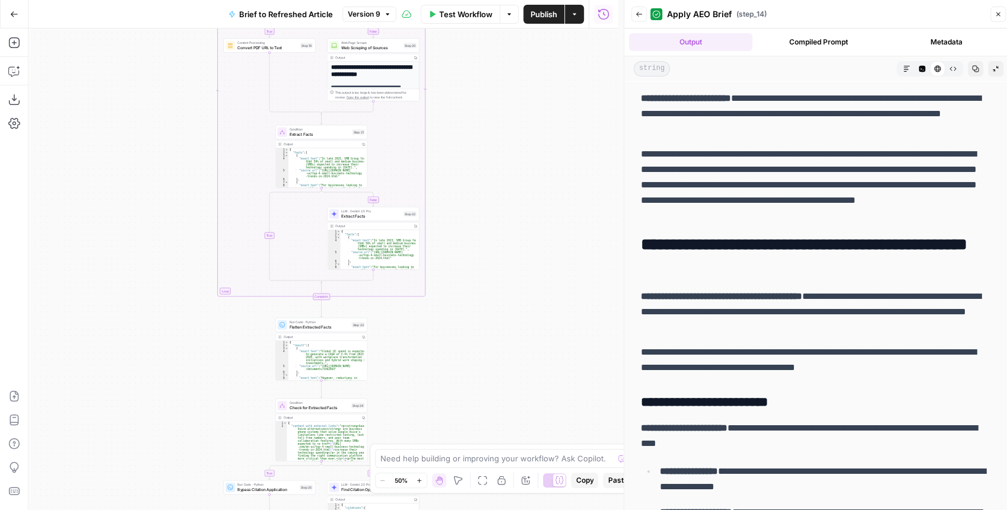
click at [903, 65] on icon "button" at bounding box center [906, 68] width 7 height 7
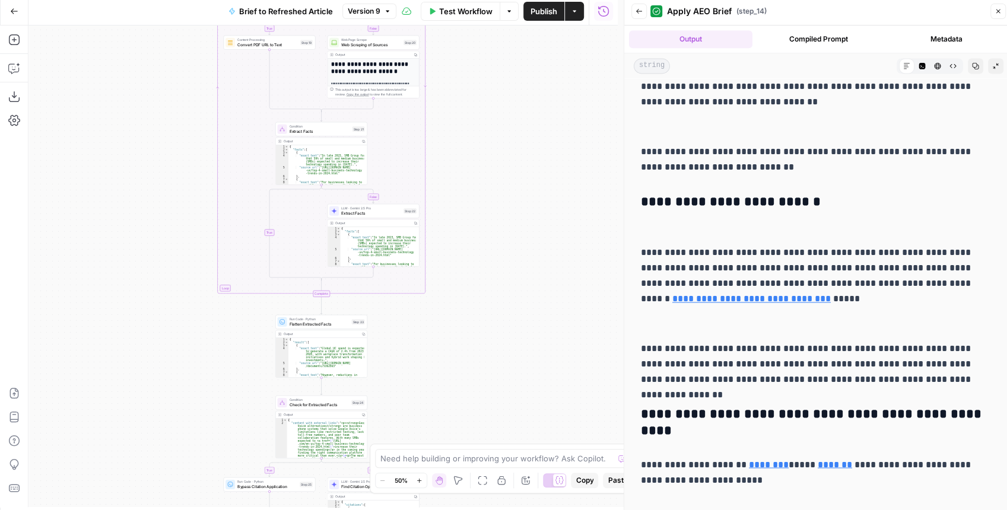
scroll to position [6, 0]
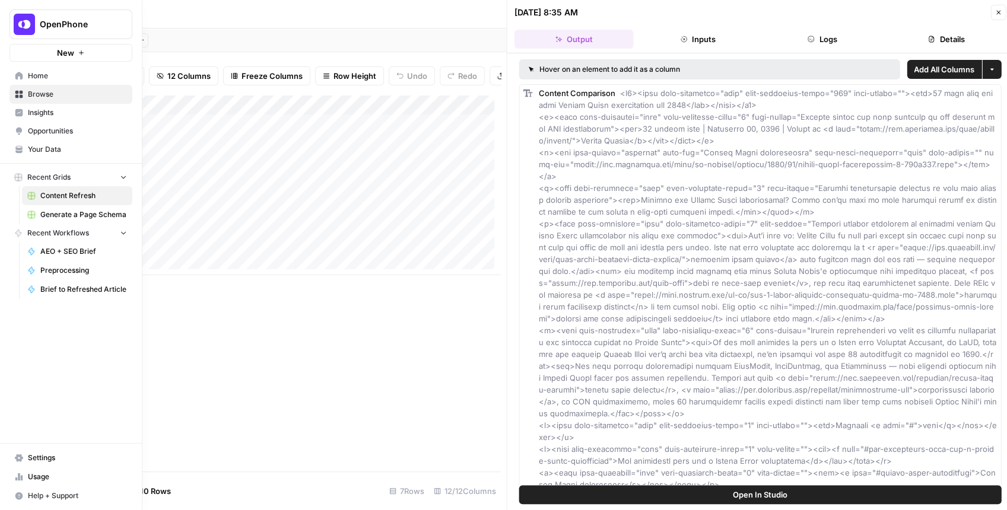
click at [32, 29] on img "Workspace: OpenPhone" at bounding box center [24, 24] width 21 height 21
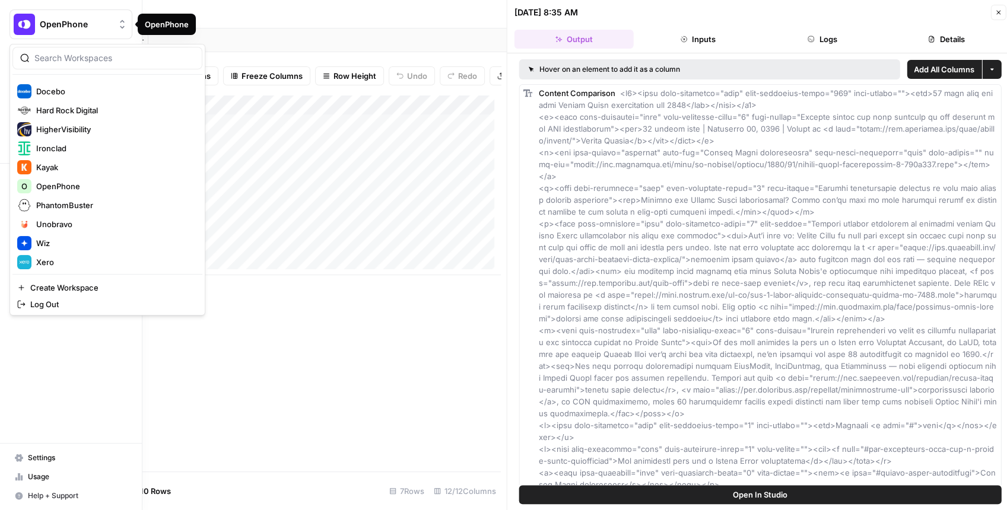
scroll to position [228, 0]
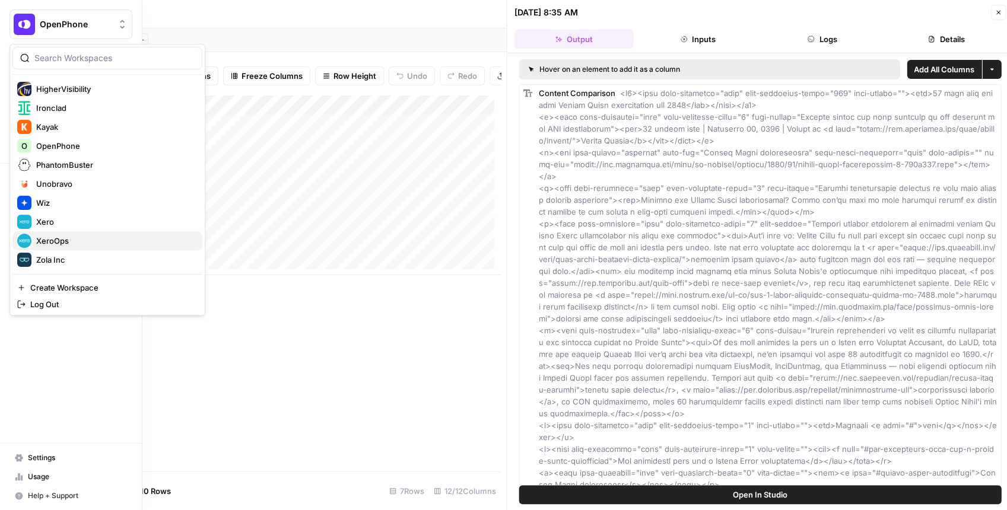
click at [85, 232] on button "XeroOps" at bounding box center [107, 240] width 190 height 19
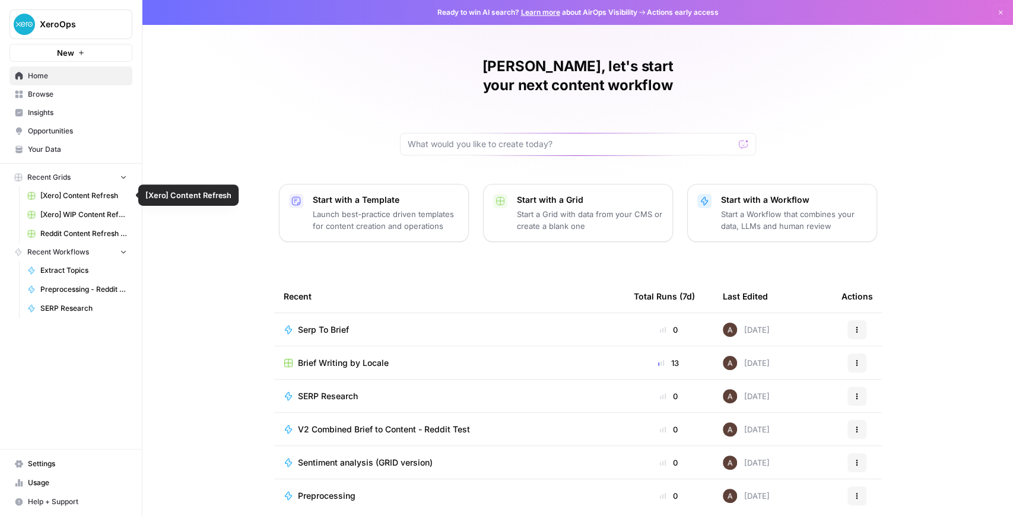
click at [87, 195] on span "[Xero] Content Refresh" at bounding box center [83, 196] width 87 height 11
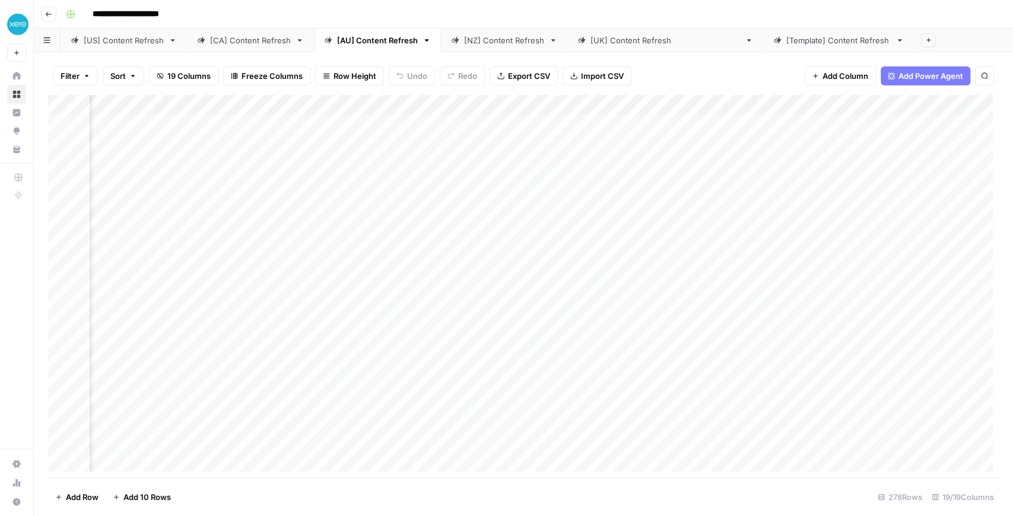
scroll to position [0, 826]
click at [412, 104] on div "Add Column" at bounding box center [523, 286] width 951 height 383
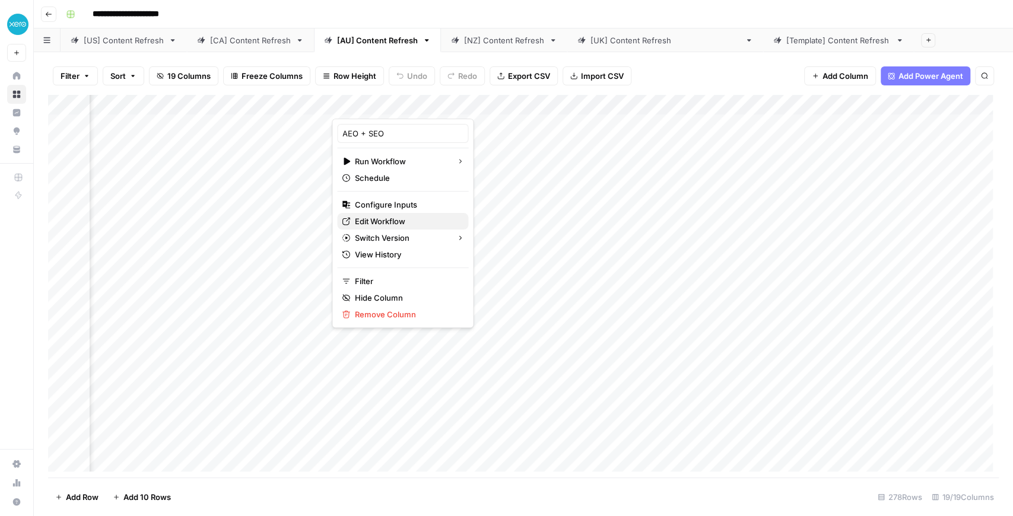
click at [400, 218] on span "Edit Workflow" at bounding box center [407, 221] width 104 height 12
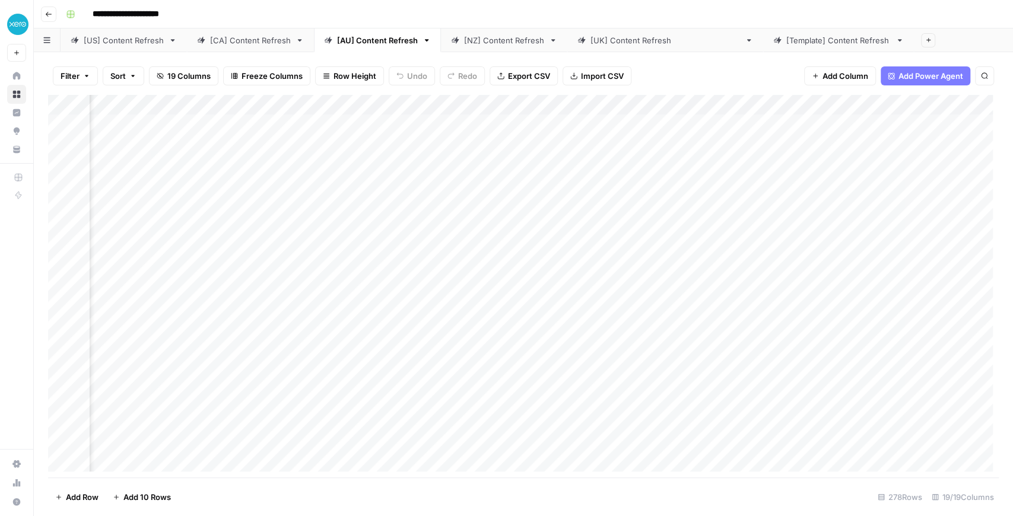
click at [46, 14] on icon "button" at bounding box center [48, 14] width 7 height 7
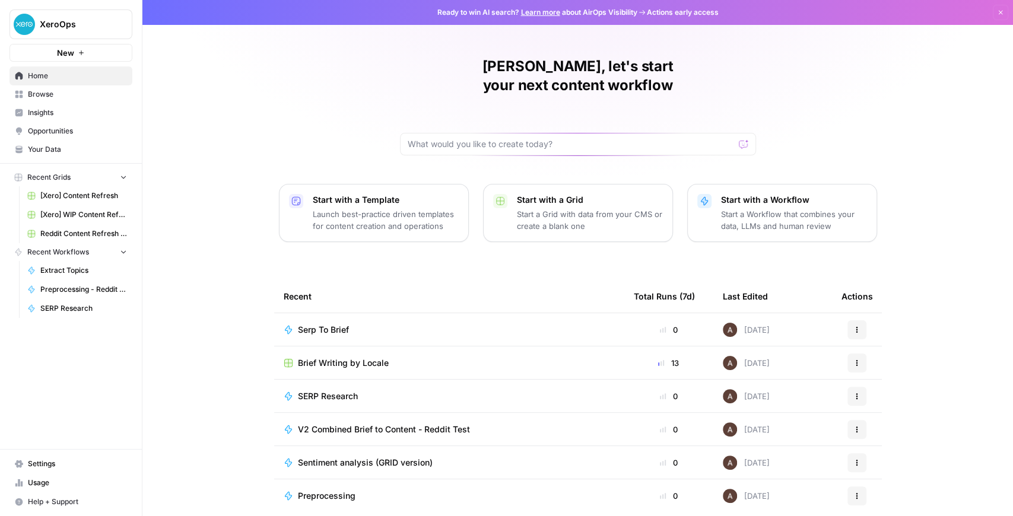
click at [329, 324] on span "Serp To Brief" at bounding box center [323, 330] width 51 height 12
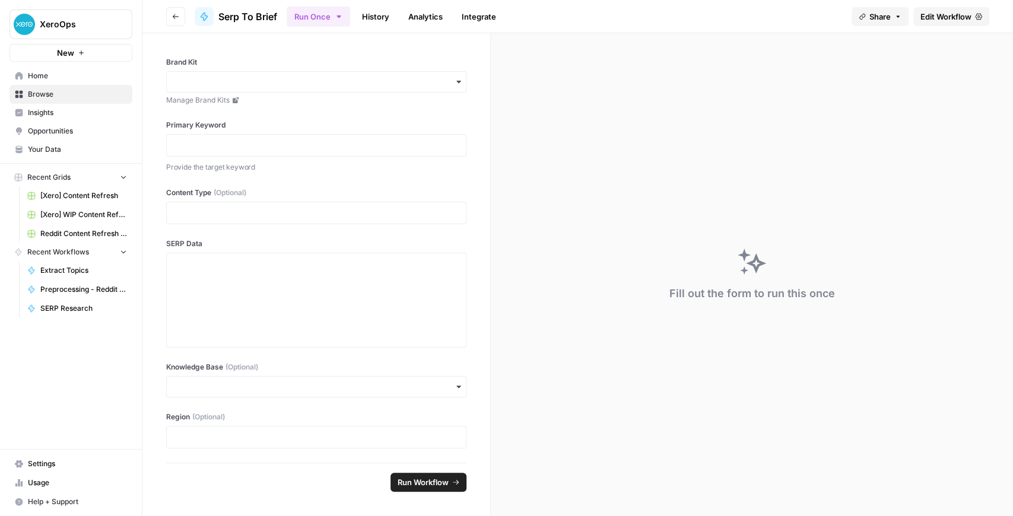
drag, startPoint x: 123, startPoint y: 128, endPoint x: 194, endPoint y: 122, distance: 70.9
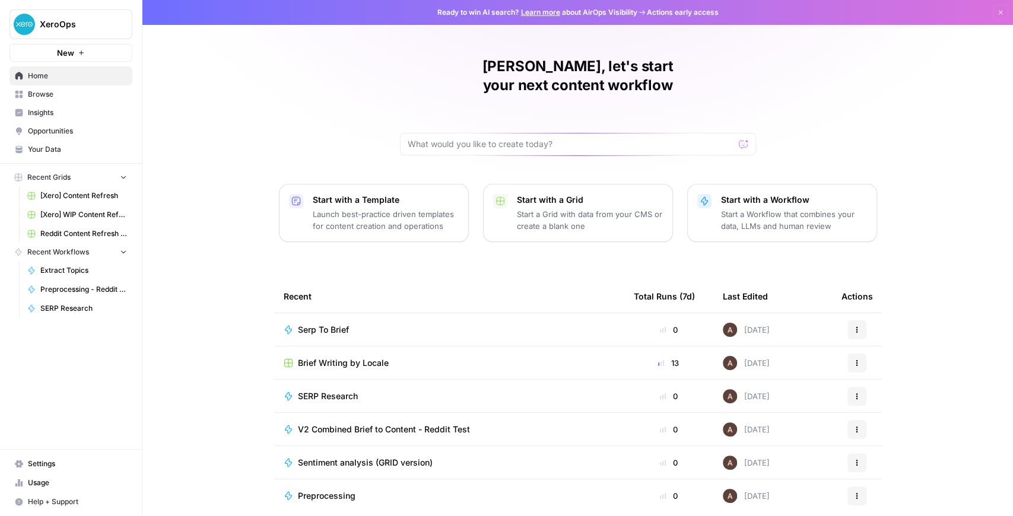
click at [369, 357] on span "Brief Writing by Locale" at bounding box center [343, 363] width 91 height 12
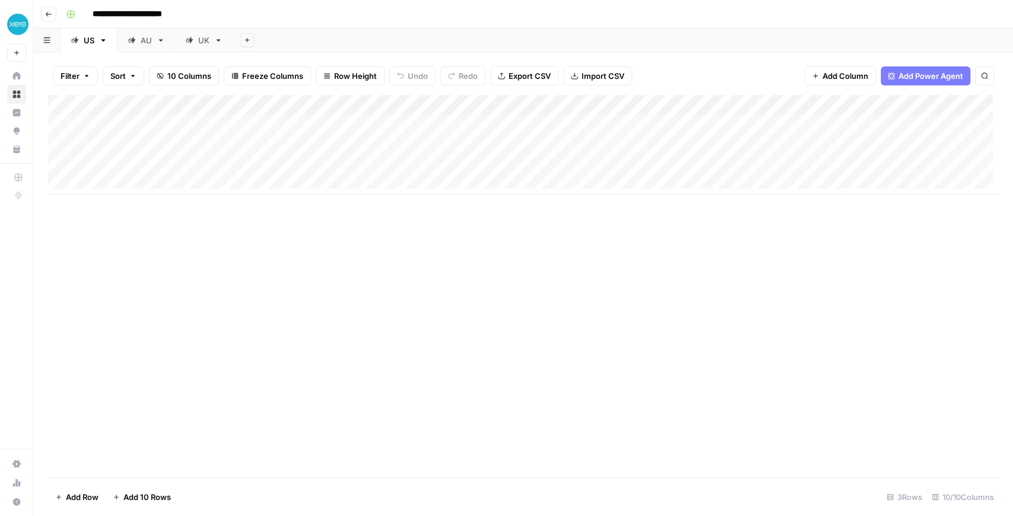
click at [131, 37] on icon at bounding box center [132, 40] width 8 height 8
click at [204, 46] on div "UK" at bounding box center [203, 40] width 11 height 12
click at [558, 106] on div "Add Column" at bounding box center [523, 124] width 951 height 59
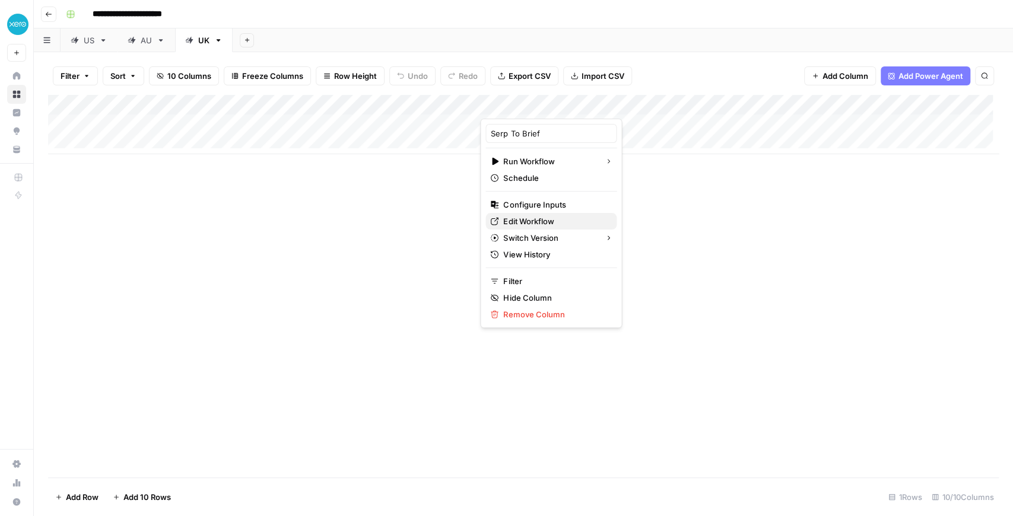
click at [537, 220] on span "Edit Workflow" at bounding box center [555, 221] width 104 height 12
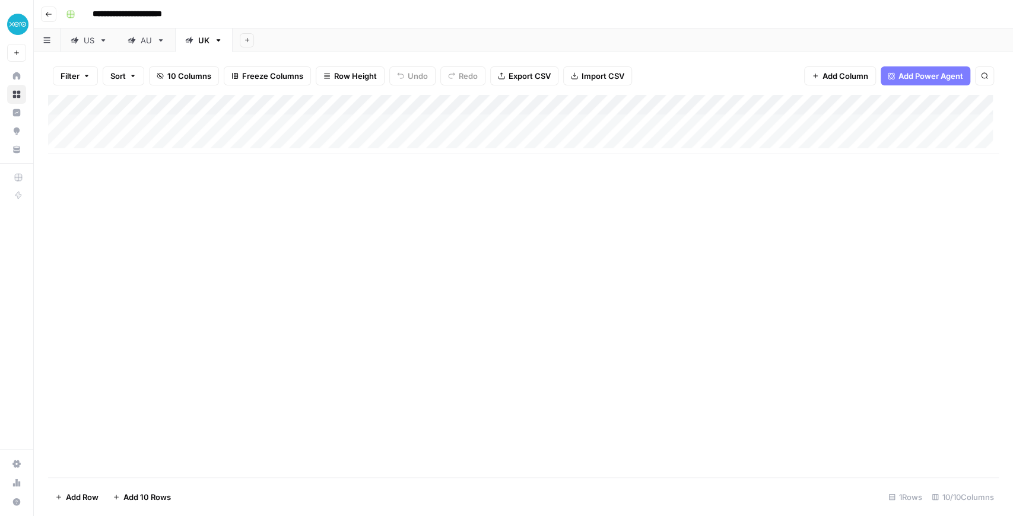
click at [532, 122] on div "Add Column" at bounding box center [523, 124] width 951 height 59
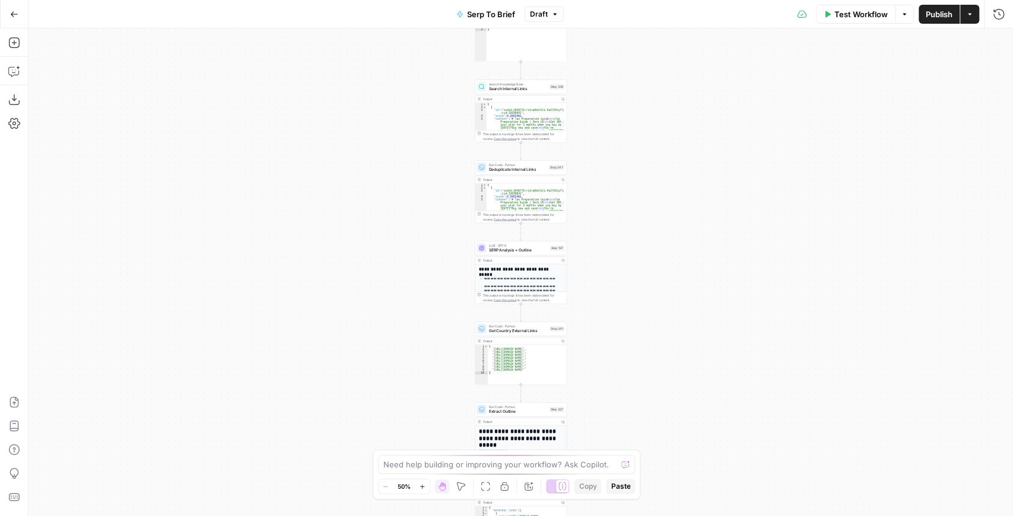
click at [935, 14] on span "Publish" at bounding box center [939, 14] width 27 height 12
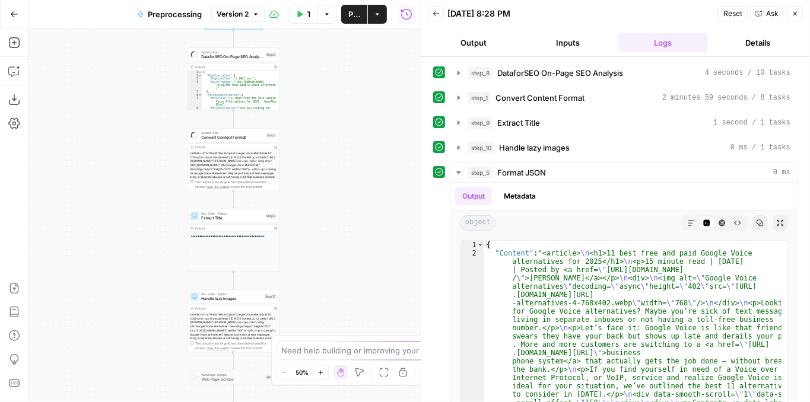
drag, startPoint x: 373, startPoint y: 218, endPoint x: 347, endPoint y: 175, distance: 50.6
click at [373, 218] on div "**********" at bounding box center [224, 215] width 392 height 374
click at [392, 265] on div "**********" at bounding box center [224, 215] width 392 height 374
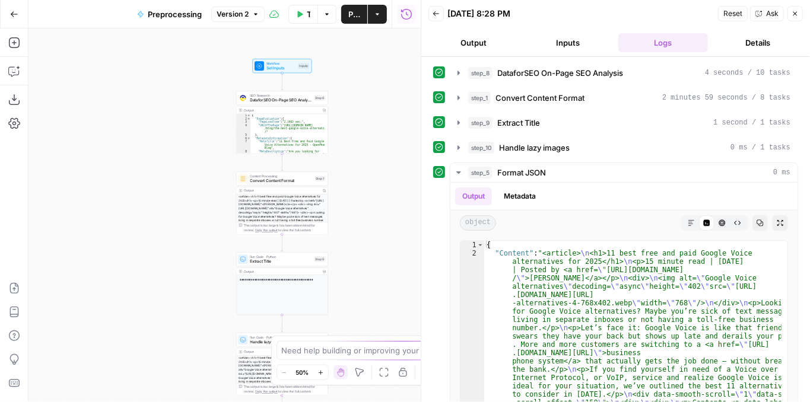
drag, startPoint x: 362, startPoint y: 250, endPoint x: 361, endPoint y: 180, distance: 70.0
click at [362, 181] on div "**********" at bounding box center [224, 215] width 392 height 374
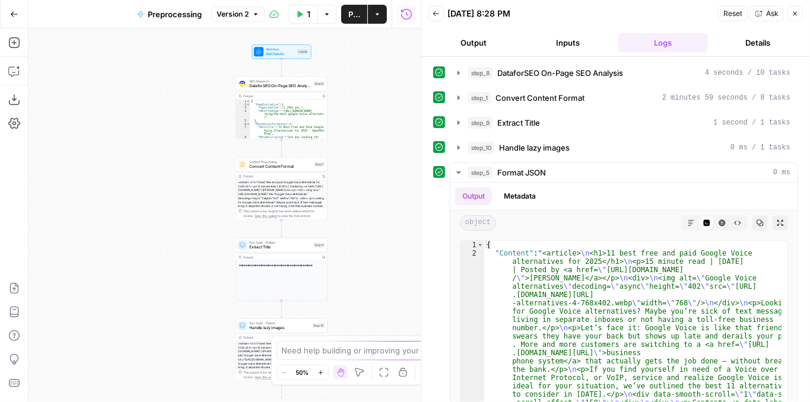
click at [297, 169] on span "Convert Content Format" at bounding box center [281, 167] width 62 height 6
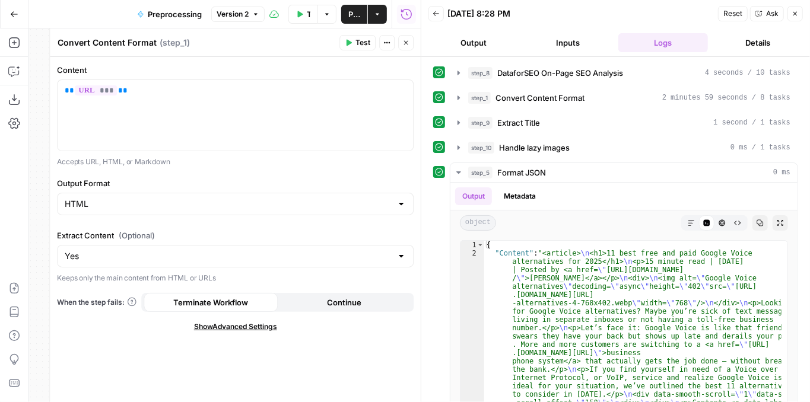
click at [393, 258] on div "Yes" at bounding box center [235, 256] width 357 height 23
click at [310, 304] on span "No" at bounding box center [233, 300] width 332 height 12
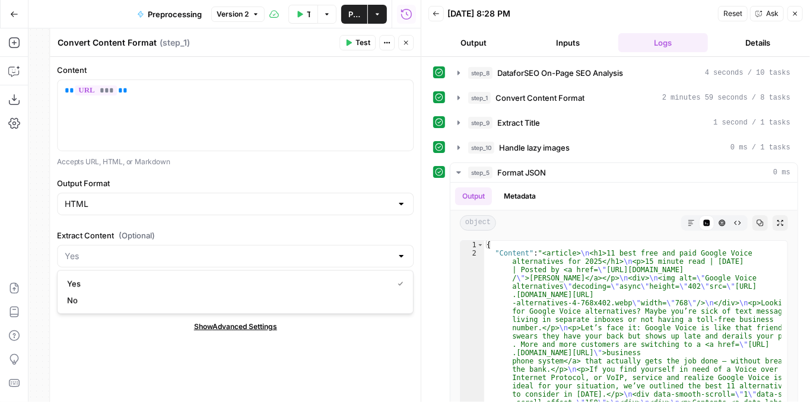
type input "No"
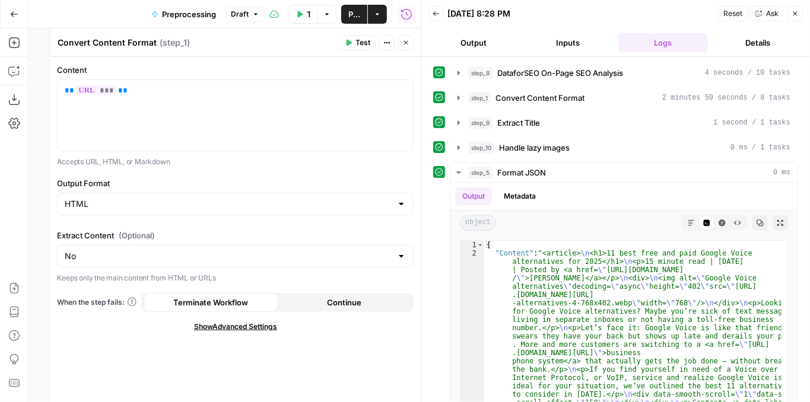
click at [364, 42] on span "Test" at bounding box center [362, 42] width 15 height 11
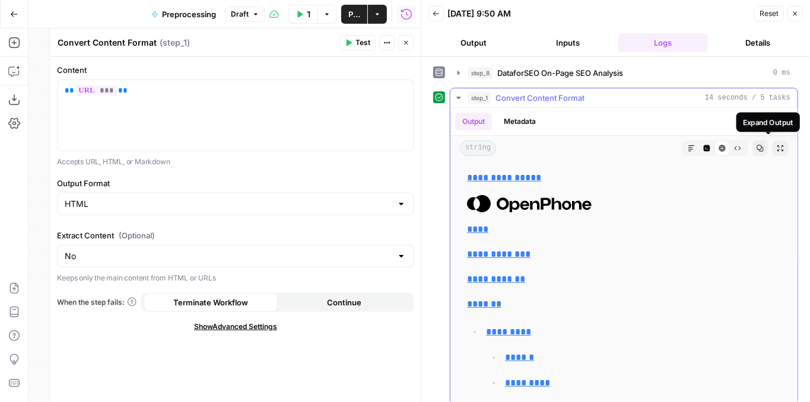
click at [777, 145] on icon "button" at bounding box center [780, 148] width 7 height 7
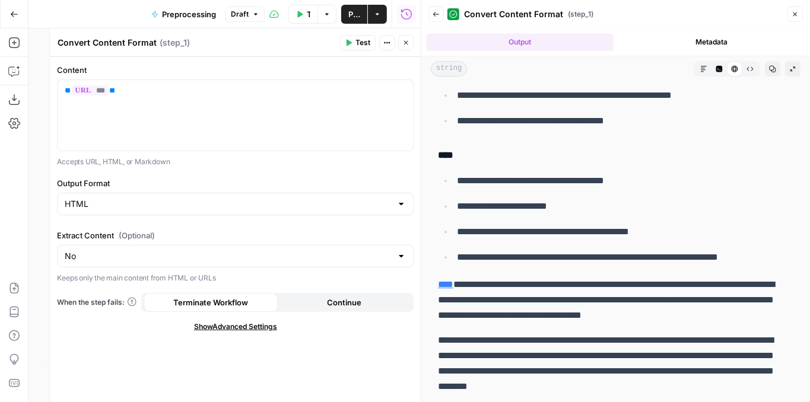
scroll to position [6647, 0]
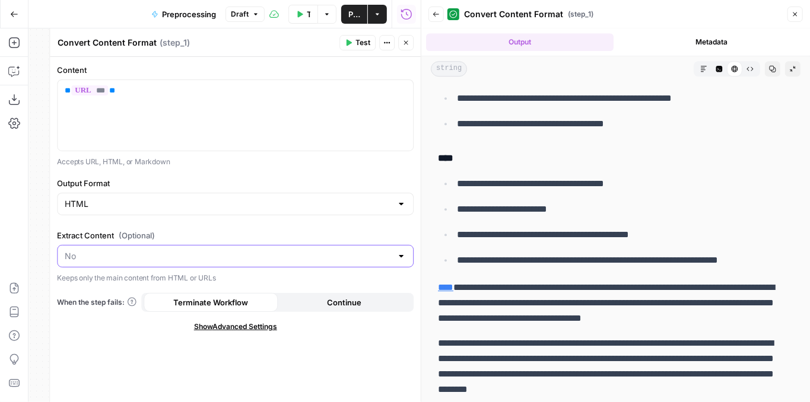
click at [271, 259] on input "Extract Content (Optional)" at bounding box center [228, 256] width 327 height 12
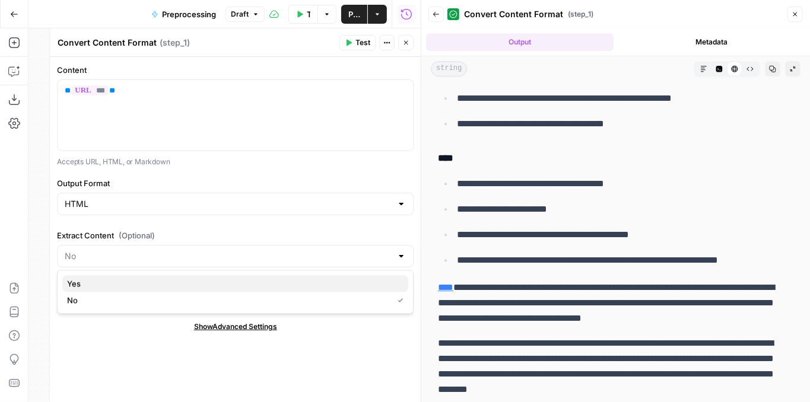
click at [171, 287] on span "Yes" at bounding box center [233, 284] width 332 height 12
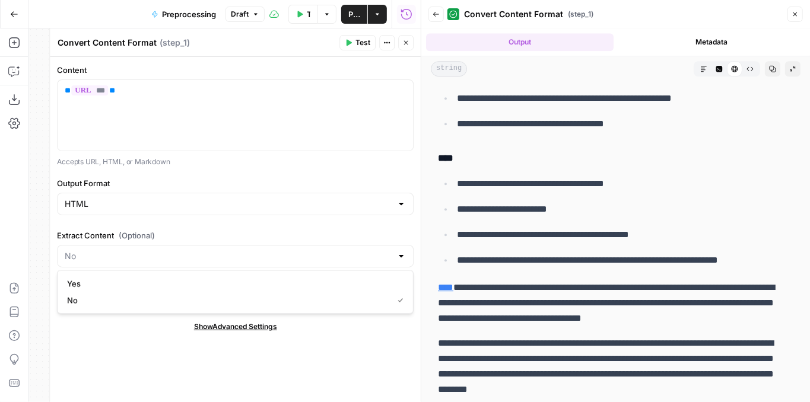
type input "Yes"
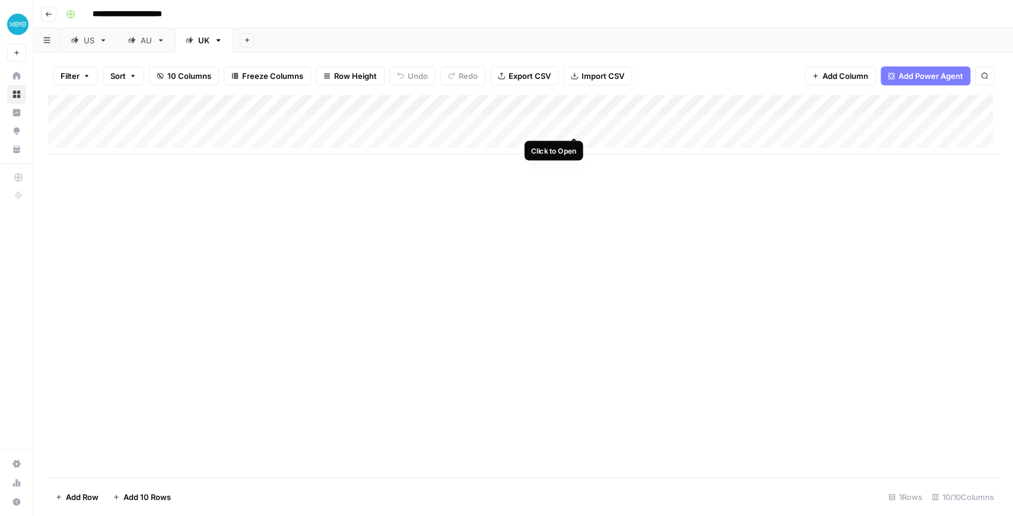
click at [576, 126] on div "Add Column" at bounding box center [523, 124] width 951 height 59
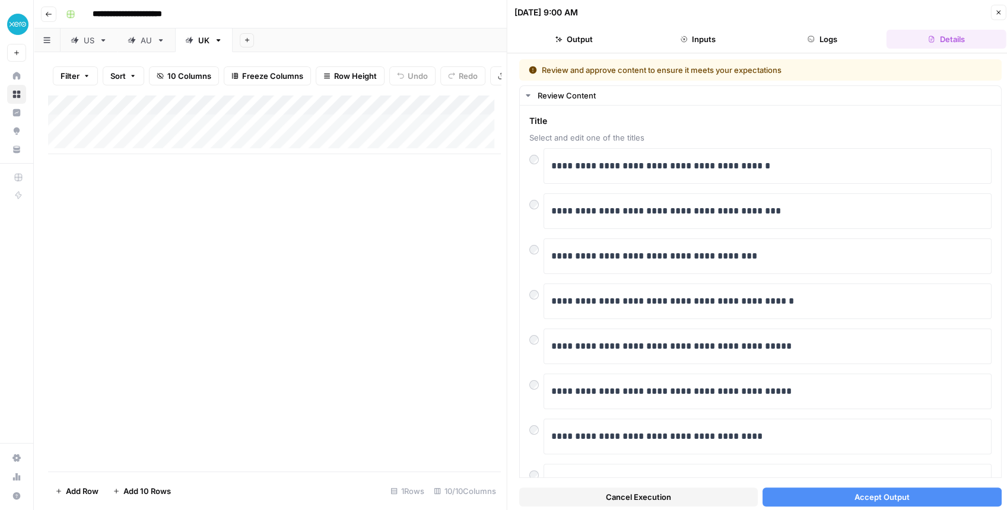
click at [867, 500] on span "Accept Output" at bounding box center [881, 497] width 55 height 12
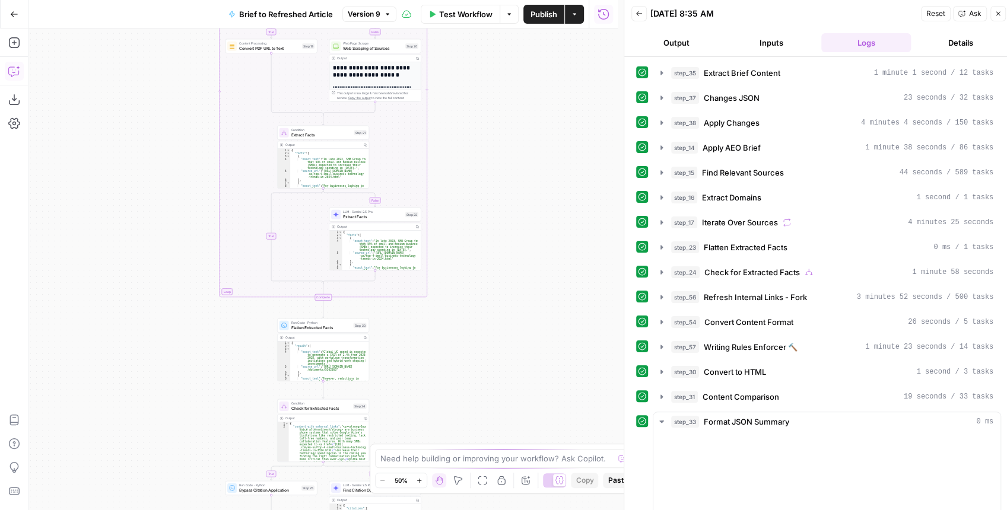
click at [18, 72] on icon "button" at bounding box center [14, 71] width 12 height 12
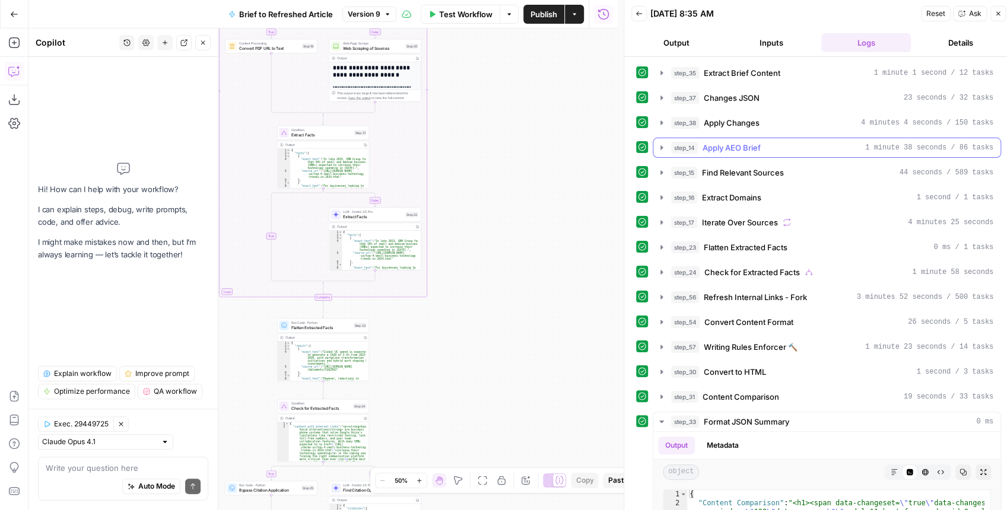
click at [661, 145] on icon "button" at bounding box center [662, 147] width 2 height 4
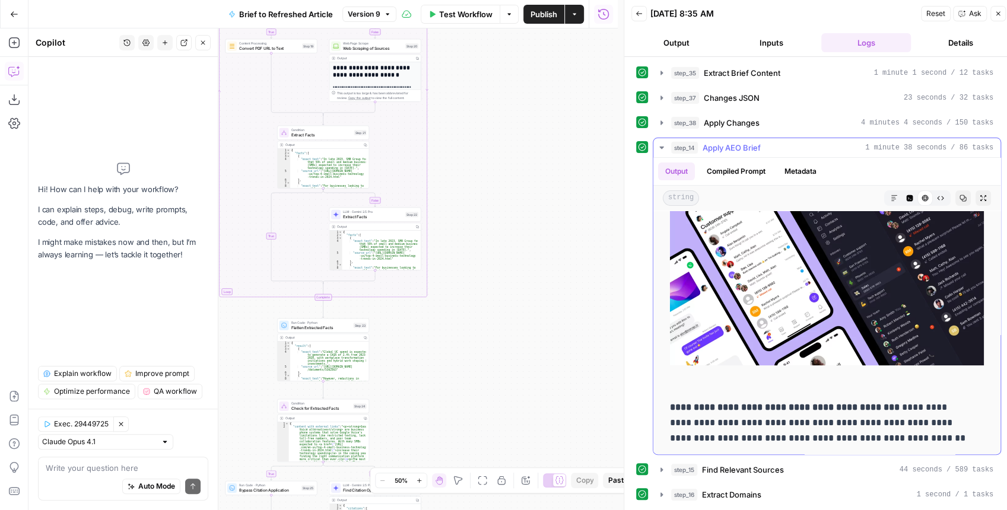
scroll to position [15351, 0]
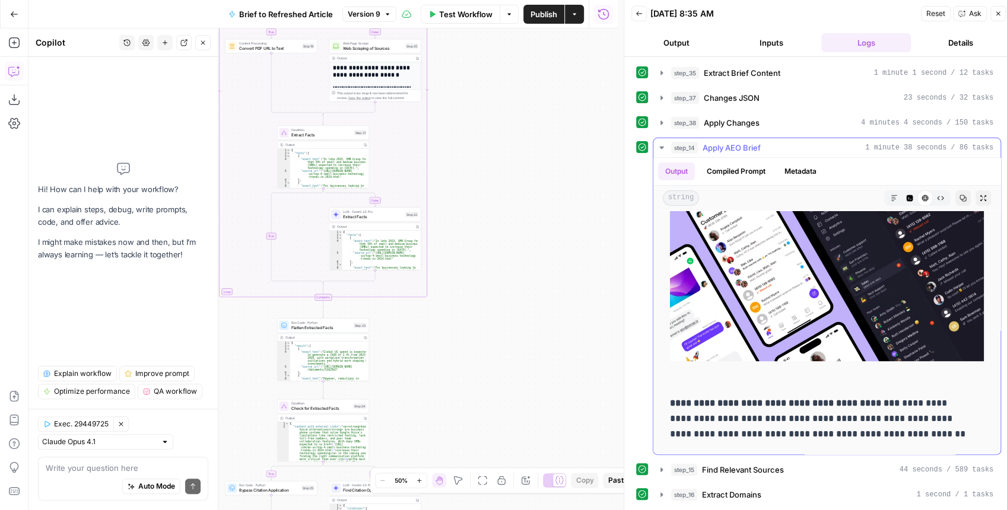
click at [659, 147] on icon "button" at bounding box center [661, 147] width 9 height 9
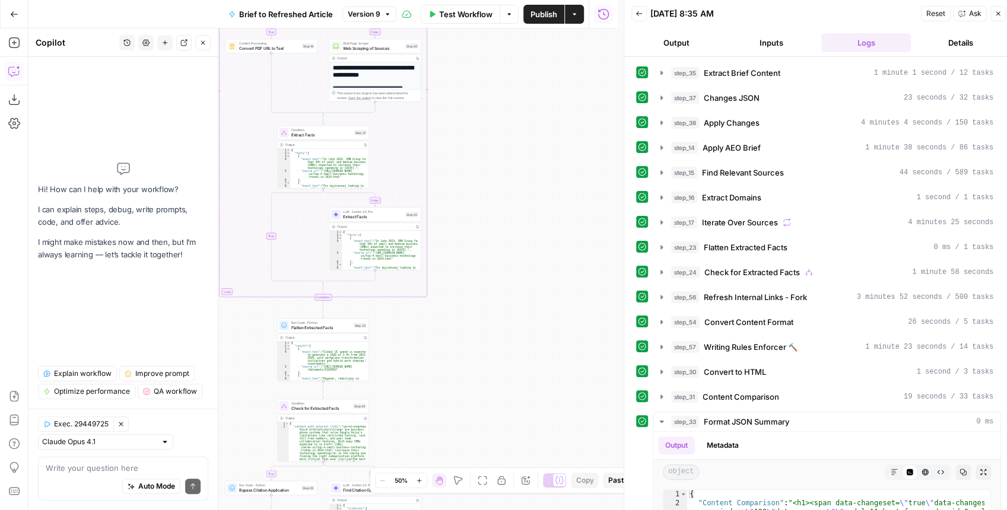
click at [74, 476] on div "Auto Mode Send" at bounding box center [123, 487] width 155 height 26
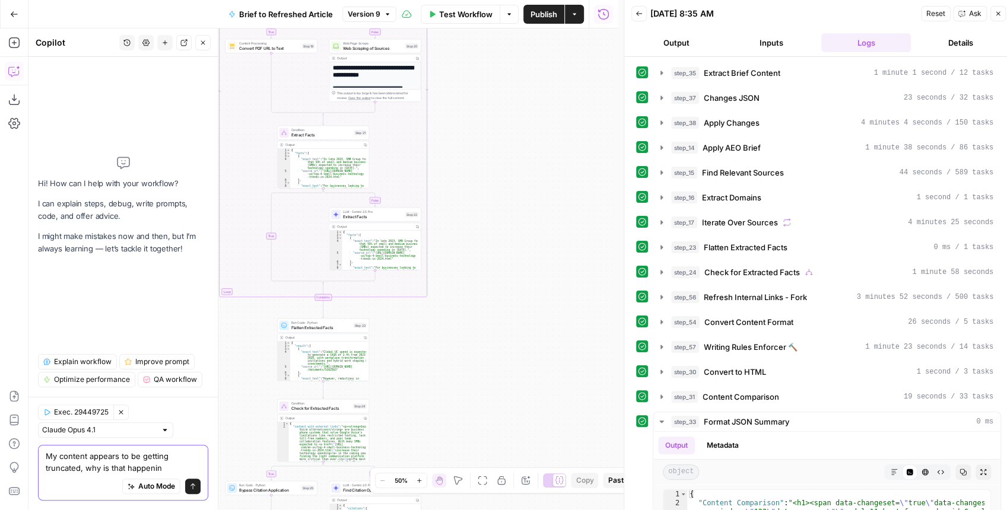
type textarea "My content appears to be getting truncated, why is that happening"
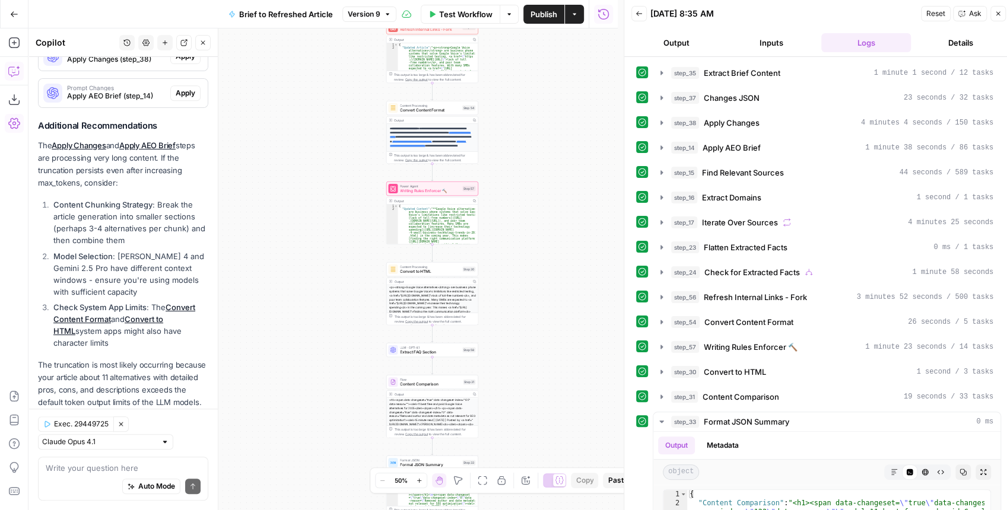
scroll to position [408, 0]
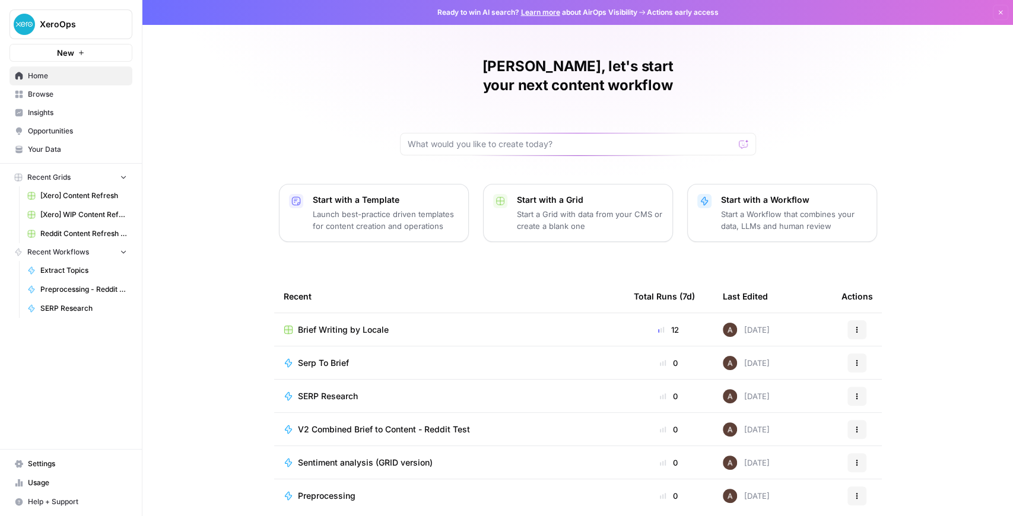
click at [374, 324] on span "Brief Writing by Locale" at bounding box center [343, 330] width 91 height 12
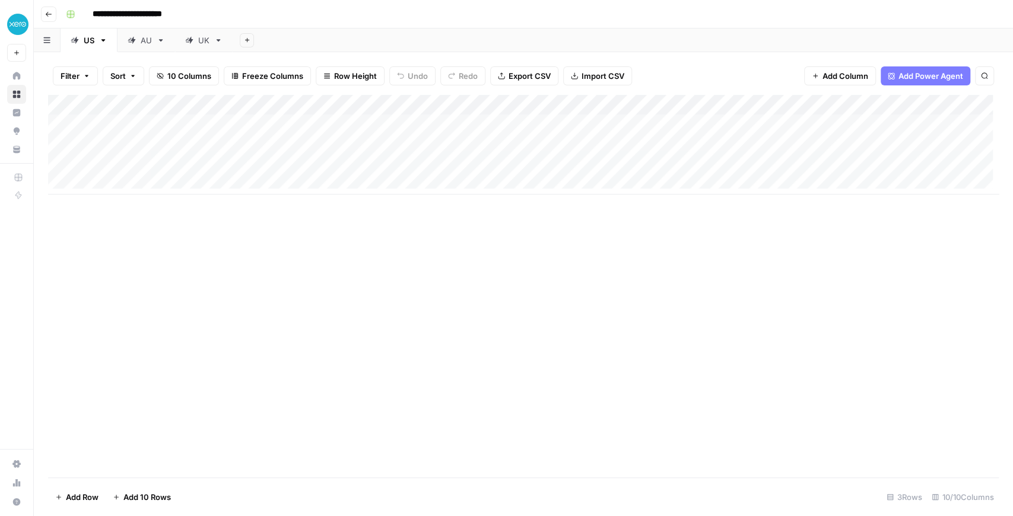
click at [562, 103] on div "Add Column" at bounding box center [523, 145] width 951 height 100
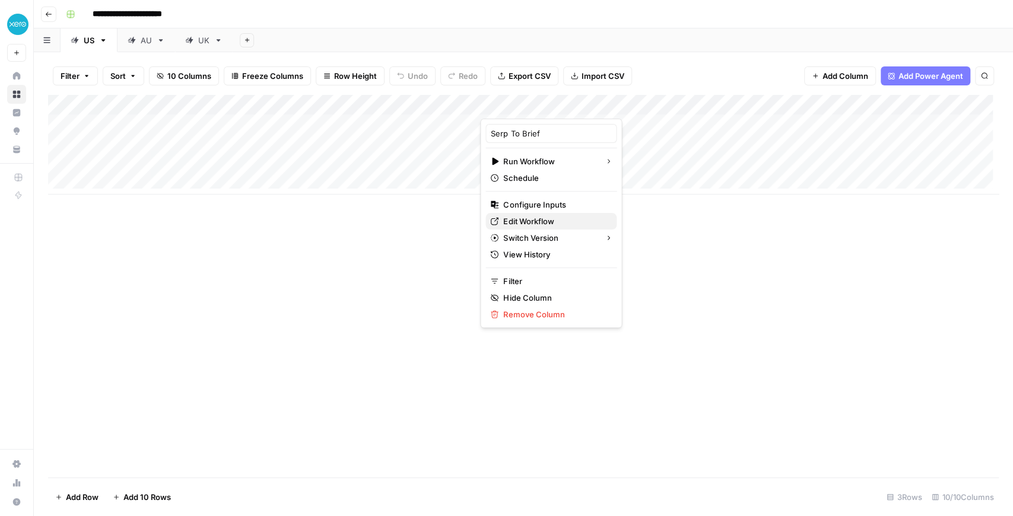
click at [531, 221] on span "Edit Workflow" at bounding box center [555, 221] width 104 height 12
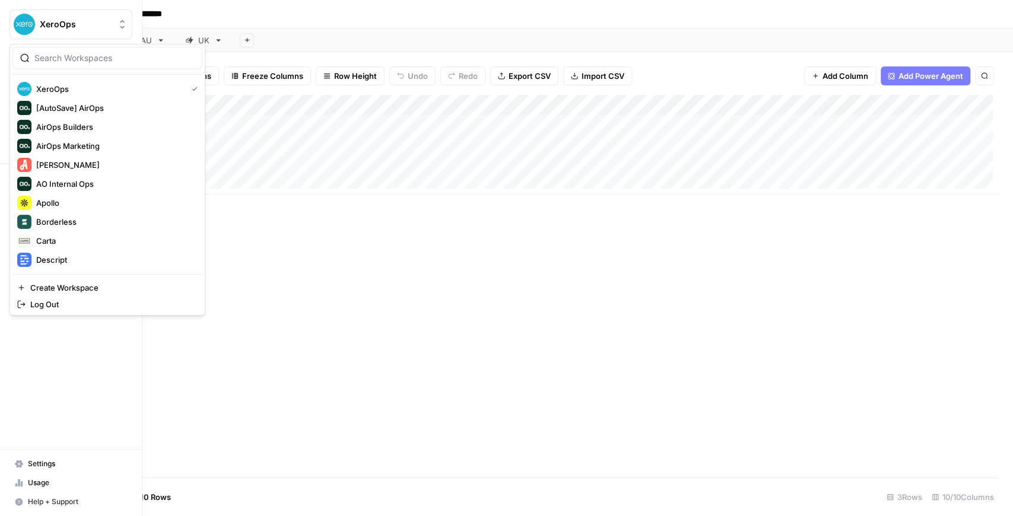
click at [25, 26] on img "Workspace: XeroOps" at bounding box center [24, 24] width 21 height 21
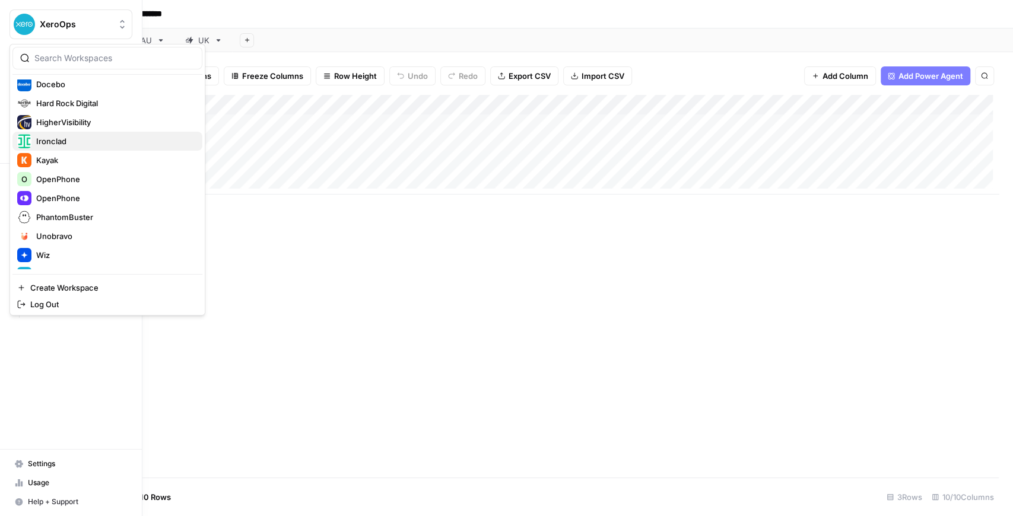
scroll to position [198, 0]
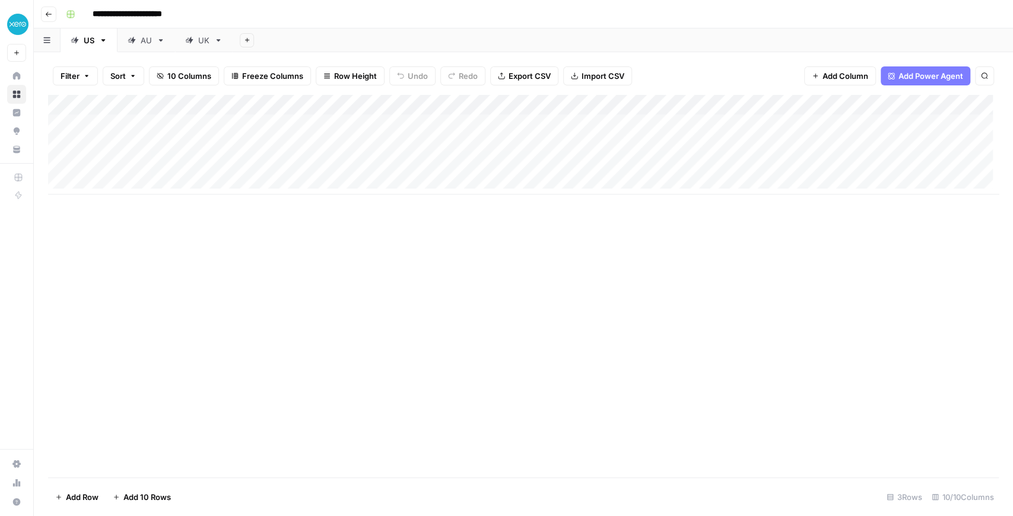
click at [204, 41] on div "UK" at bounding box center [203, 40] width 11 height 12
type input "**********"
click at [447, 125] on div "Add Column" at bounding box center [523, 124] width 951 height 59
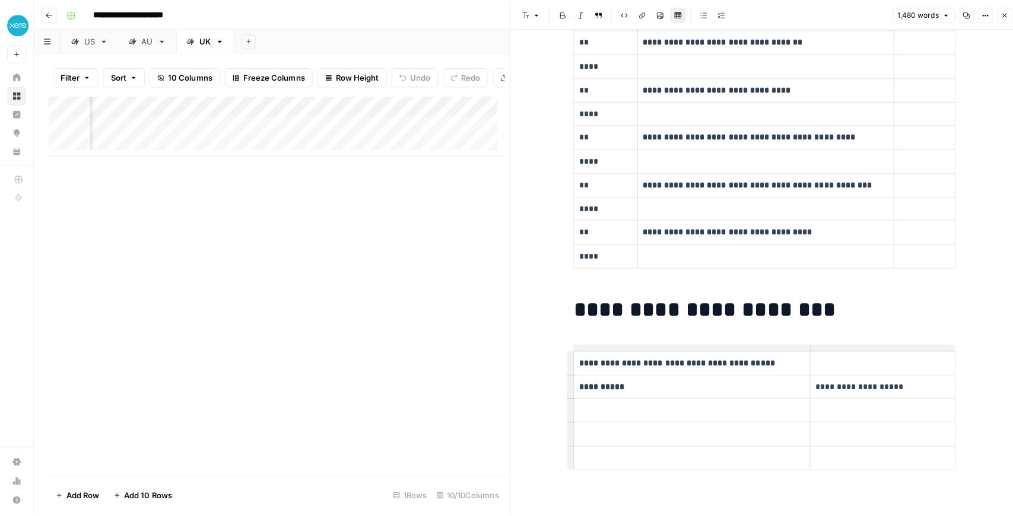
scroll to position [4726, 0]
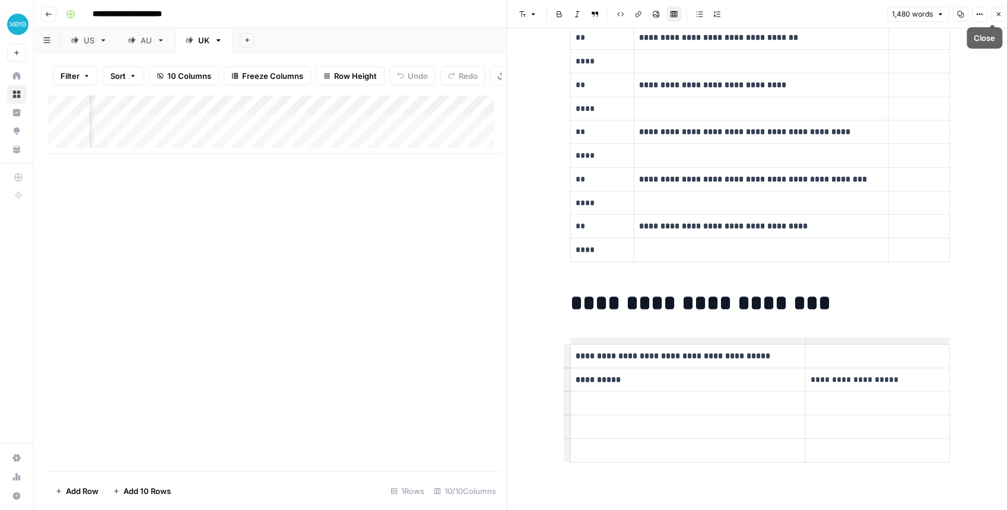
click at [994, 15] on button "Close" at bounding box center [997, 14] width 15 height 15
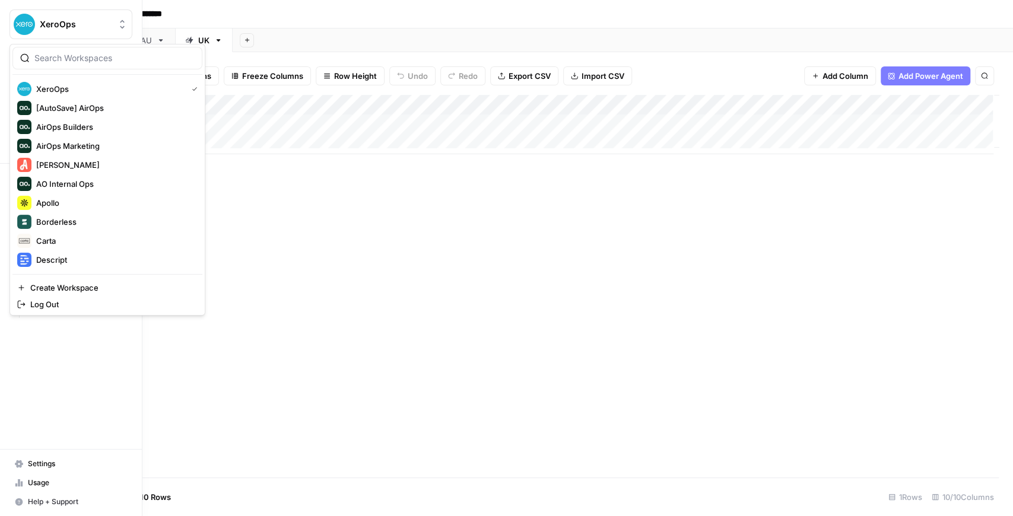
click at [51, 29] on span "XeroOps" at bounding box center [76, 24] width 72 height 12
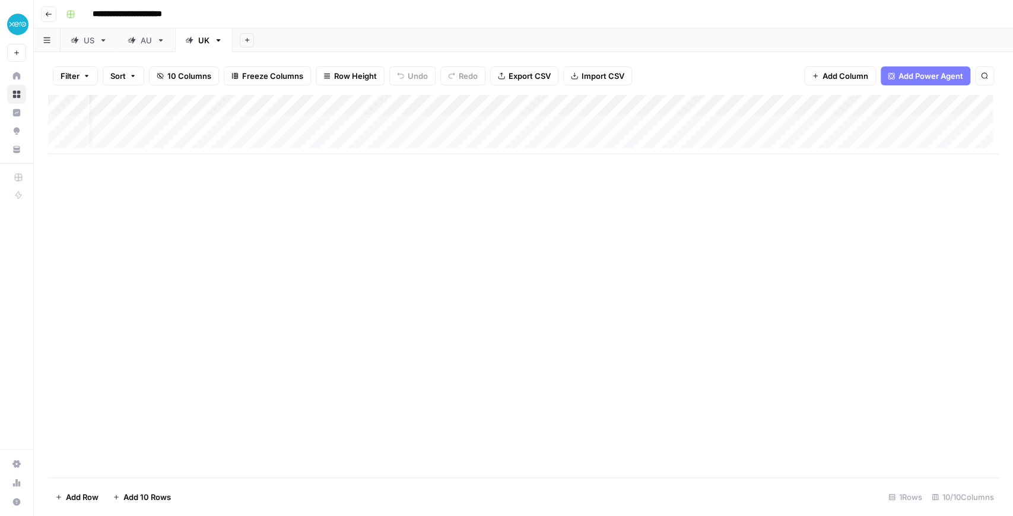
scroll to position [0, 23]
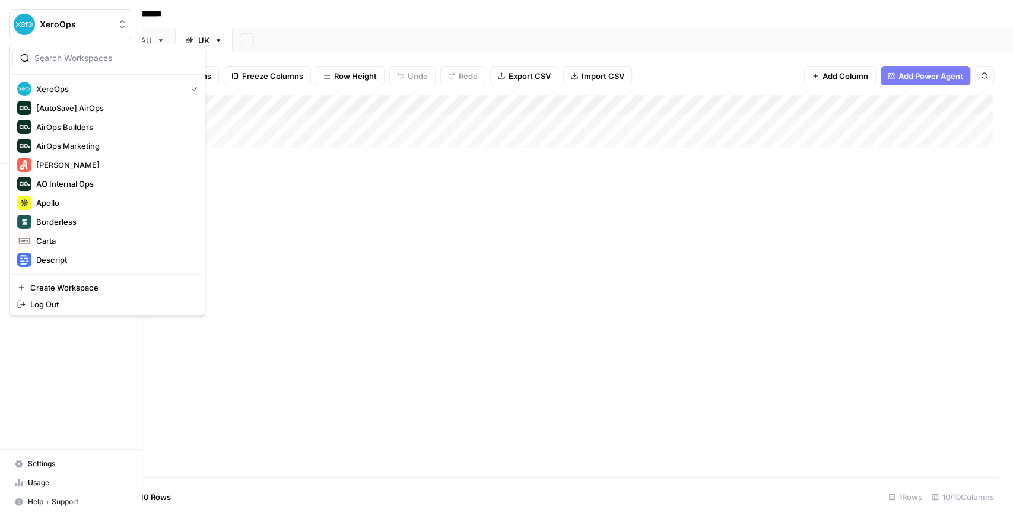
click at [17, 27] on img "Workspace: XeroOps" at bounding box center [24, 24] width 21 height 21
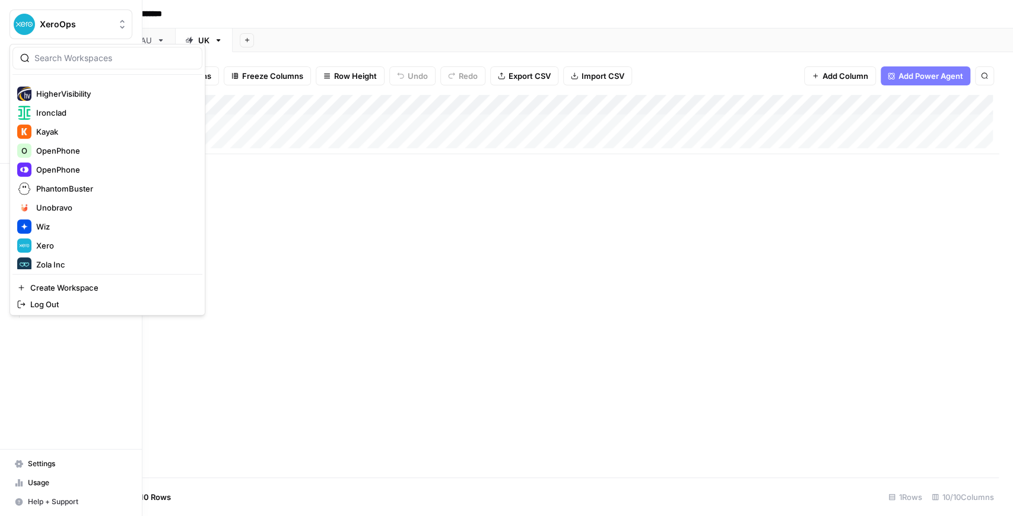
scroll to position [228, 0]
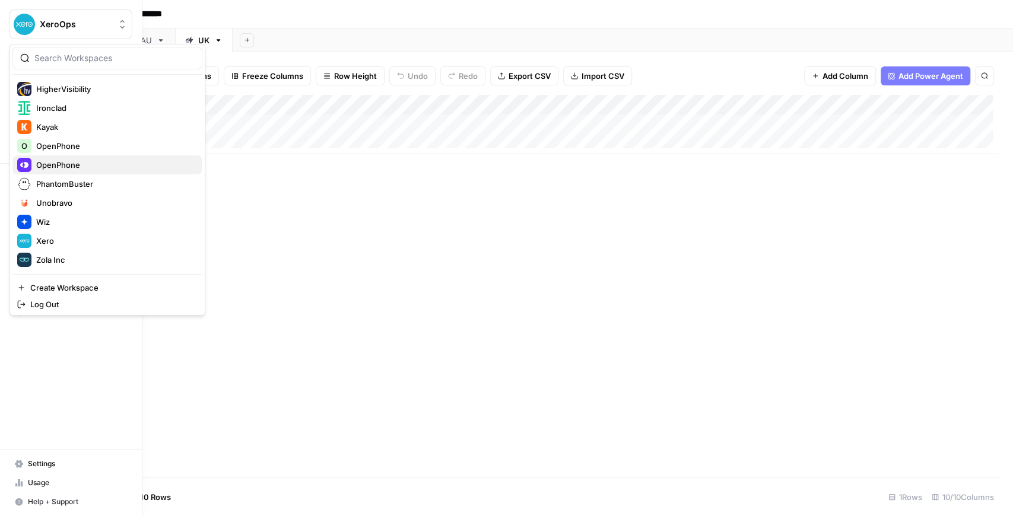
click at [88, 164] on span "OpenPhone" at bounding box center [114, 165] width 157 height 12
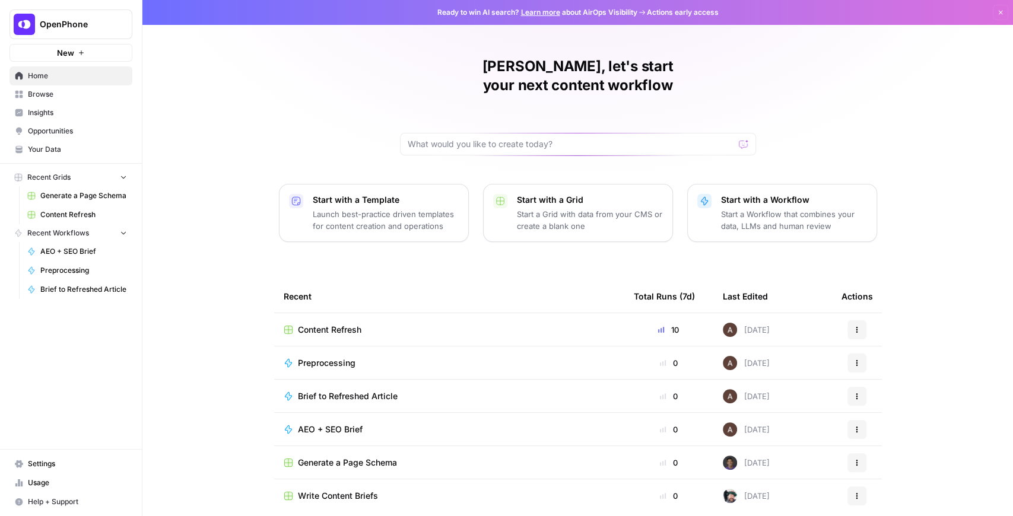
click at [337, 324] on span "Content Refresh" at bounding box center [330, 330] width 64 height 12
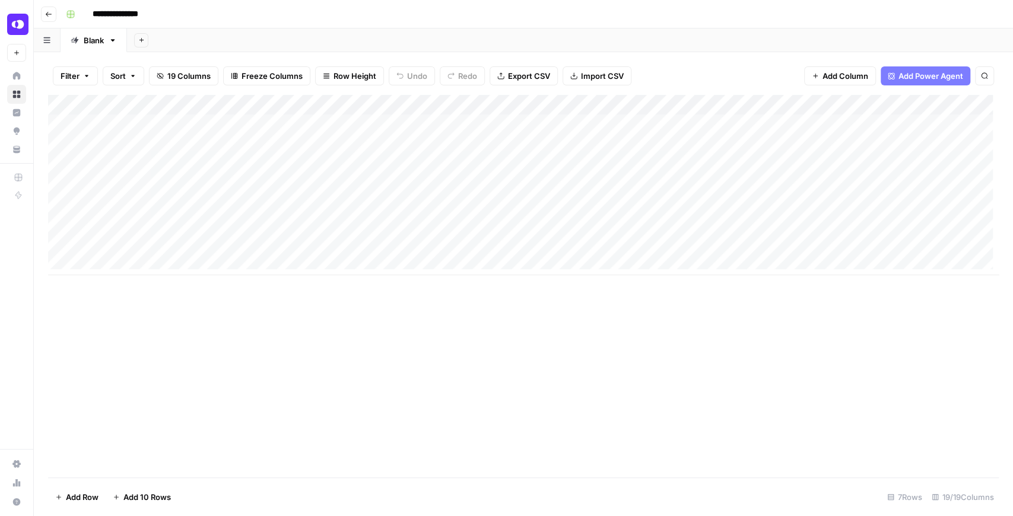
click at [189, 366] on div "Add Column" at bounding box center [523, 286] width 951 height 383
click at [588, 125] on div "Add Column" at bounding box center [523, 185] width 951 height 180
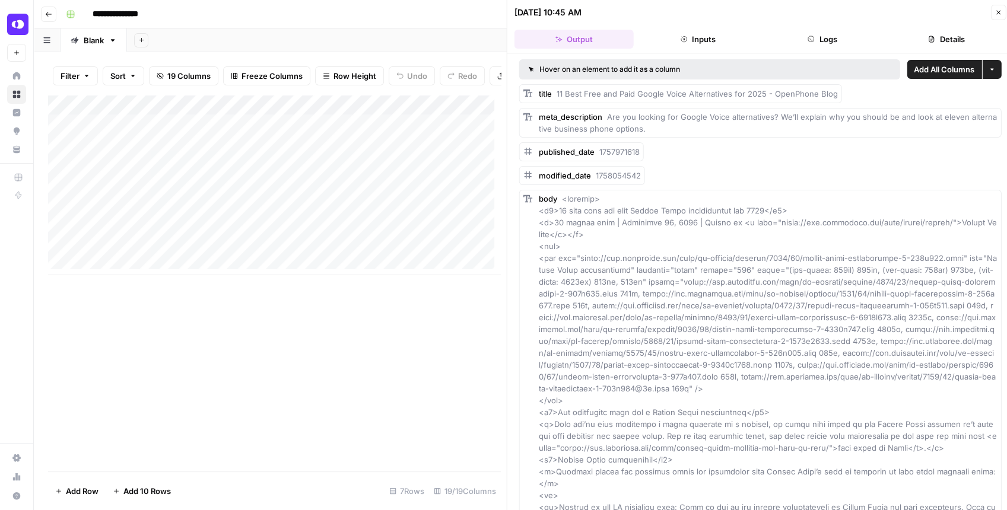
click at [922, 72] on span "Add All Columns" at bounding box center [944, 70] width 61 height 12
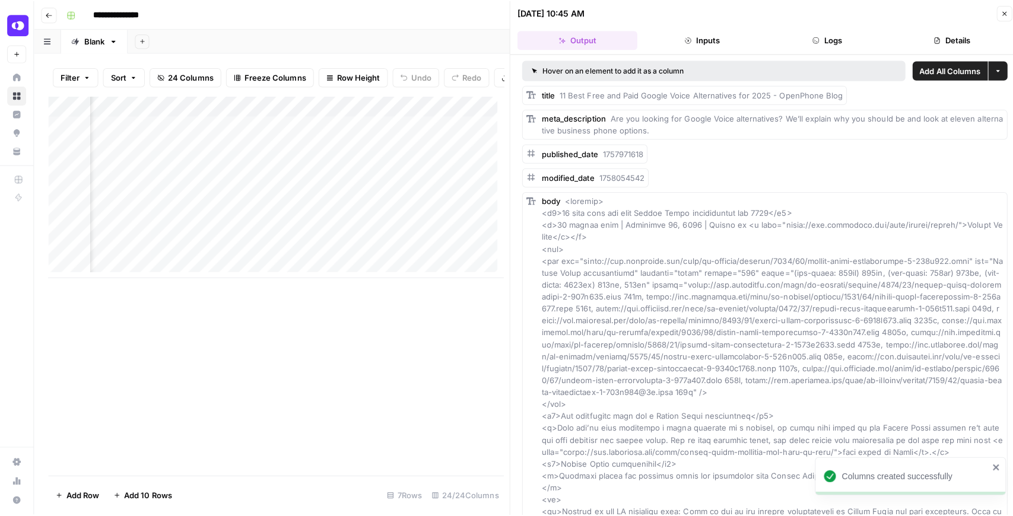
scroll to position [0, 990]
click at [988, 20] on header "[DATE] 10:45 AM Close Output Inputs Logs Details" at bounding box center [760, 26] width 506 height 53
click at [991, 15] on div "[DATE] 10:45 AM Close" at bounding box center [761, 12] width 492 height 15
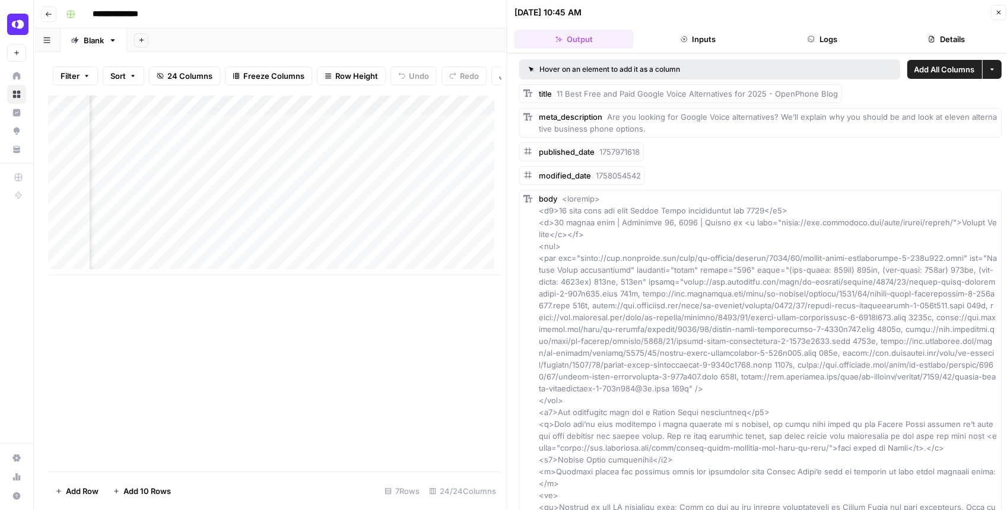
click at [999, 12] on icon "button" at bounding box center [998, 12] width 7 height 7
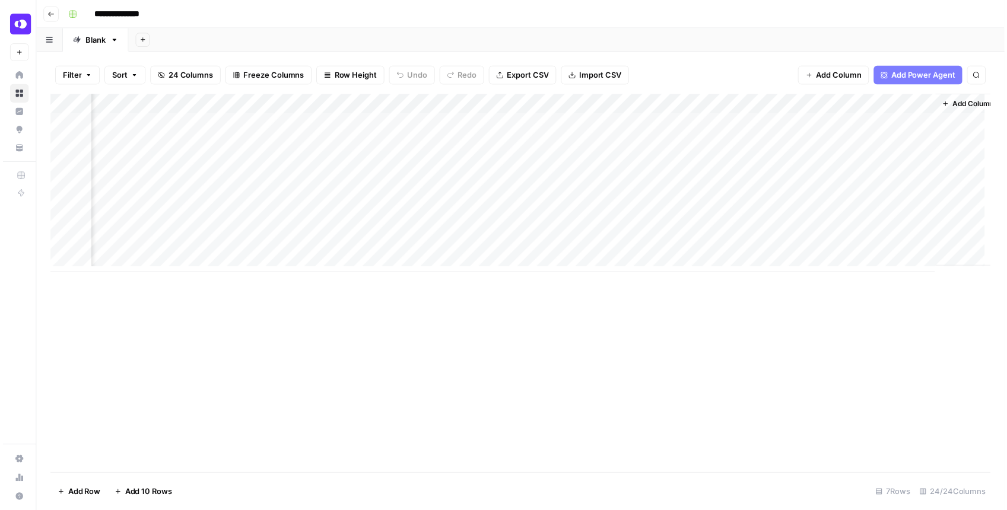
scroll to position [0, 1987]
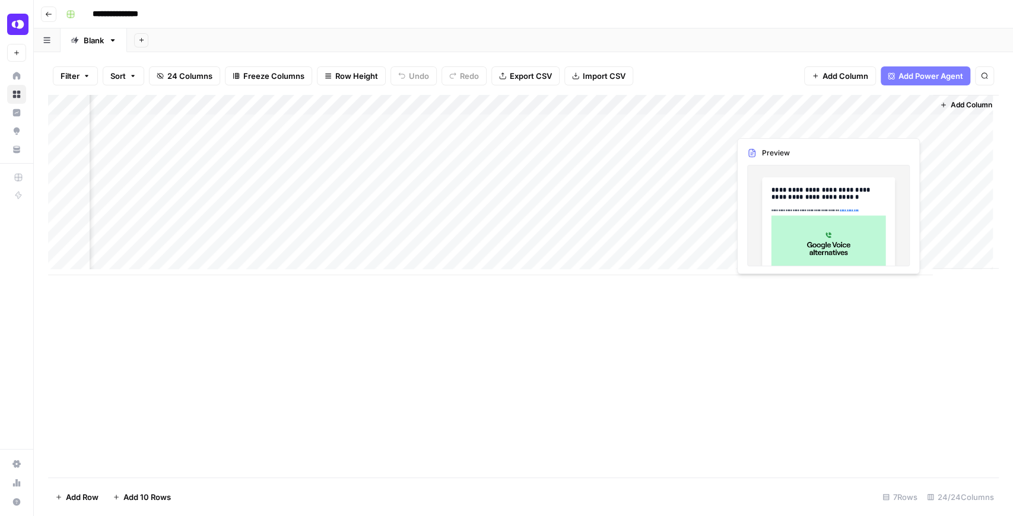
click at [917, 125] on div "Add Column" at bounding box center [523, 185] width 951 height 180
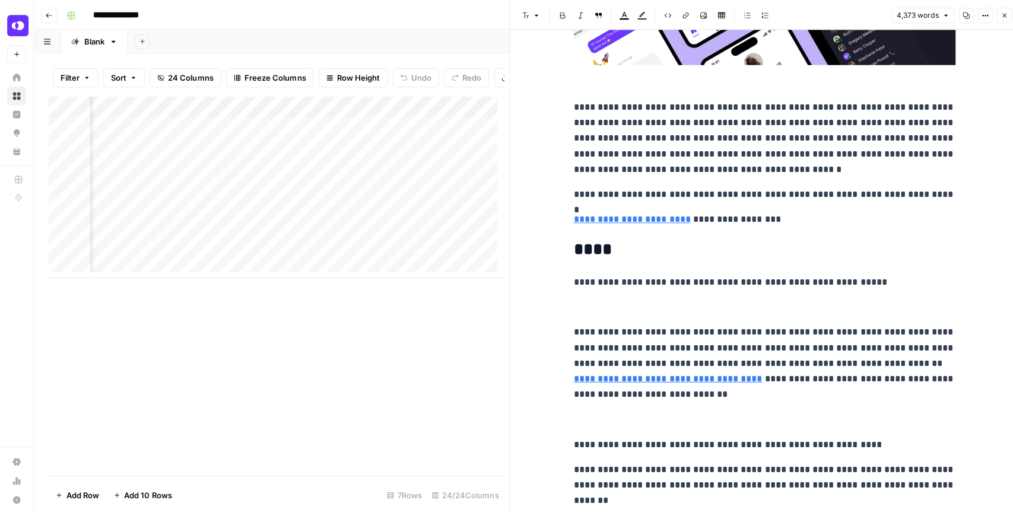
scroll to position [15129, 0]
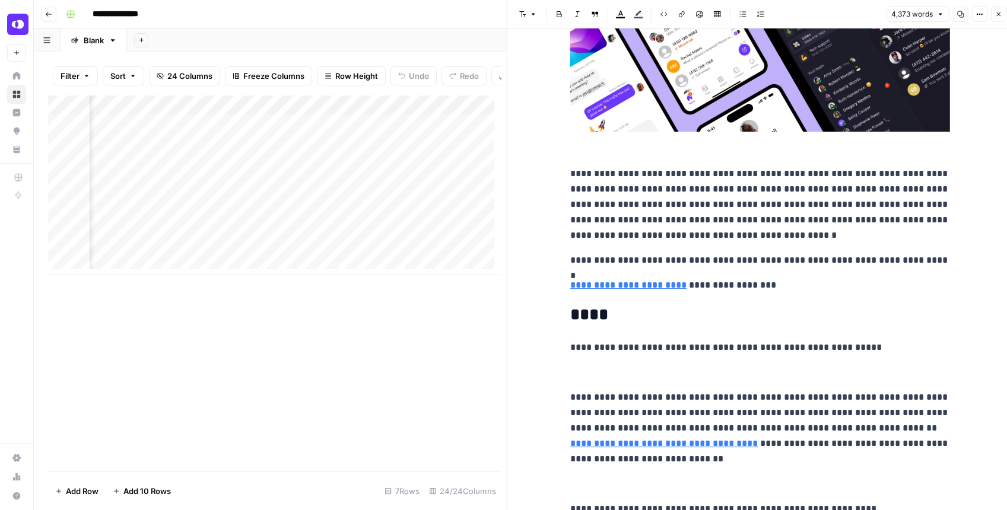
click at [997, 20] on button "Close" at bounding box center [997, 14] width 15 height 15
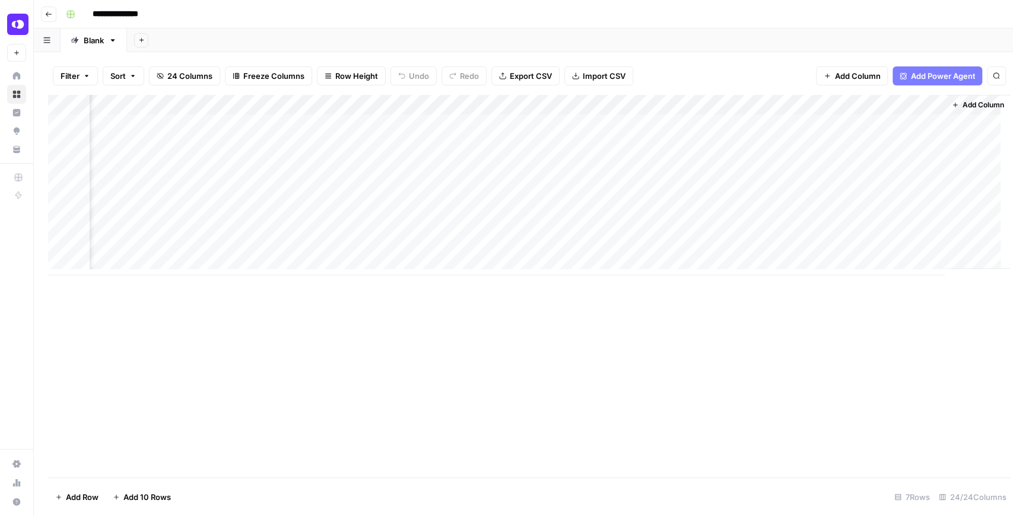
scroll to position [0, 1973]
click at [503, 102] on div "Add Column" at bounding box center [523, 185] width 951 height 180
click at [476, 218] on span "Remove Column" at bounding box center [481, 221] width 104 height 12
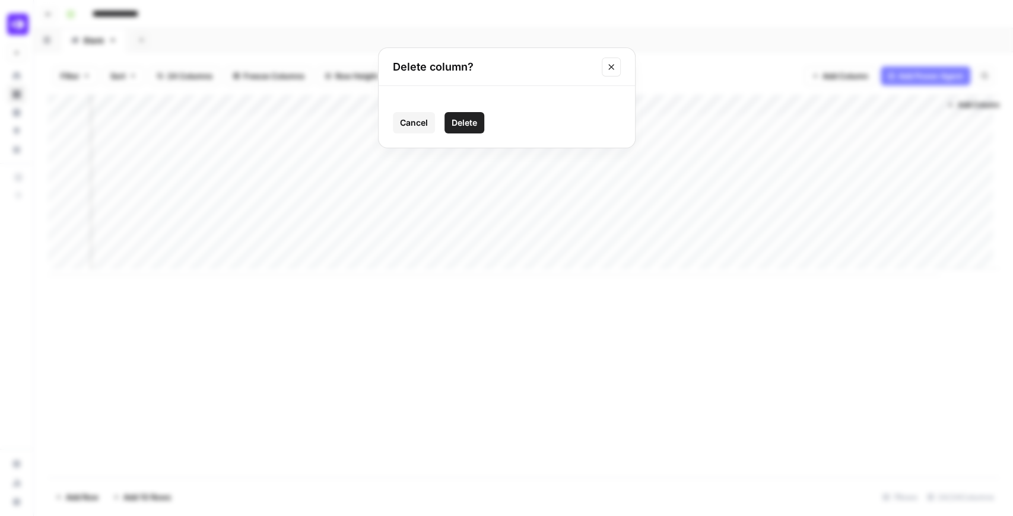
click at [464, 122] on span "Delete" at bounding box center [465, 123] width 26 height 12
click at [596, 102] on div "Add Column" at bounding box center [523, 185] width 951 height 180
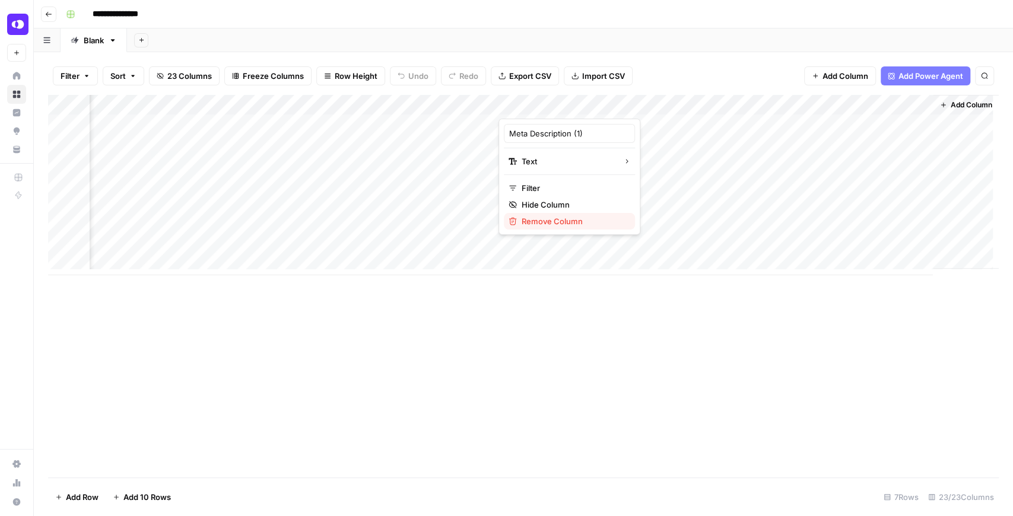
click at [574, 220] on span "Remove Column" at bounding box center [574, 221] width 104 height 12
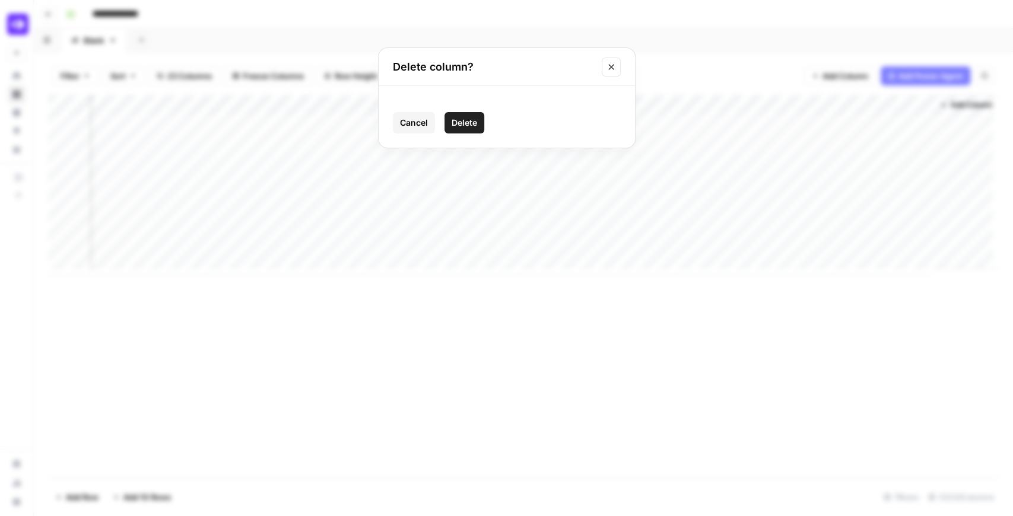
click at [471, 122] on span "Delete" at bounding box center [465, 123] width 26 height 12
click at [703, 103] on div "Add Column" at bounding box center [523, 185] width 951 height 180
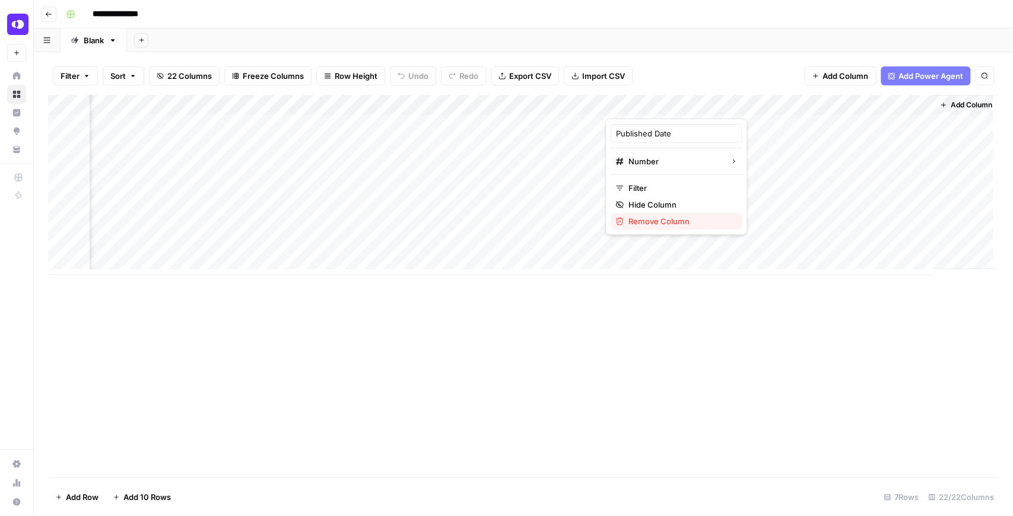
click at [668, 220] on span "Remove Column" at bounding box center [680, 221] width 104 height 12
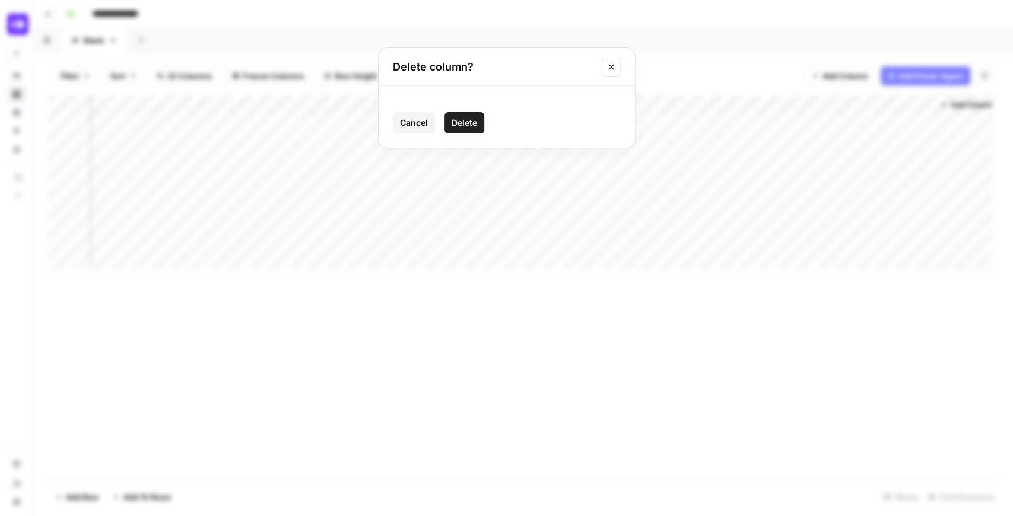
click at [460, 124] on span "Delete" at bounding box center [465, 123] width 26 height 12
click at [812, 104] on div "Add Column" at bounding box center [523, 185] width 951 height 180
click at [809, 107] on div "Add Column" at bounding box center [523, 185] width 951 height 180
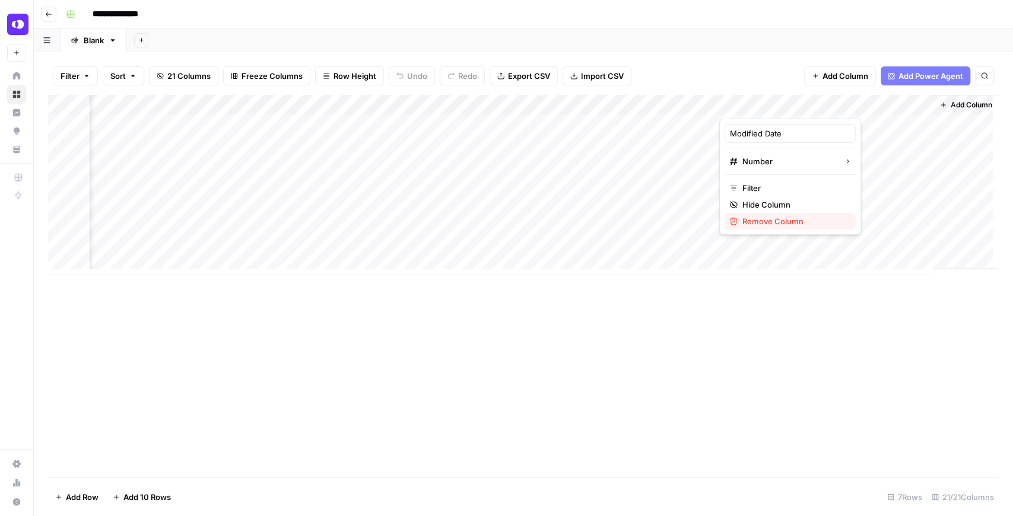
click at [781, 224] on span "Remove Column" at bounding box center [794, 221] width 104 height 12
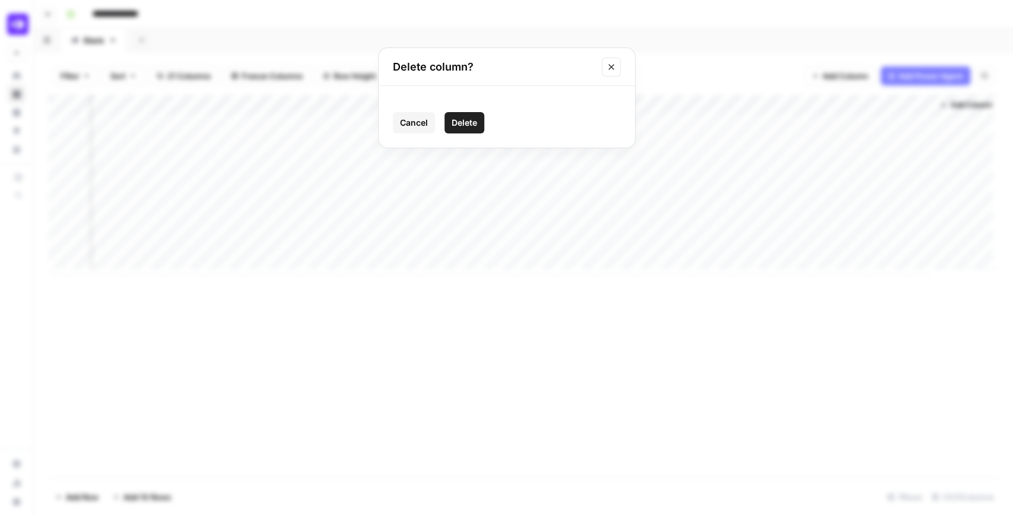
click at [466, 125] on span "Delete" at bounding box center [465, 123] width 26 height 12
click at [922, 102] on div "Add Column" at bounding box center [523, 185] width 951 height 180
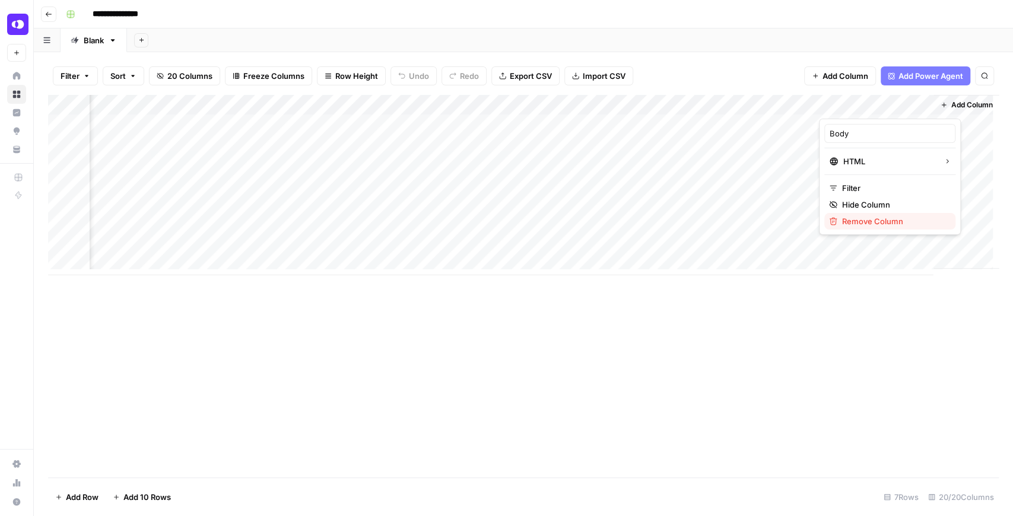
click at [852, 218] on span "Remove Column" at bounding box center [894, 221] width 104 height 12
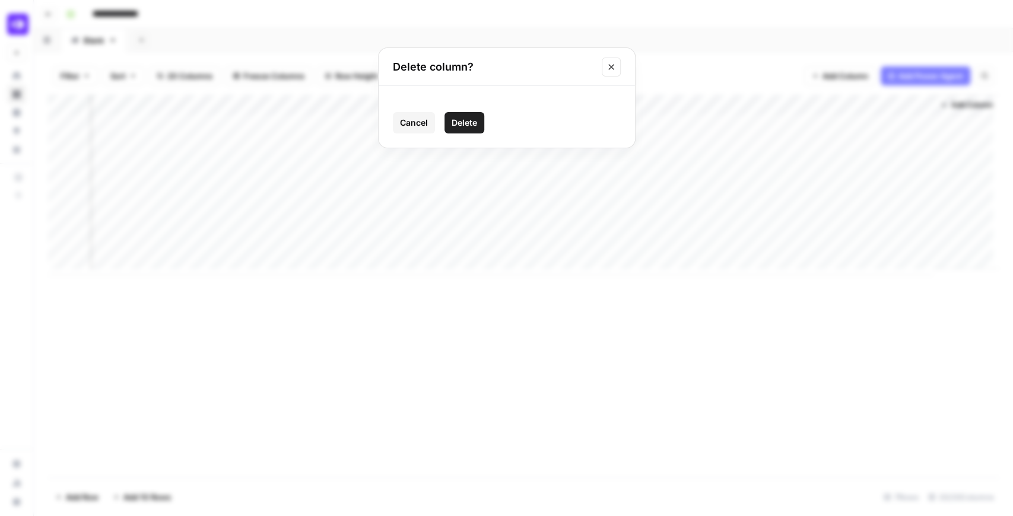
click at [477, 120] on button "Delete" at bounding box center [465, 122] width 40 height 21
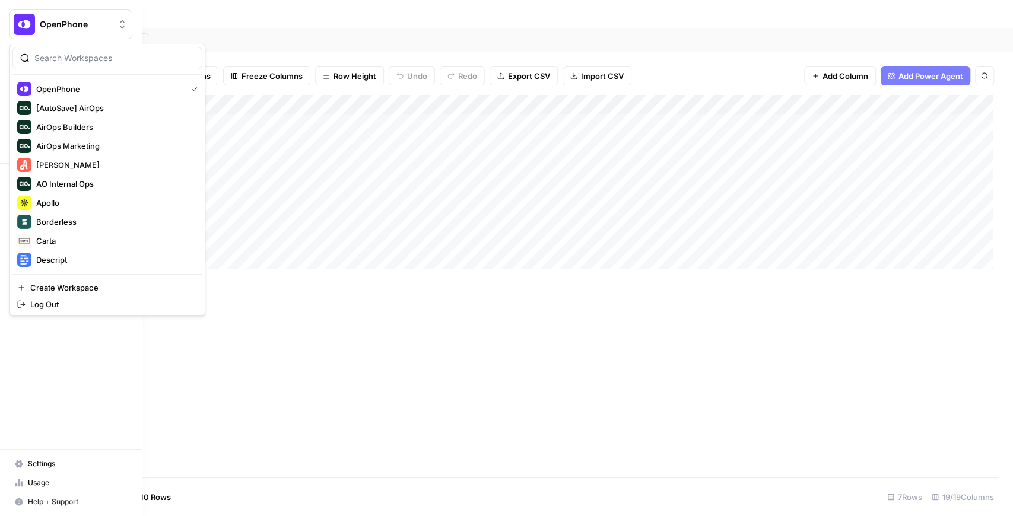
click at [24, 25] on img "Workspace: OpenPhone" at bounding box center [24, 24] width 21 height 21
click at [74, 170] on div "[PERSON_NAME]" at bounding box center [107, 165] width 180 height 14
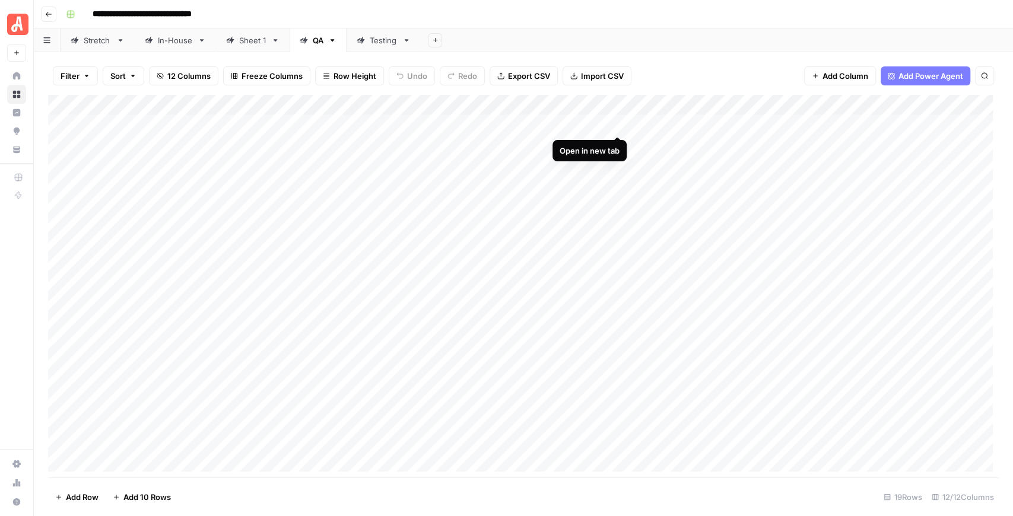
click at [621, 122] on div "Add Column" at bounding box center [523, 286] width 951 height 383
click at [497, 402] on div "Add Column" at bounding box center [523, 286] width 951 height 383
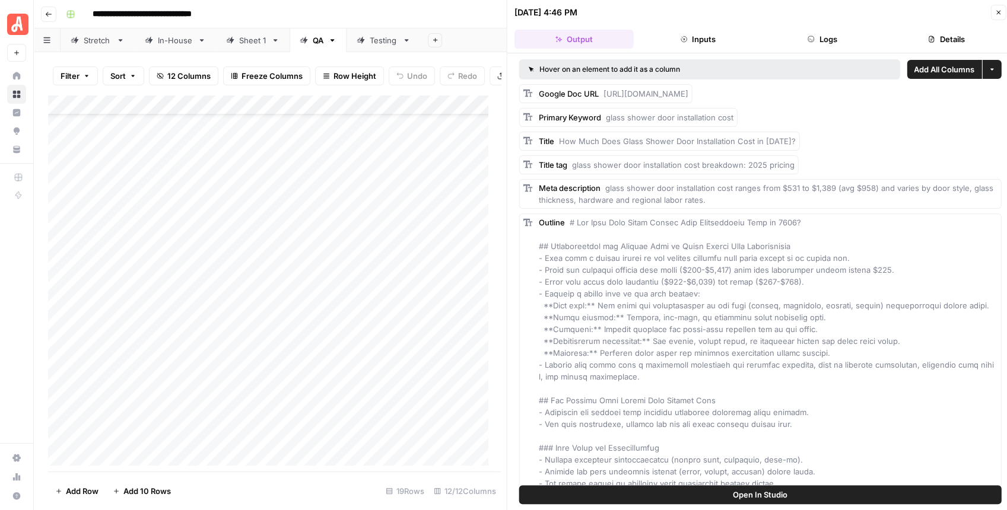
click at [999, 15] on button "Close" at bounding box center [997, 12] width 15 height 15
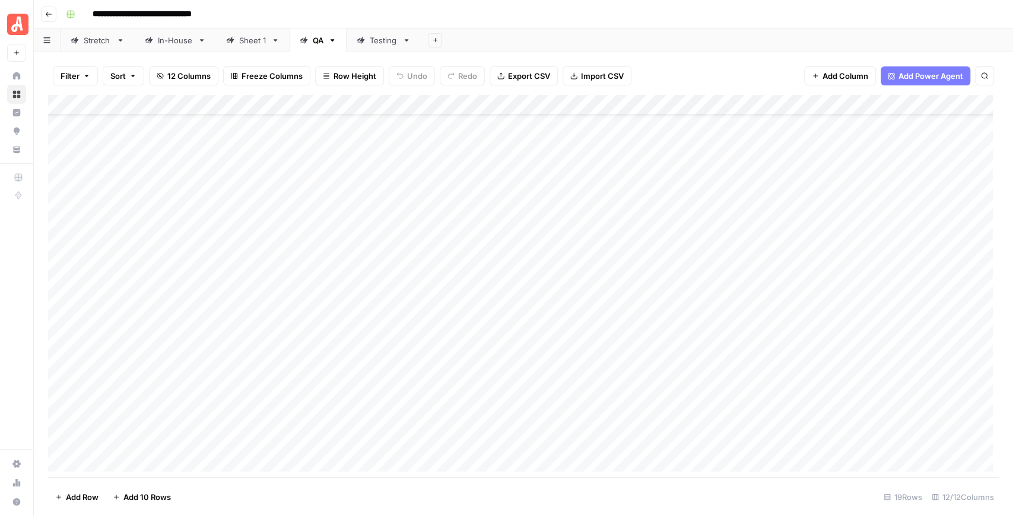
click at [617, 407] on div "Add Column" at bounding box center [523, 286] width 951 height 383
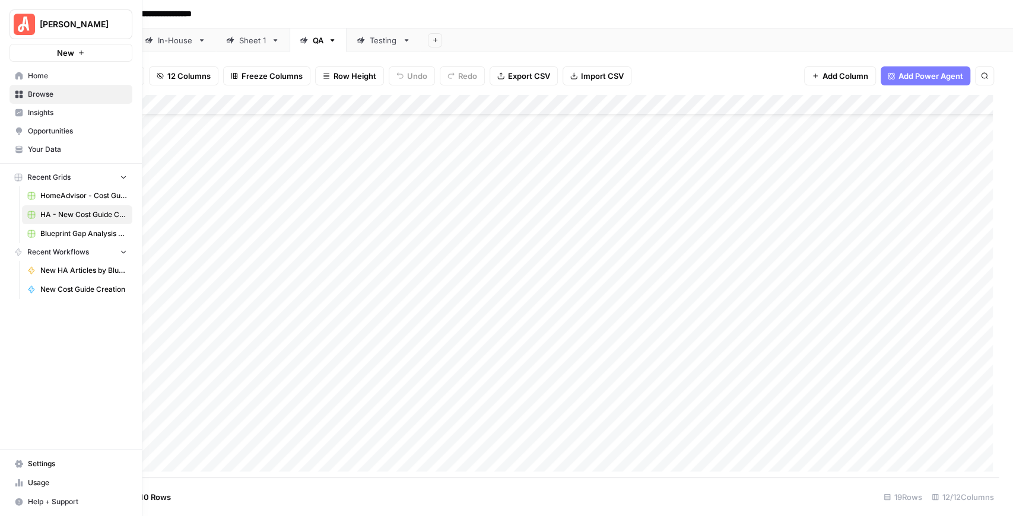
click at [49, 145] on span "Your Data" at bounding box center [77, 149] width 99 height 11
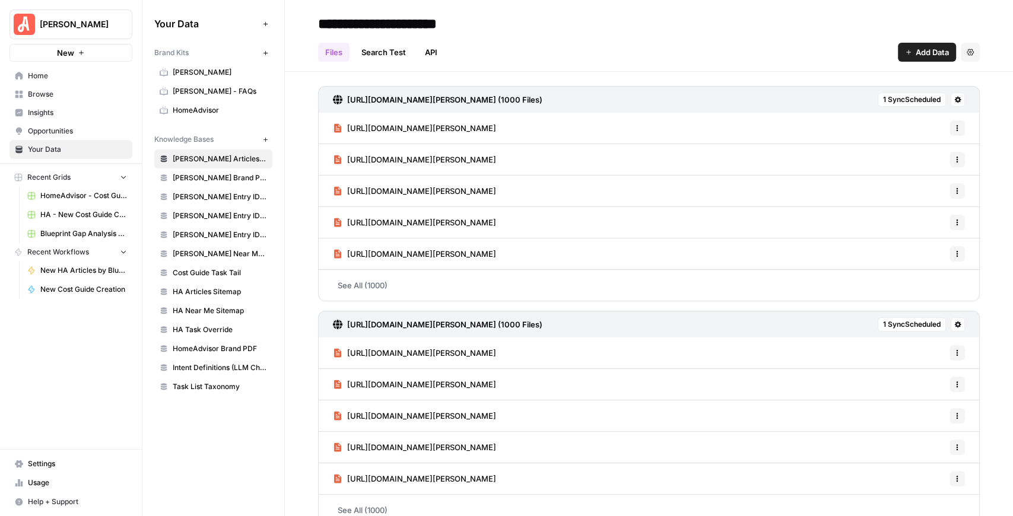
click at [205, 76] on span "[PERSON_NAME]" at bounding box center [220, 72] width 94 height 11
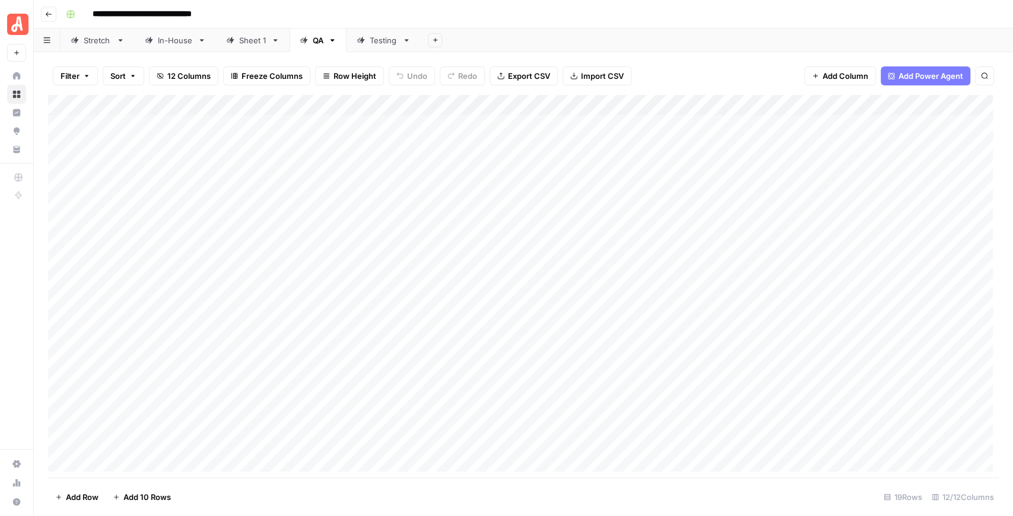
scroll to position [45, 0]
click at [495, 108] on div "Add Column" at bounding box center [523, 286] width 951 height 383
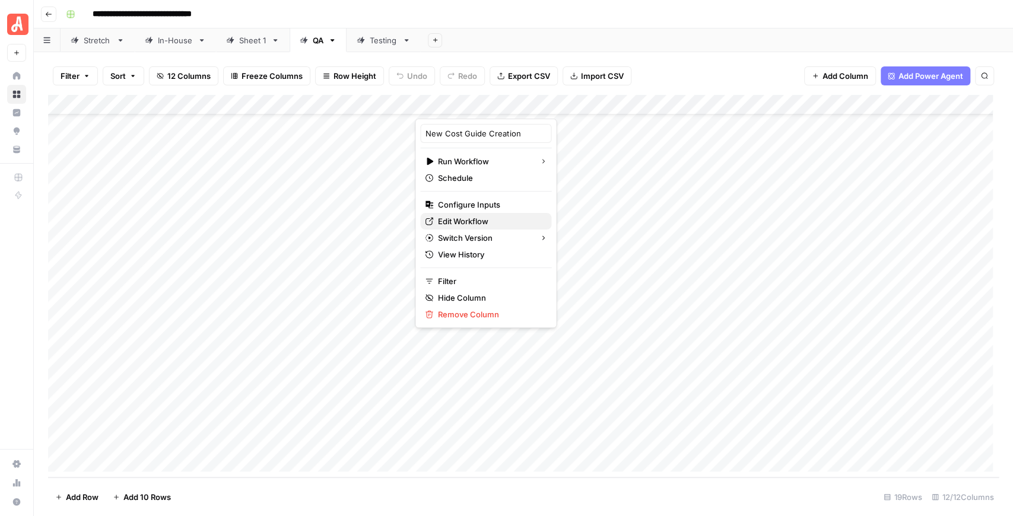
click at [478, 216] on span "Edit Workflow" at bounding box center [490, 221] width 104 height 12
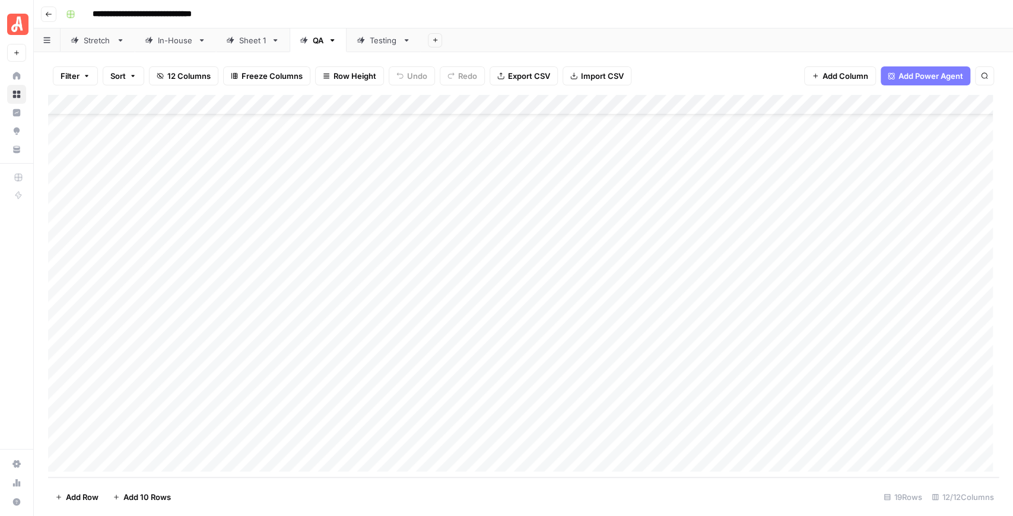
click at [617, 401] on div "Add Column" at bounding box center [523, 286] width 951 height 383
click at [615, 420] on div "Add Column" at bounding box center [523, 286] width 951 height 383
click at [618, 444] on div "Add Column" at bounding box center [523, 286] width 951 height 383
click at [496, 103] on div "Add Column" at bounding box center [523, 286] width 951 height 383
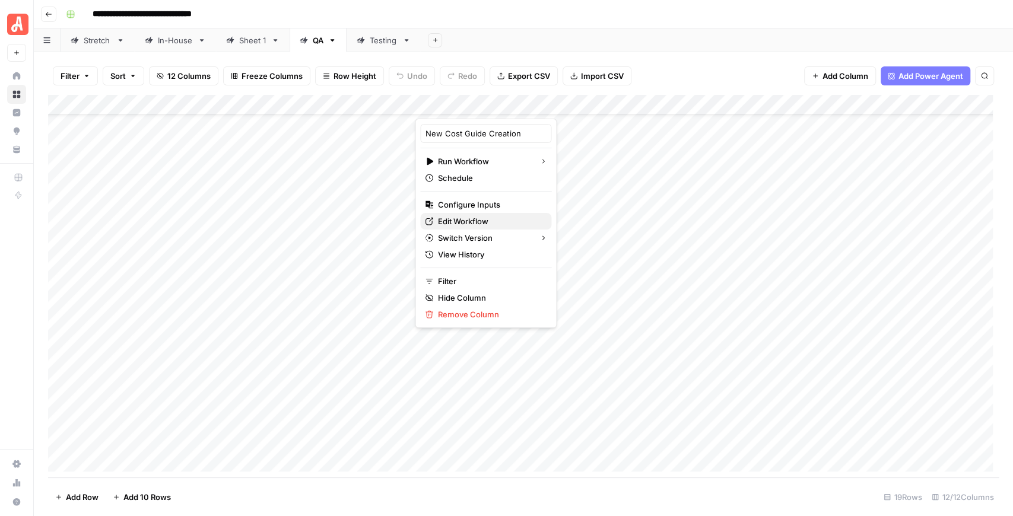
click at [478, 215] on span "Edit Workflow" at bounding box center [490, 221] width 104 height 12
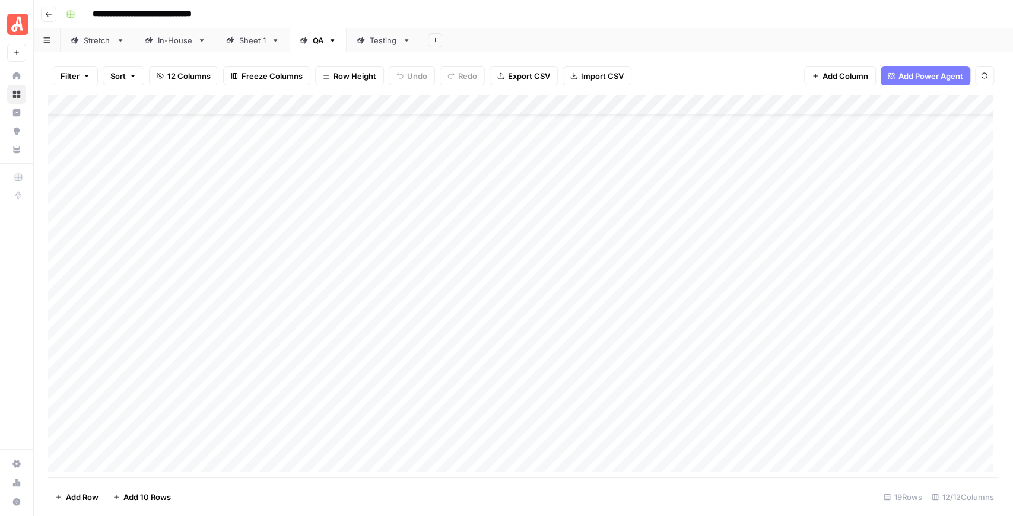
click at [497, 107] on div "Add Column" at bounding box center [523, 286] width 951 height 383
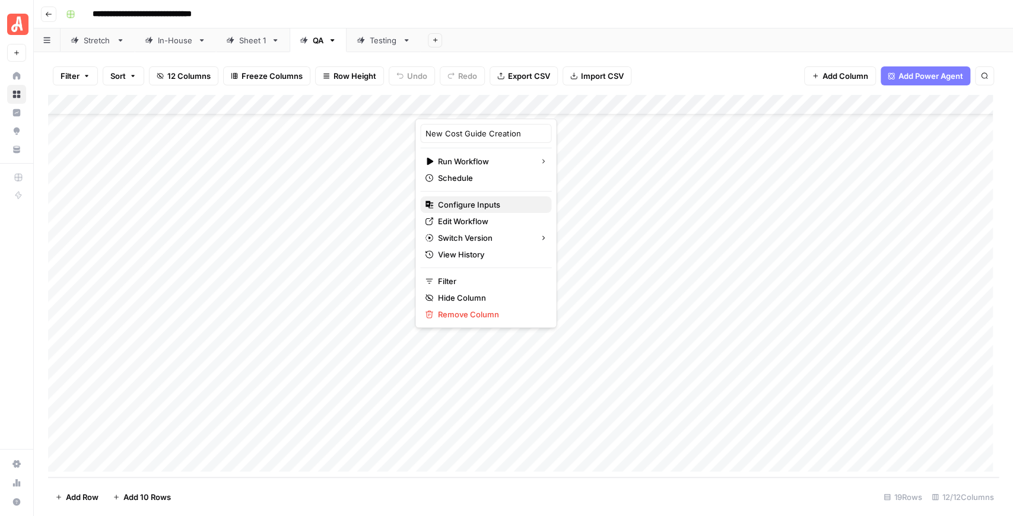
click at [477, 199] on span "Configure Inputs" at bounding box center [490, 205] width 104 height 12
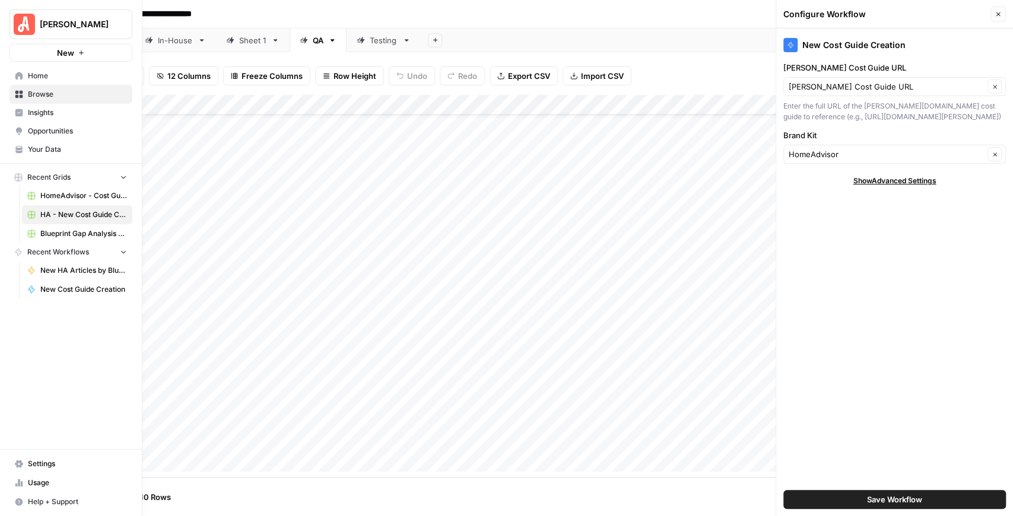
click at [58, 147] on span "Your Data" at bounding box center [77, 149] width 99 height 11
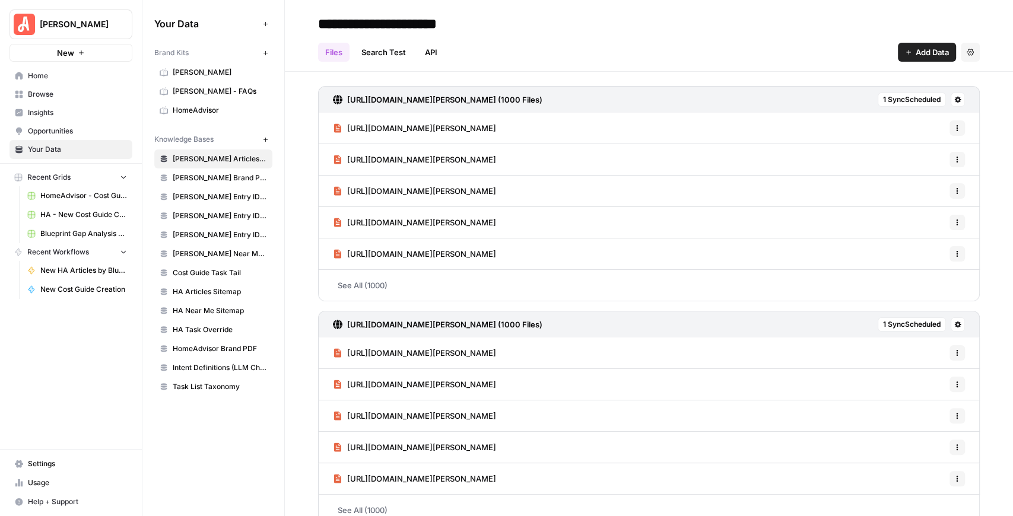
click at [208, 114] on span "HomeAdvisor" at bounding box center [220, 110] width 94 height 11
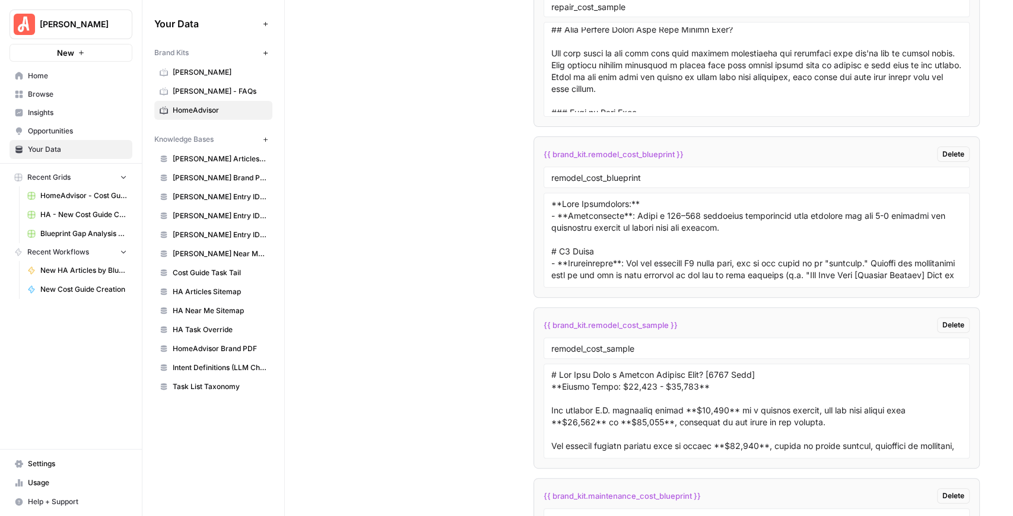
scroll to position [3125, 0]
click at [593, 196] on textarea at bounding box center [756, 238] width 411 height 84
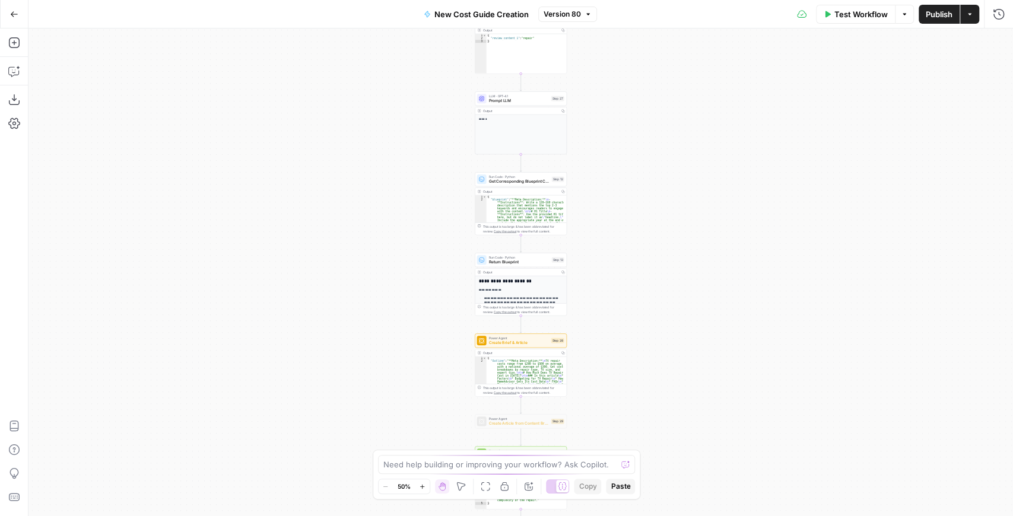
click at [555, 16] on span "Version 80" at bounding box center [562, 14] width 37 height 11
click at [401, 85] on div "**********" at bounding box center [520, 272] width 985 height 488
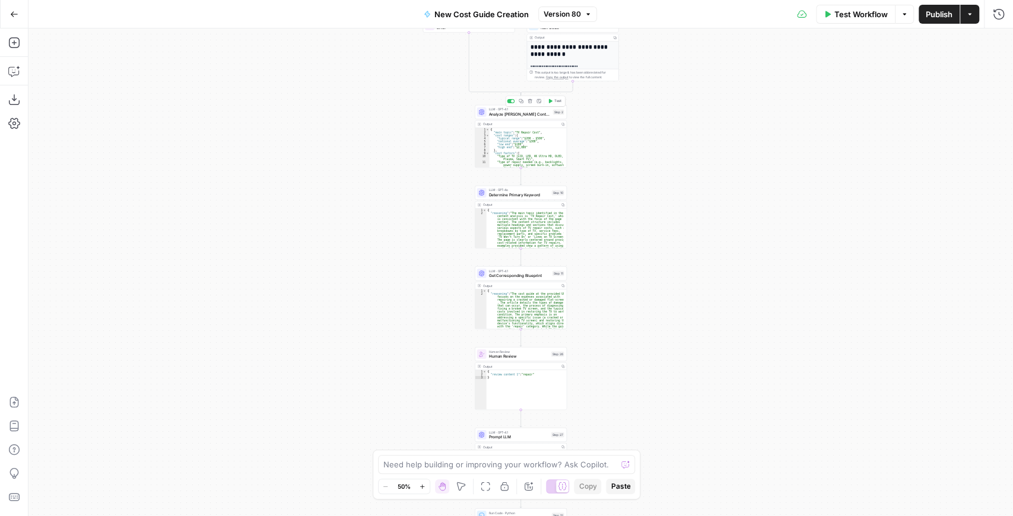
click at [517, 112] on span "Analyze [PERSON_NAME] Content Structure" at bounding box center [520, 114] width 62 height 6
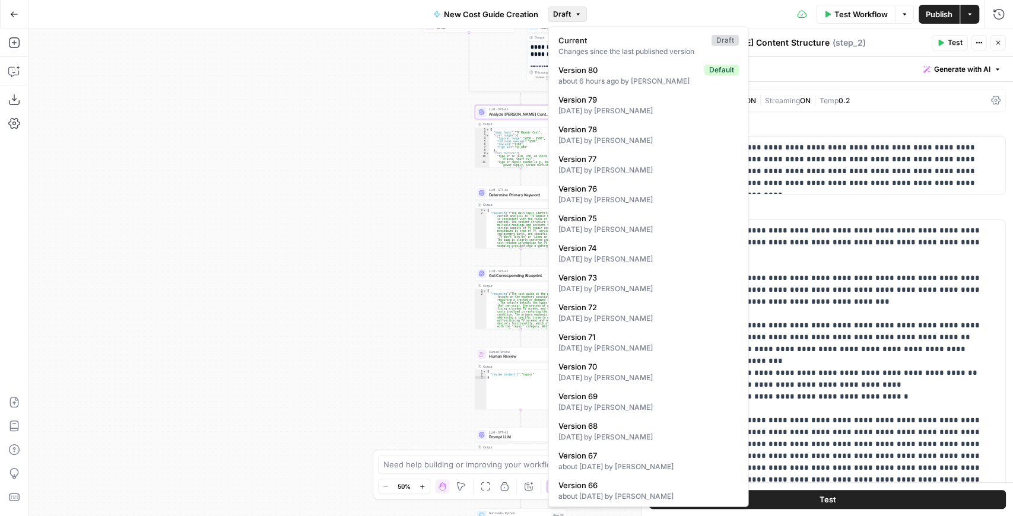
click at [571, 18] on button "Draft" at bounding box center [567, 14] width 39 height 15
click at [405, 242] on div "**********" at bounding box center [520, 272] width 985 height 488
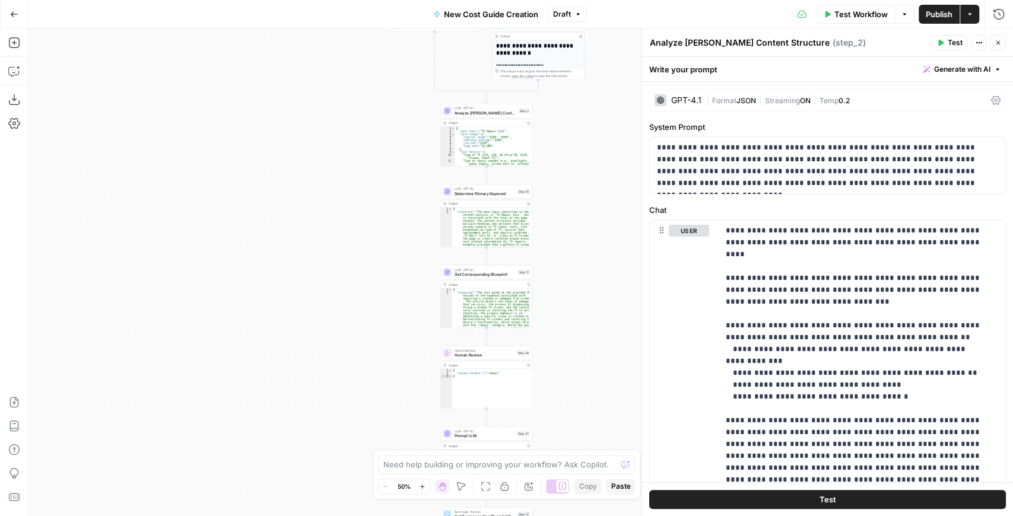
drag, startPoint x: 395, startPoint y: 151, endPoint x: 259, endPoint y: 138, distance: 136.5
click at [259, 138] on div "**********" at bounding box center [520, 272] width 985 height 488
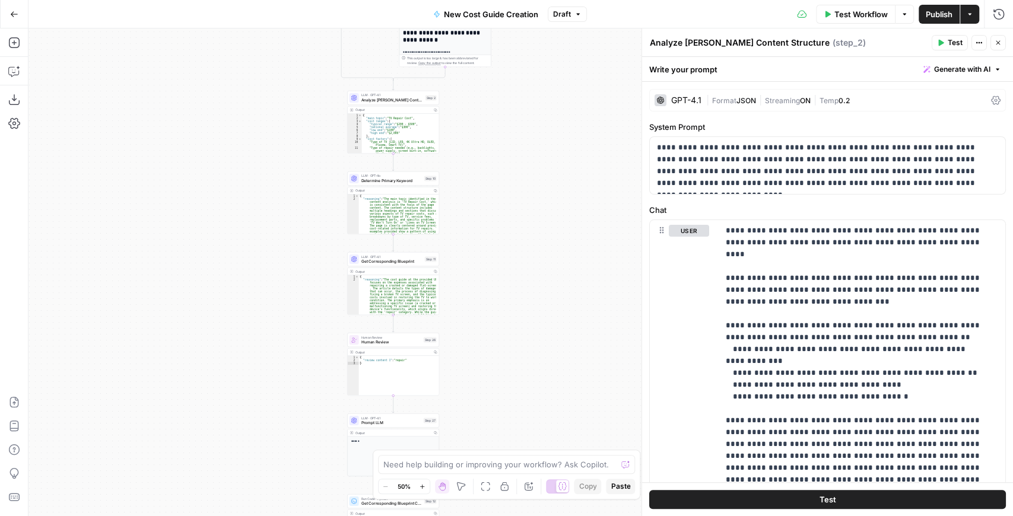
drag, startPoint x: 502, startPoint y: 155, endPoint x: 533, endPoint y: 153, distance: 31.0
click at [533, 153] on div "**********" at bounding box center [520, 272] width 985 height 488
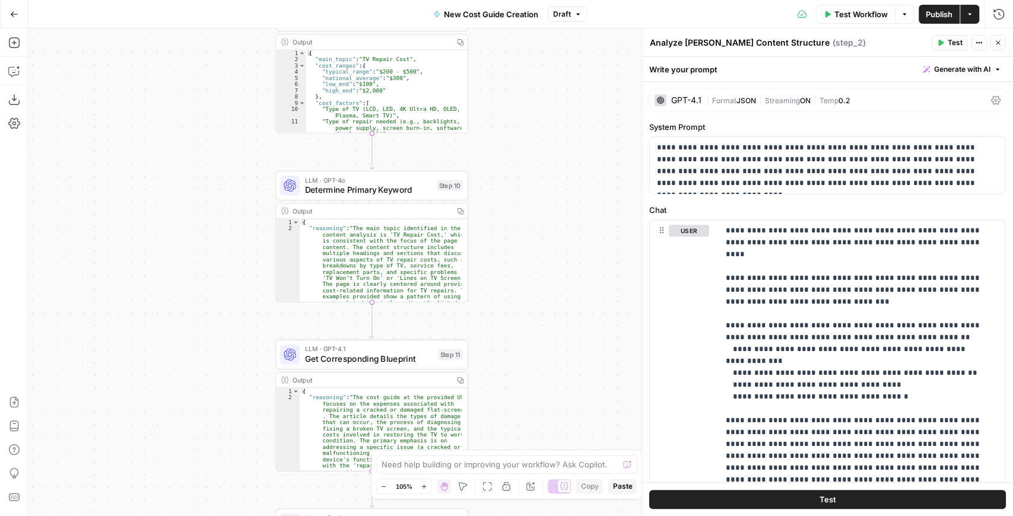
drag, startPoint x: 512, startPoint y: 136, endPoint x: 563, endPoint y: 101, distance: 62.2
click at [561, 100] on div "**********" at bounding box center [520, 272] width 985 height 488
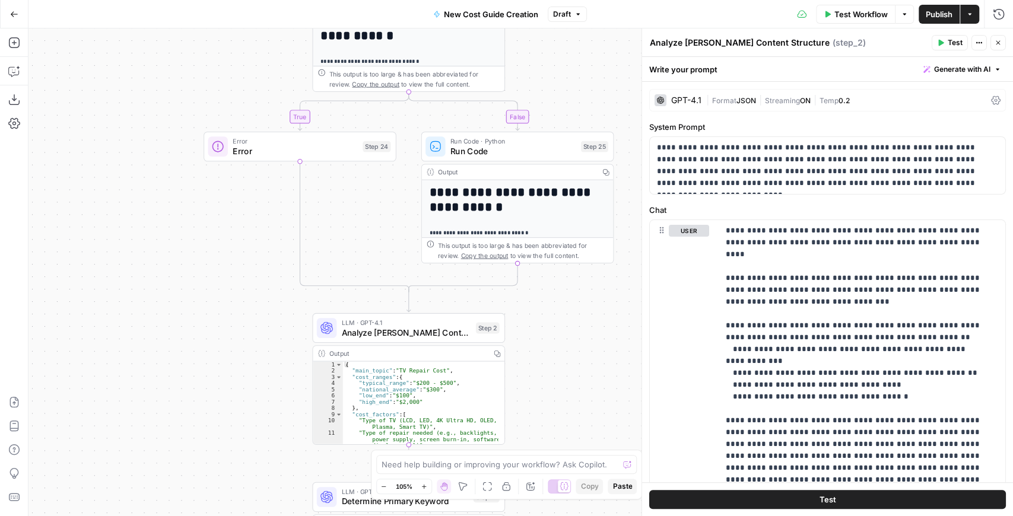
drag, startPoint x: 548, startPoint y: 126, endPoint x: 535, endPoint y: 474, distance: 348.6
click at [535, 474] on body "**********" at bounding box center [506, 258] width 1013 height 516
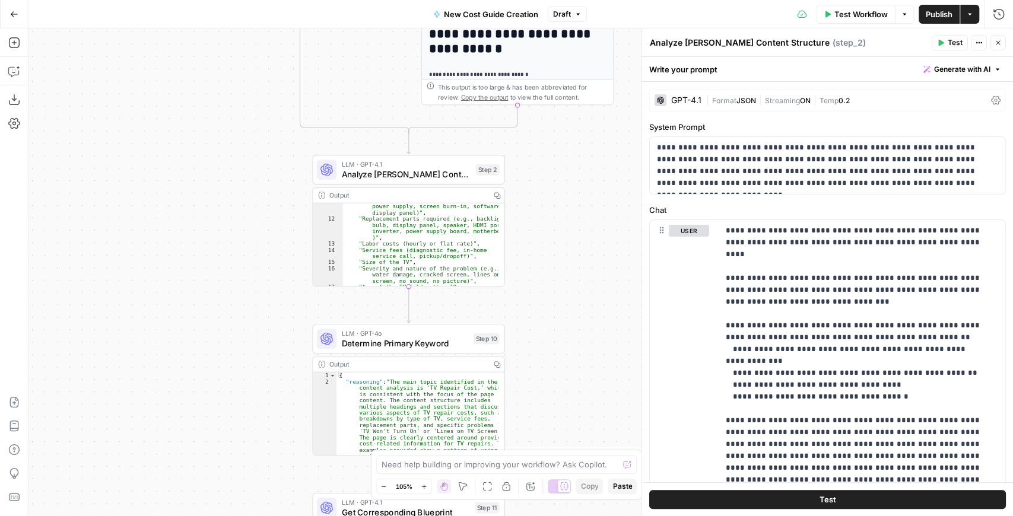
scroll to position [95, 0]
click at [407, 173] on span "Analyze [PERSON_NAME] Content Structure" at bounding box center [406, 174] width 129 height 12
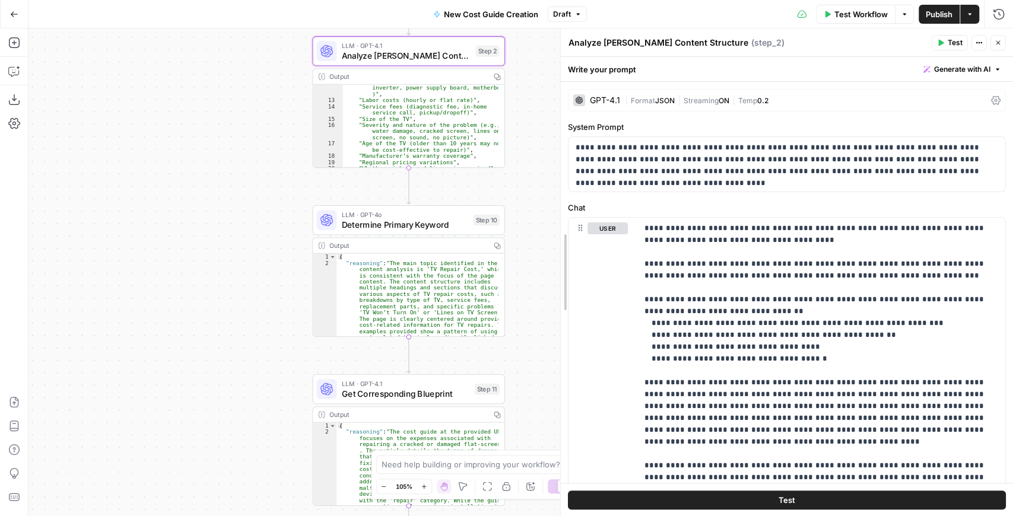
drag, startPoint x: 642, startPoint y: 222, endPoint x: 544, endPoint y: 223, distance: 97.9
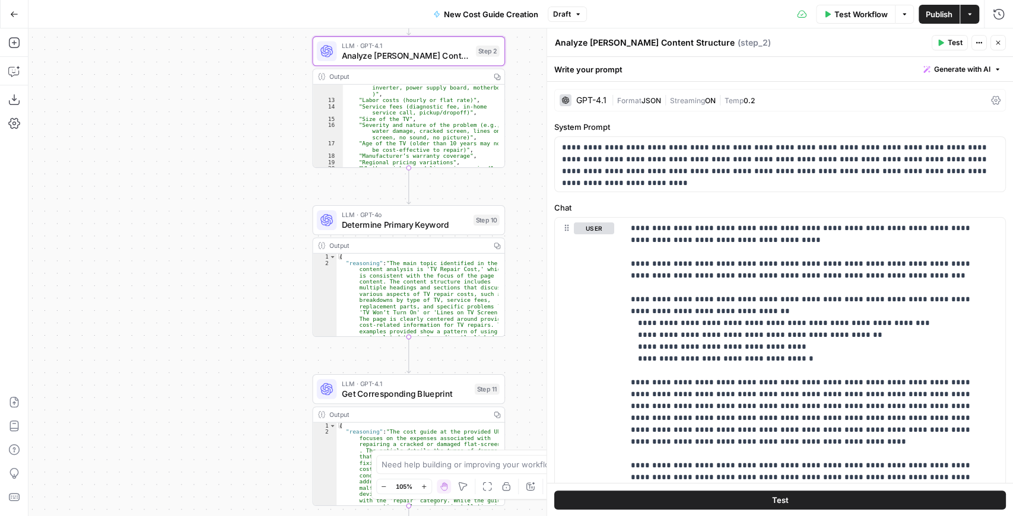
scroll to position [57, 0]
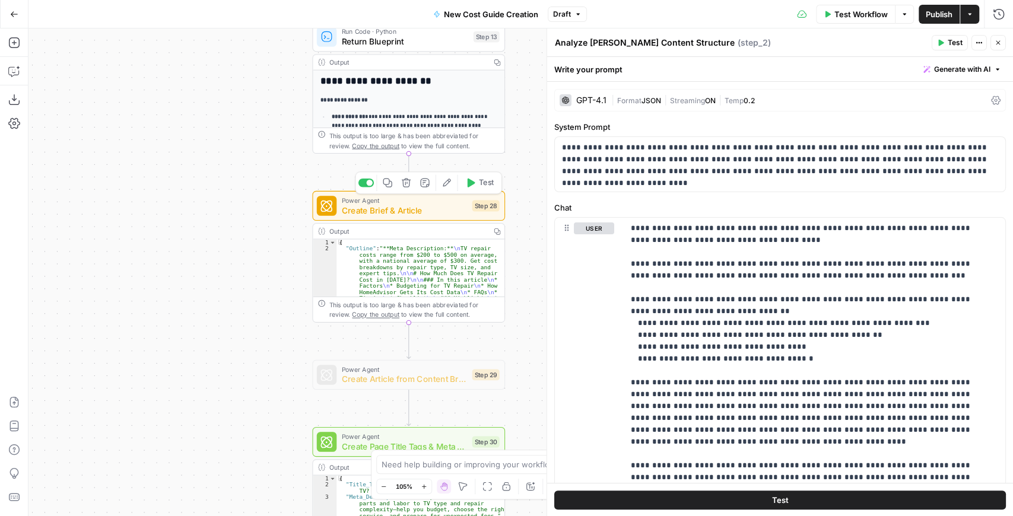
click at [431, 220] on div "Power Agent Create Brief & Article Step 28 Copy step Delete step Add Note Edit …" at bounding box center [408, 206] width 193 height 30
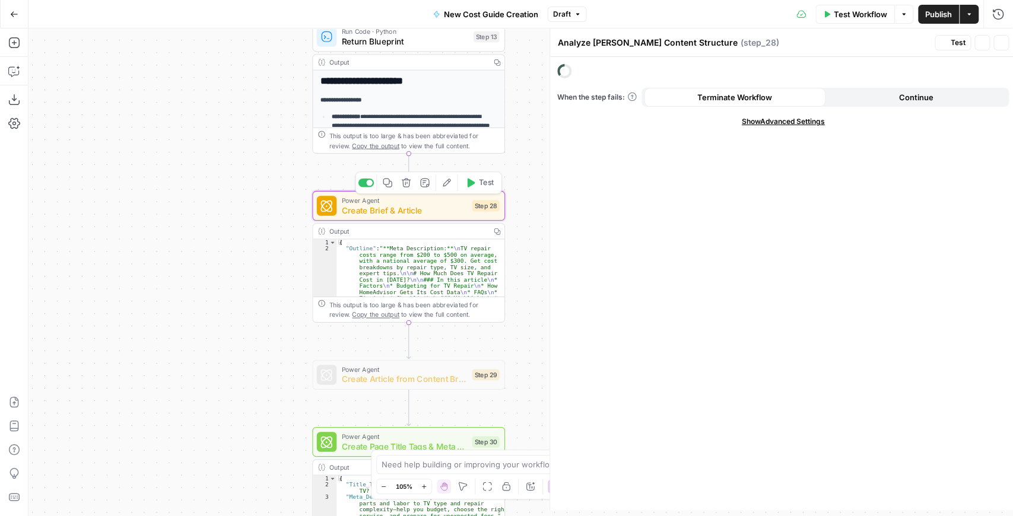
type textarea "Create Brief & Article"
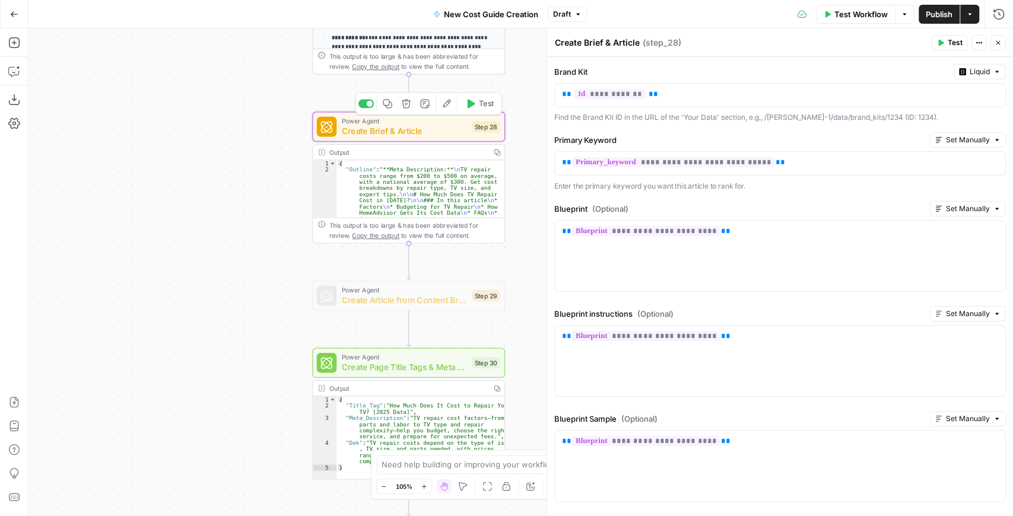
click at [386, 131] on span "Create Brief & Article" at bounding box center [405, 131] width 126 height 12
click at [440, 132] on span "Create Brief & Article" at bounding box center [405, 131] width 126 height 12
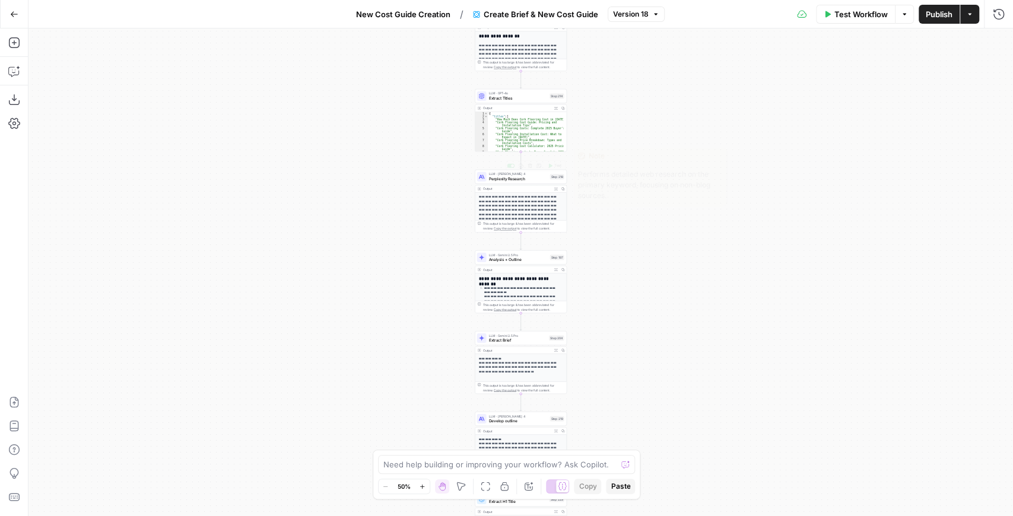
click at [516, 181] on span "Perplexity Research" at bounding box center [518, 179] width 59 height 6
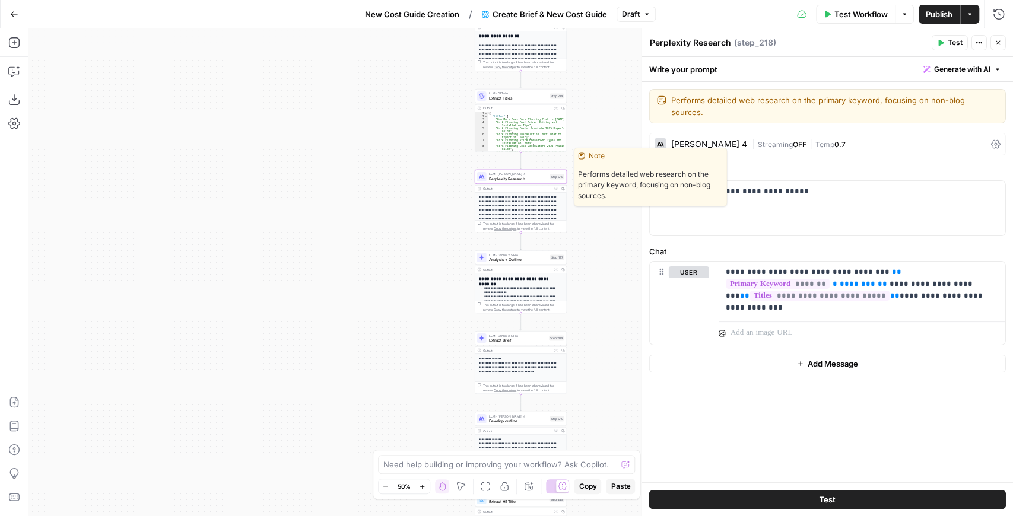
click at [523, 180] on span "Perplexity Research" at bounding box center [518, 179] width 59 height 6
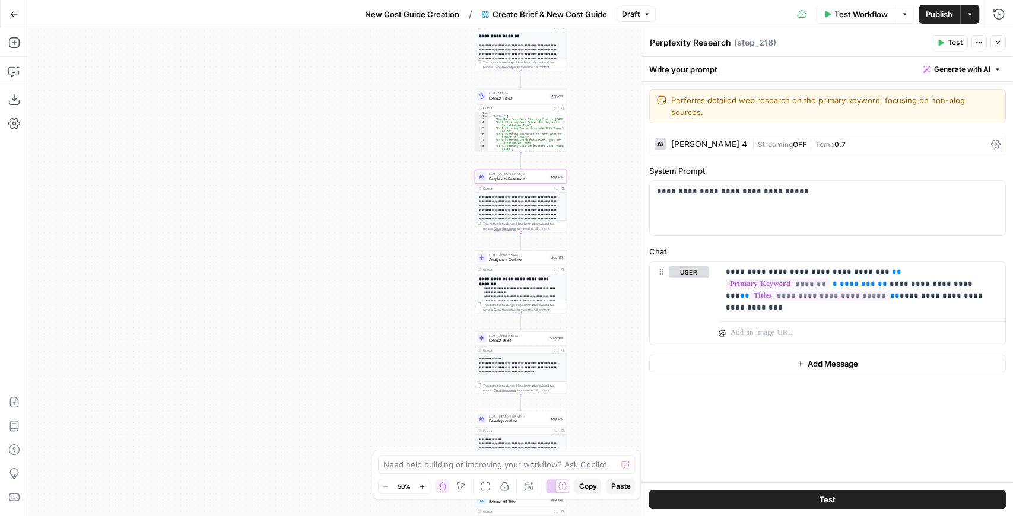
click at [718, 140] on div "Claude Sonnet 4" at bounding box center [709, 144] width 76 height 8
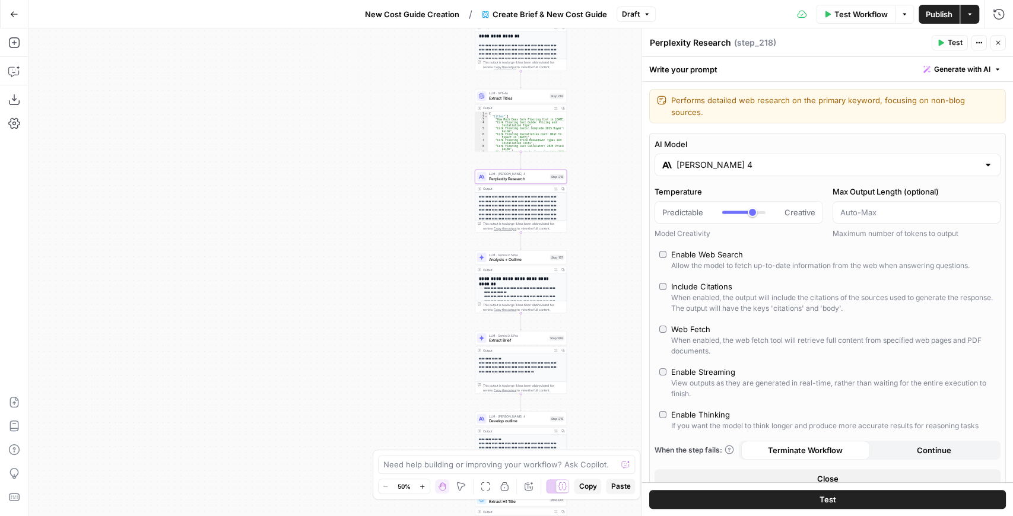
click at [750, 159] on input "Claude Sonnet 4" at bounding box center [828, 165] width 302 height 12
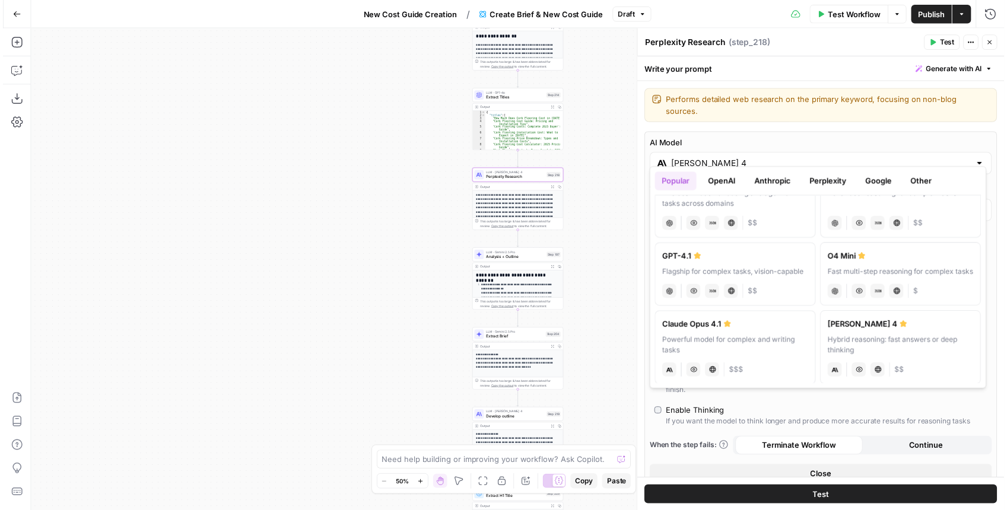
scroll to position [39, 0]
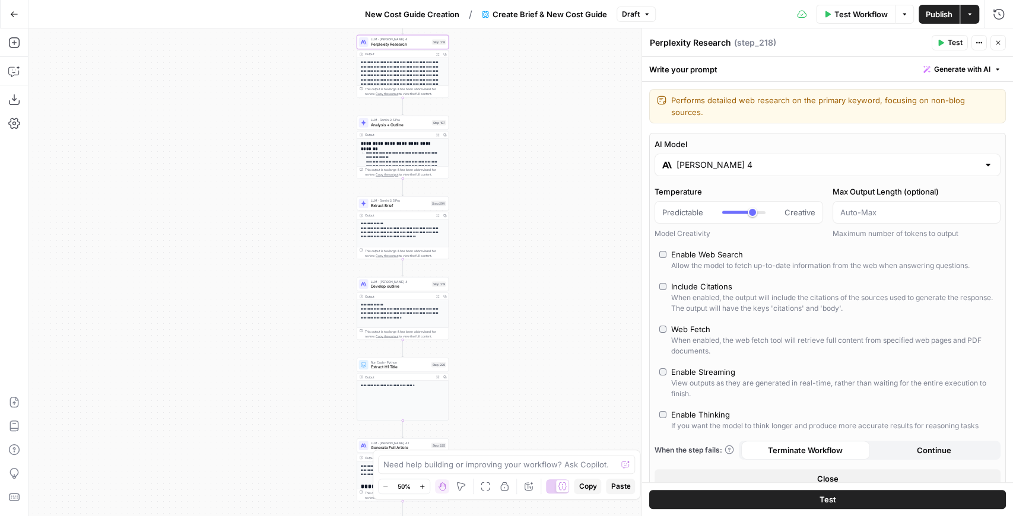
drag, startPoint x: 612, startPoint y: 255, endPoint x: 494, endPoint y: 120, distance: 179.2
click at [494, 120] on div "Workflow Set Inputs Inputs Google Search Perform Google Search Step 51 Output E…" at bounding box center [520, 272] width 985 height 488
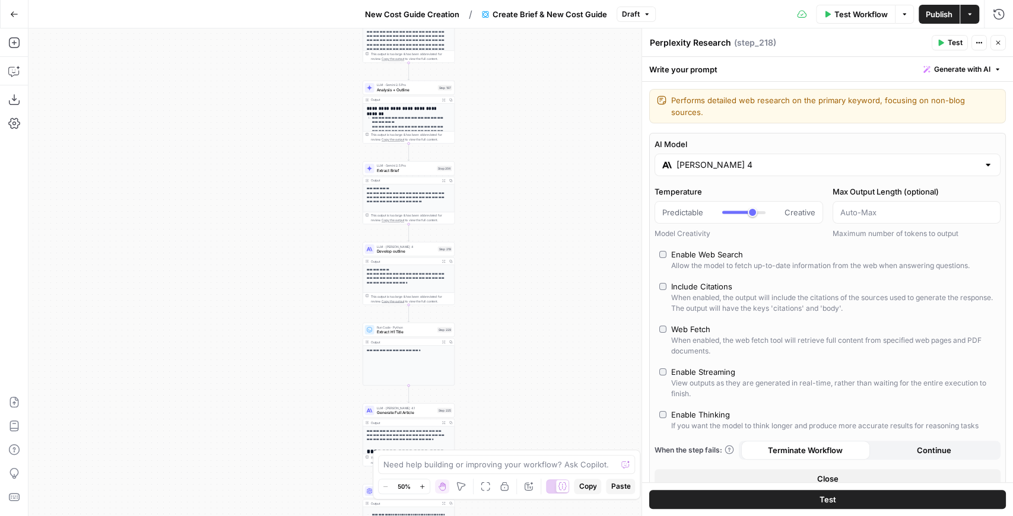
drag, startPoint x: 509, startPoint y: 227, endPoint x: 515, endPoint y: 171, distance: 56.8
click at [515, 171] on div "Workflow Set Inputs Inputs Google Search Perform Google Search Step 51 Output E…" at bounding box center [520, 272] width 985 height 488
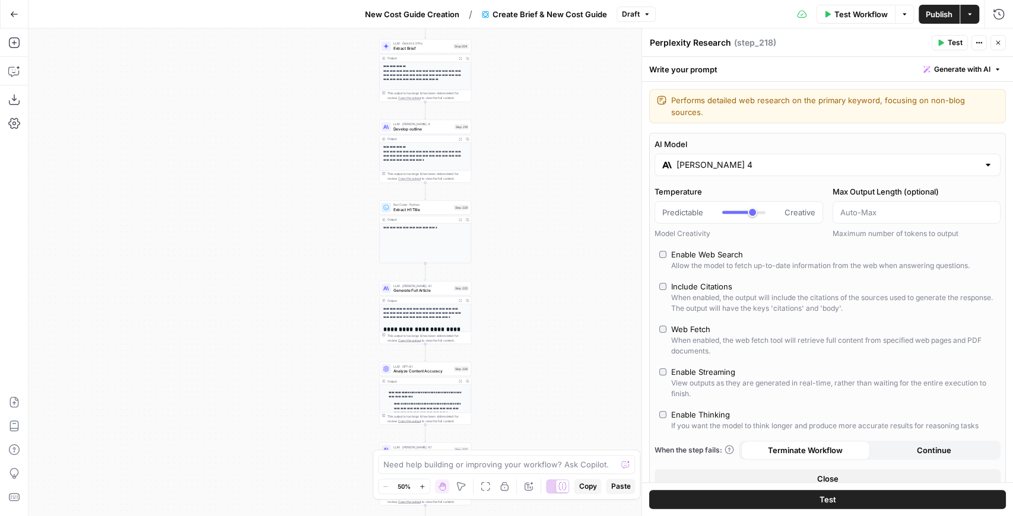
drag, startPoint x: 503, startPoint y: 251, endPoint x: 519, endPoint y: 138, distance: 113.9
click at [519, 138] on div "Workflow Set Inputs Inputs Google Search Perform Google Search Step 51 Output E…" at bounding box center [520, 272] width 985 height 488
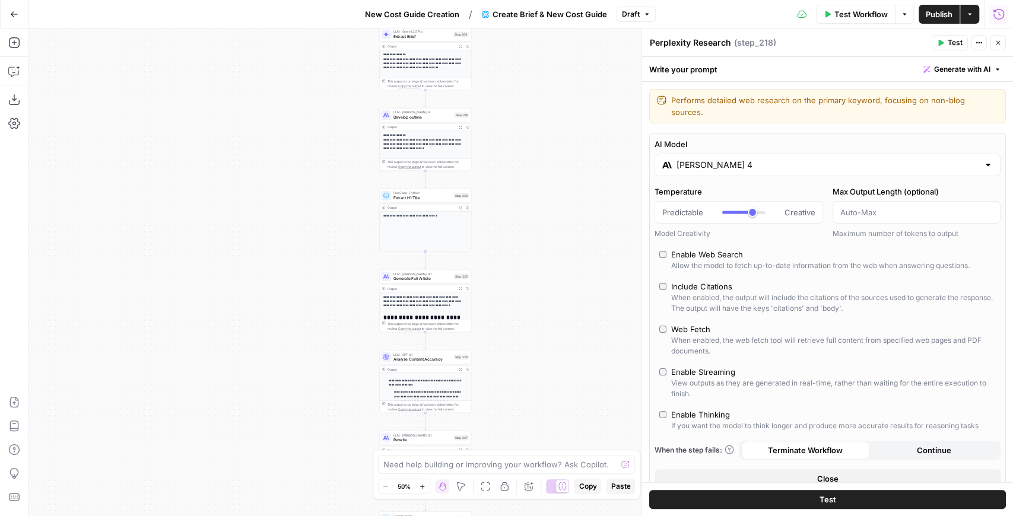
click at [992, 20] on button "Run History" at bounding box center [998, 14] width 19 height 19
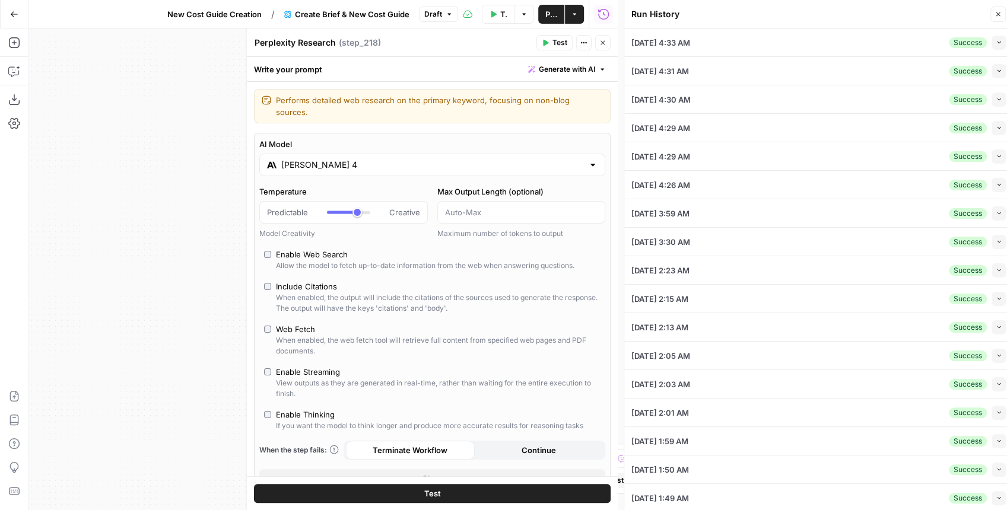
click at [996, 44] on icon "button" at bounding box center [999, 42] width 7 height 7
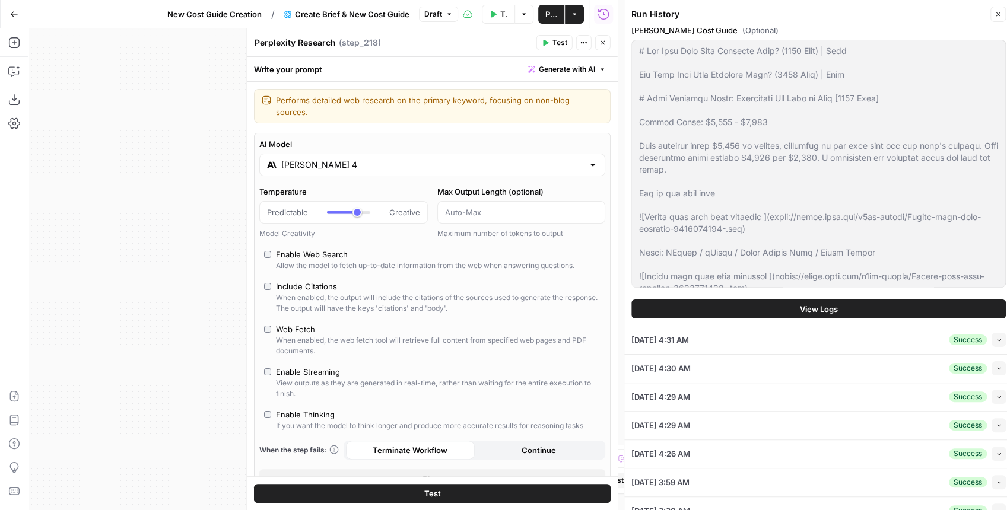
scroll to position [1187, 0]
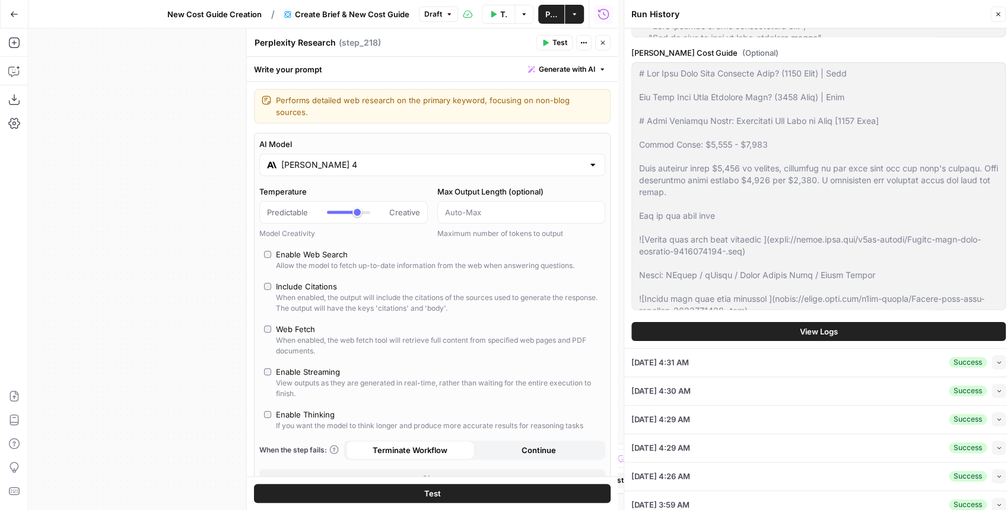
click at [784, 329] on button "View Logs" at bounding box center [818, 331] width 374 height 19
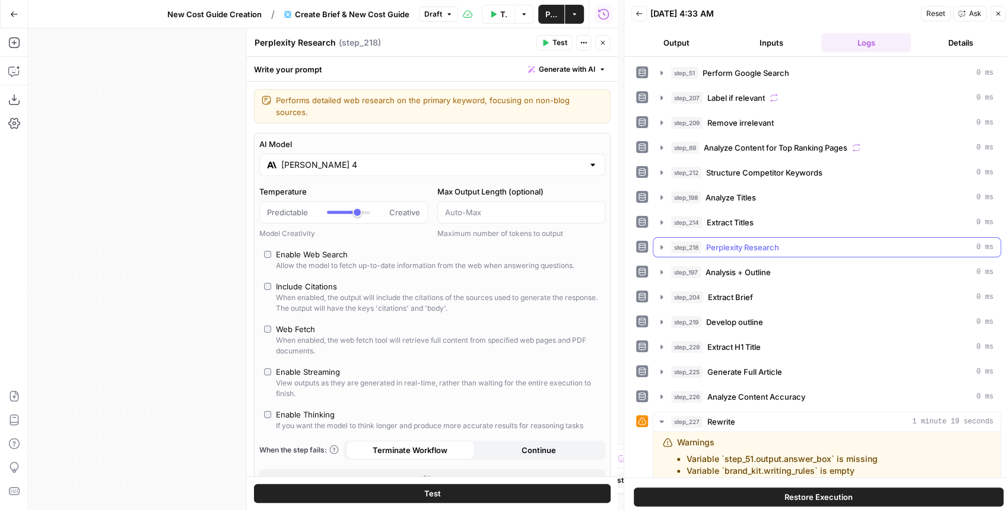
click at [661, 245] on icon "button" at bounding box center [662, 247] width 2 height 4
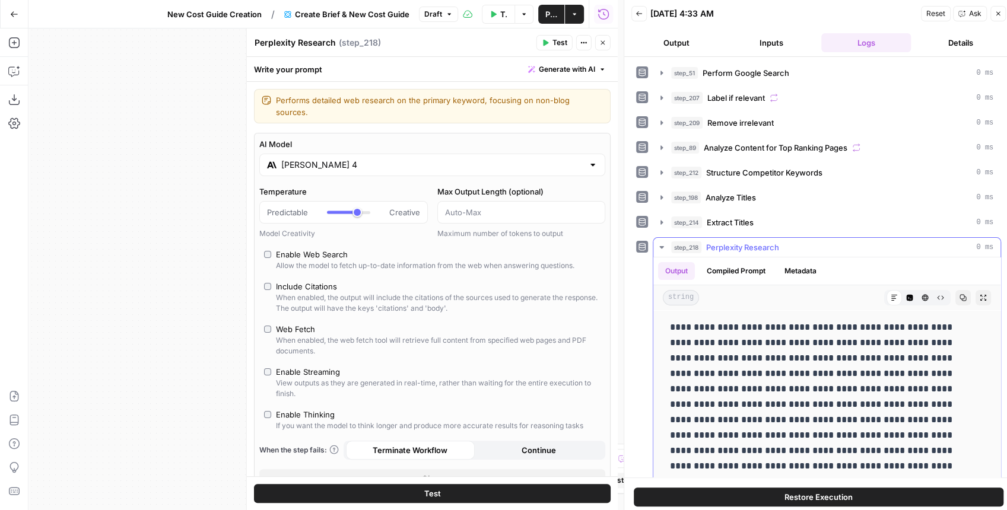
drag, startPoint x: 788, startPoint y: 320, endPoint x: 785, endPoint y: 366, distance: 45.2
click at [785, 366] on p "**********" at bounding box center [821, 397] width 303 height 154
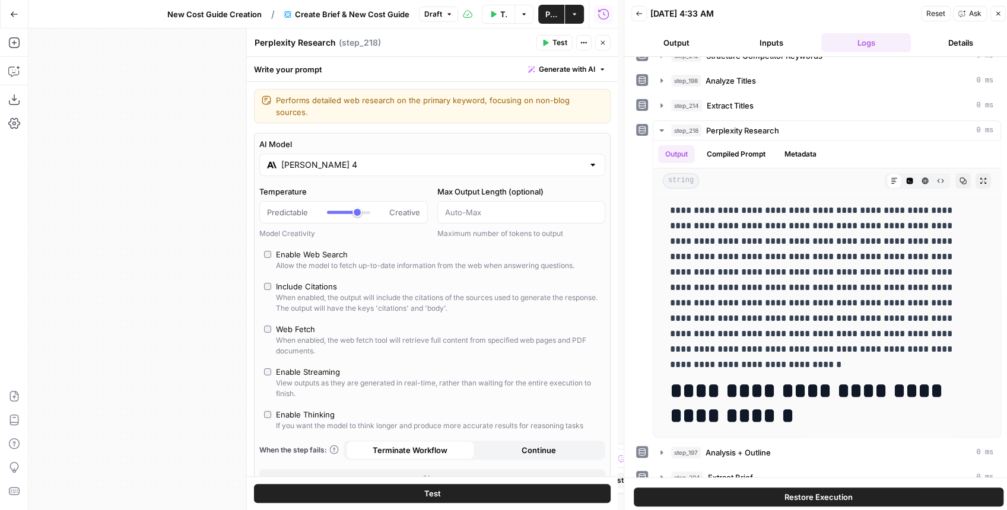
scroll to position [119, 0]
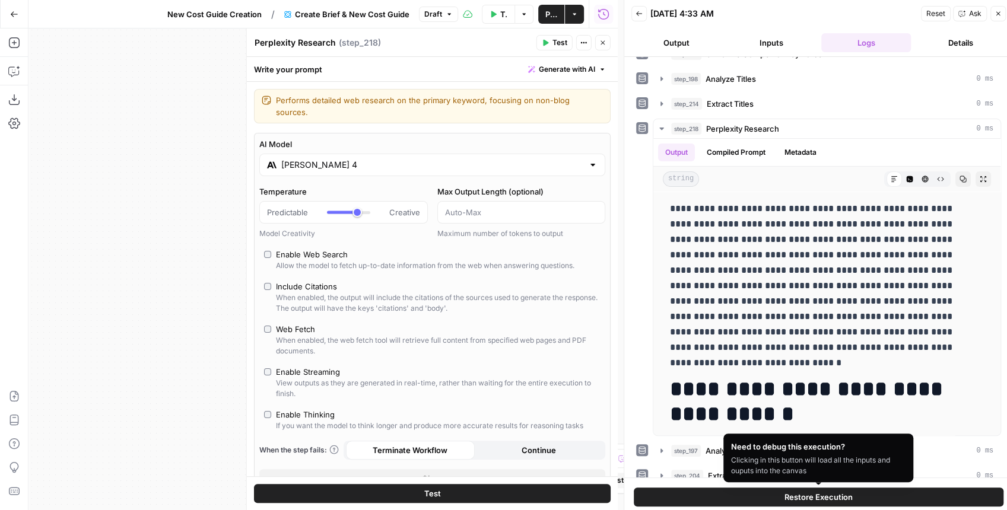
click at [744, 489] on button "Restore Execution" at bounding box center [819, 497] width 370 height 19
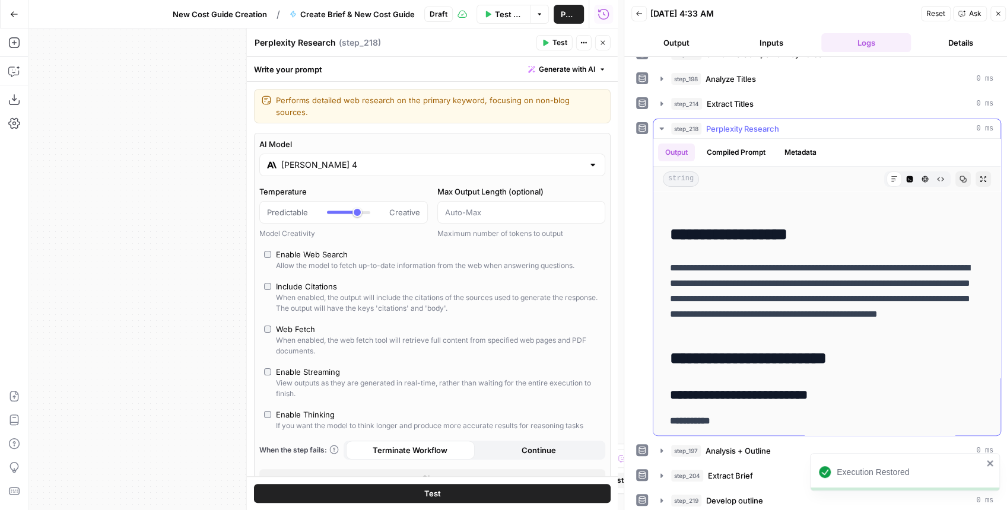
scroll to position [237, 0]
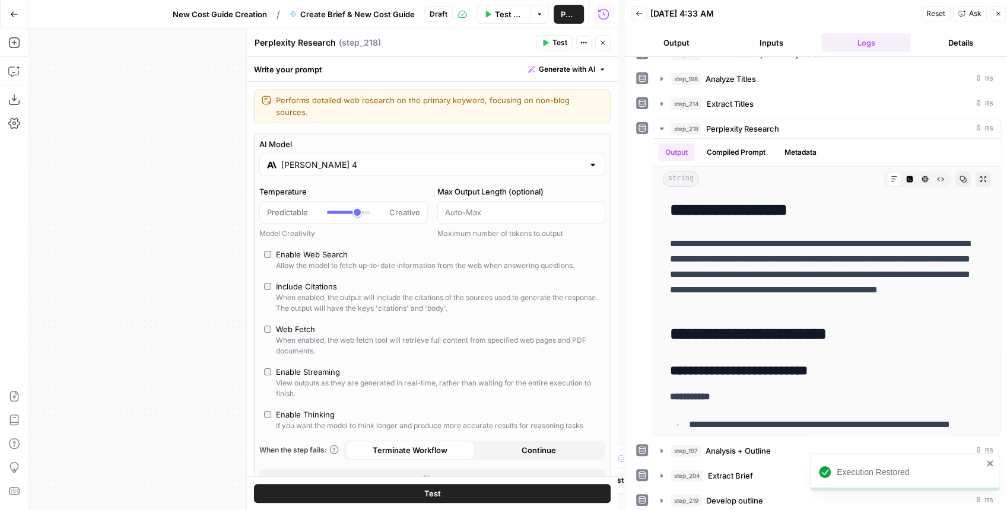
click at [554, 41] on span "Test" at bounding box center [560, 42] width 15 height 11
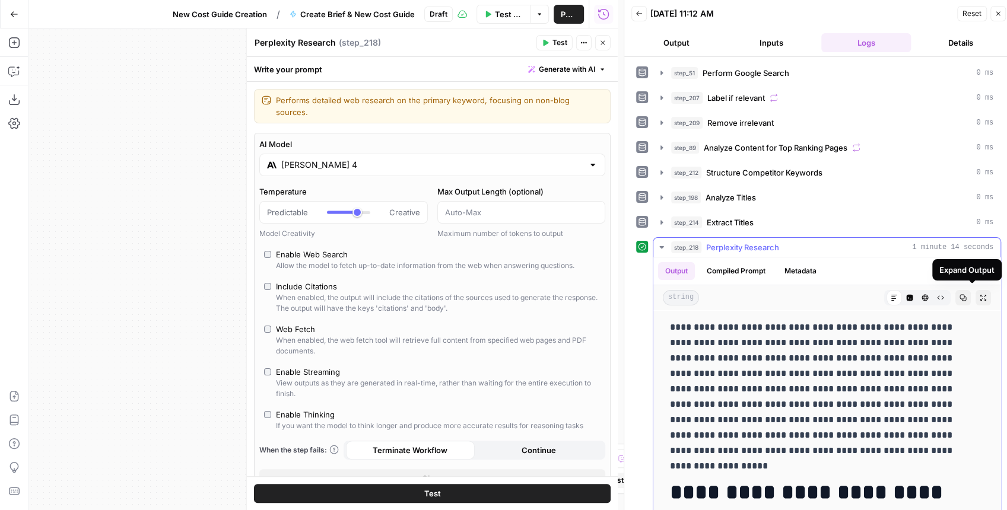
click at [980, 296] on icon "button" at bounding box center [983, 297] width 7 height 7
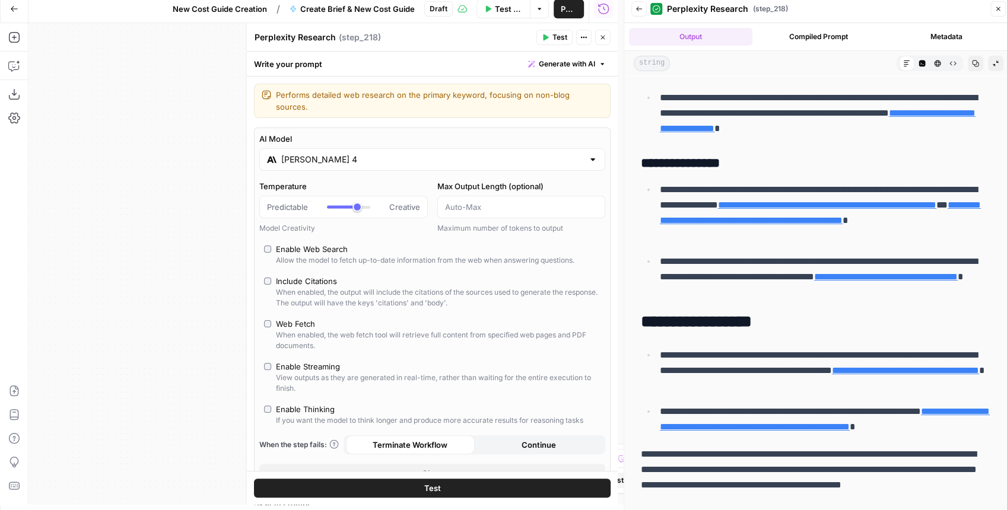
scroll to position [6, 0]
click at [608, 36] on button "Close" at bounding box center [602, 36] width 15 height 15
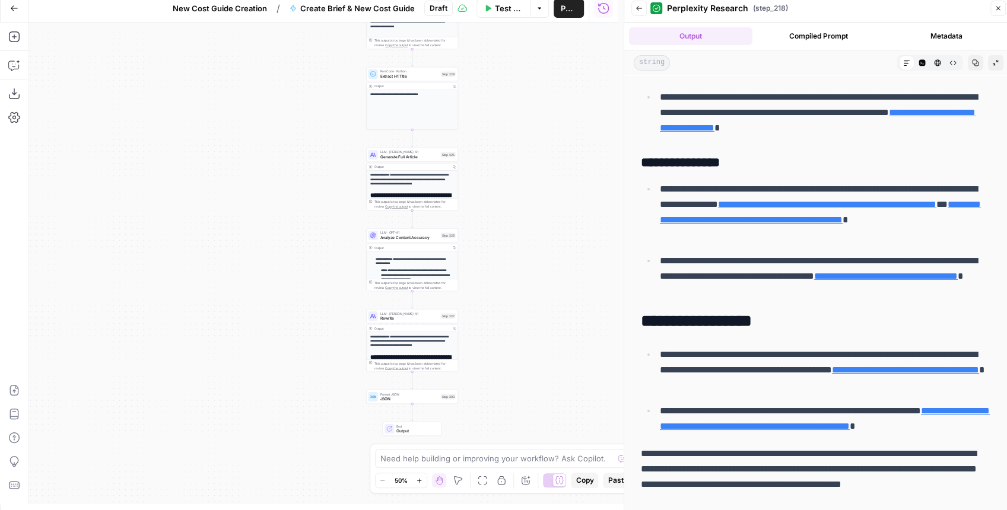
drag, startPoint x: 541, startPoint y: 226, endPoint x: 525, endPoint y: 103, distance: 124.0
click at [526, 103] on div "Workflow Set Inputs Inputs Google Search Perform Google Search Step 51 Output C…" at bounding box center [322, 264] width 589 height 482
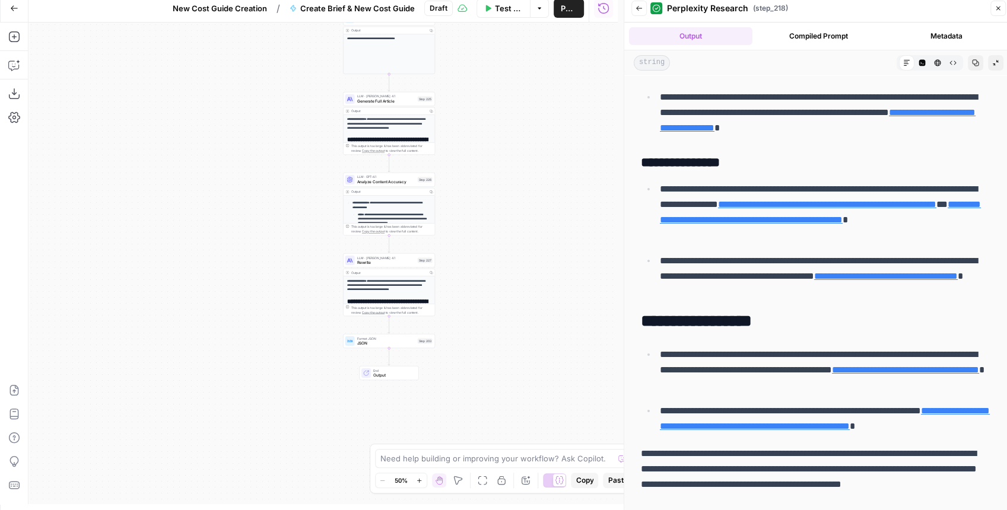
drag, startPoint x: 536, startPoint y: 193, endPoint x: 515, endPoint y: 145, distance: 52.9
click at [515, 145] on div "Workflow Set Inputs Inputs Google Search Perform Google Search Step 51 Output C…" at bounding box center [322, 264] width 589 height 482
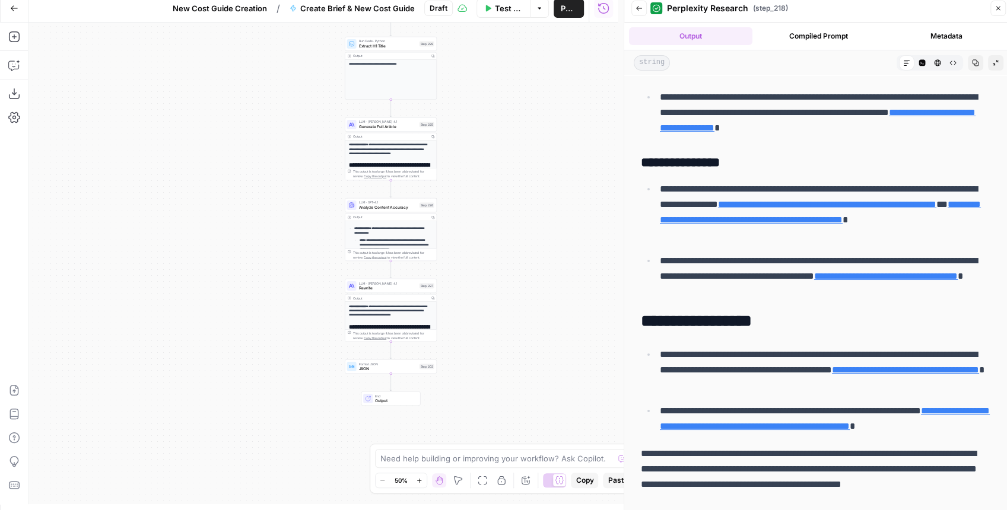
drag, startPoint x: 514, startPoint y: 147, endPoint x: 516, endPoint y: 177, distance: 30.4
click at [516, 177] on div "Workflow Set Inputs Inputs Google Search Perform Google Search Step 51 Output C…" at bounding box center [322, 264] width 589 height 482
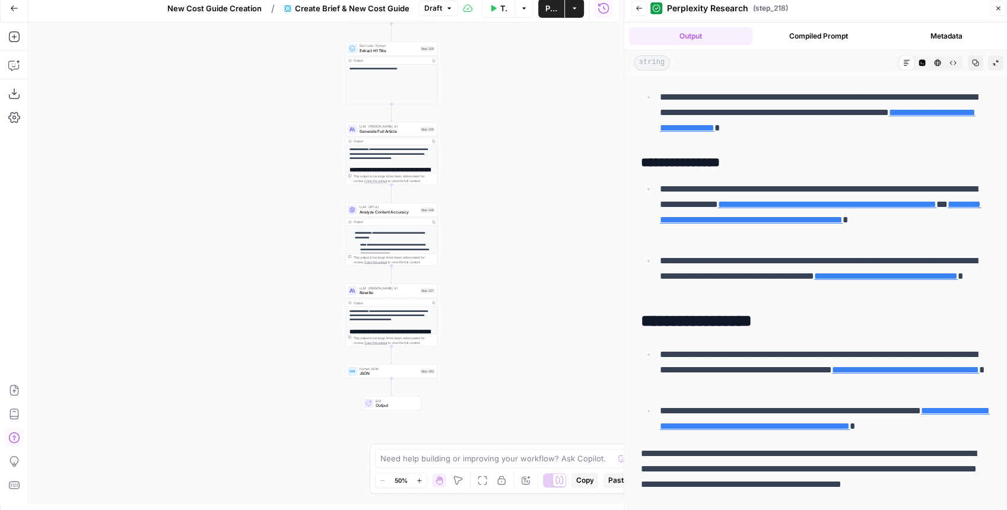
click at [15, 5] on icon "button" at bounding box center [14, 8] width 8 height 8
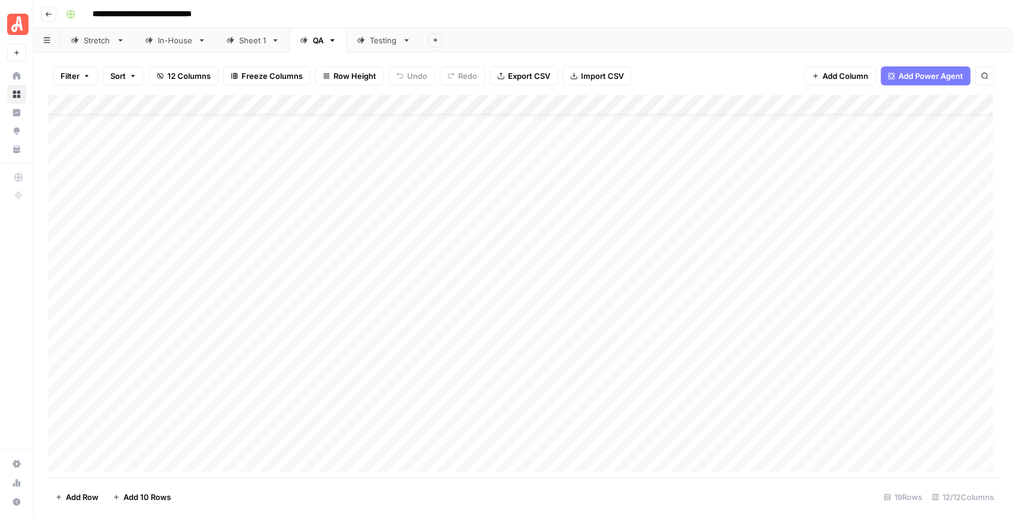
scroll to position [45, 0]
click at [493, 404] on div "Add Column" at bounding box center [523, 286] width 951 height 383
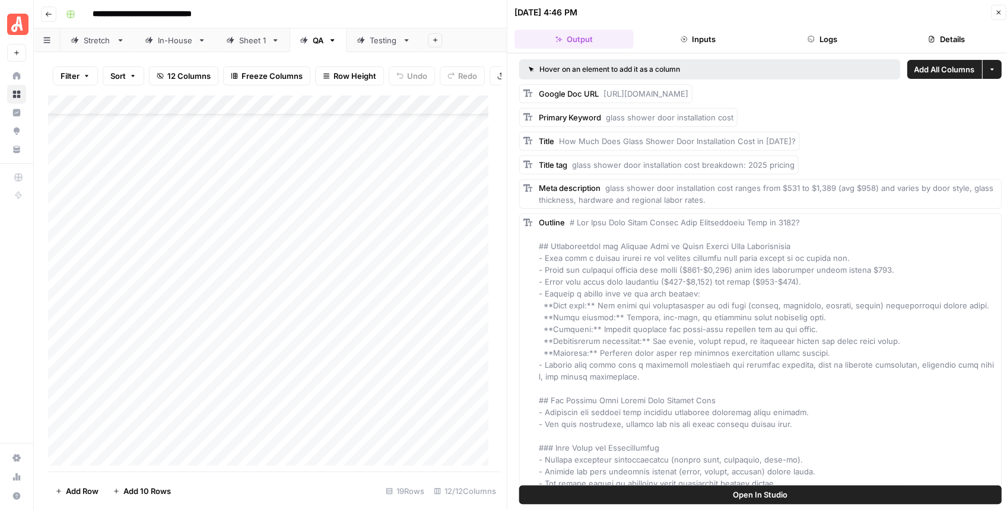
click at [721, 499] on button "Open In Studio" at bounding box center [760, 494] width 482 height 19
click at [990, 14] on div "[DATE] 4:46 PM Close" at bounding box center [761, 12] width 492 height 15
click at [993, 13] on button "Close" at bounding box center [997, 12] width 15 height 15
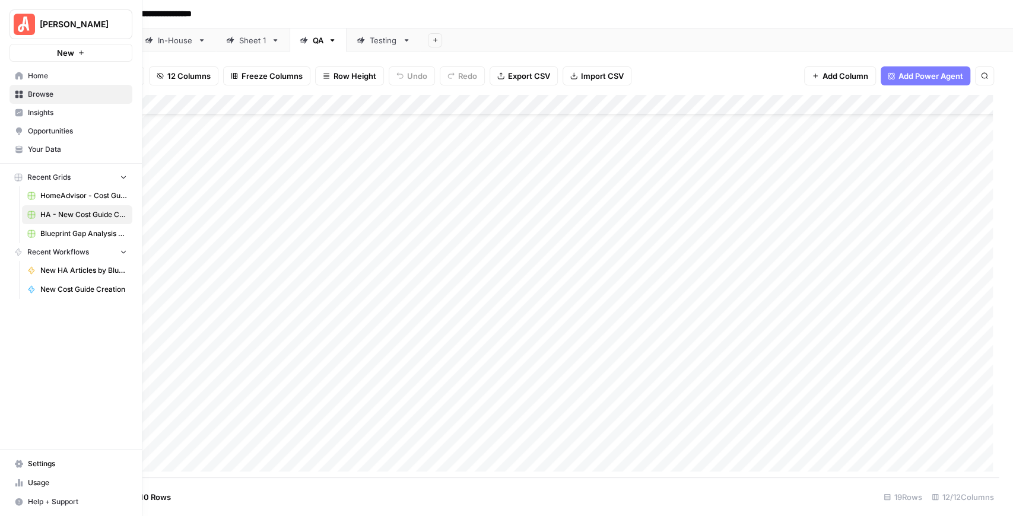
click at [55, 144] on span "Your Data" at bounding box center [77, 149] width 99 height 11
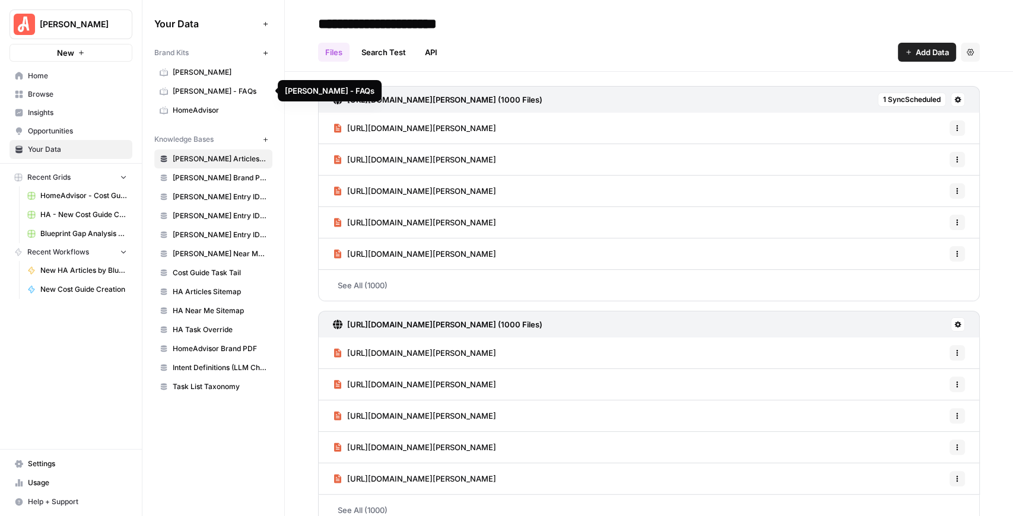
click at [219, 102] on link "HomeAdvisor" at bounding box center [213, 110] width 118 height 19
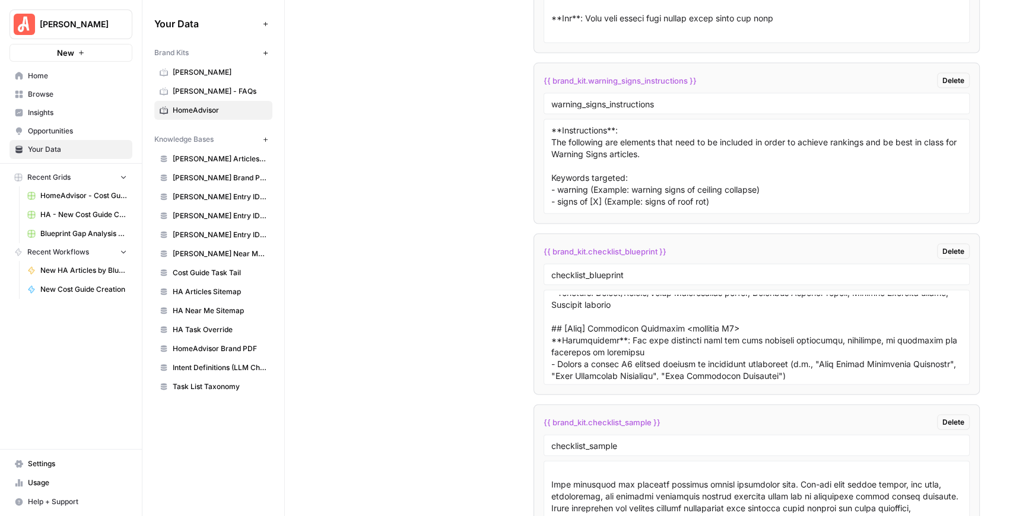
scroll to position [1068, 0]
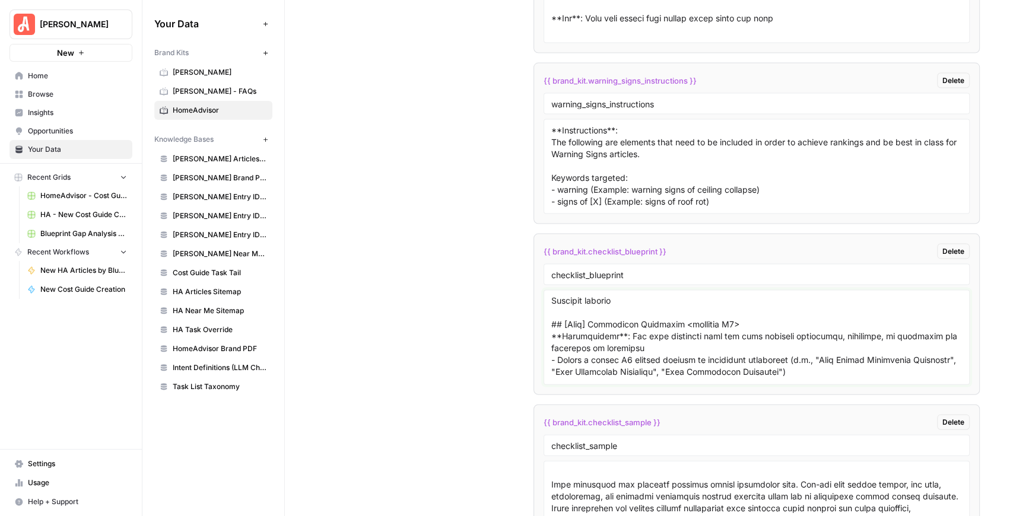
click at [641, 296] on textarea at bounding box center [756, 338] width 411 height 84
click at [621, 296] on textarea at bounding box center [756, 338] width 411 height 84
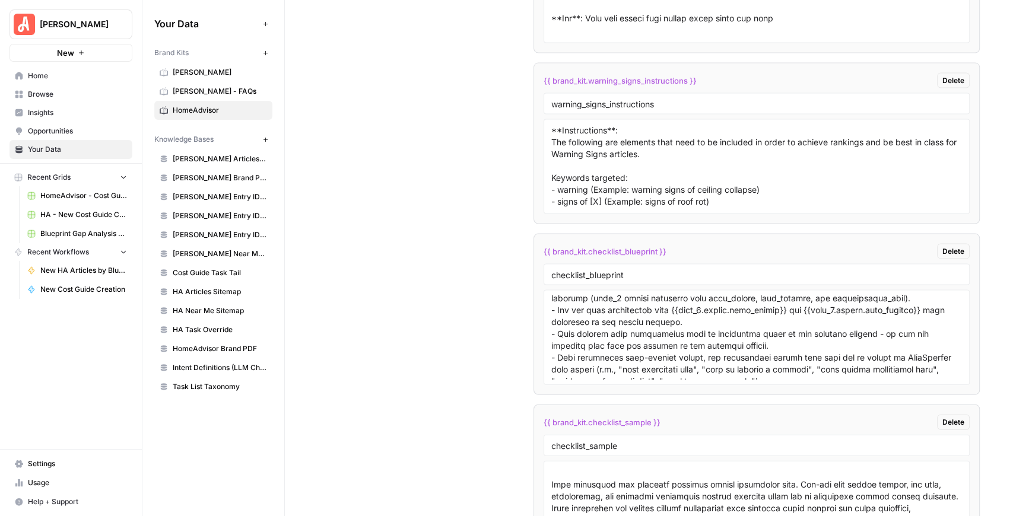
scroll to position [1345, 0]
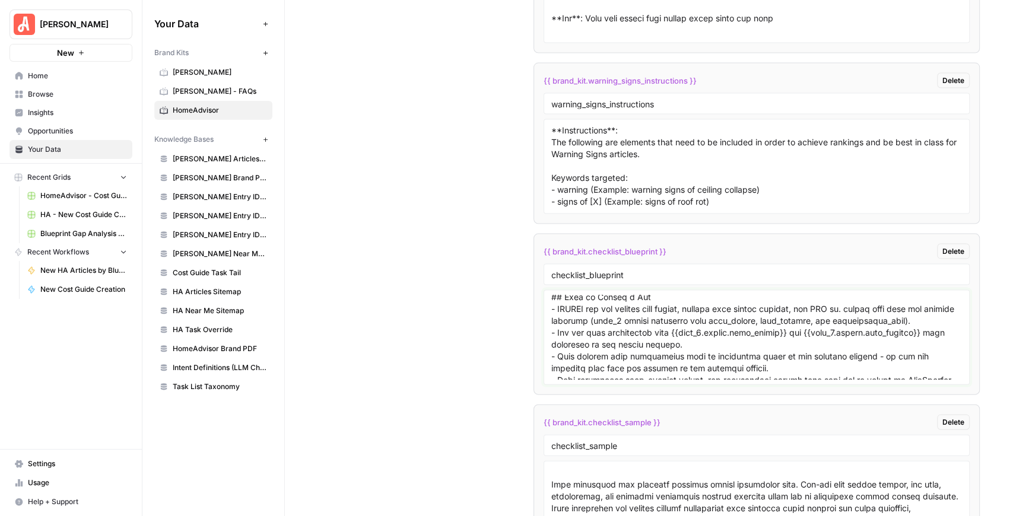
click at [586, 296] on textarea at bounding box center [756, 338] width 411 height 84
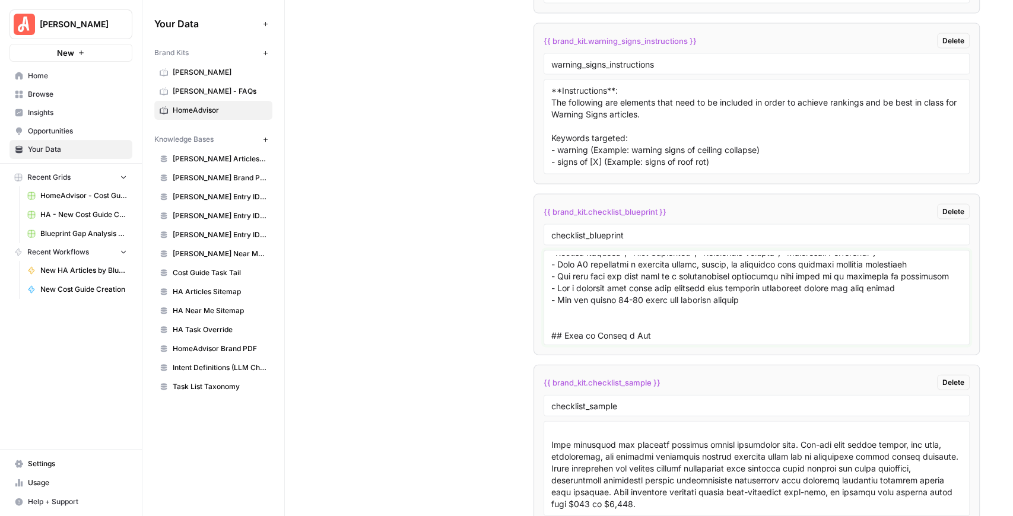
scroll to position [1264, 0]
click at [598, 271] on textarea at bounding box center [756, 298] width 411 height 84
drag, startPoint x: 617, startPoint y: 280, endPoint x: 709, endPoint y: 281, distance: 91.4
click at [709, 281] on textarea at bounding box center [756, 298] width 411 height 84
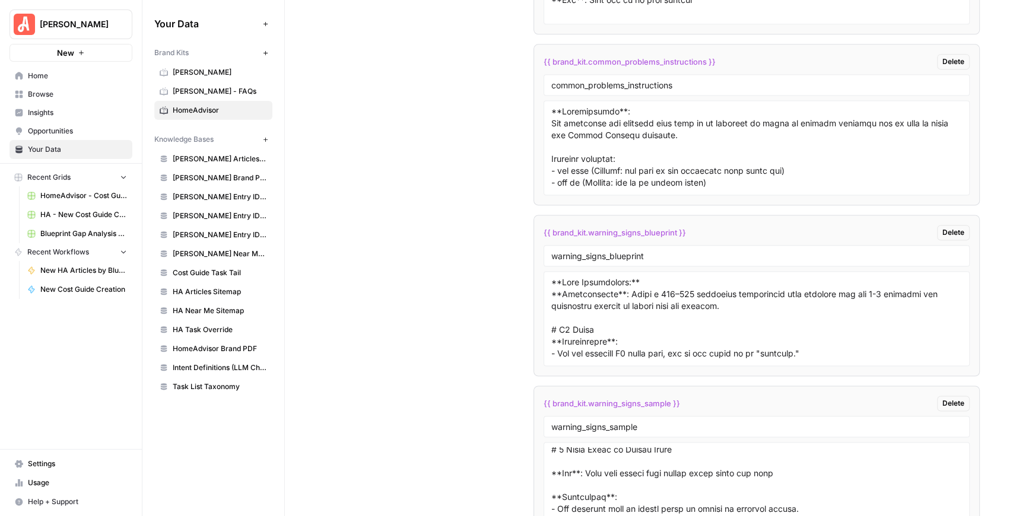
scroll to position [7166, 0]
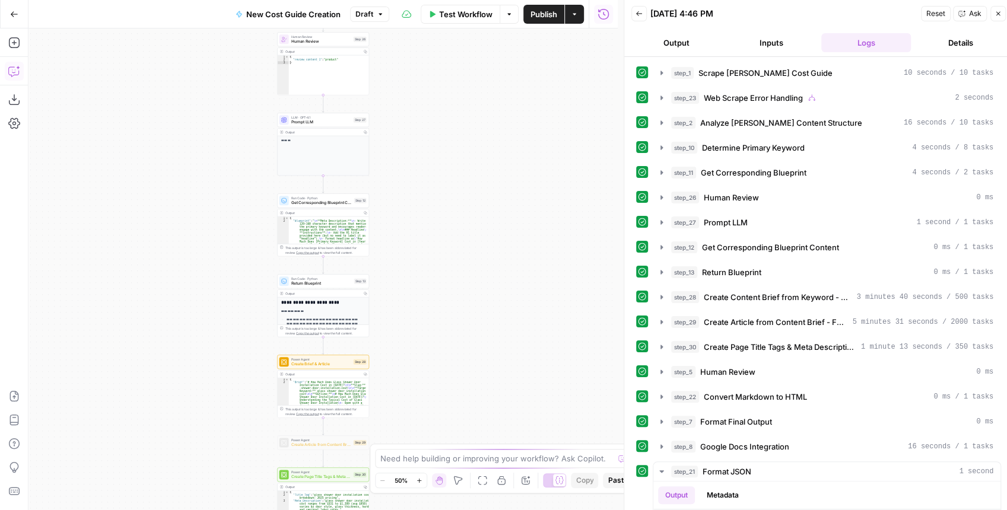
click at [9, 68] on icon "button" at bounding box center [14, 71] width 12 height 12
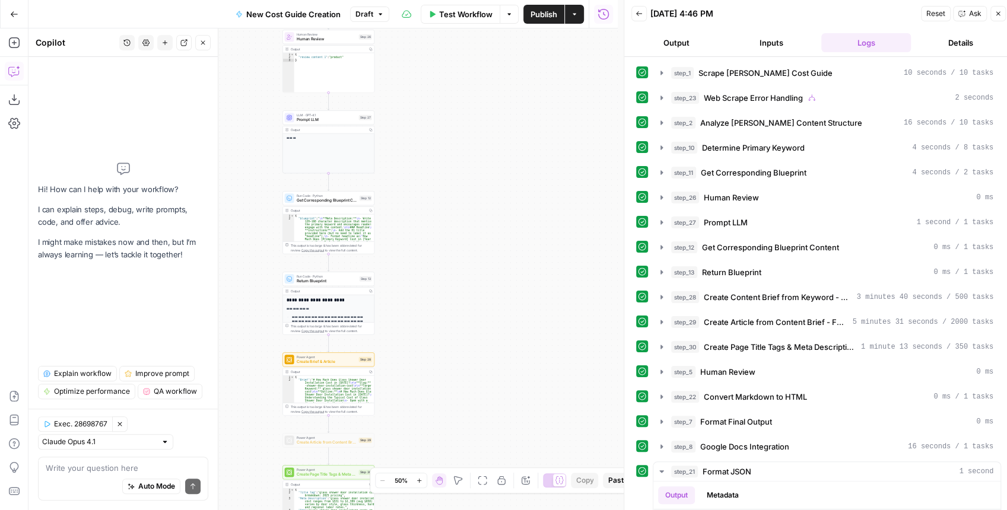
drag, startPoint x: 429, startPoint y: 191, endPoint x: 520, endPoint y: 161, distance: 95.5
click at [521, 161] on div "**********" at bounding box center [322, 269] width 589 height 482
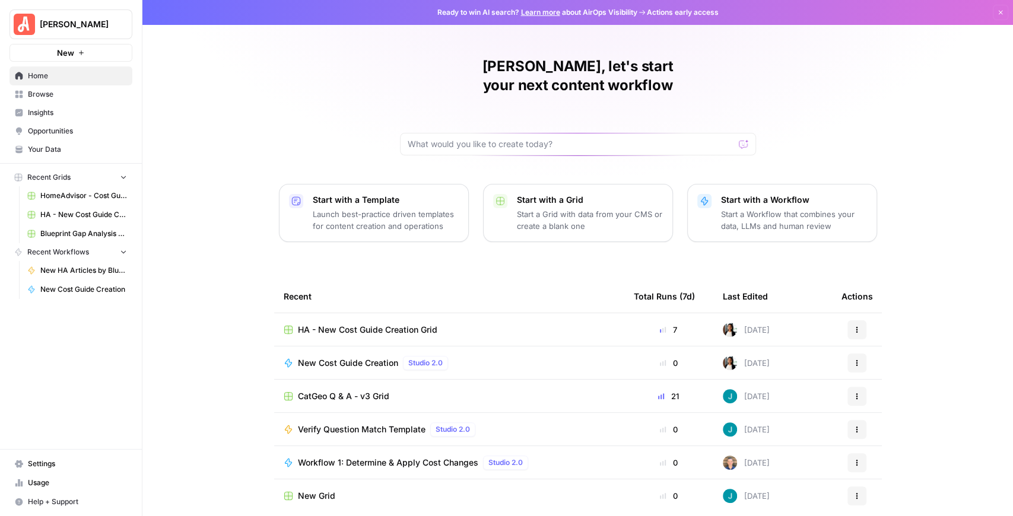
click at [81, 193] on span "HomeAdvisor - Cost Guide Updates" at bounding box center [83, 196] width 87 height 11
click at [109, 218] on span "HA - New Cost Guide Creation Grid" at bounding box center [83, 214] width 87 height 11
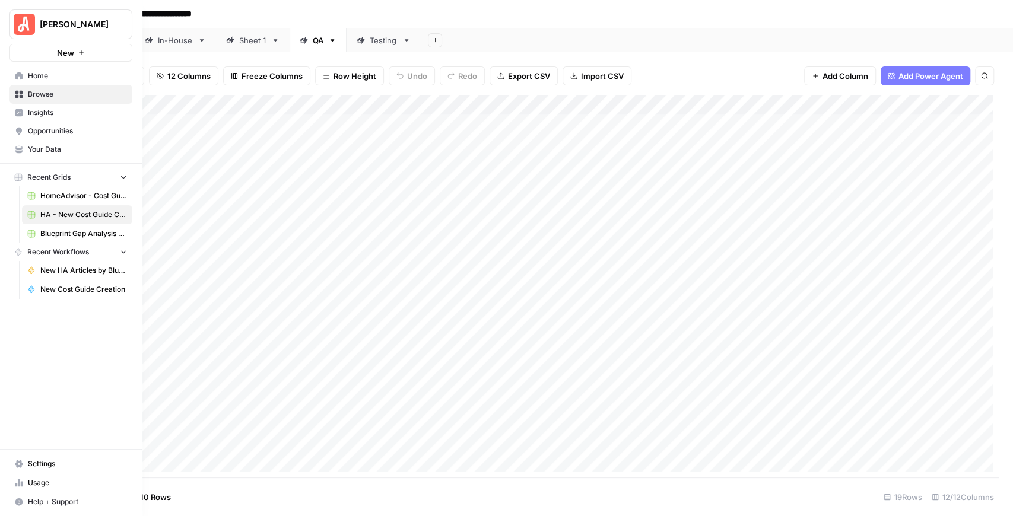
click at [58, 146] on span "Your Data" at bounding box center [77, 149] width 99 height 11
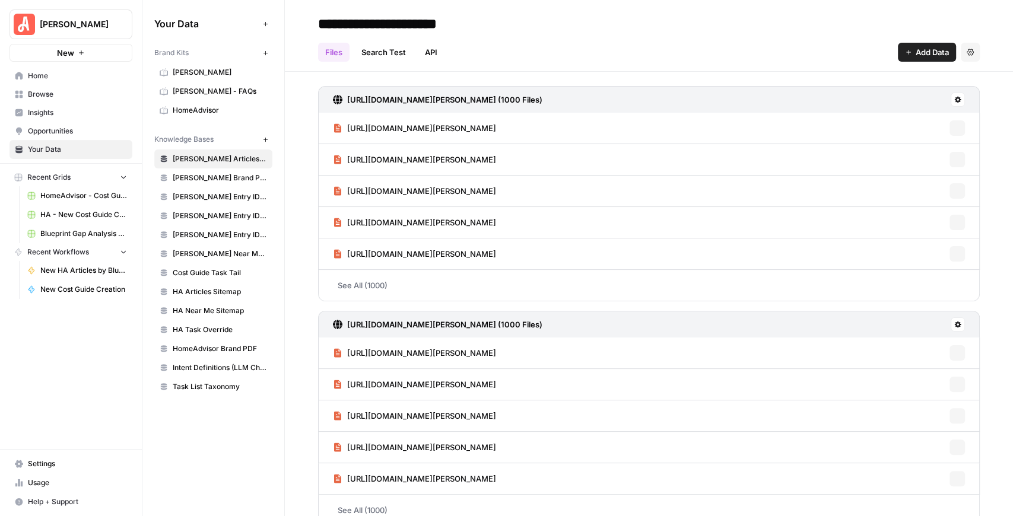
click at [65, 97] on span "Browse" at bounding box center [77, 94] width 99 height 11
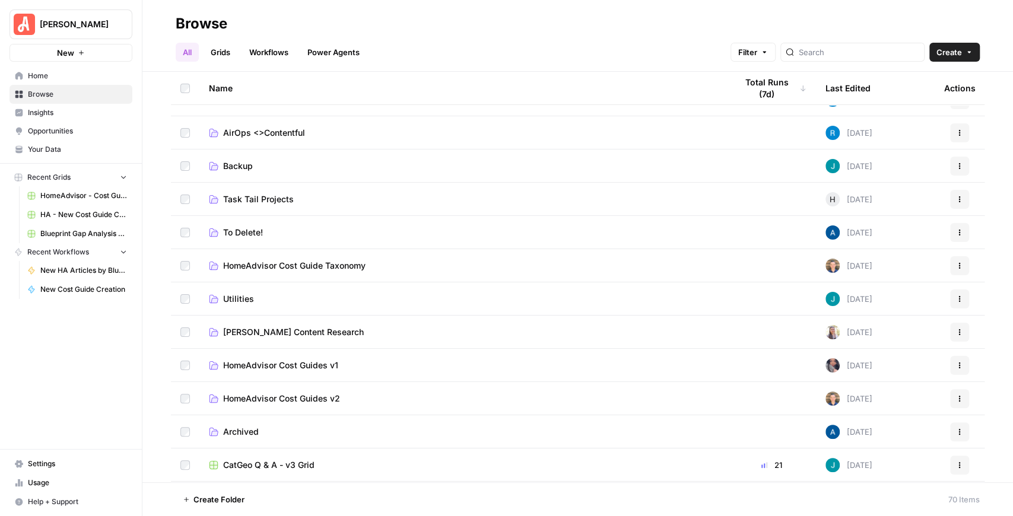
scroll to position [158, 0]
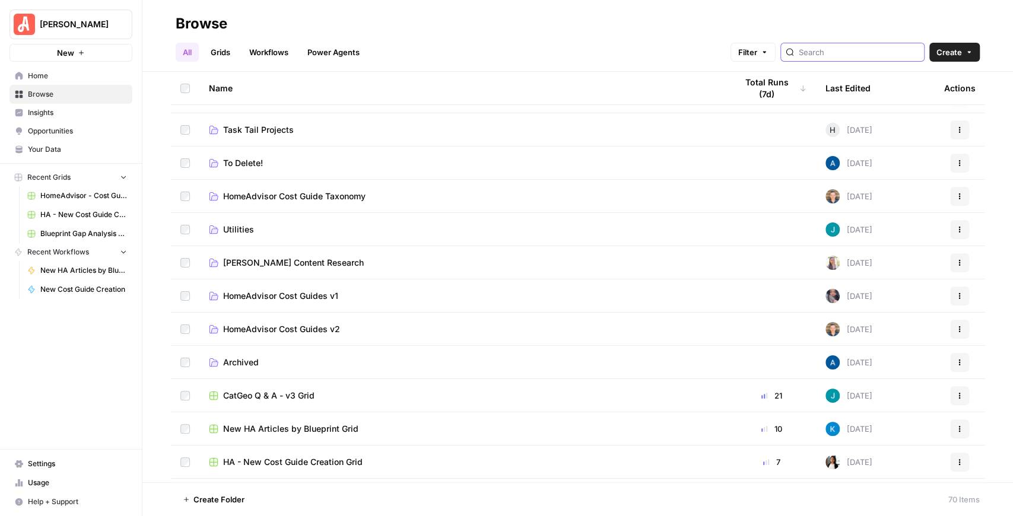
click at [868, 48] on input "search" at bounding box center [859, 52] width 120 height 12
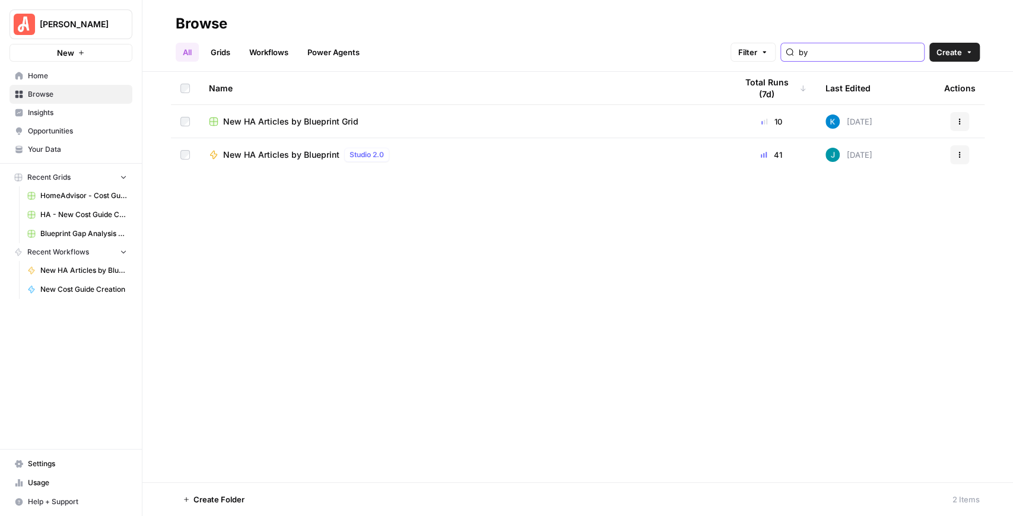
type input "by"
click at [307, 124] on span "New HA Articles by Blueprint Grid" at bounding box center [290, 122] width 135 height 12
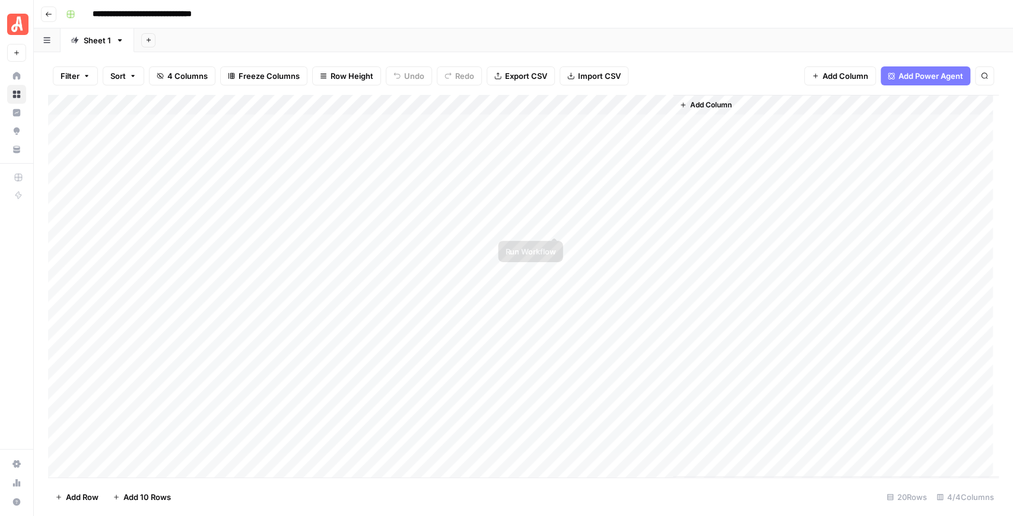
click at [553, 222] on div "Add Column" at bounding box center [523, 286] width 951 height 383
click at [538, 106] on div "Add Column" at bounding box center [523, 286] width 951 height 383
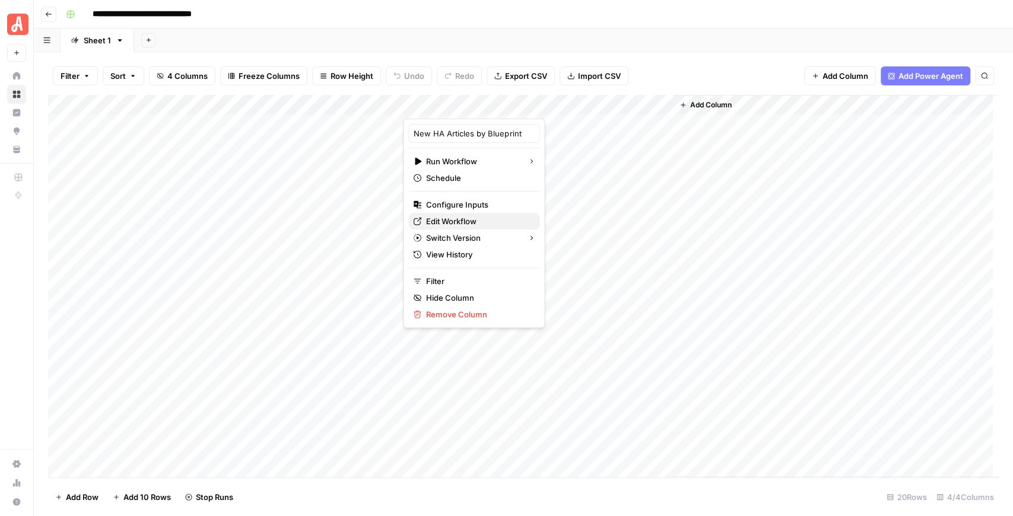
click at [459, 220] on span "Edit Workflow" at bounding box center [478, 221] width 104 height 12
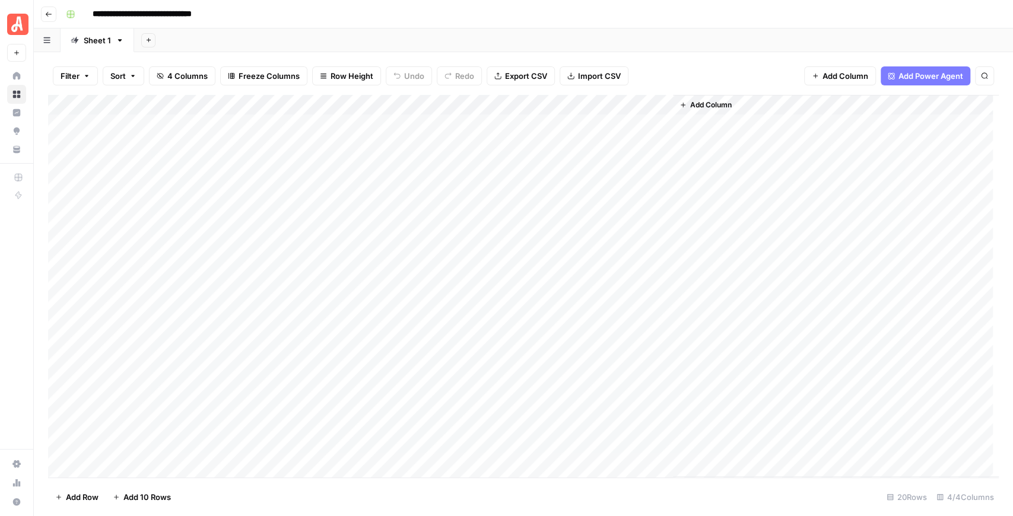
click at [540, 102] on div "Add Column" at bounding box center [523, 286] width 951 height 383
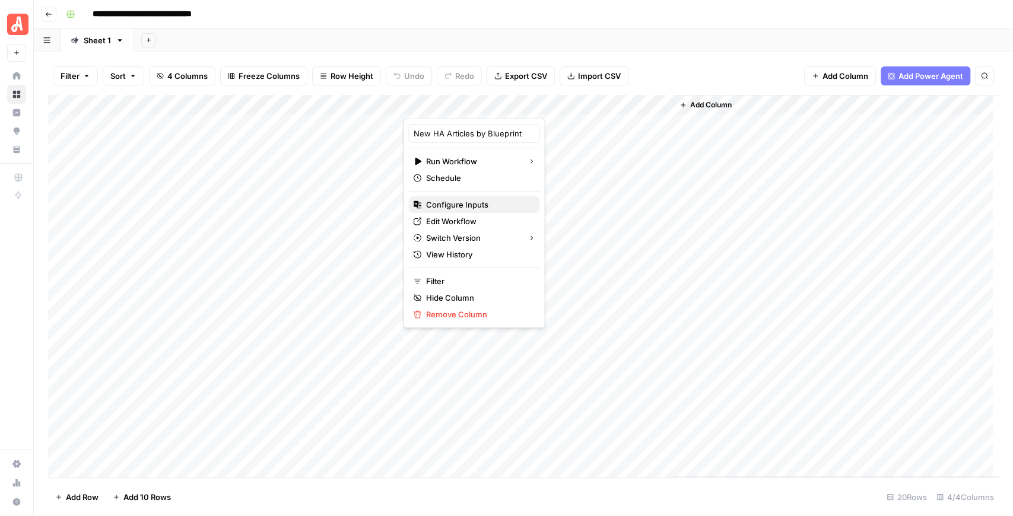
click at [484, 203] on span "Configure Inputs" at bounding box center [478, 205] width 104 height 12
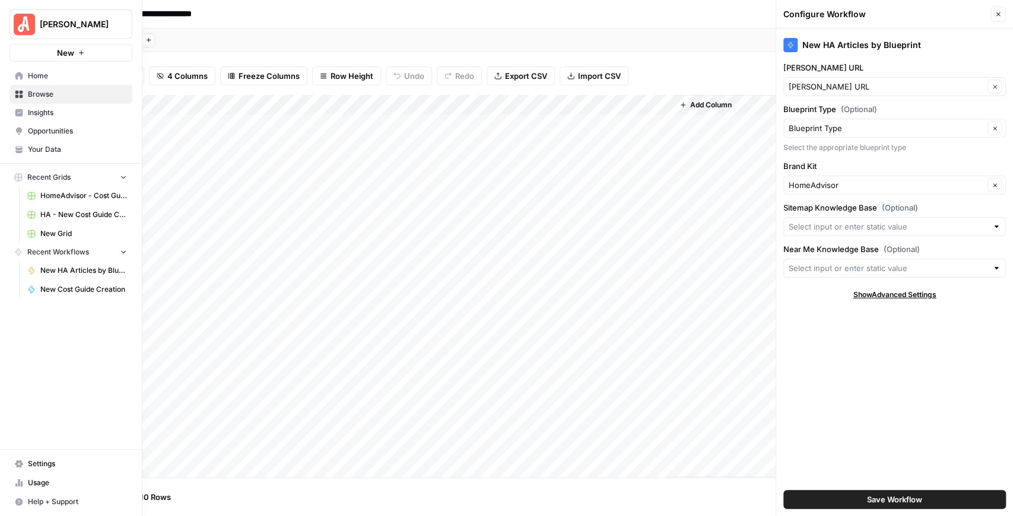
click at [71, 148] on span "Your Data" at bounding box center [77, 149] width 99 height 11
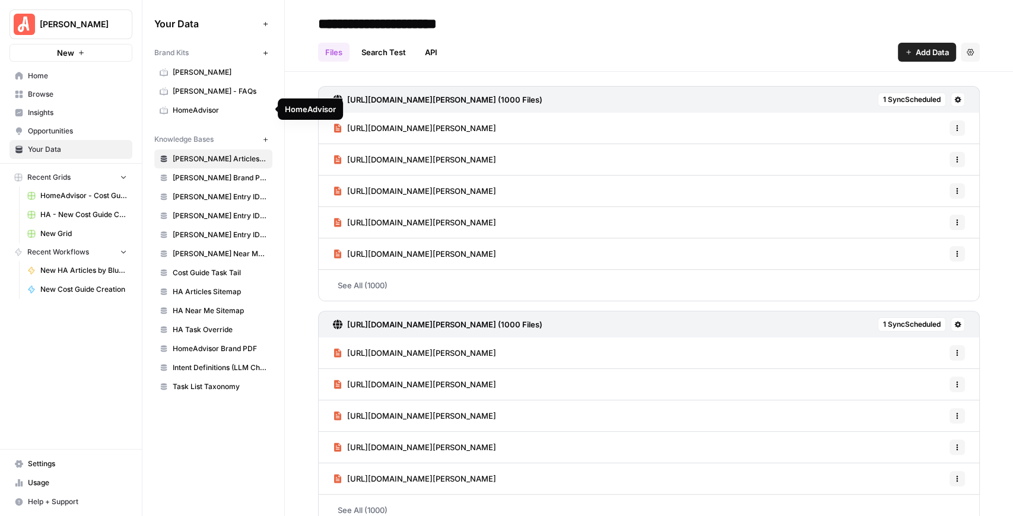
click at [195, 113] on span "HomeAdvisor" at bounding box center [220, 110] width 94 height 11
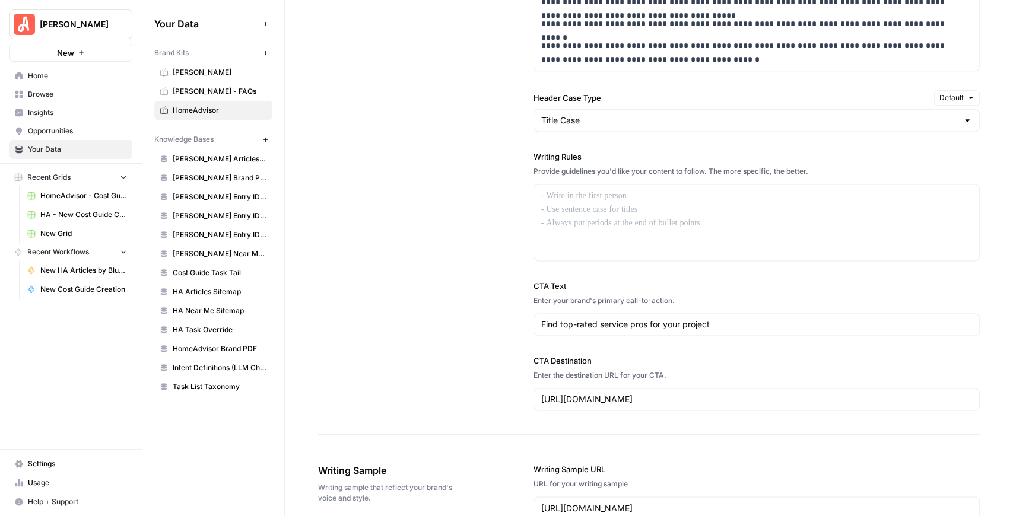
scroll to position [989, 0]
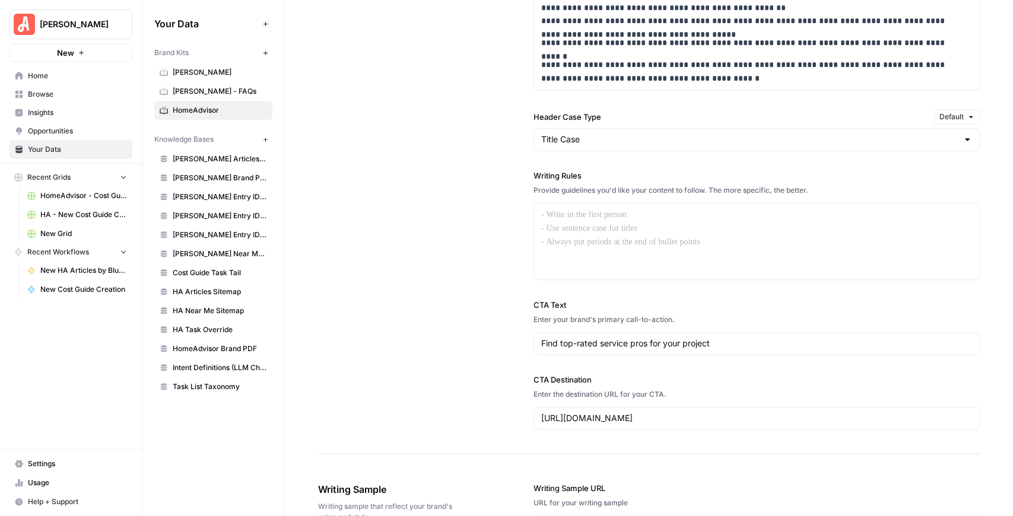
drag, startPoint x: 532, startPoint y: 171, endPoint x: 561, endPoint y: 176, distance: 30.1
click at [561, 176] on label "Writing Rules" at bounding box center [757, 176] width 446 height 12
click at [562, 176] on label "Writing Rules" at bounding box center [757, 176] width 446 height 12
click at [201, 80] on link "[PERSON_NAME]" at bounding box center [213, 72] width 118 height 19
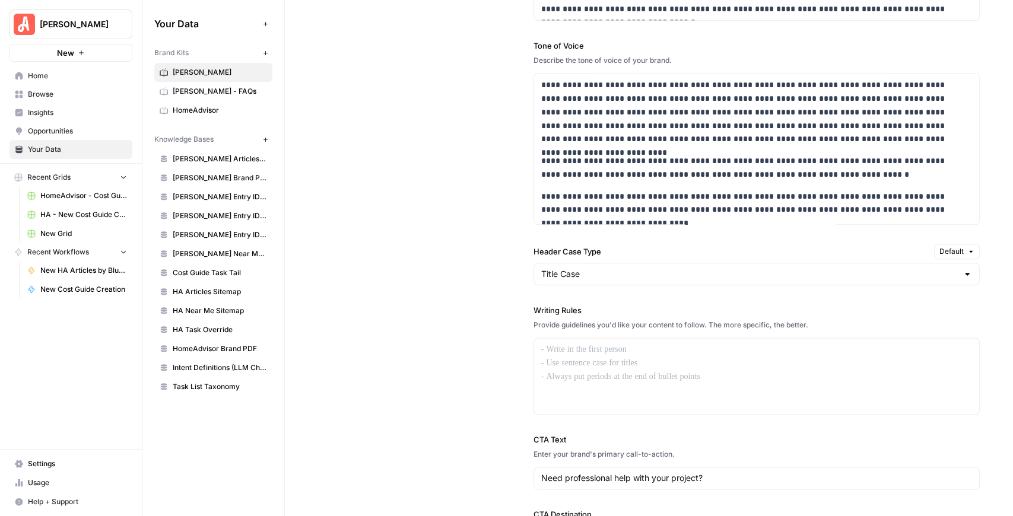
scroll to position [870, 0]
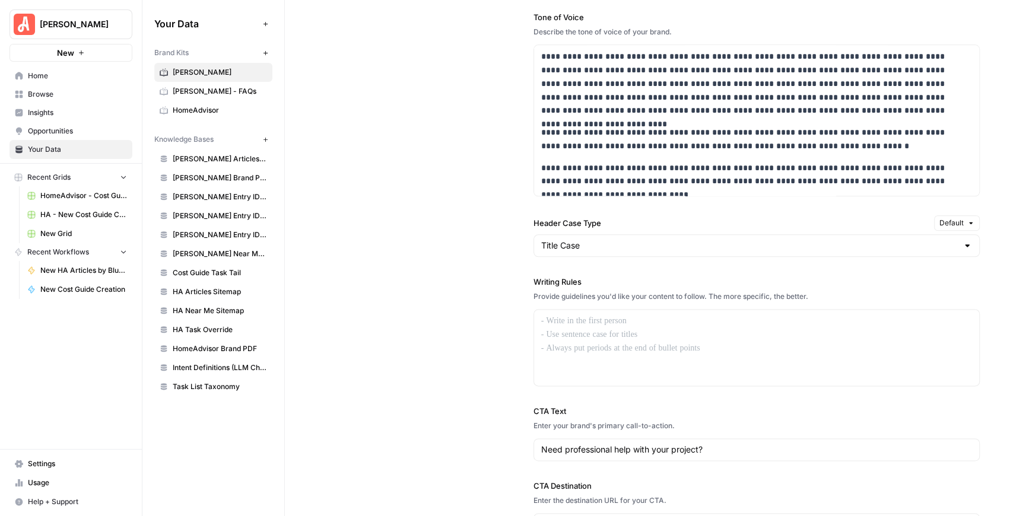
click at [212, 87] on span "Angi - FAQs" at bounding box center [220, 91] width 94 height 11
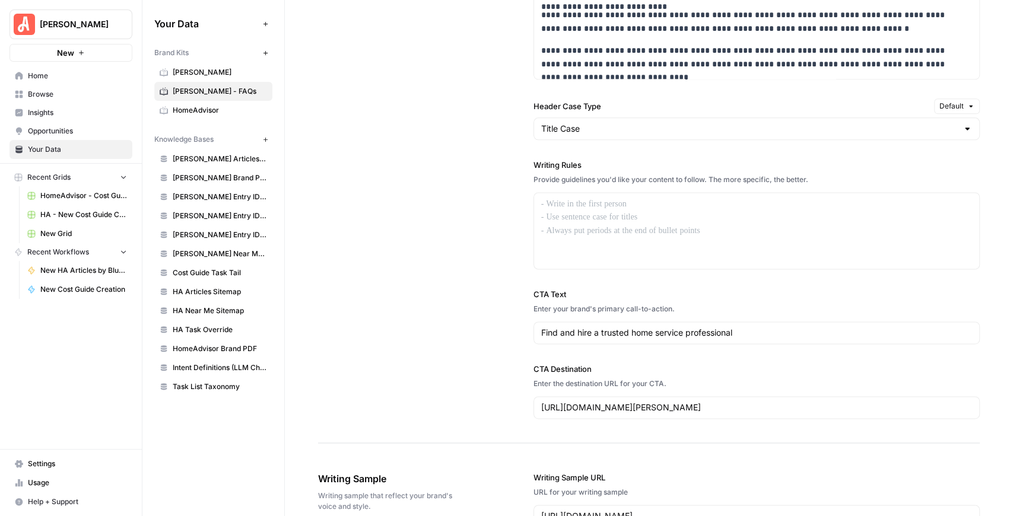
scroll to position [989, 0]
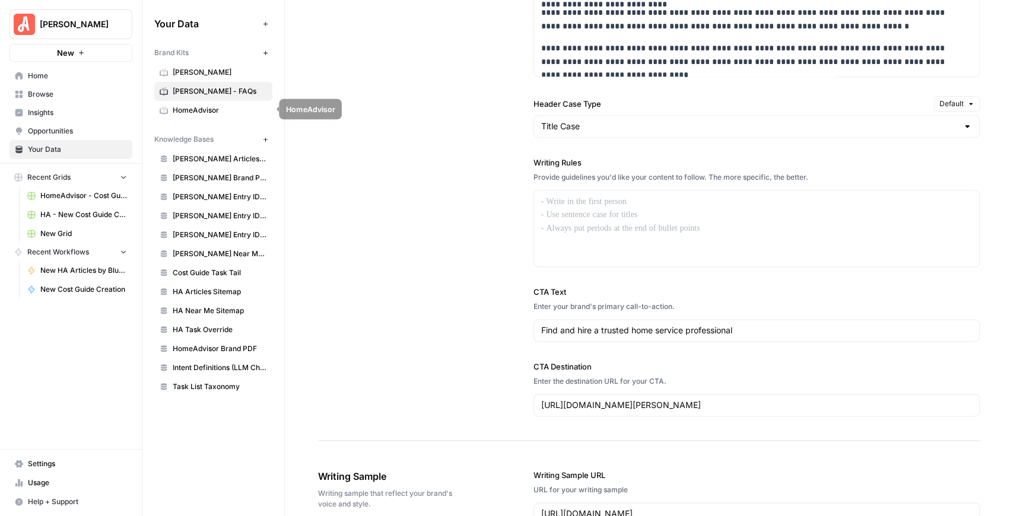
click at [216, 109] on span "HomeAdvisor" at bounding box center [220, 110] width 94 height 11
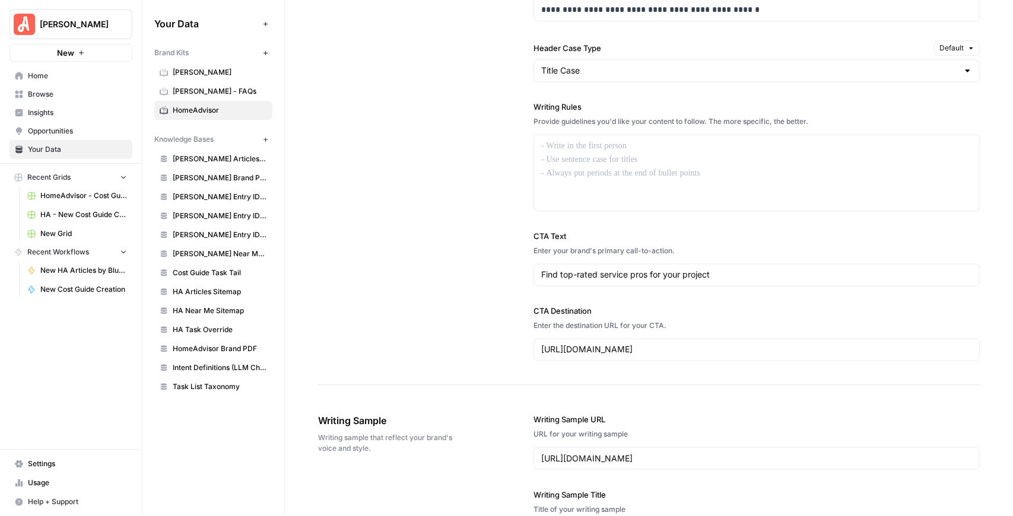
scroll to position [1046, 0]
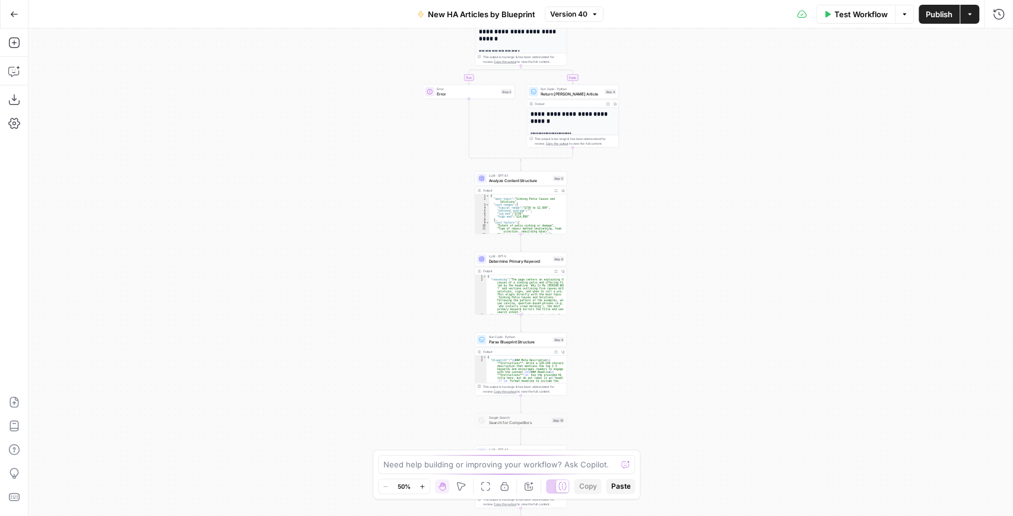
click at [529, 183] on span "Analyze Content Structure" at bounding box center [520, 180] width 62 height 6
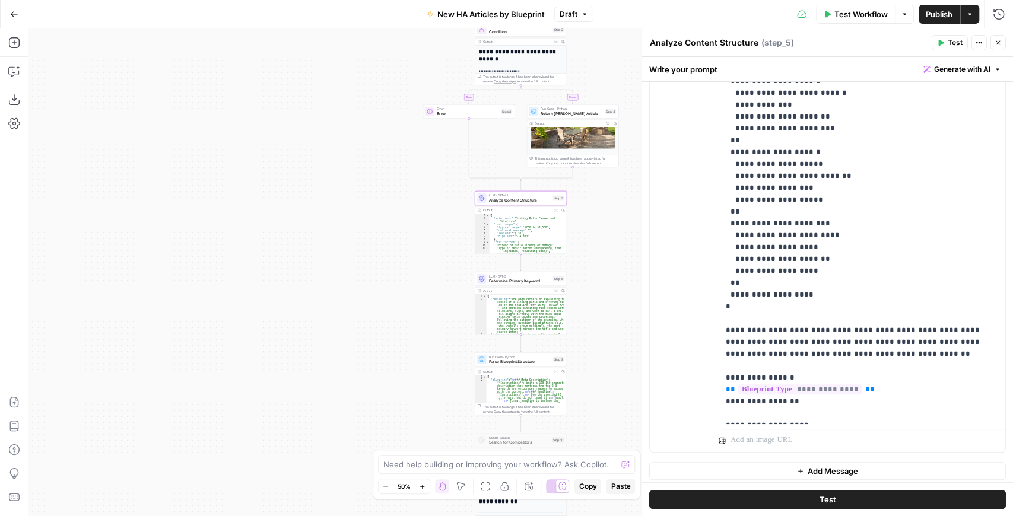
scroll to position [282, 0]
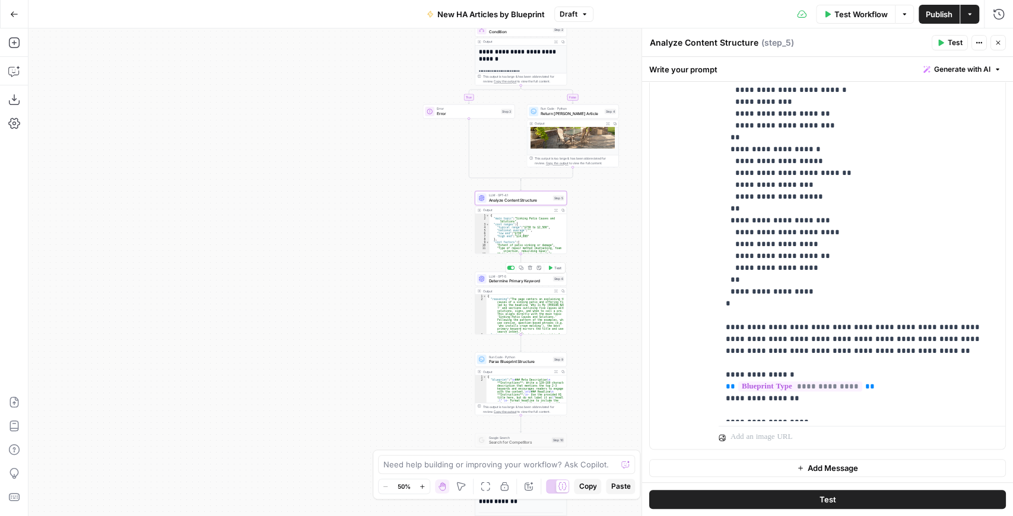
click at [513, 284] on span "Determine Primary Keyword" at bounding box center [520, 281] width 62 height 6
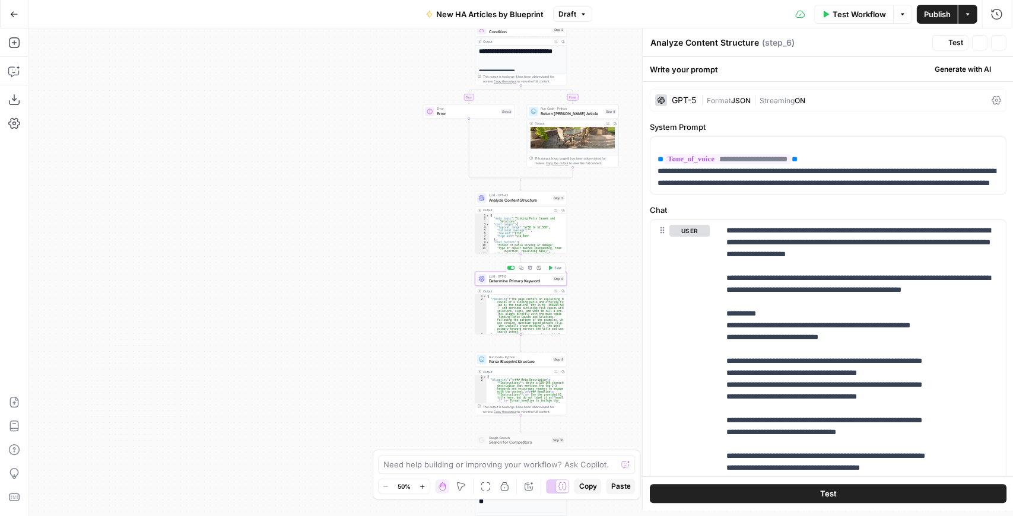
type textarea "Determine Primary Keyword"
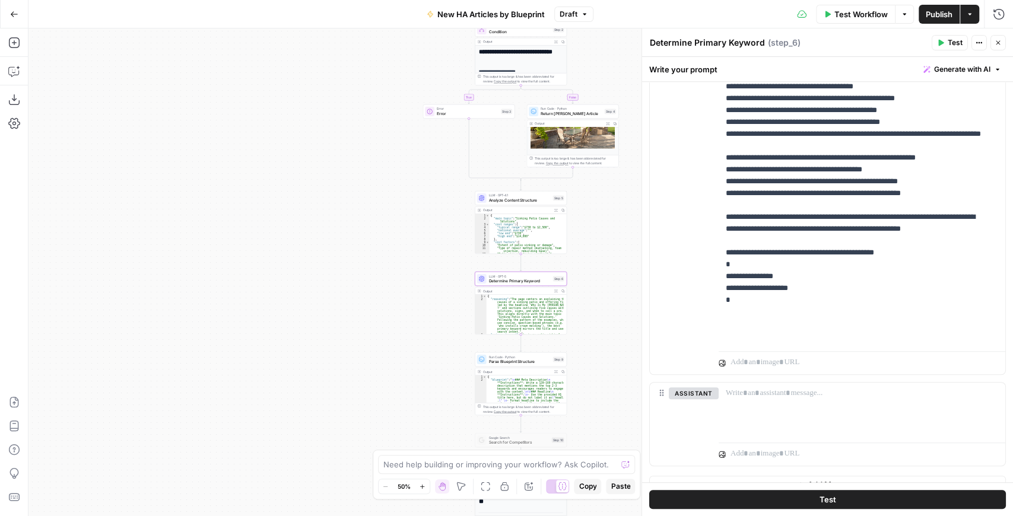
scroll to position [385, 0]
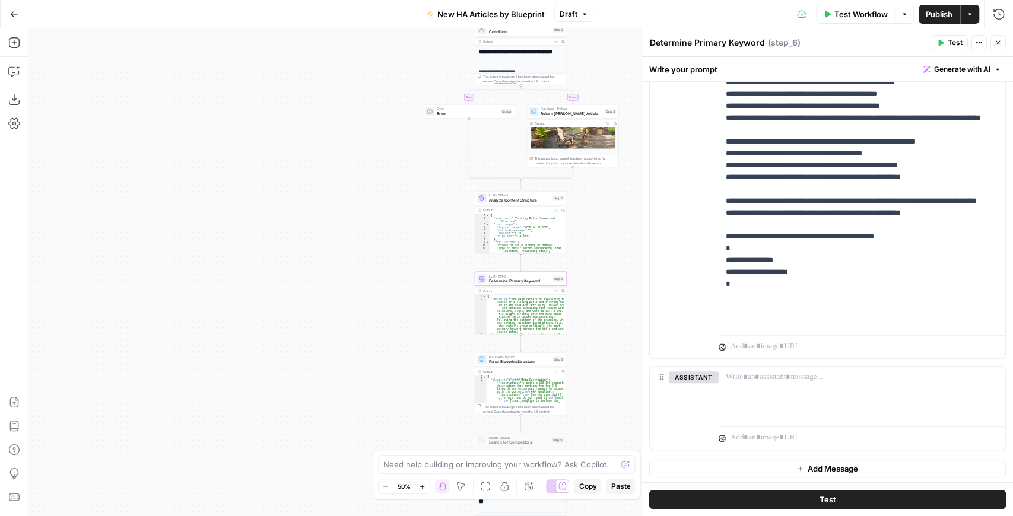
click at [526, 364] on span "Parse Blueprint Structure" at bounding box center [520, 361] width 62 height 6
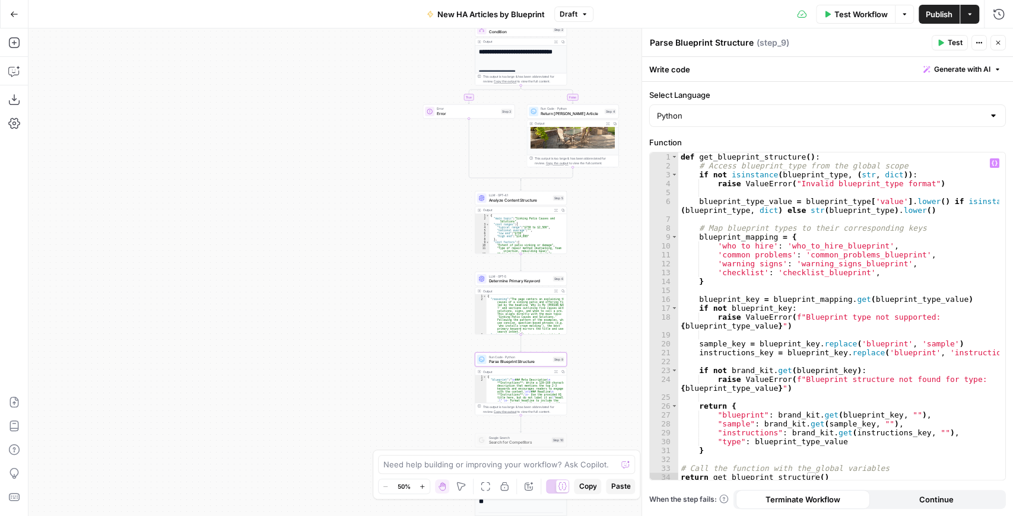
scroll to position [1, 0]
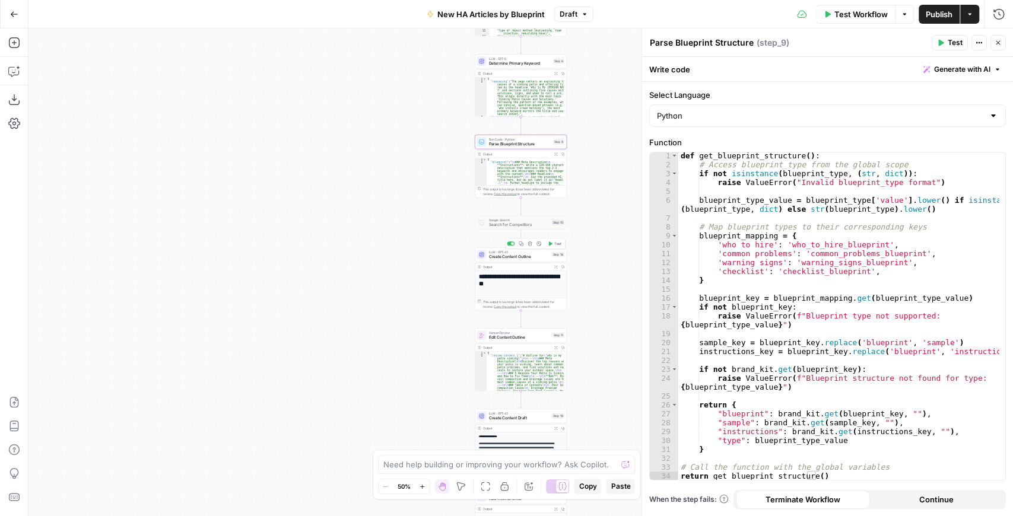
click at [519, 259] on span "Create Content Outline" at bounding box center [519, 257] width 61 height 6
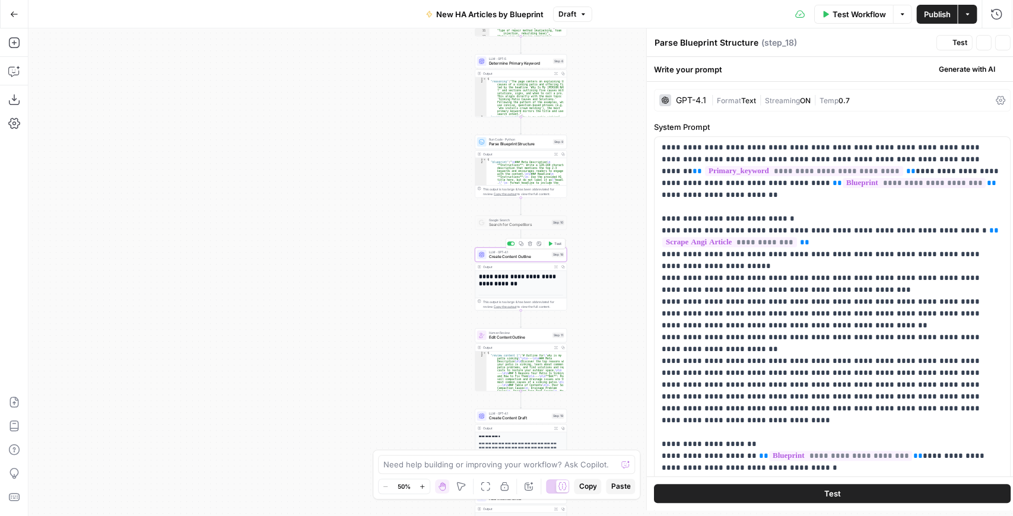
type textarea "Create Content Outline"
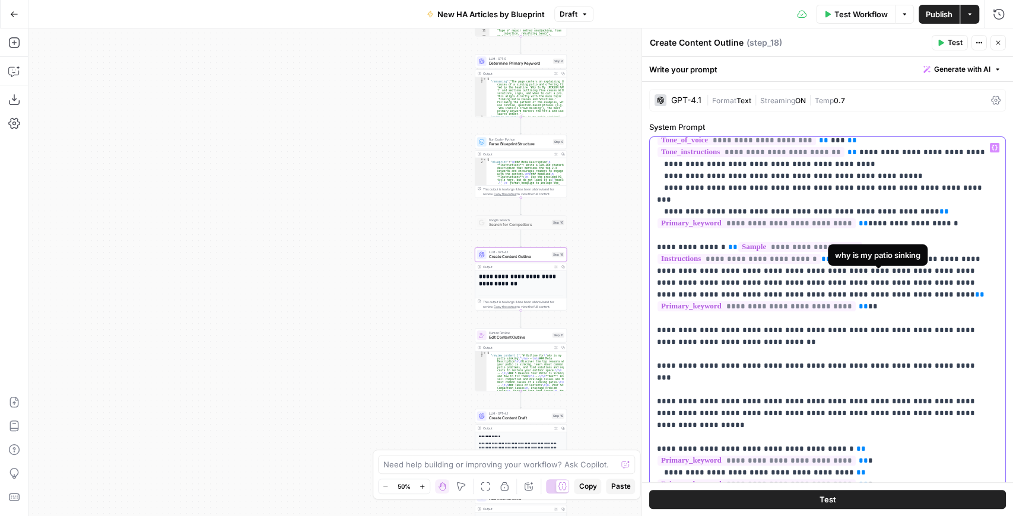
scroll to position [831, 0]
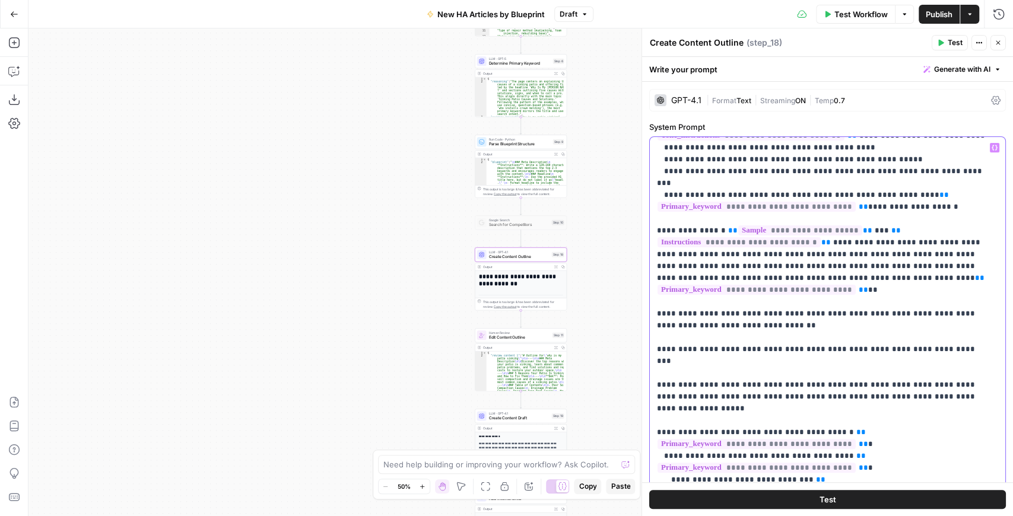
click at [828, 248] on p "**********" at bounding box center [822, 11] width 330 height 1401
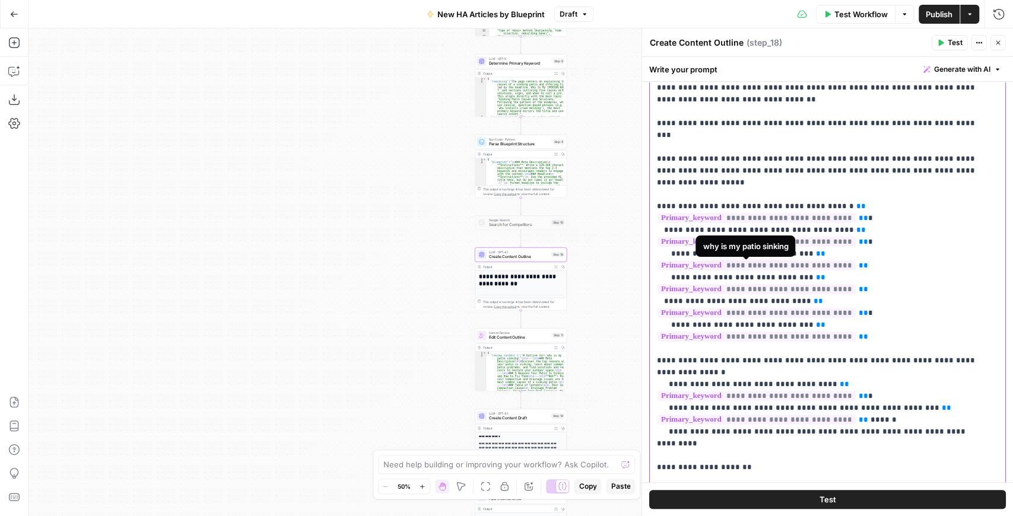
scroll to position [158, 0]
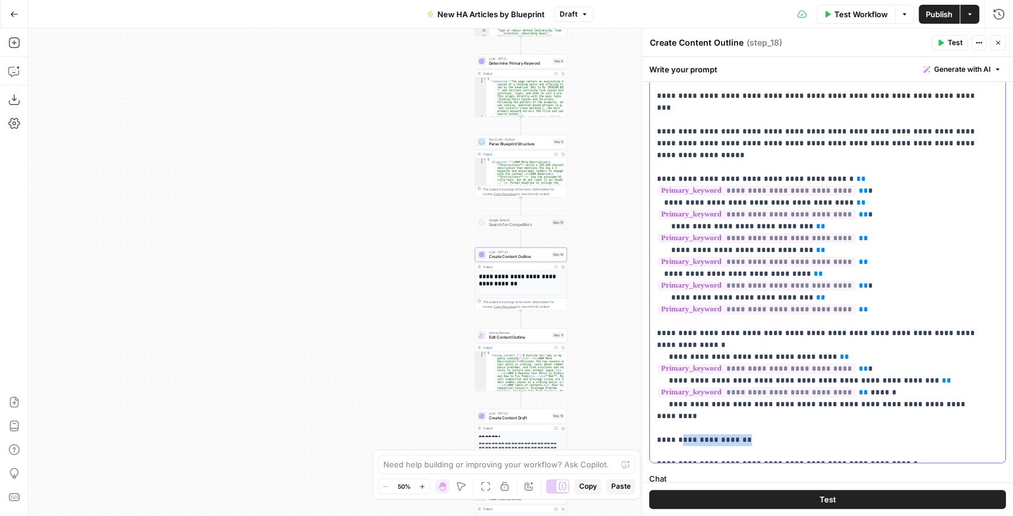
drag, startPoint x: 680, startPoint y: 227, endPoint x: 763, endPoint y: 226, distance: 83.1
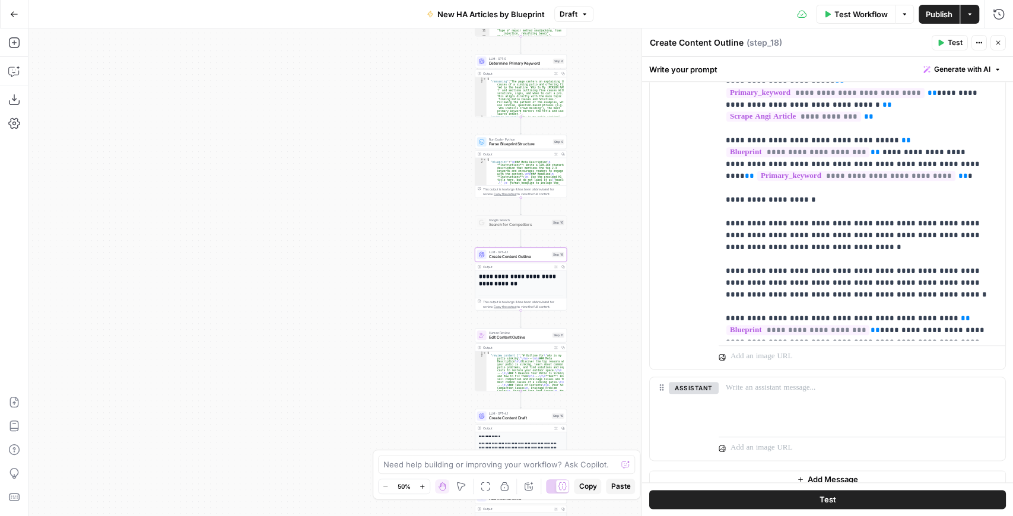
scroll to position [791, 0]
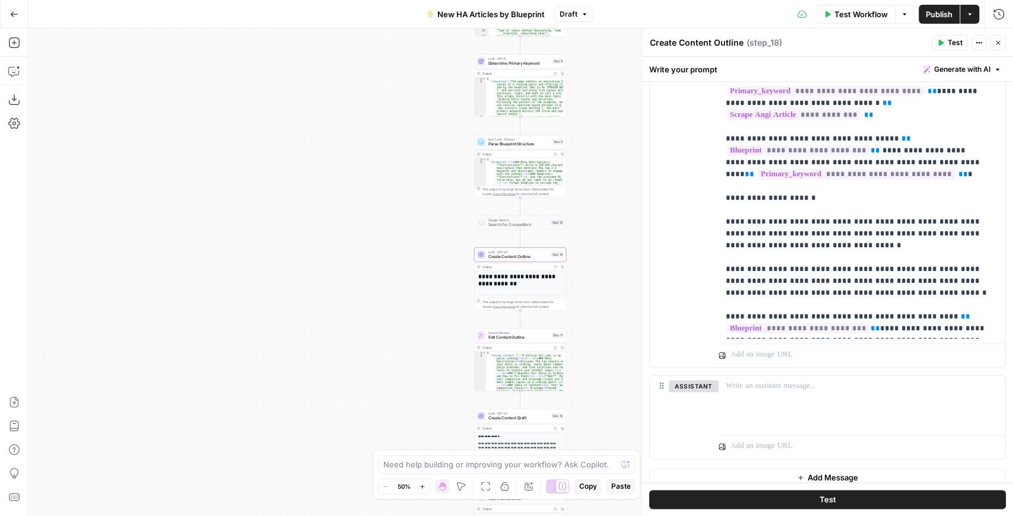
drag, startPoint x: 601, startPoint y: 326, endPoint x: 573, endPoint y: 175, distance: 153.3
click at [573, 176] on div "**********" at bounding box center [520, 272] width 985 height 488
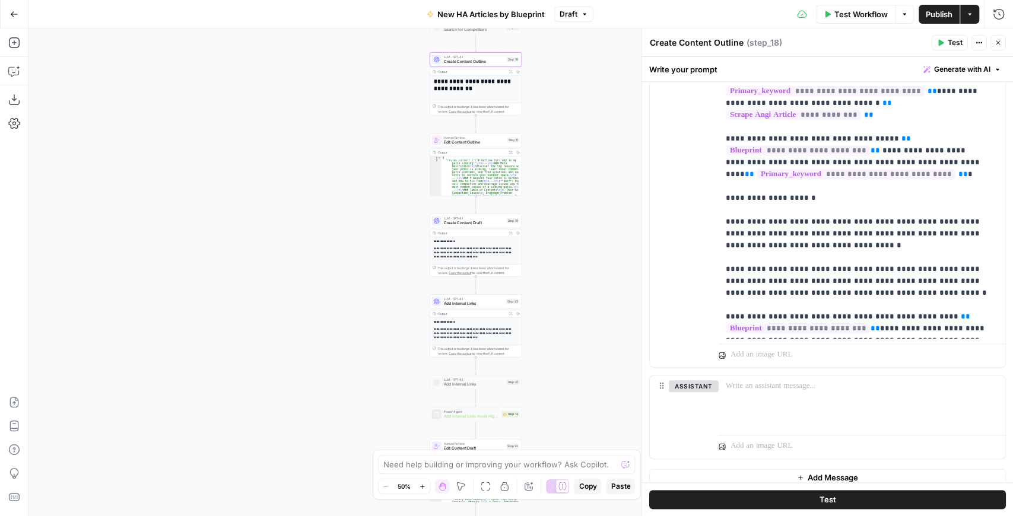
drag, startPoint x: 577, startPoint y: 223, endPoint x: 564, endPoint y: 188, distance: 37.4
click at [564, 188] on div "**********" at bounding box center [520, 272] width 985 height 488
click at [474, 221] on span "Create Content Draft" at bounding box center [473, 221] width 61 height 6
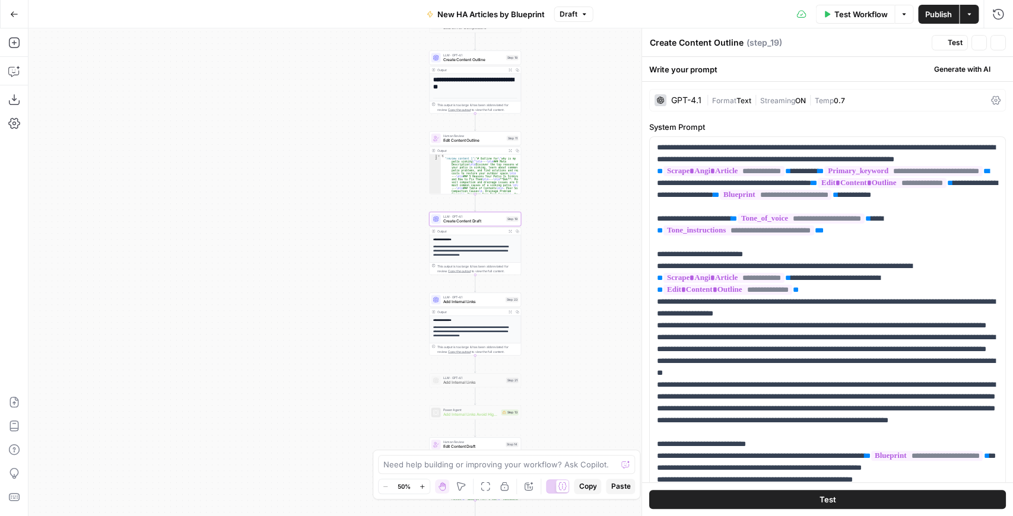
type textarea "Create Content Draft"
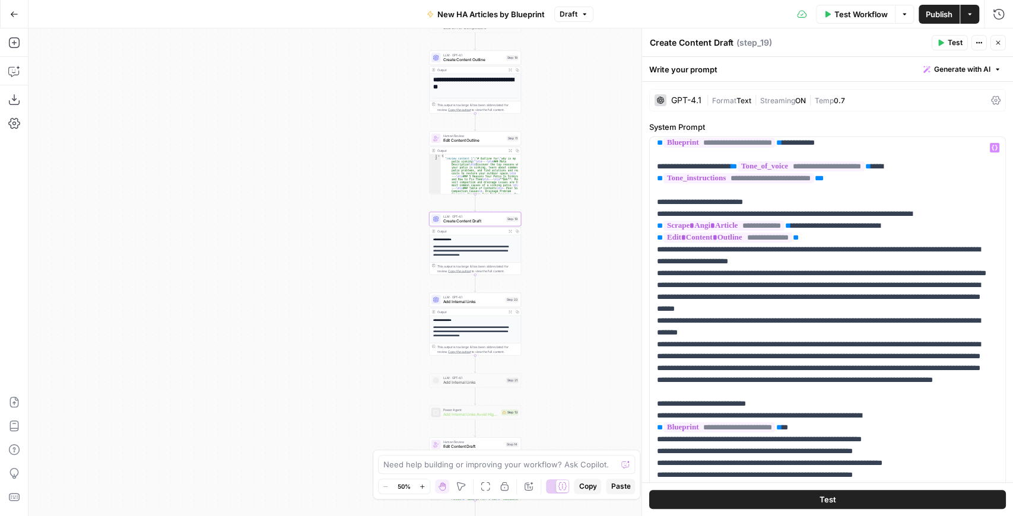
scroll to position [79, 0]
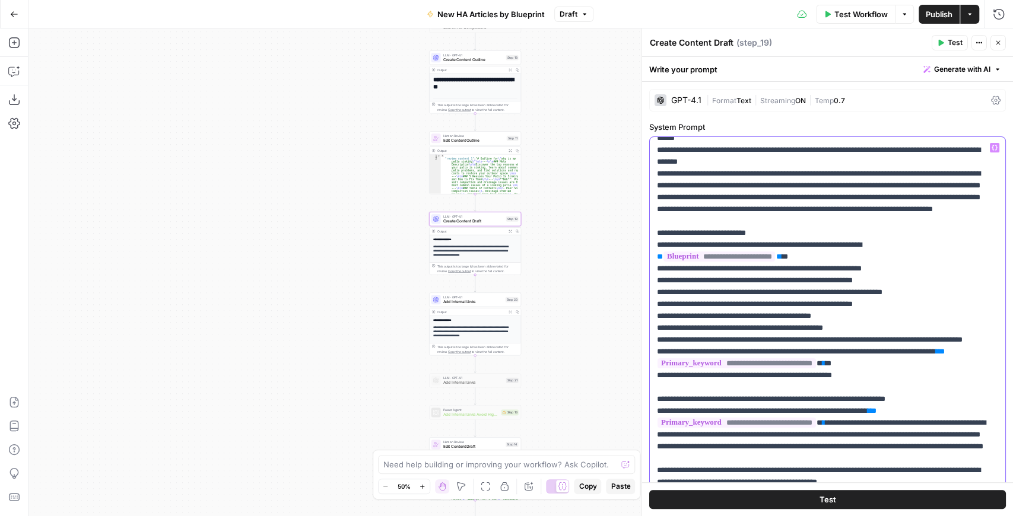
scroll to position [237, 0]
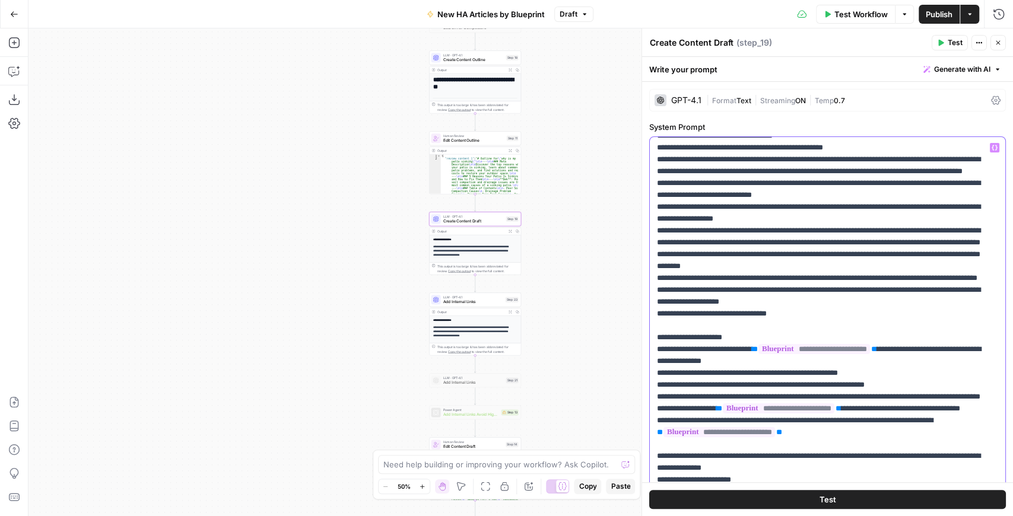
scroll to position [712, 0]
click at [15, 37] on icon "button" at bounding box center [13, 42] width 11 height 11
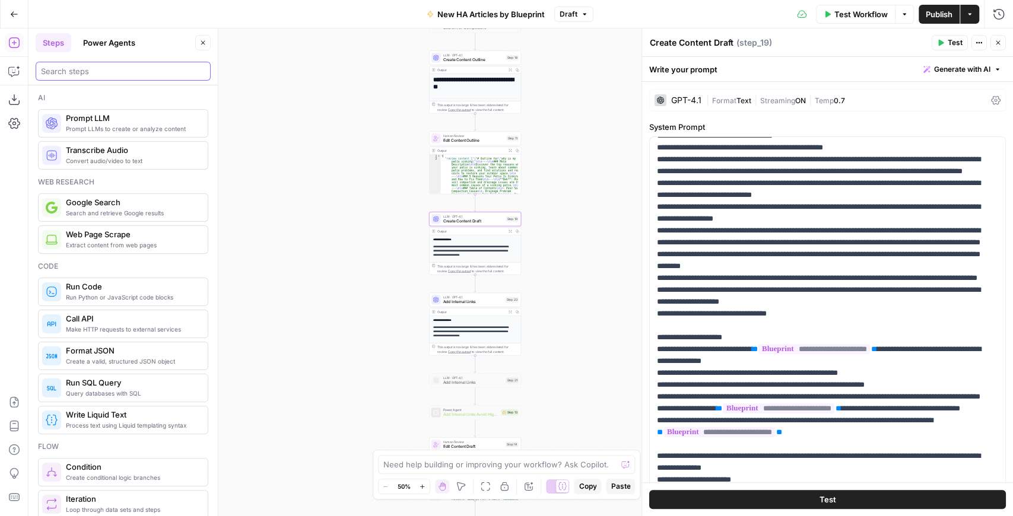
click at [80, 65] on input "search" at bounding box center [123, 71] width 164 height 12
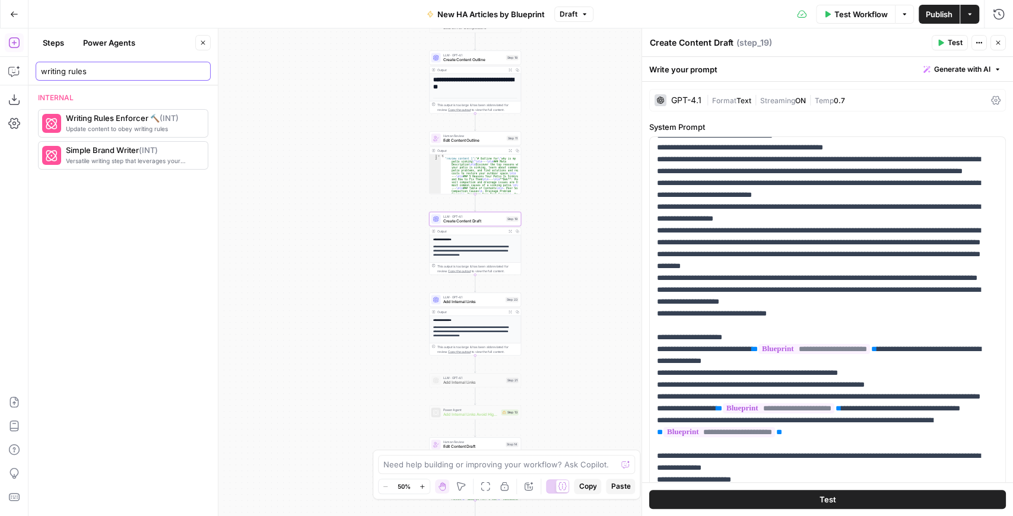
type input "writing rules"
click at [206, 46] on button "Close" at bounding box center [202, 42] width 15 height 15
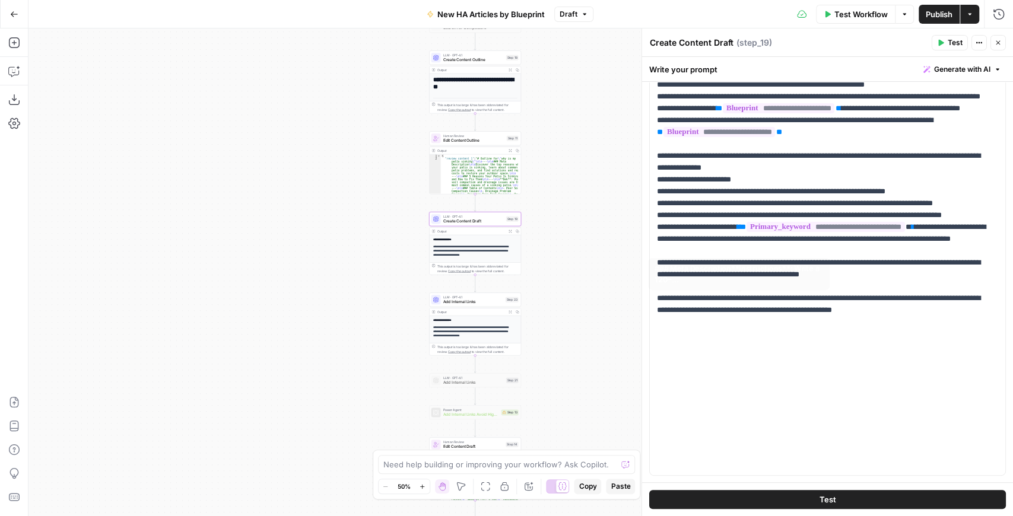
scroll to position [158, 0]
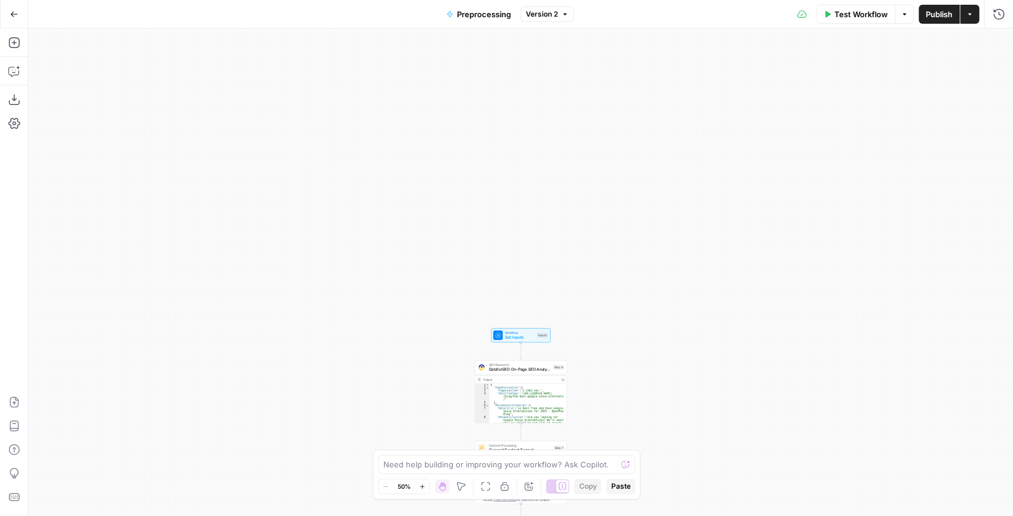
click at [14, 14] on icon "button" at bounding box center [14, 13] width 7 height 5
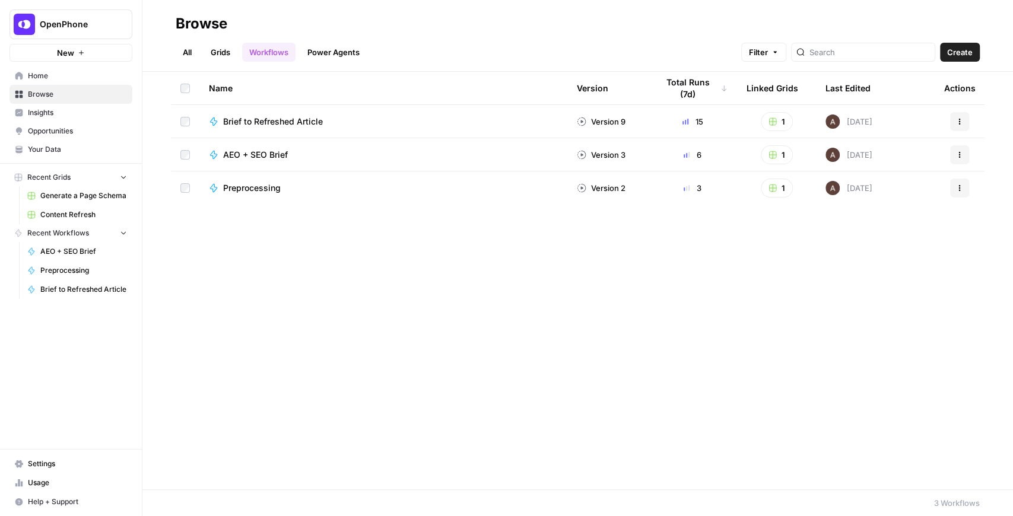
click at [85, 218] on span "Content Refresh" at bounding box center [83, 214] width 87 height 11
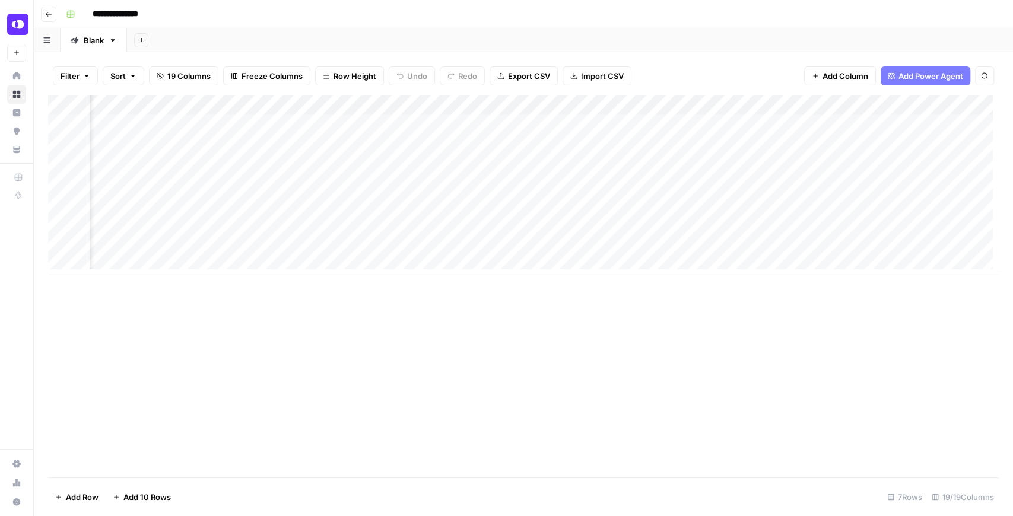
scroll to position [0, 378]
click at [224, 144] on div "Add Column" at bounding box center [523, 185] width 951 height 180
click at [659, 106] on div "Add Column" at bounding box center [523, 185] width 951 height 180
click at [633, 217] on span "Remove Column" at bounding box center [635, 221] width 104 height 12
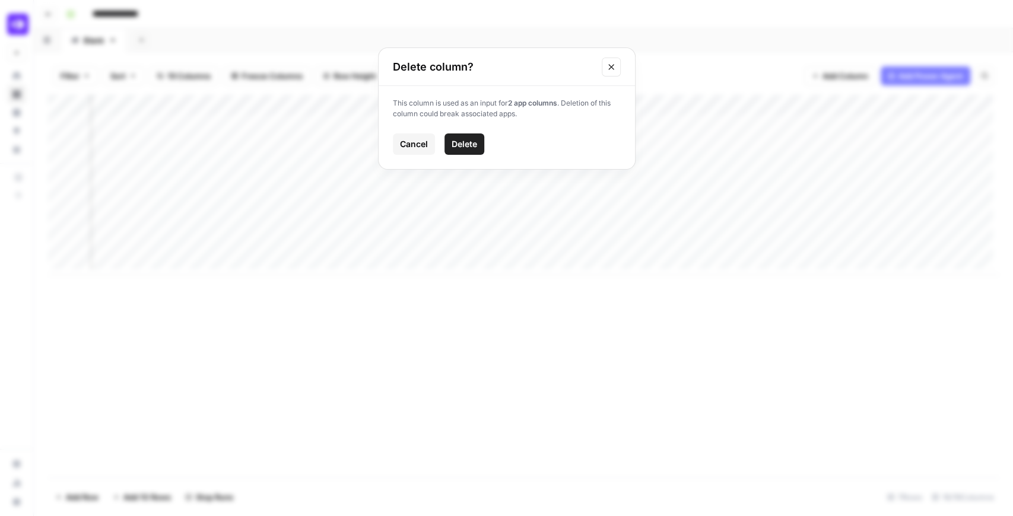
click at [458, 145] on span "Delete" at bounding box center [465, 144] width 26 height 12
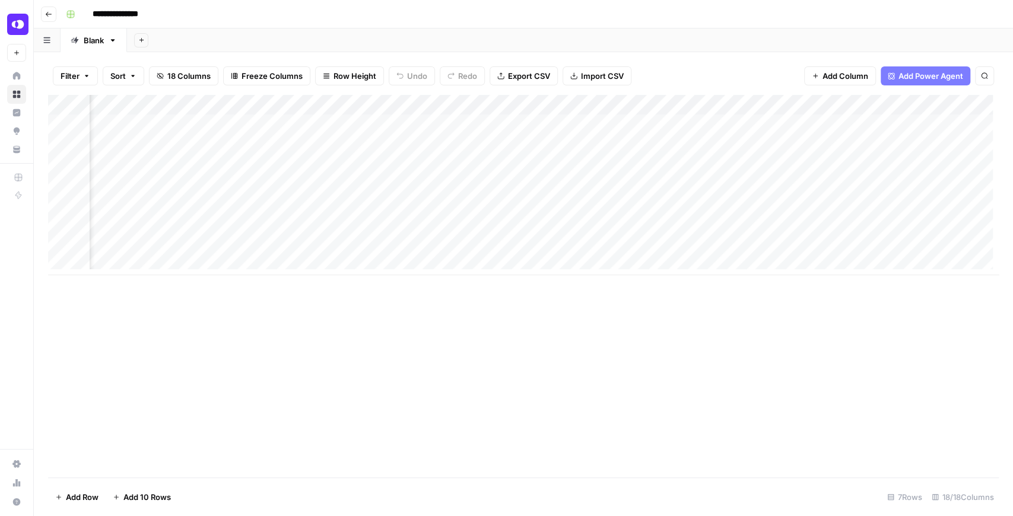
click at [656, 107] on div "Add Column" at bounding box center [523, 185] width 951 height 180
click at [628, 215] on span "Remove Column" at bounding box center [635, 221] width 104 height 12
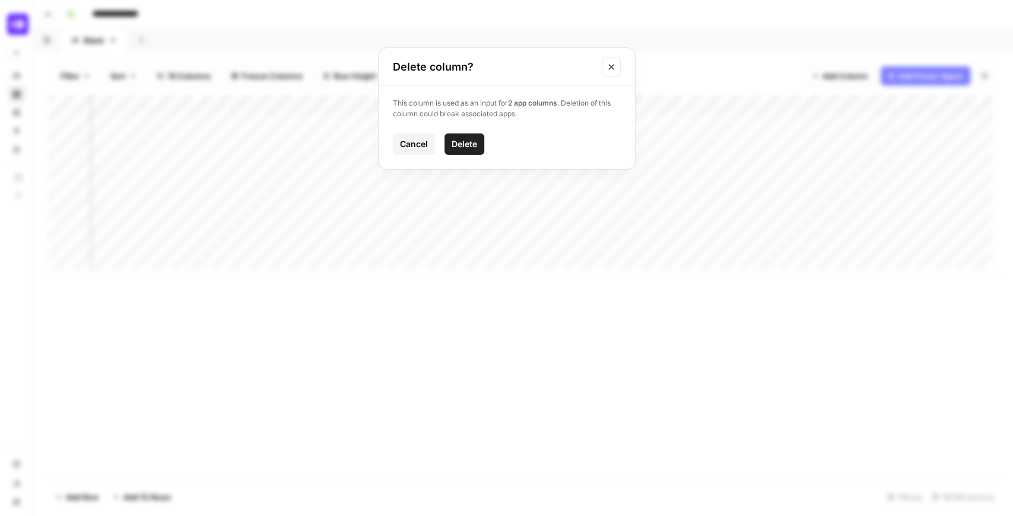
click at [457, 145] on span "Delete" at bounding box center [465, 144] width 26 height 12
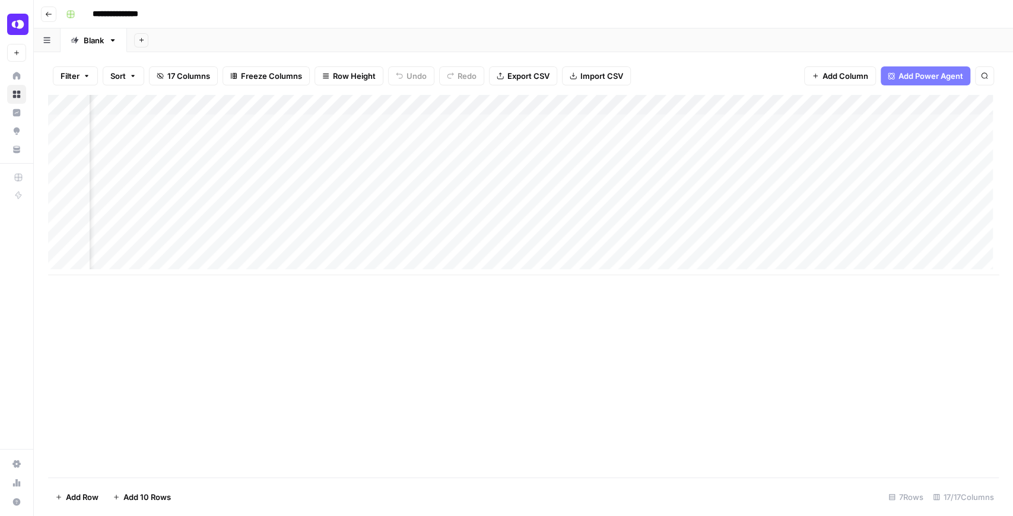
click at [656, 106] on div "Add Column" at bounding box center [523, 185] width 951 height 180
click at [623, 220] on span "Remove Column" at bounding box center [635, 221] width 104 height 12
click at [466, 121] on span "Delete" at bounding box center [465, 123] width 26 height 12
click at [809, 105] on div "Add Column" at bounding box center [523, 185] width 951 height 180
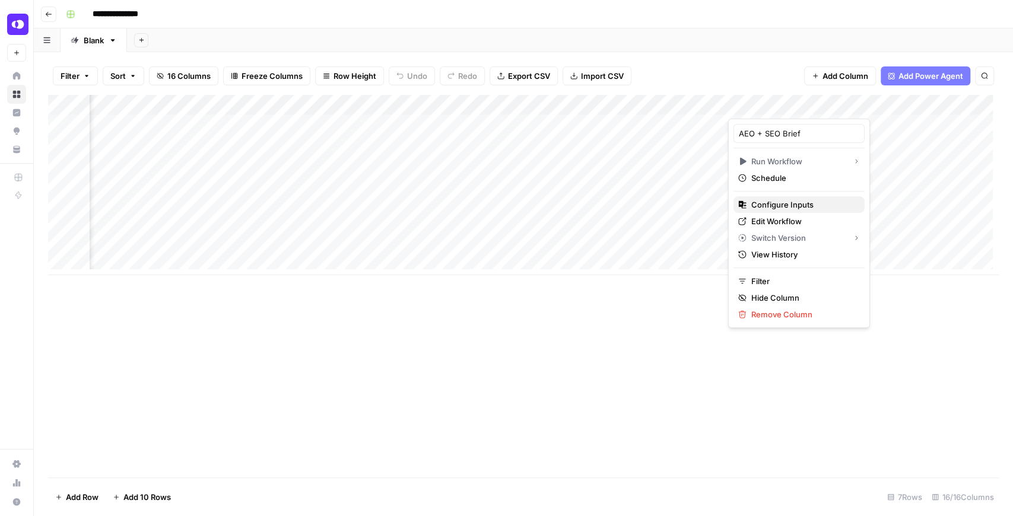
click at [795, 208] on span "Configure Inputs" at bounding box center [803, 205] width 104 height 12
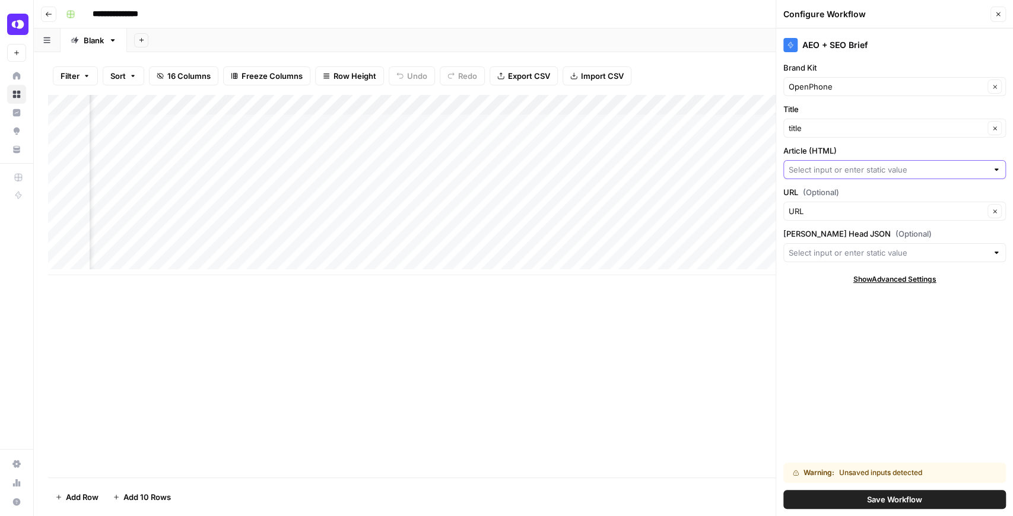
click at [809, 164] on input "Article (HTML)" at bounding box center [888, 170] width 199 height 12
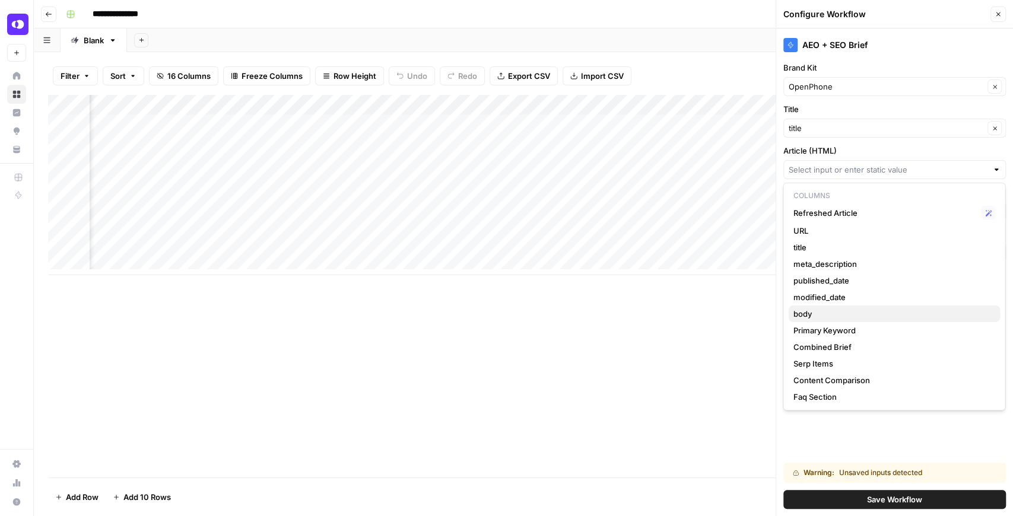
click at [809, 307] on button "body" at bounding box center [894, 314] width 212 height 17
type input "body"
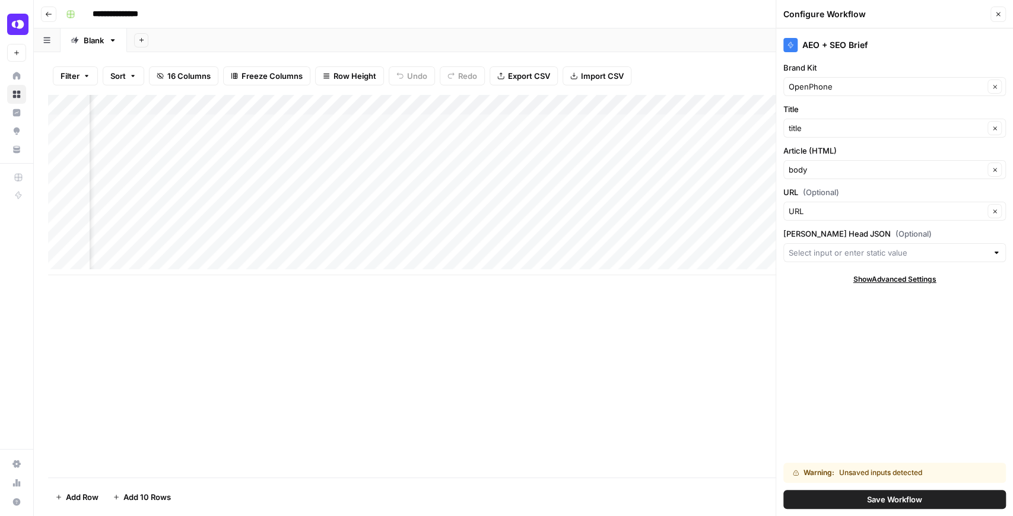
click at [809, 402] on span "Save Workflow" at bounding box center [894, 500] width 55 height 12
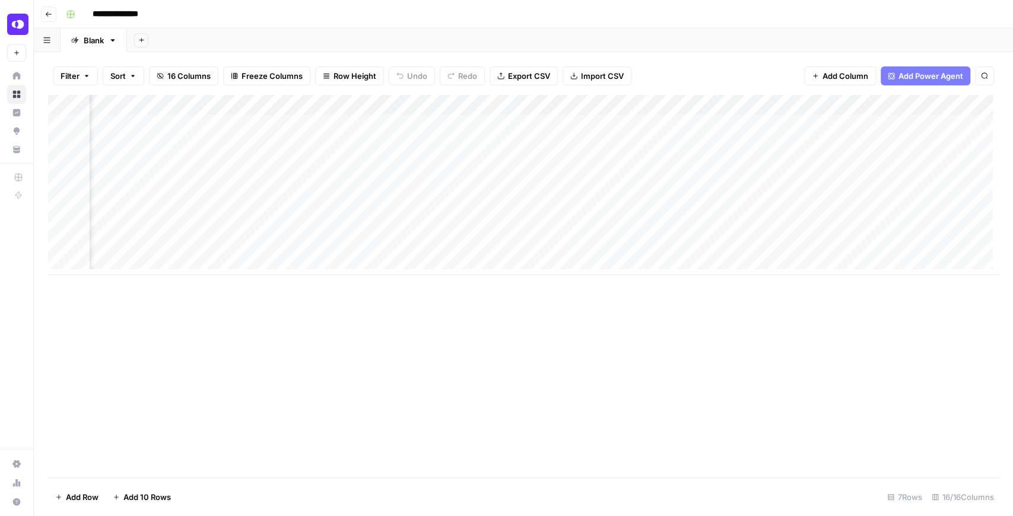
click at [719, 106] on div "Add Column" at bounding box center [523, 185] width 951 height 180
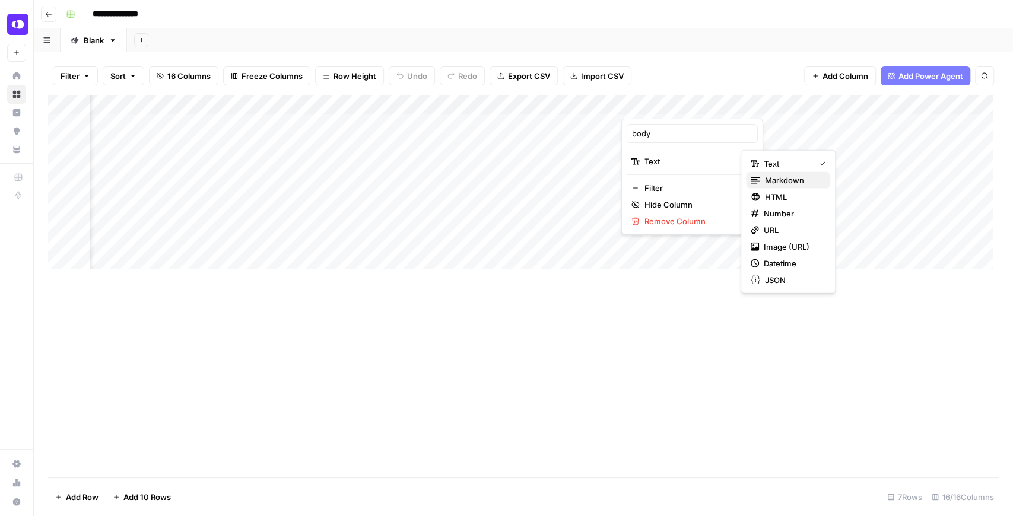
click at [772, 178] on span "Markdown" at bounding box center [793, 180] width 56 height 12
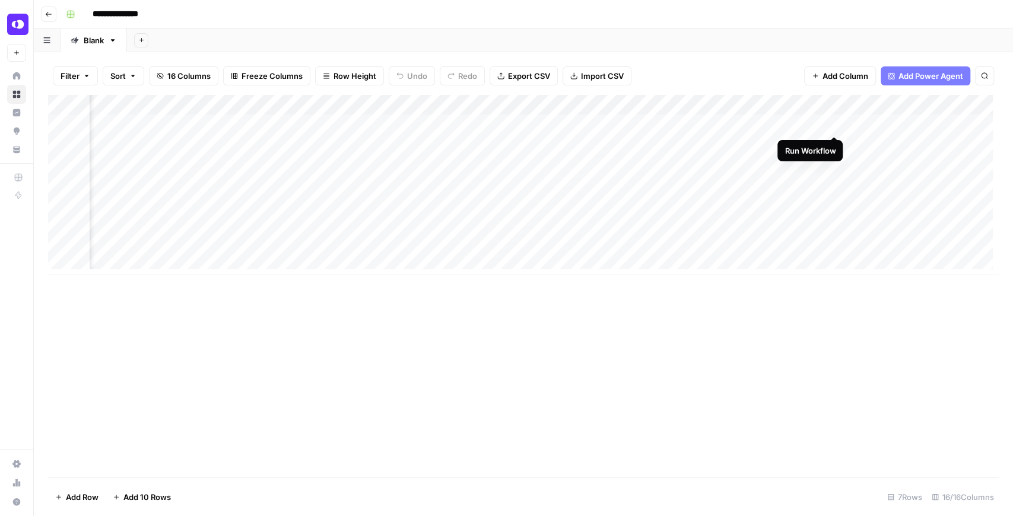
click at [809, 121] on div "Add Column" at bounding box center [523, 185] width 951 height 180
click at [724, 107] on div "Add Column" at bounding box center [523, 185] width 951 height 180
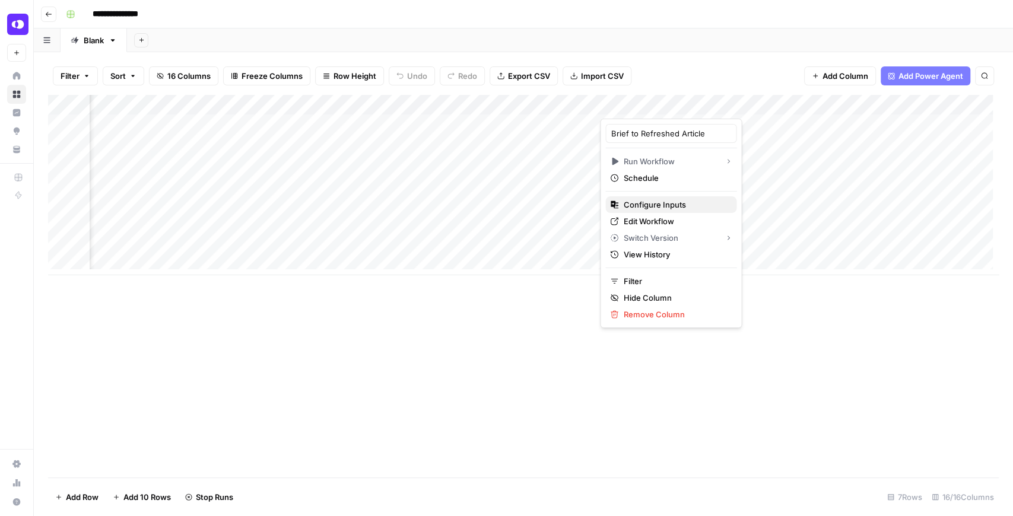
click at [680, 208] on span "Configure Inputs" at bounding box center [675, 205] width 104 height 12
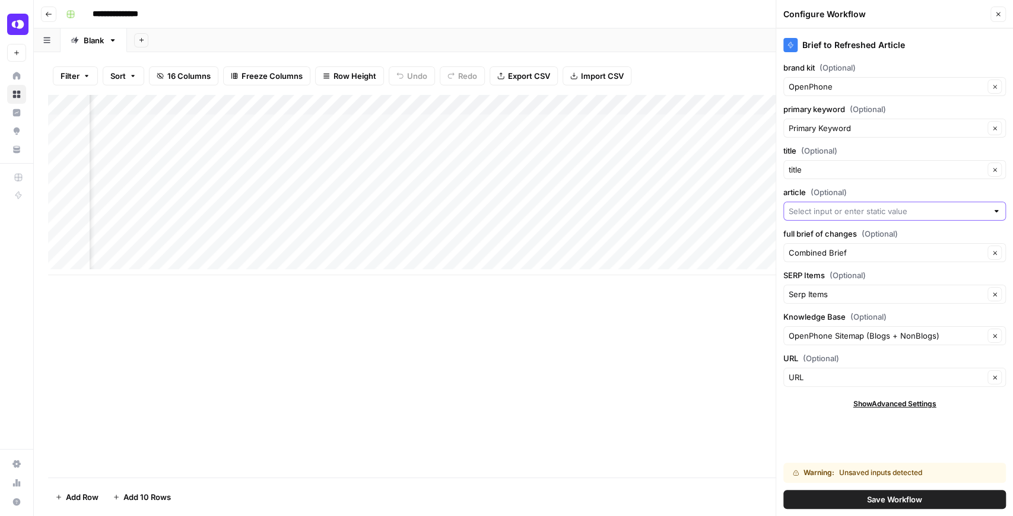
click at [809, 212] on input "article (Optional)" at bounding box center [888, 211] width 199 height 12
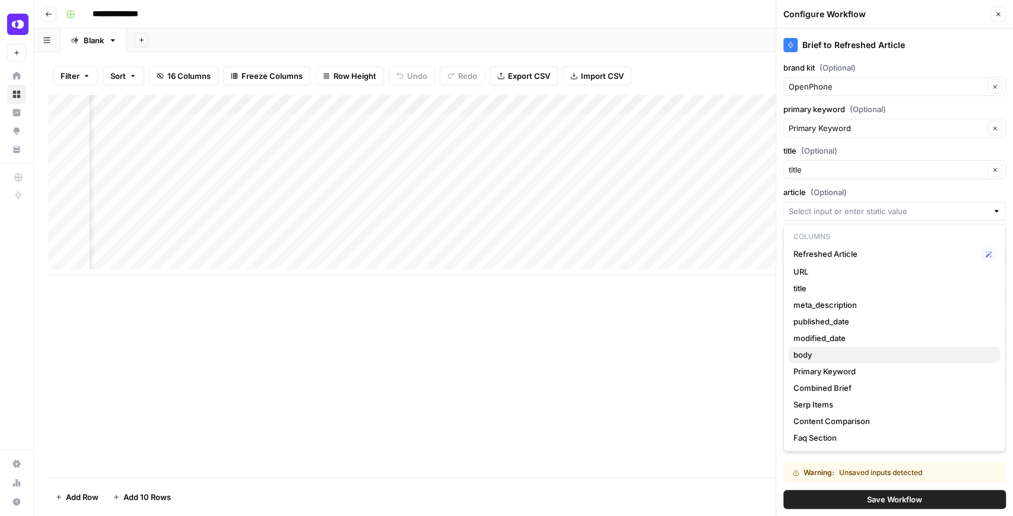
click at [809, 361] on button "body" at bounding box center [894, 355] width 212 height 17
type input "body"
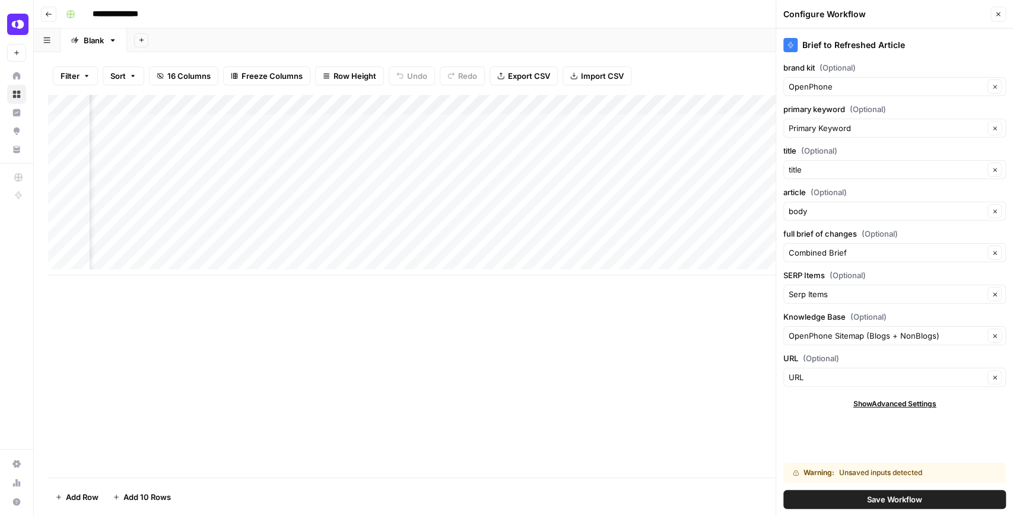
click at [809, 402] on span "Save Workflow" at bounding box center [894, 500] width 55 height 12
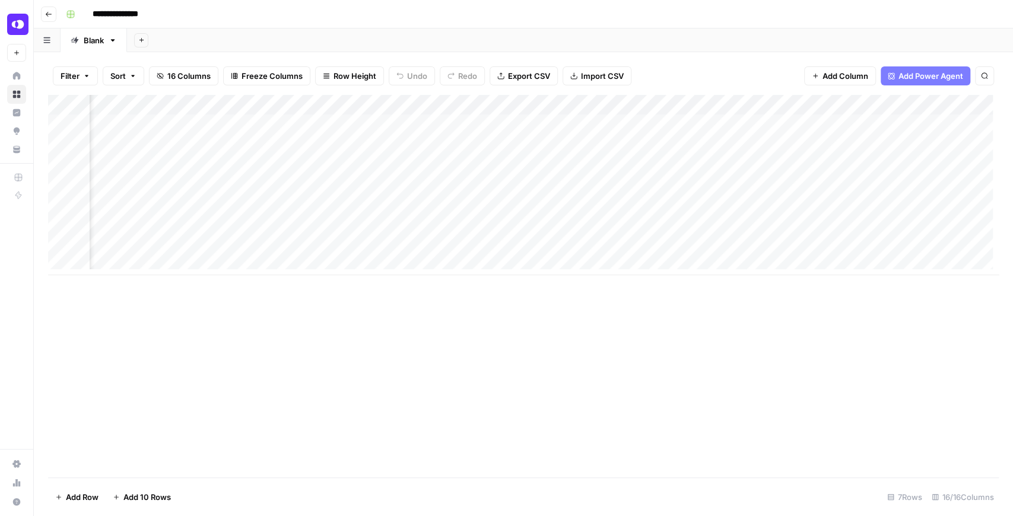
scroll to position [0, 271]
click at [291, 165] on div "Add Column" at bounding box center [523, 185] width 951 height 180
click at [809, 165] on div "Add Column" at bounding box center [523, 185] width 951 height 180
click at [666, 163] on div "Add Column" at bounding box center [523, 185] width 951 height 180
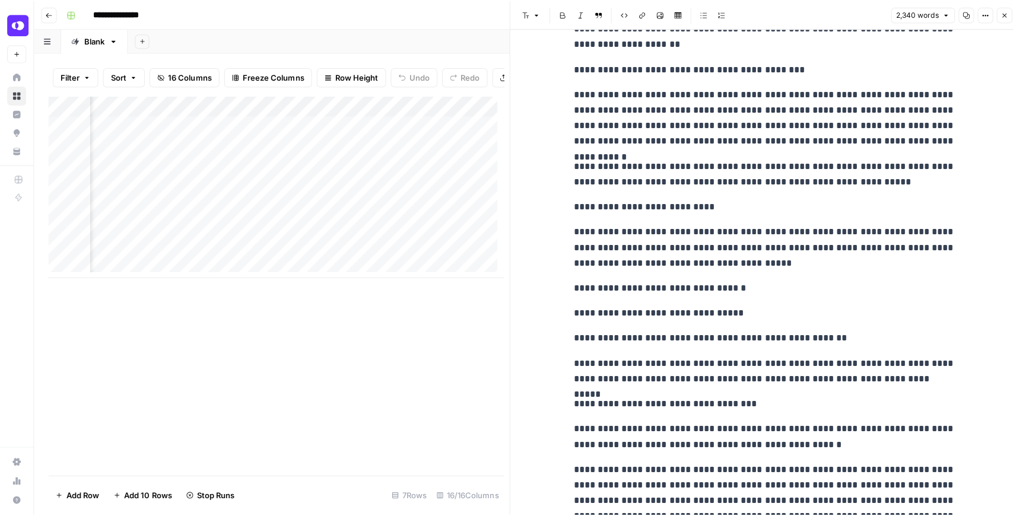
scroll to position [5239, 0]
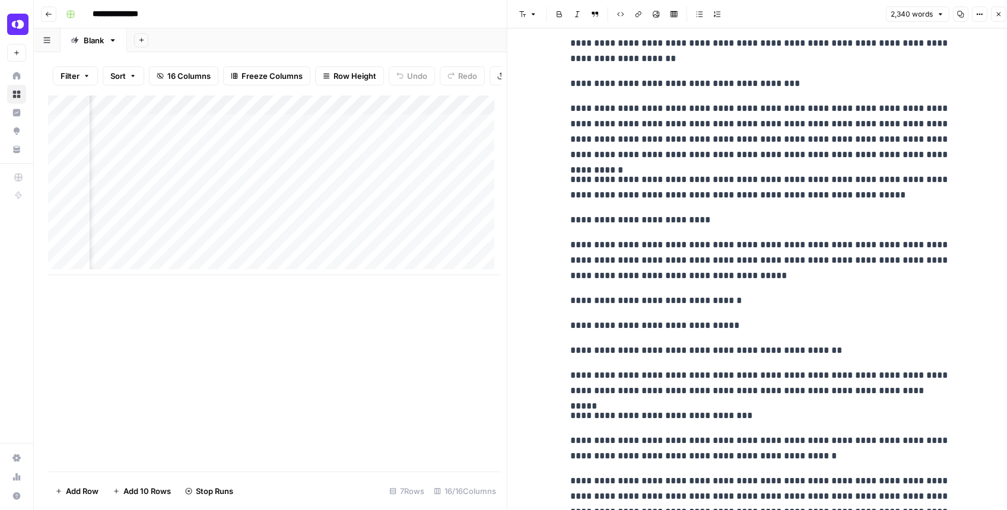
click at [809, 17] on icon "button" at bounding box center [998, 14] width 7 height 7
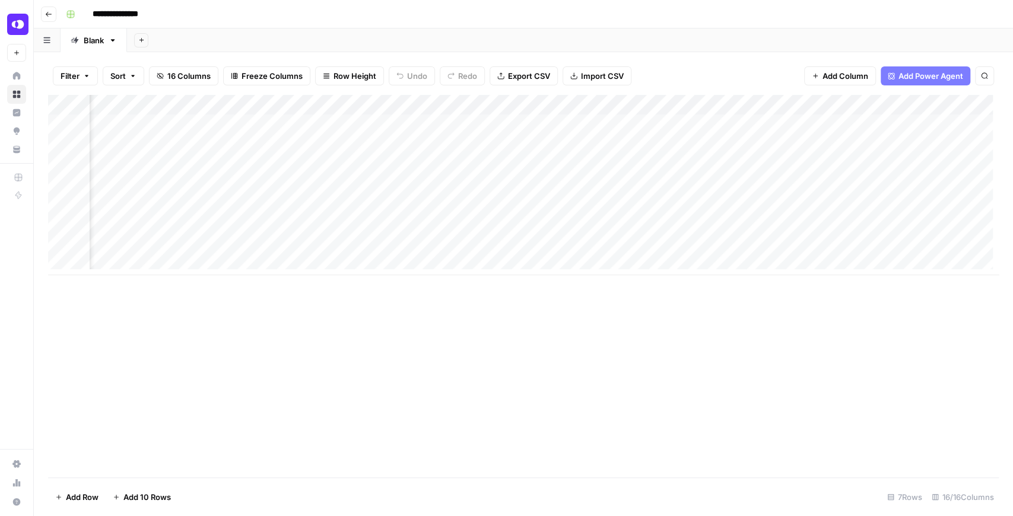
scroll to position [0, 719]
click at [534, 144] on div "Add Column" at bounding box center [523, 185] width 951 height 180
click at [785, 108] on div "Add Column" at bounding box center [523, 185] width 951 height 180
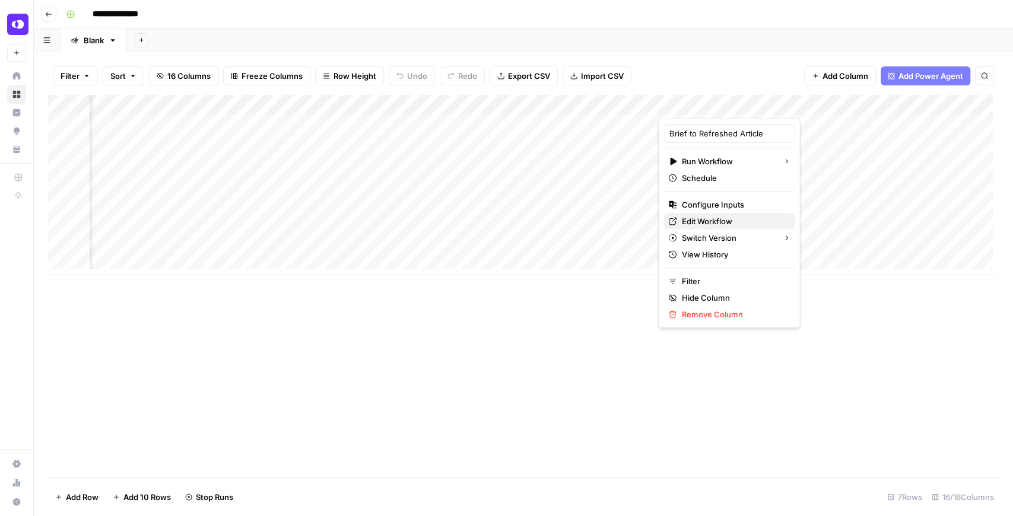
click at [729, 215] on span "Edit Workflow" at bounding box center [733, 221] width 104 height 12
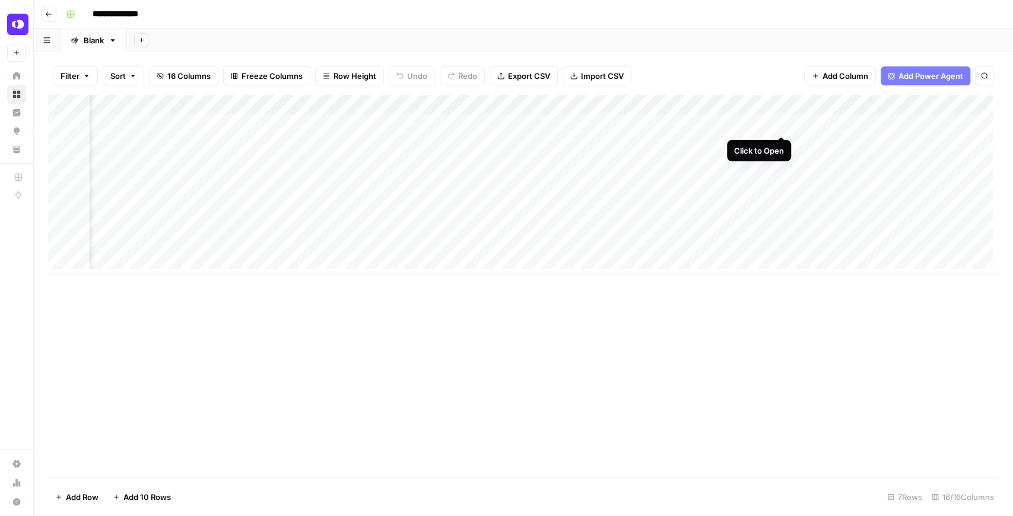
click at [782, 123] on div "Add Column" at bounding box center [523, 185] width 951 height 180
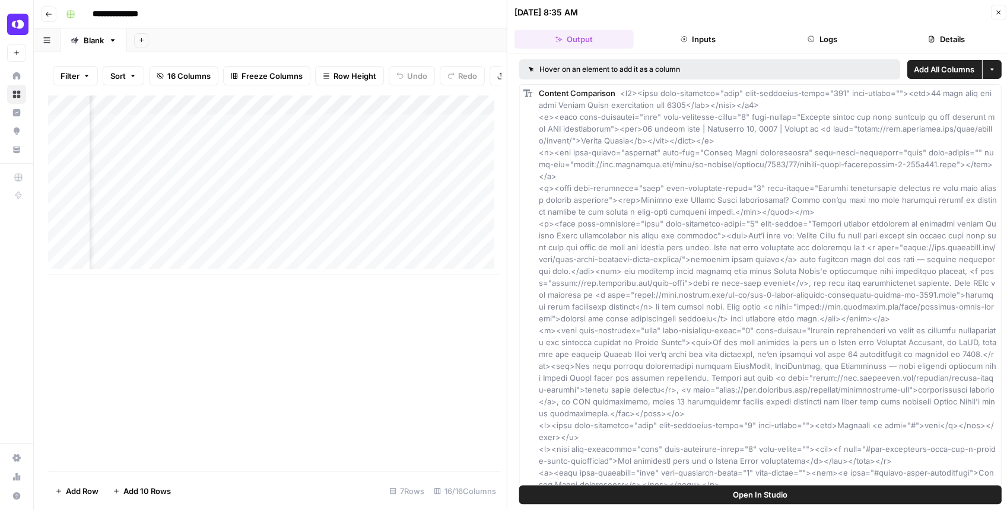
click at [809, 12] on button "Close" at bounding box center [997, 12] width 15 height 15
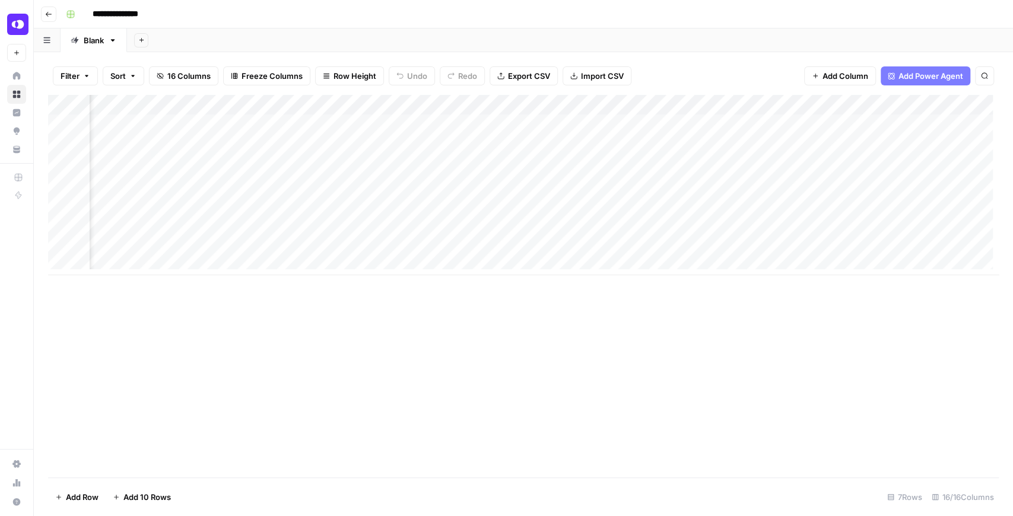
click at [784, 107] on div "Add Column" at bounding box center [523, 185] width 951 height 180
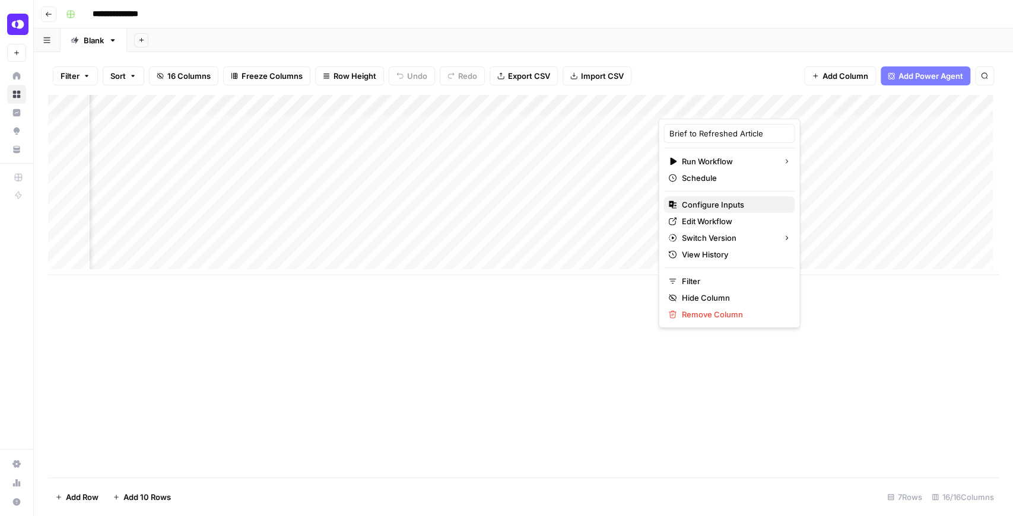
click at [748, 207] on span "Configure Inputs" at bounding box center [733, 205] width 104 height 12
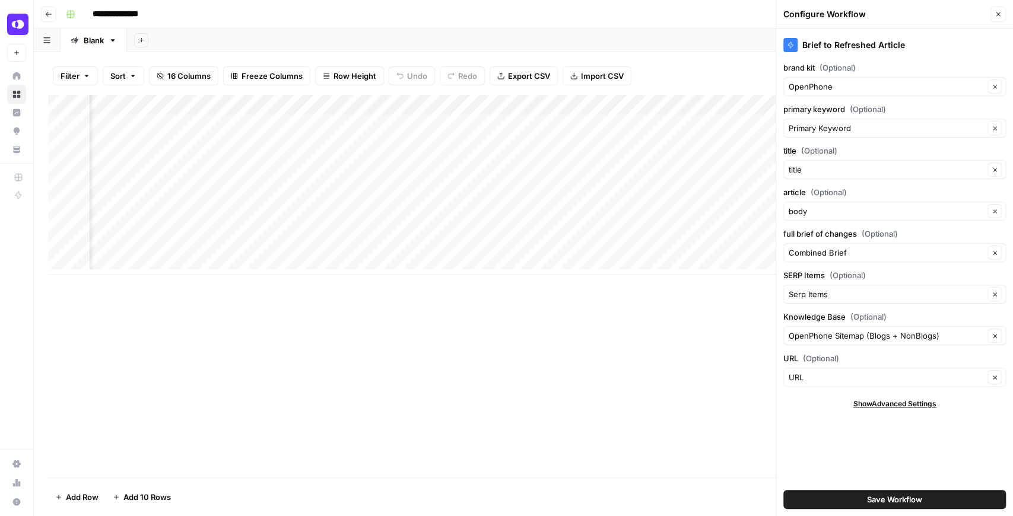
scroll to position [0, 986]
click at [743, 122] on div "Add Column" at bounding box center [523, 185] width 951 height 180
click at [809, 13] on icon "button" at bounding box center [998, 14] width 7 height 7
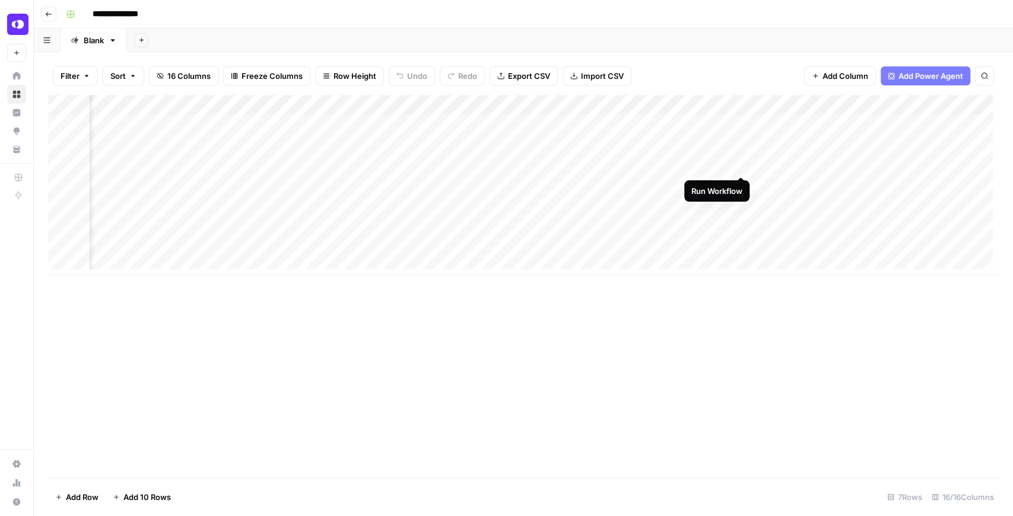
click at [742, 163] on div "Add Column" at bounding box center [523, 185] width 951 height 180
click at [809, 144] on div "Add Column" at bounding box center [523, 185] width 951 height 180
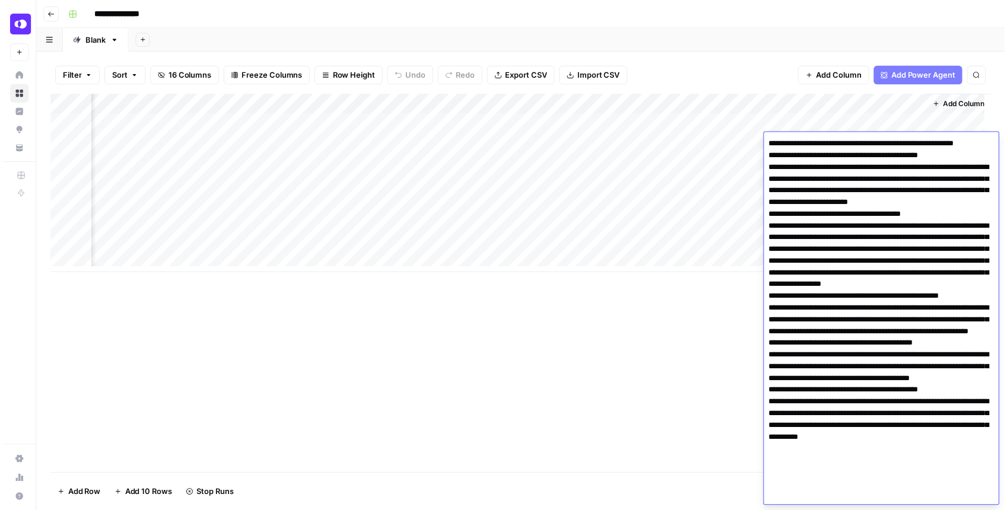
scroll to position [34, 0]
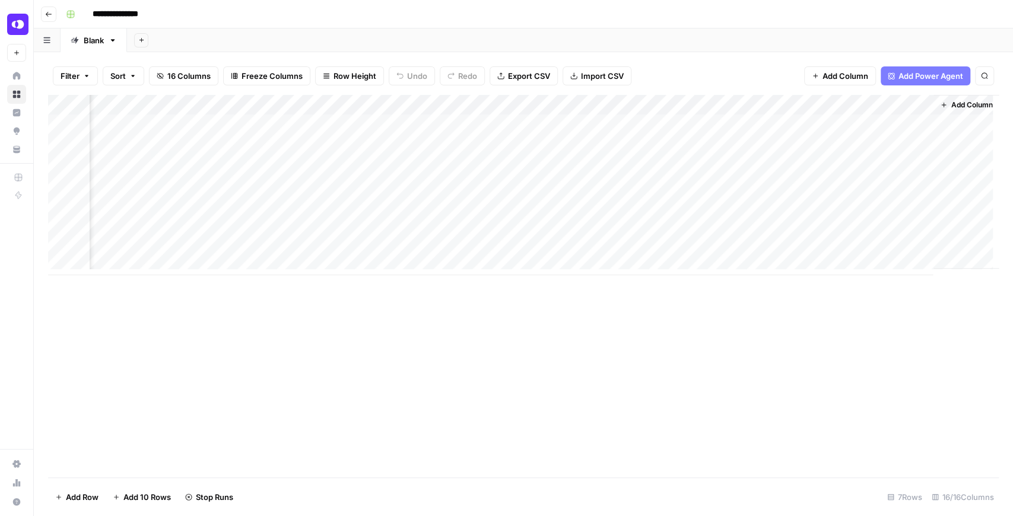
click at [809, 107] on div "Add Column" at bounding box center [523, 185] width 951 height 180
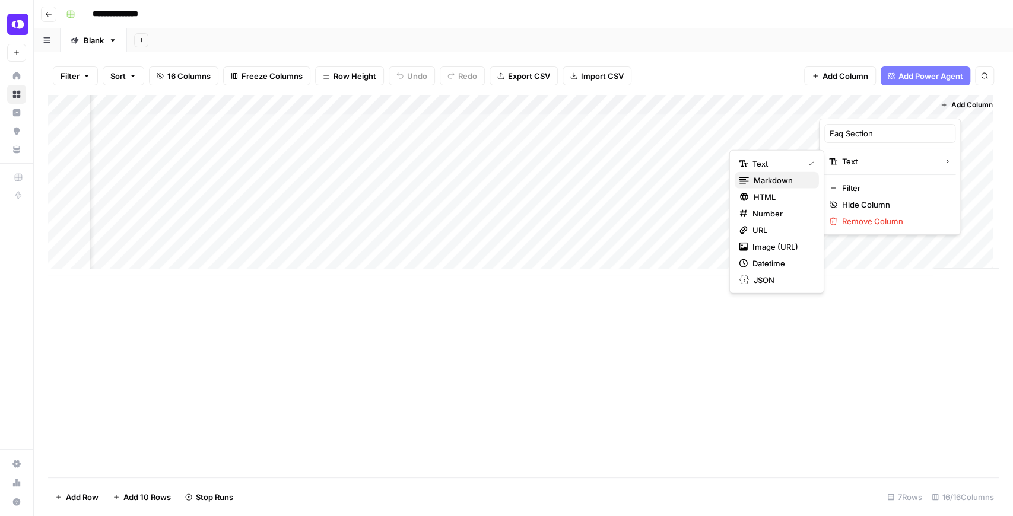
click at [796, 179] on span "Markdown" at bounding box center [782, 180] width 56 height 12
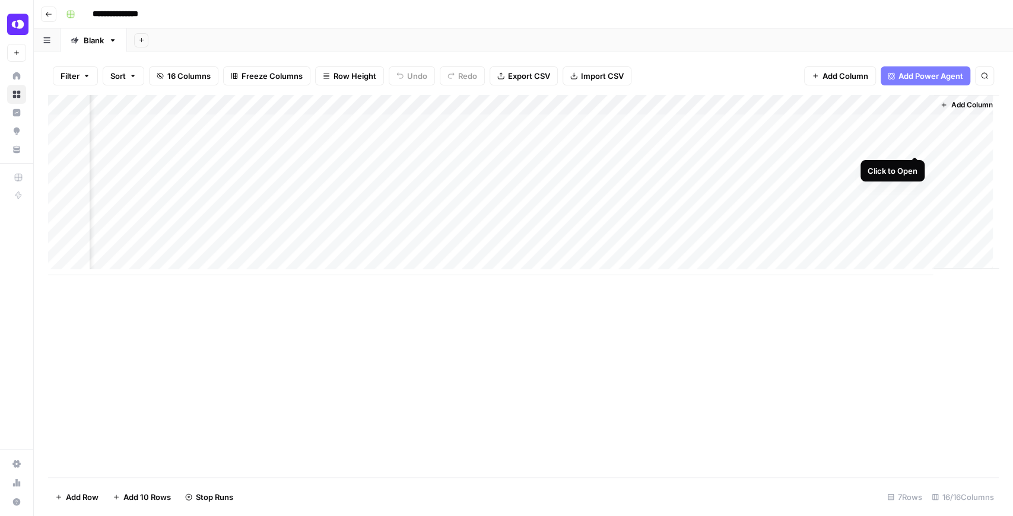
click at [809, 145] on div "Add Column" at bounding box center [523, 185] width 951 height 180
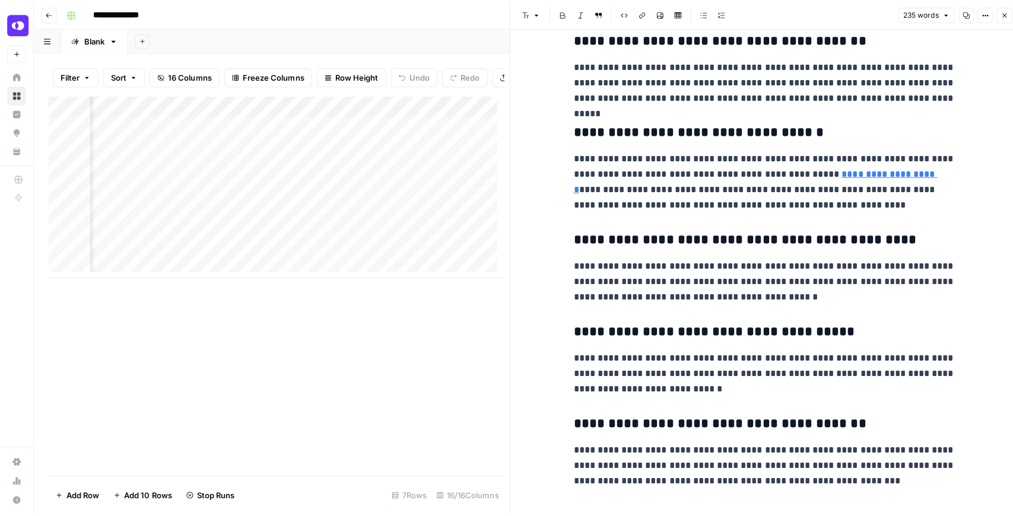
scroll to position [88, 0]
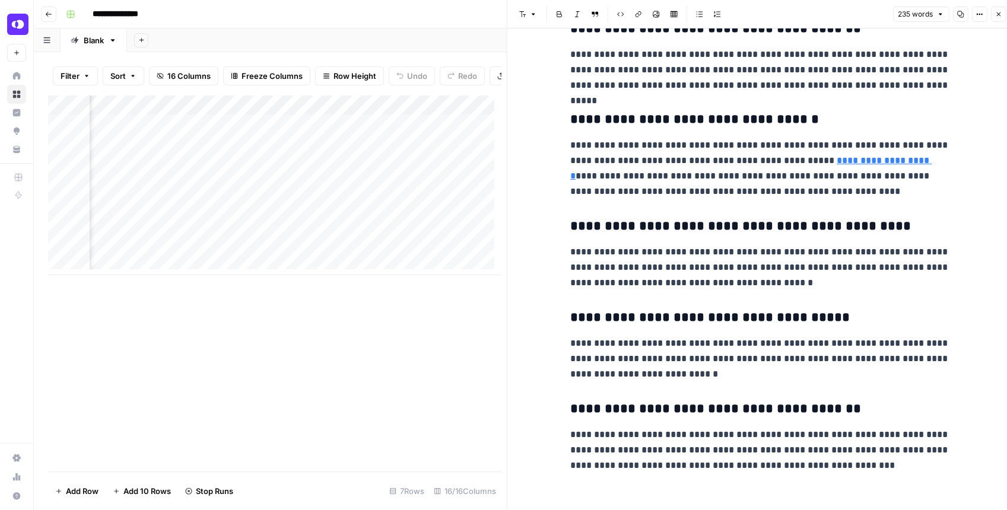
click at [809, 17] on icon "button" at bounding box center [998, 14] width 7 height 7
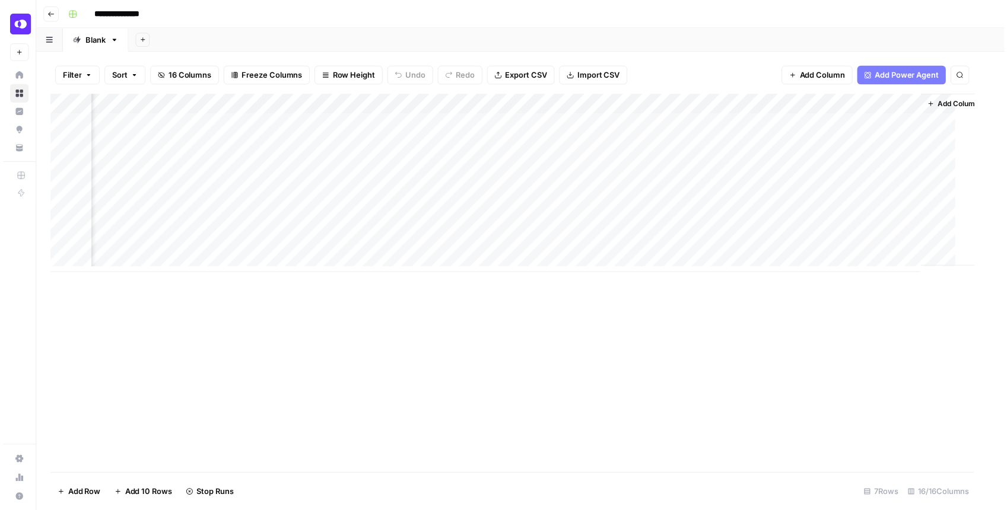
scroll to position [0, 1118]
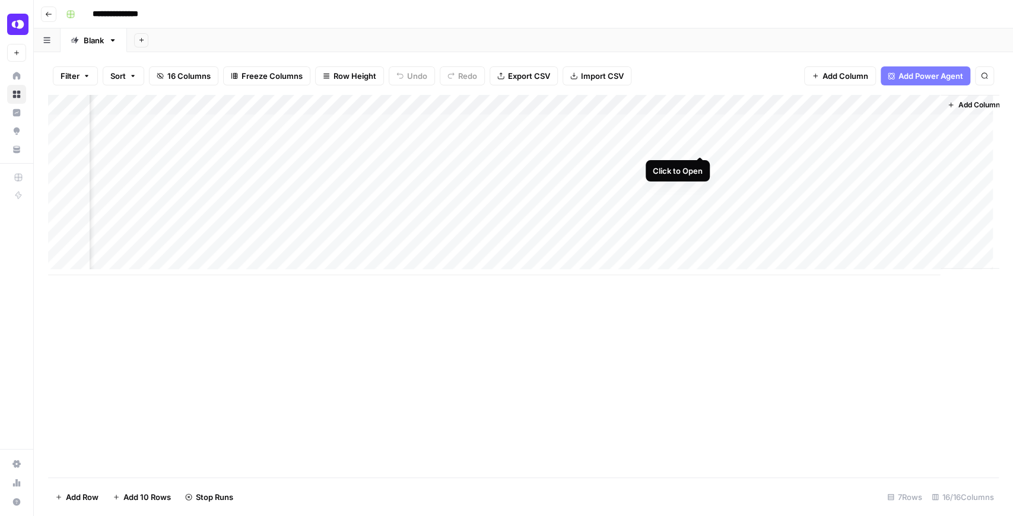
click at [698, 144] on div "Add Column" at bounding box center [523, 185] width 951 height 180
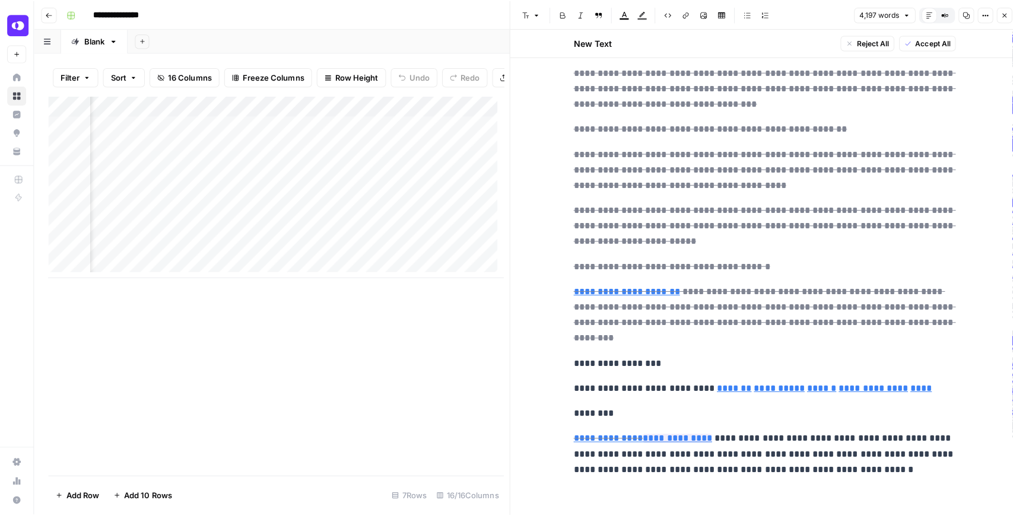
scroll to position [12846, 0]
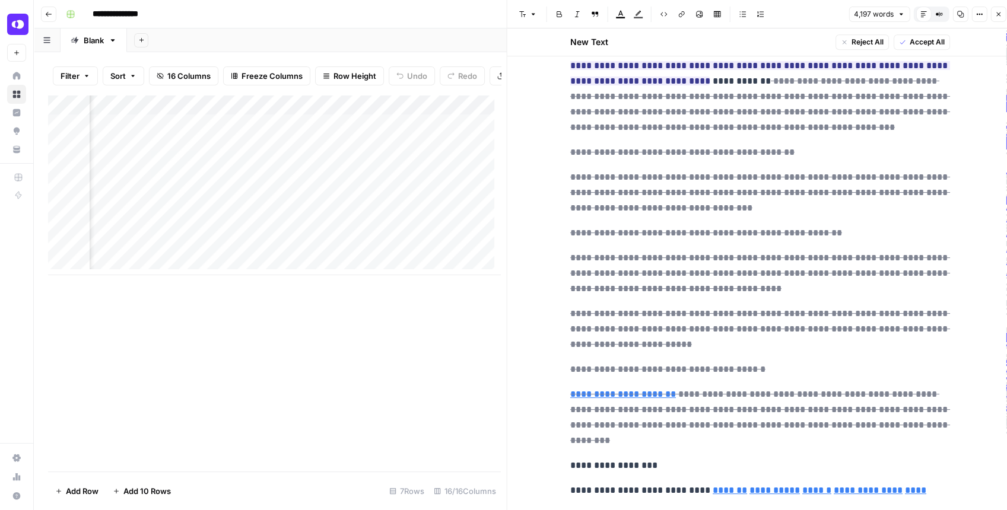
click at [809, 14] on icon "button" at bounding box center [998, 14] width 7 height 7
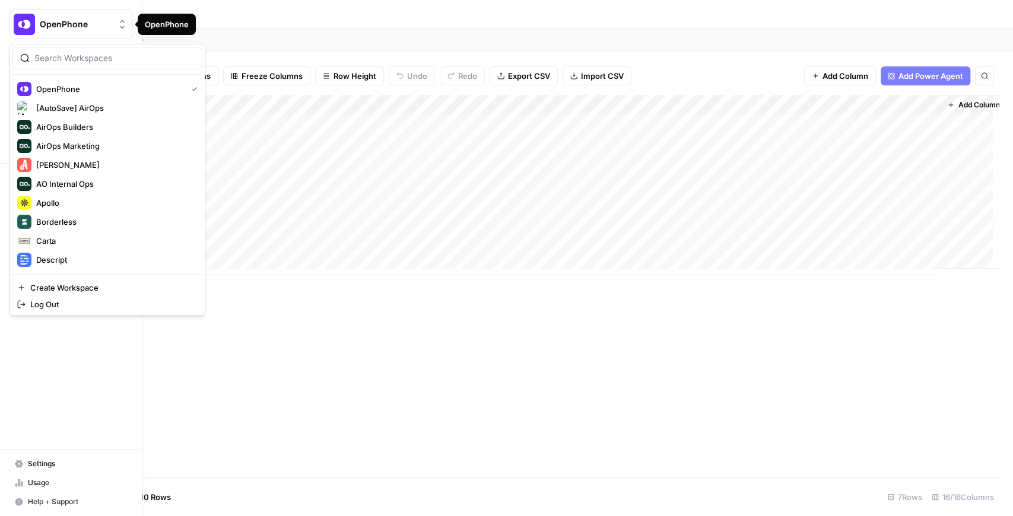
click at [75, 28] on span "OpenPhone" at bounding box center [76, 24] width 72 height 12
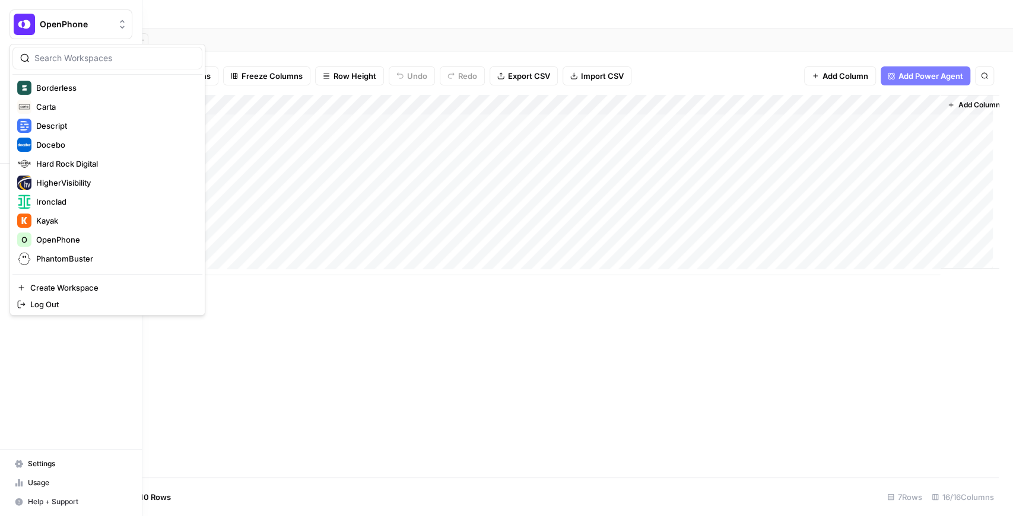
scroll to position [158, 0]
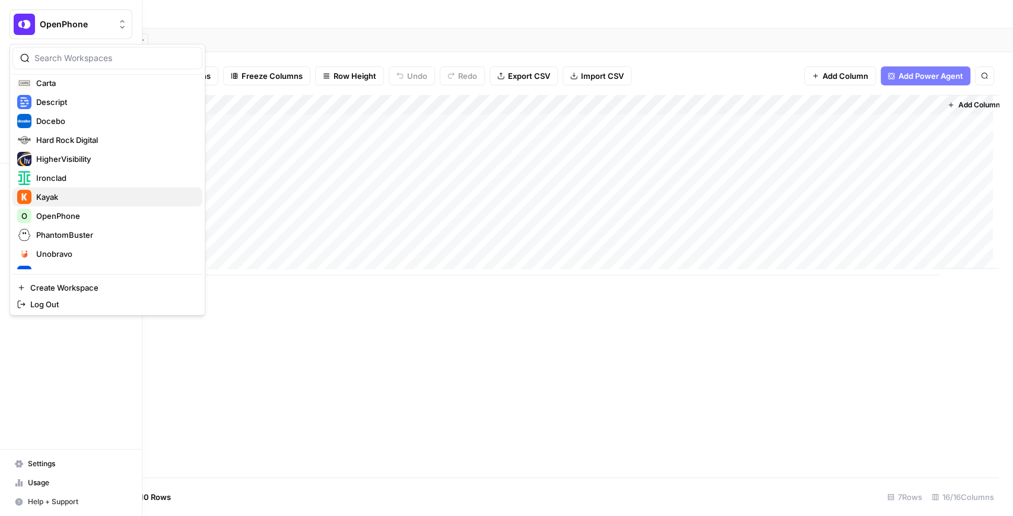
click at [89, 190] on div "Kayak" at bounding box center [107, 197] width 180 height 14
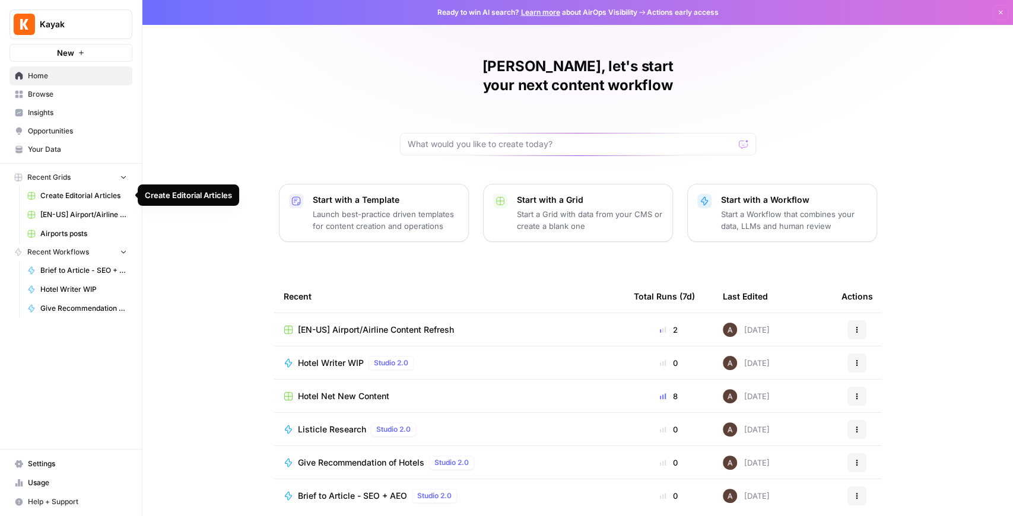
click at [361, 324] on span "[EN-US] Airport/Airline Content Refresh" at bounding box center [376, 330] width 156 height 12
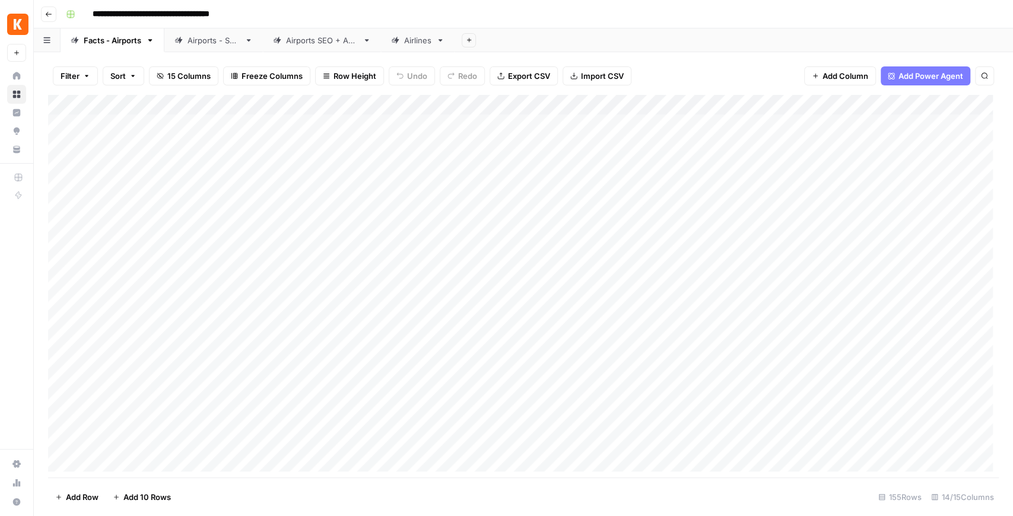
click at [333, 40] on div "Airports SEO + AEO" at bounding box center [322, 40] width 72 height 12
click at [910, 120] on div "Add Column" at bounding box center [523, 165] width 951 height 140
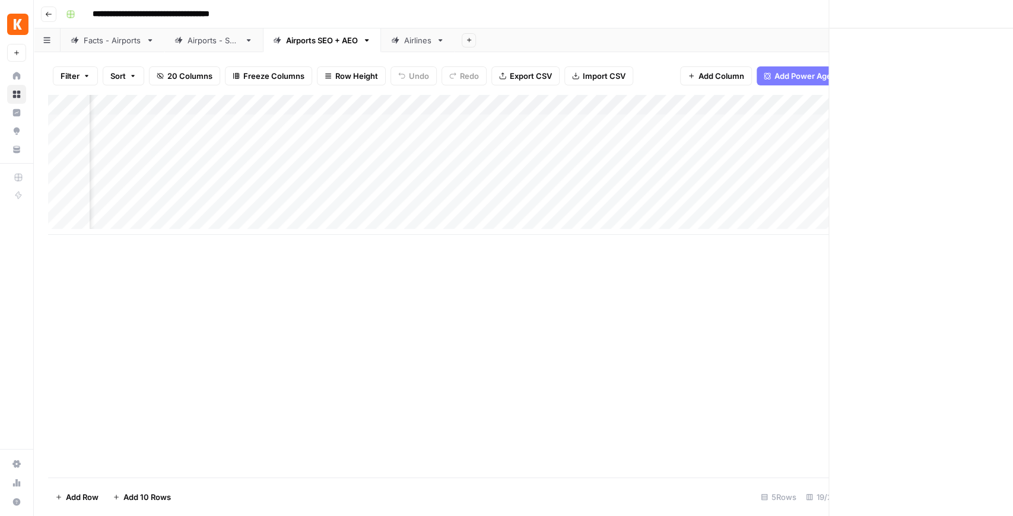
scroll to position [0, 1417]
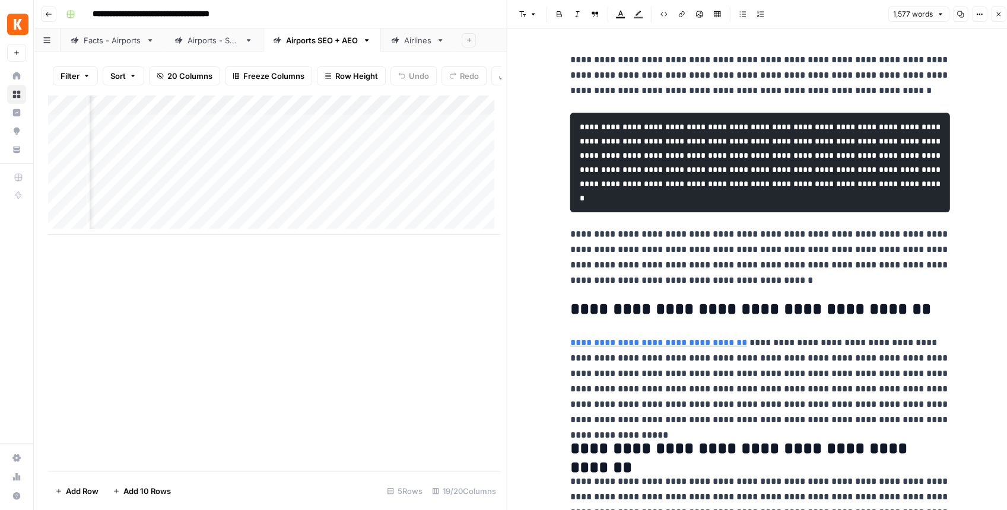
click at [993, 12] on button "Close" at bounding box center [997, 14] width 15 height 15
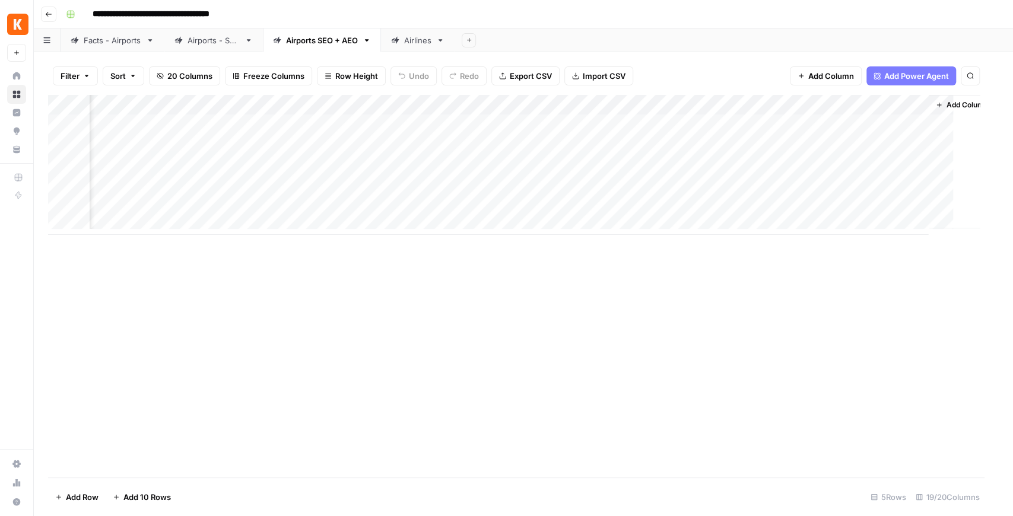
scroll to position [0, 1405]
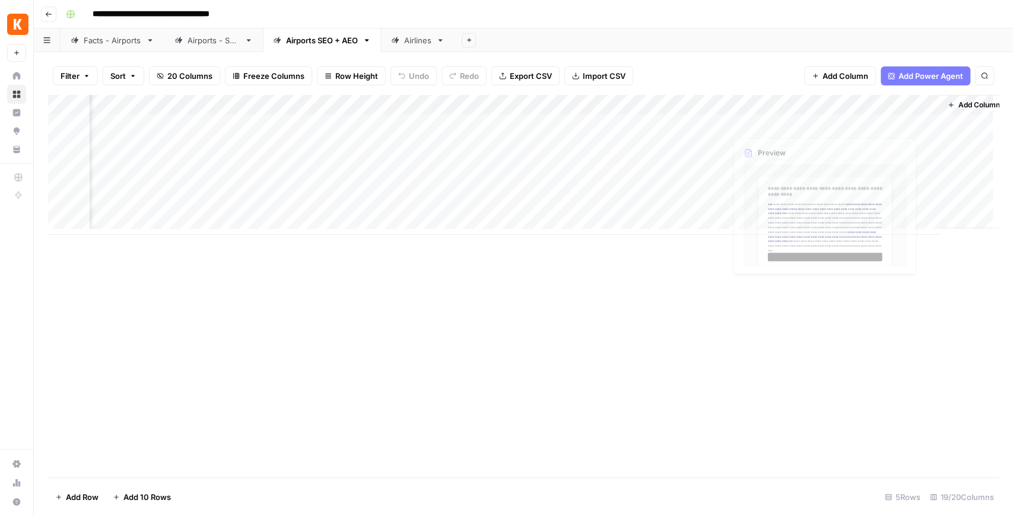
click at [716, 126] on div "Add Column" at bounding box center [523, 165] width 951 height 140
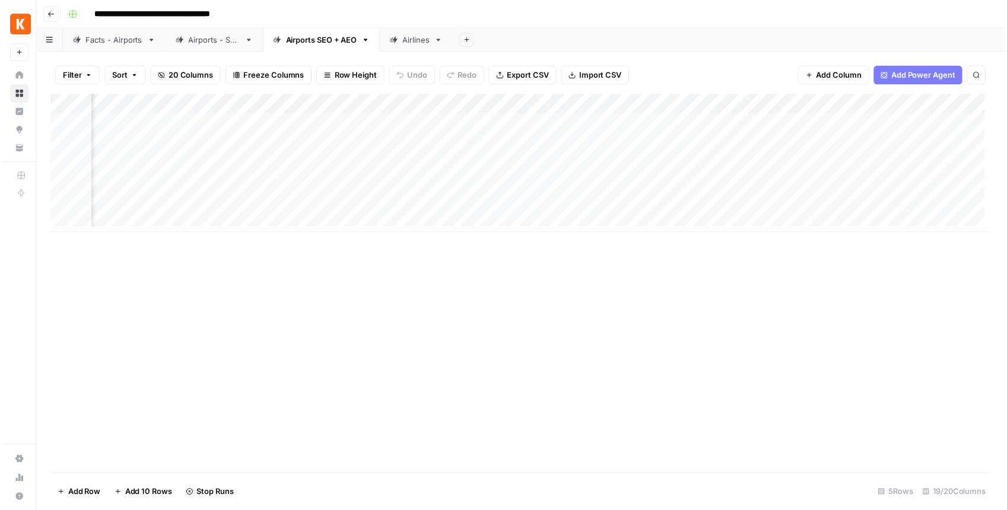
scroll to position [0, 1420]
click at [914, 142] on div "Add Column" at bounding box center [523, 165] width 951 height 140
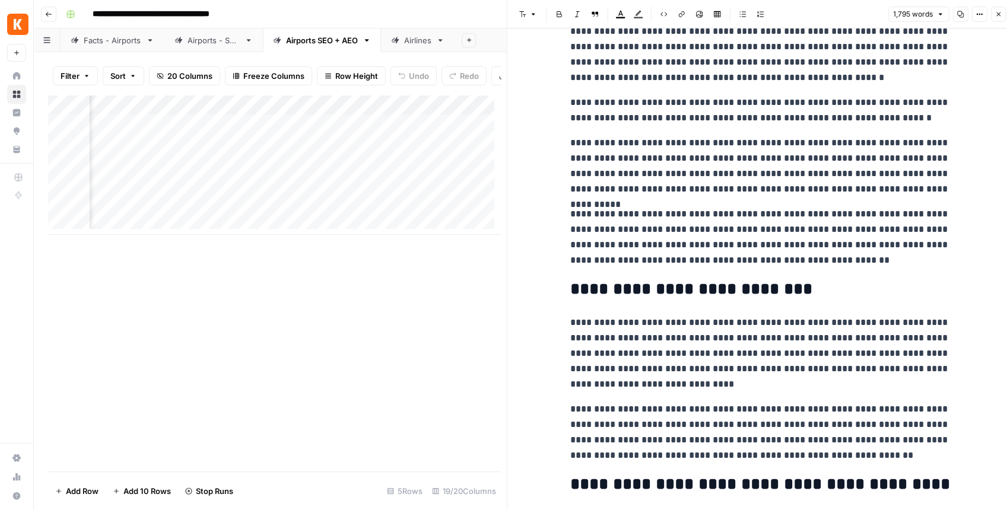
scroll to position [2097, 0]
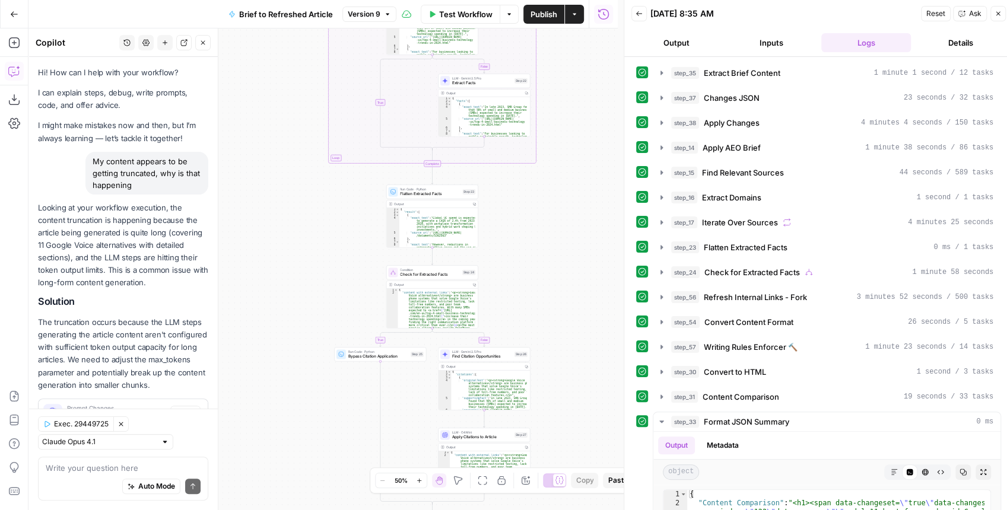
scroll to position [408, 0]
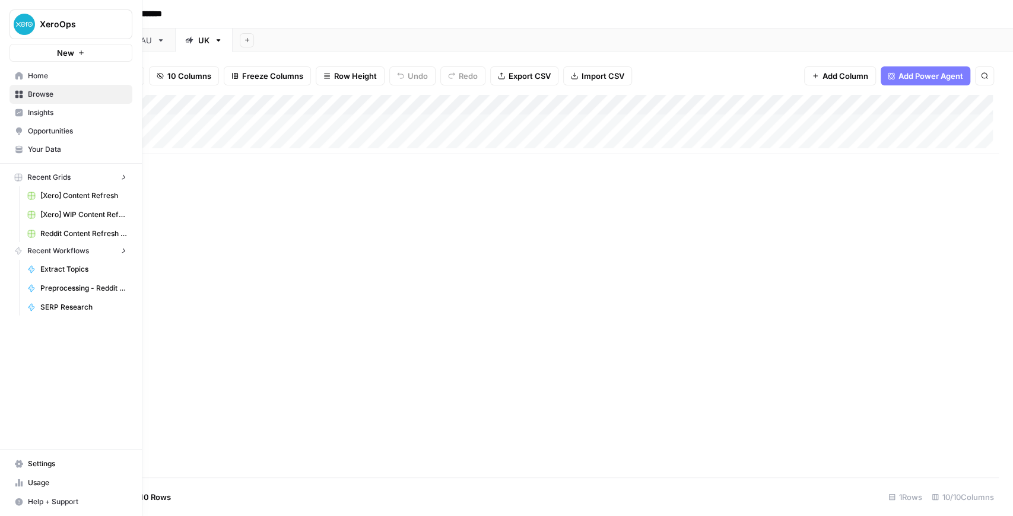
click at [20, 25] on img "Workspace: XeroOps" at bounding box center [24, 24] width 21 height 21
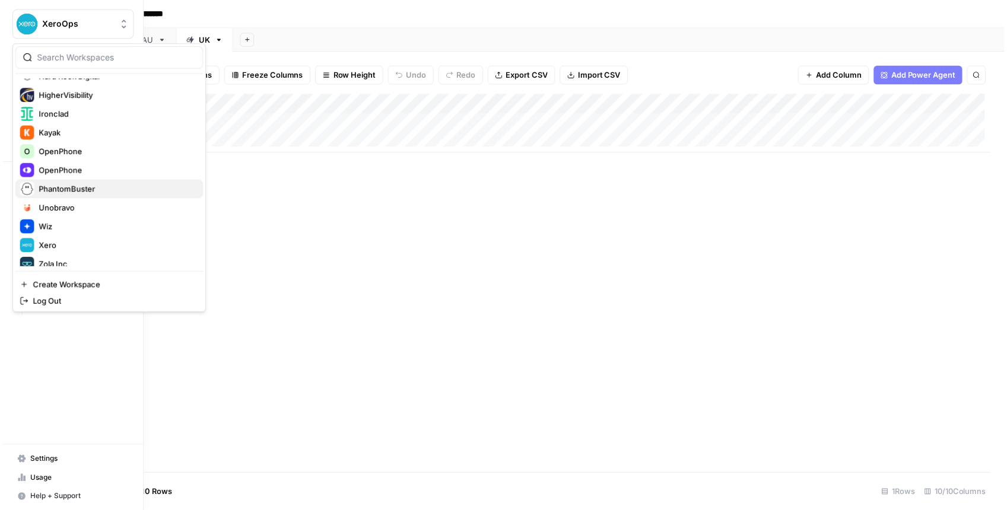
scroll to position [228, 0]
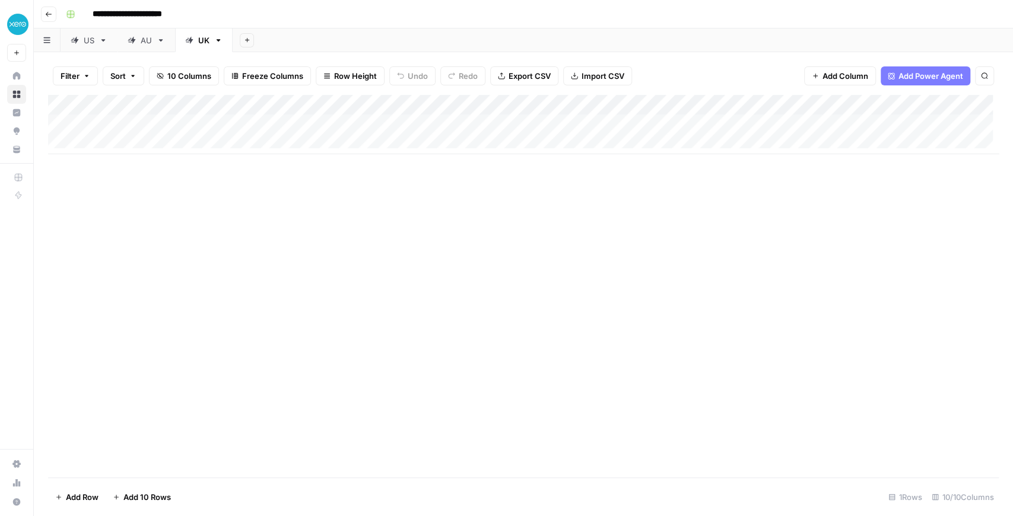
click at [679, 124] on div "Add Column" at bounding box center [523, 124] width 951 height 59
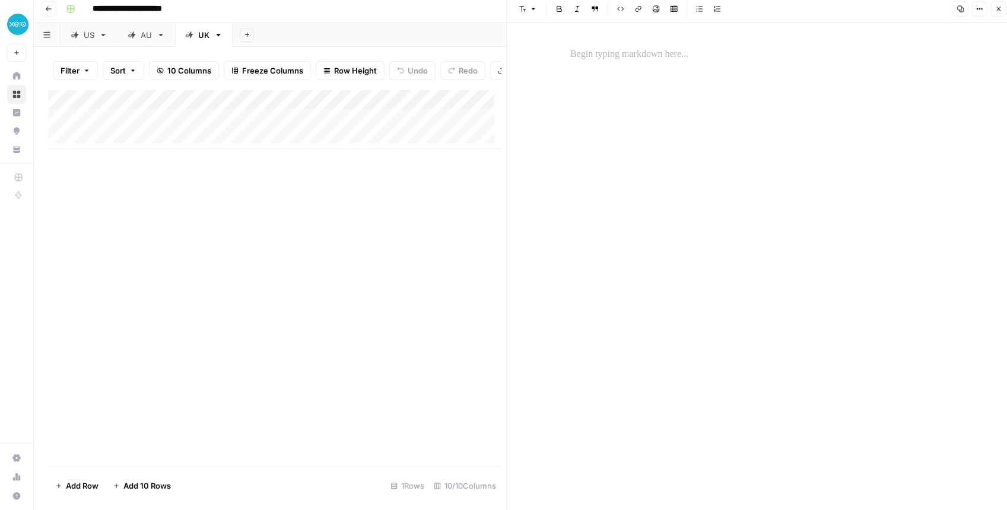
scroll to position [6, 0]
click at [996, 9] on icon "button" at bounding box center [998, 8] width 7 height 7
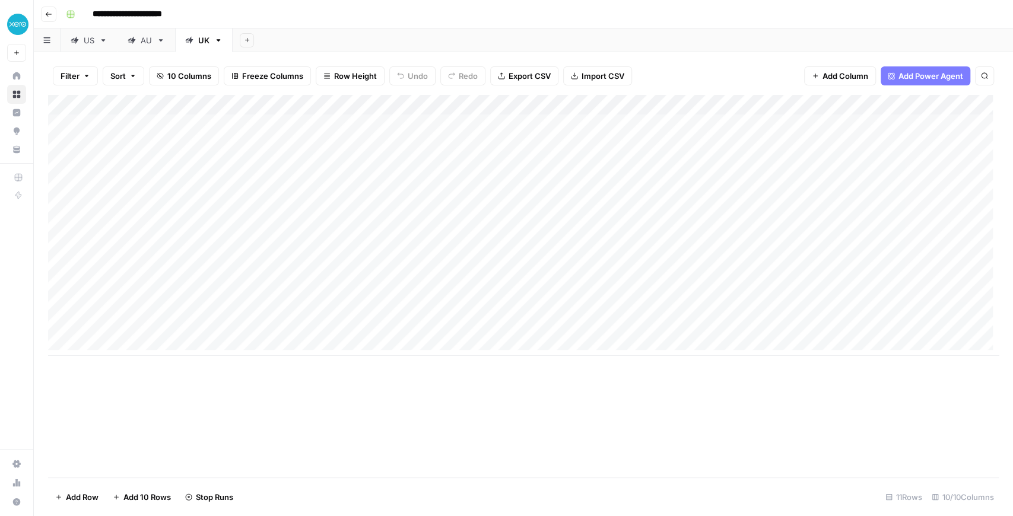
click at [148, 40] on div "AU" at bounding box center [146, 40] width 11 height 12
click at [87, 49] on link "US" at bounding box center [89, 40] width 57 height 24
click at [680, 126] on div "Add Column" at bounding box center [523, 145] width 951 height 100
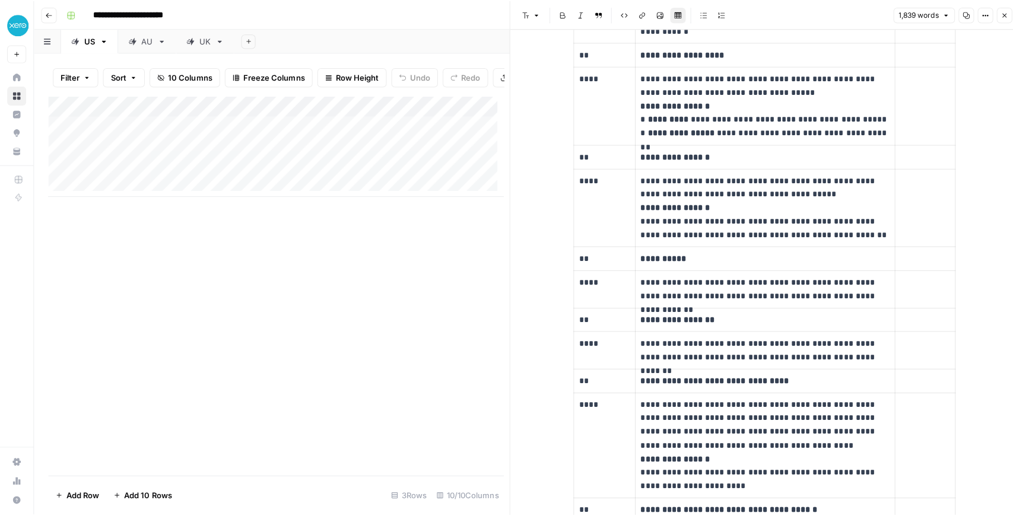
scroll to position [2769, 0]
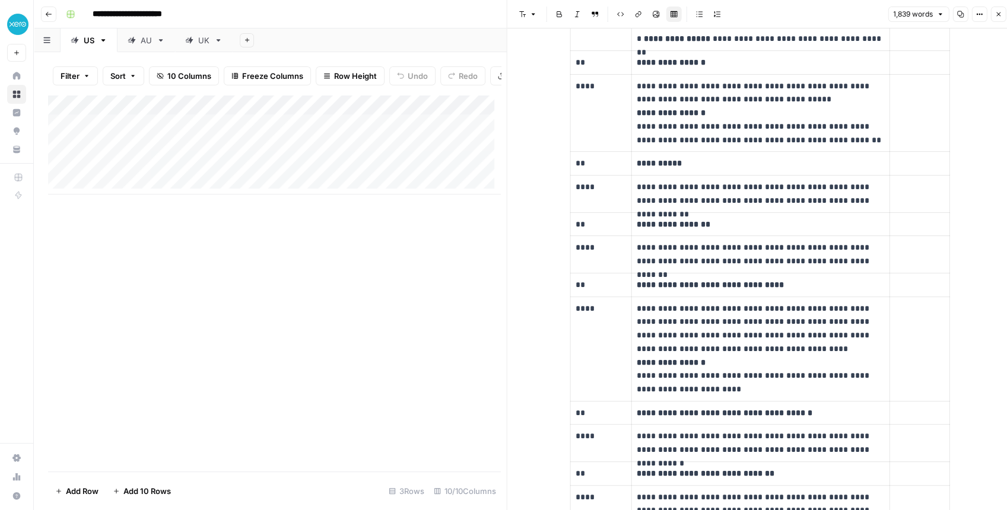
click at [993, 17] on button "Close" at bounding box center [997, 14] width 15 height 15
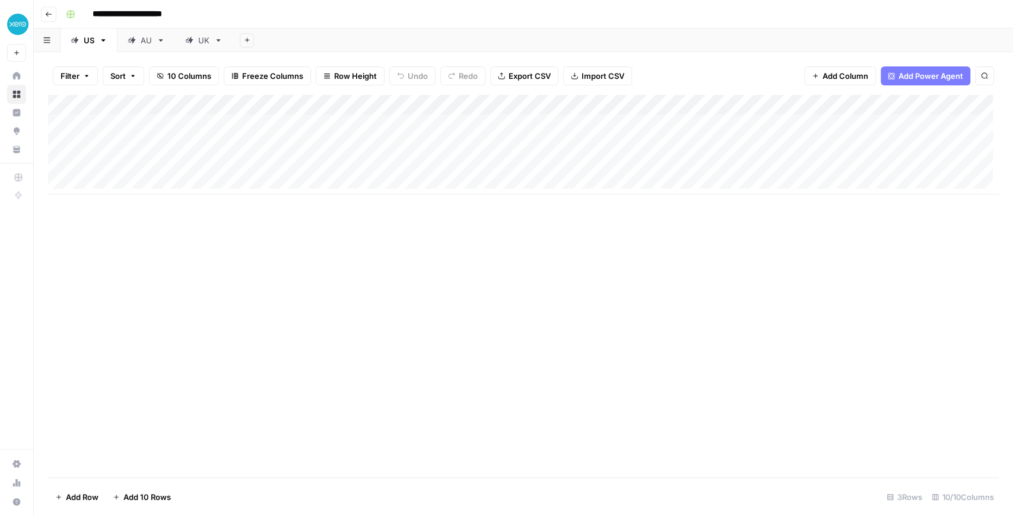
click at [142, 42] on div "AU" at bounding box center [146, 40] width 11 height 12
click at [198, 42] on div "UK" at bounding box center [203, 40] width 11 height 12
click at [26, 19] on img "Workspace: XeroOps" at bounding box center [17, 24] width 21 height 21
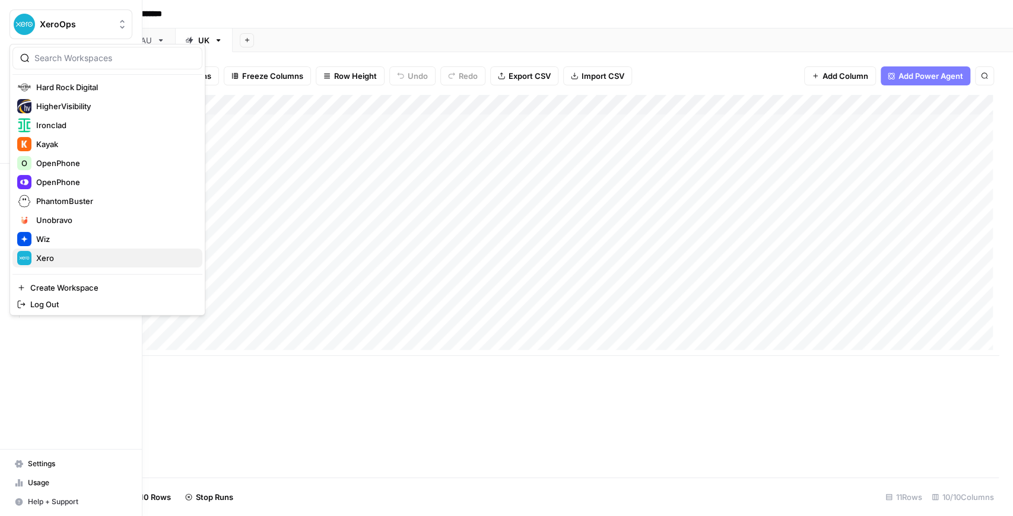
scroll to position [188, 0]
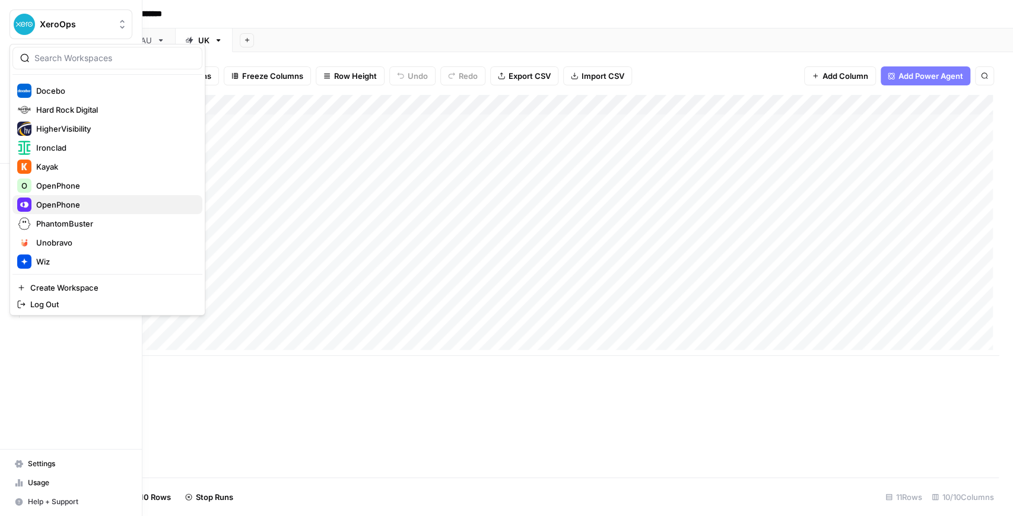
click at [84, 201] on span "OpenPhone" at bounding box center [114, 205] width 157 height 12
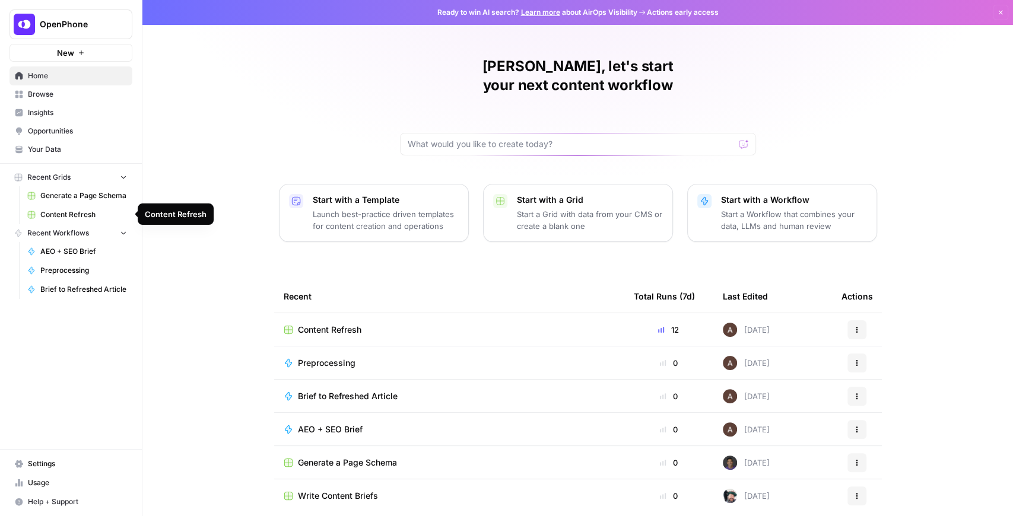
click at [77, 209] on span "Content Refresh" at bounding box center [83, 214] width 87 height 11
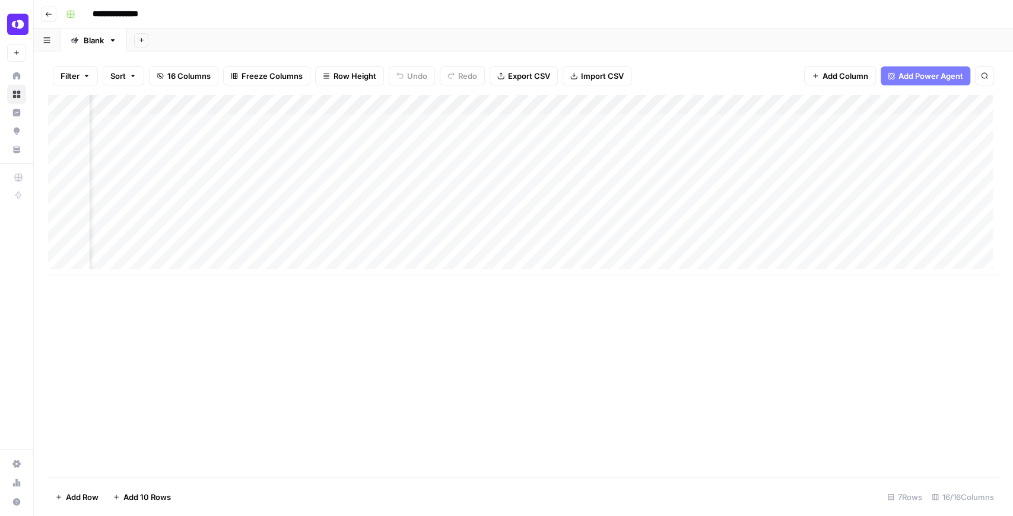
scroll to position [0, 1132]
click at [593, 148] on div "Add Column" at bounding box center [523, 185] width 951 height 180
